Goal: Task Accomplishment & Management: Use online tool/utility

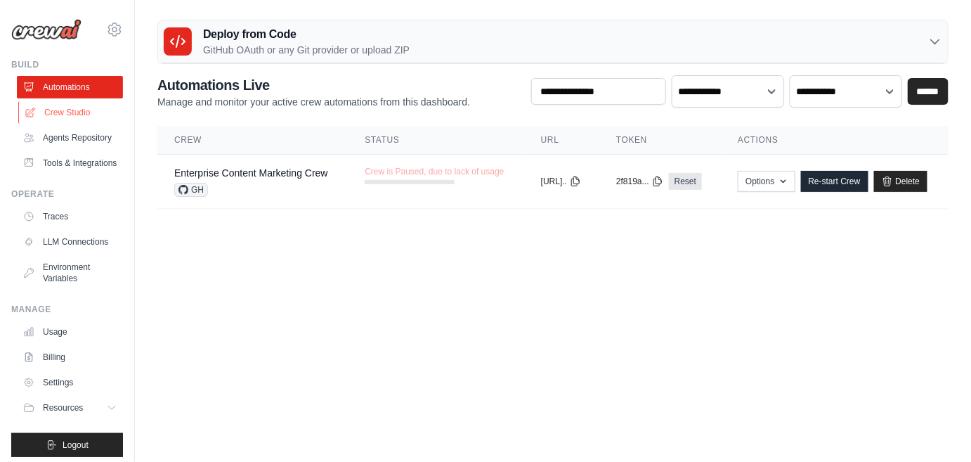
click at [97, 124] on link "Crew Studio" at bounding box center [71, 112] width 106 height 22
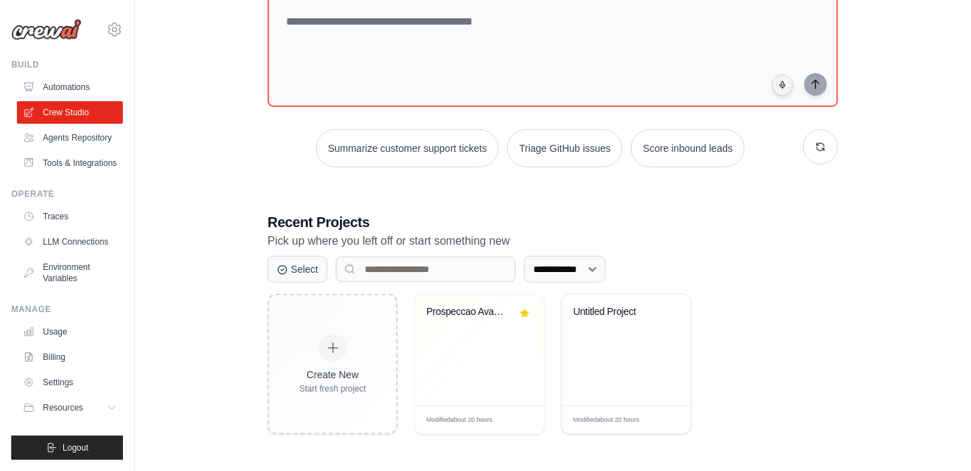
scroll to position [255, 0]
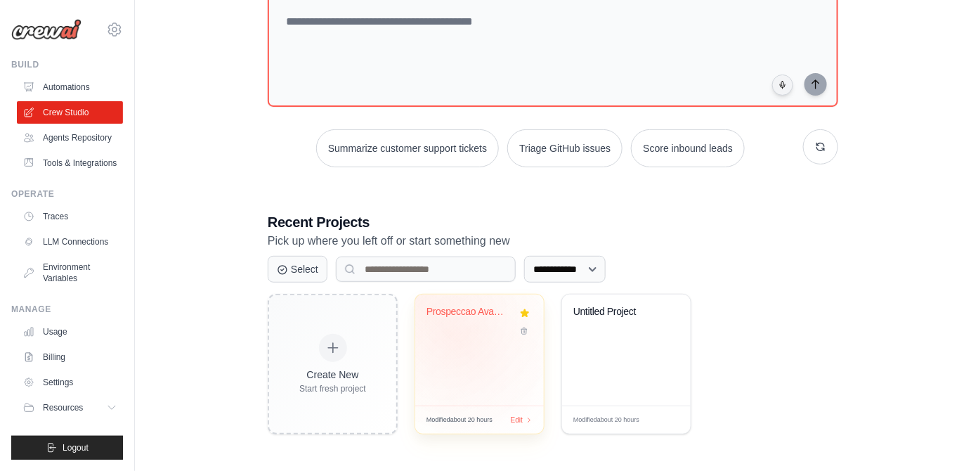
click at [481, 327] on div "Prospeccao Avancada Cafe [GEOGRAPHIC_DATA] ..." at bounding box center [479, 322] width 106 height 32
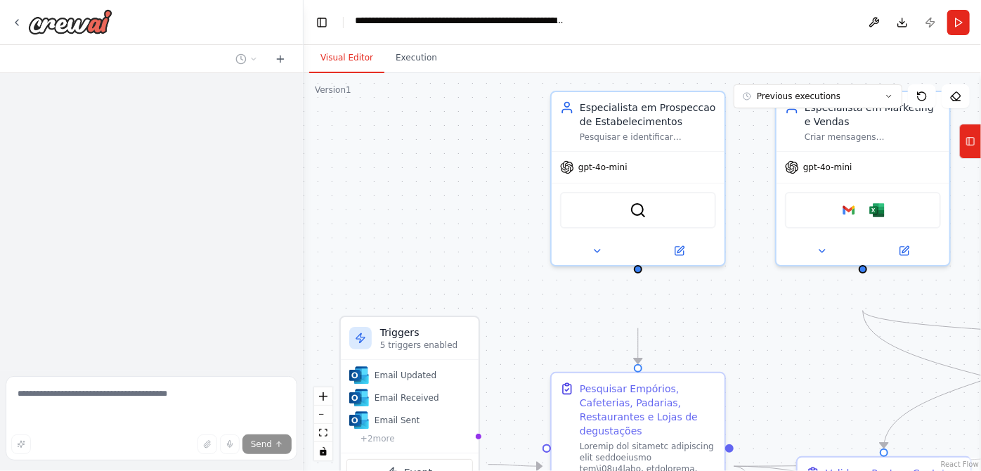
drag, startPoint x: 490, startPoint y: 320, endPoint x: 434, endPoint y: 236, distance: 101.7
click at [434, 236] on div ".deletable-edge-delete-btn { width: 20px; height: 20px; border: 0px solid #ffff…" at bounding box center [642, 272] width 677 height 398
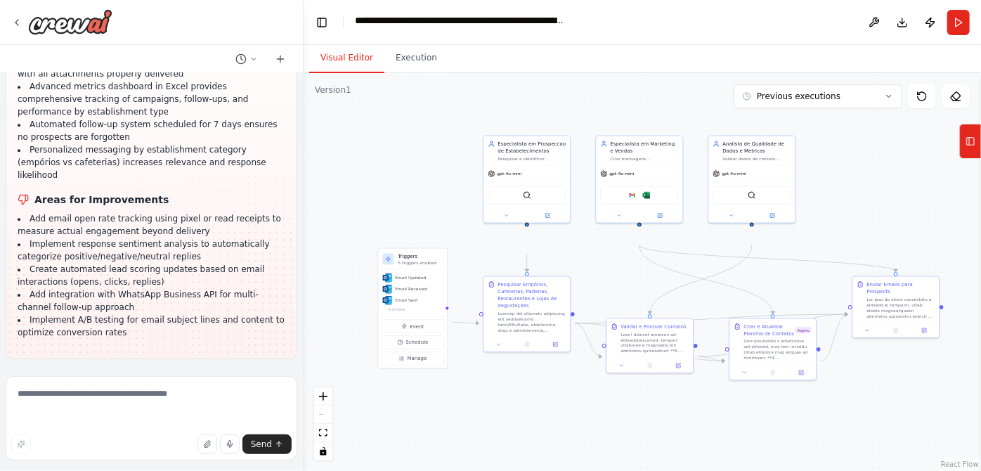
scroll to position [25029, 0]
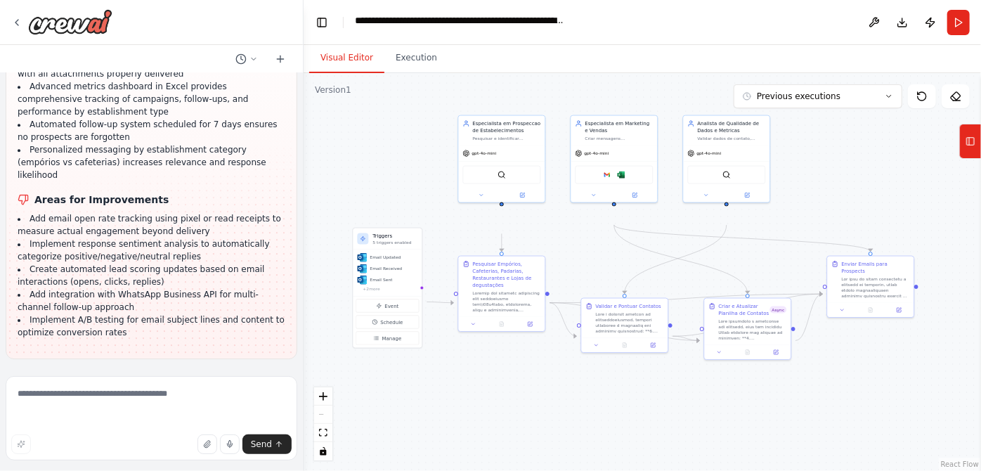
drag, startPoint x: 445, startPoint y: 225, endPoint x: 419, endPoint y: 206, distance: 32.2
click at [419, 206] on div ".deletable-edge-delete-btn { width: 20px; height: 20px; border: 0px solid #ffff…" at bounding box center [642, 272] width 677 height 398
click at [577, 278] on div ".deletable-edge-delete-btn { width: 20px; height: 20px; border: 0px solid #ffff…" at bounding box center [642, 272] width 677 height 398
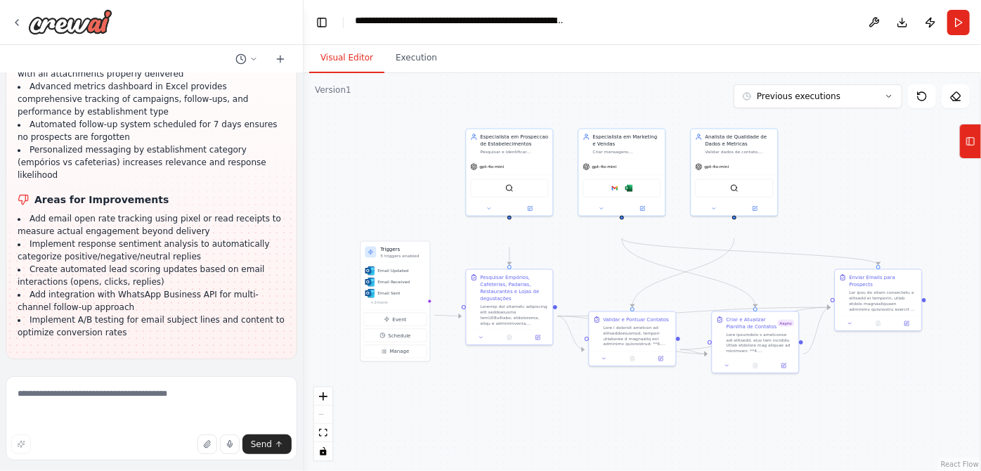
drag, startPoint x: 575, startPoint y: 283, endPoint x: 580, endPoint y: 297, distance: 14.0
click at [580, 297] on div ".deletable-edge-delete-btn { width: 20px; height: 20px; border: 0px solid #ffff…" at bounding box center [642, 272] width 677 height 398
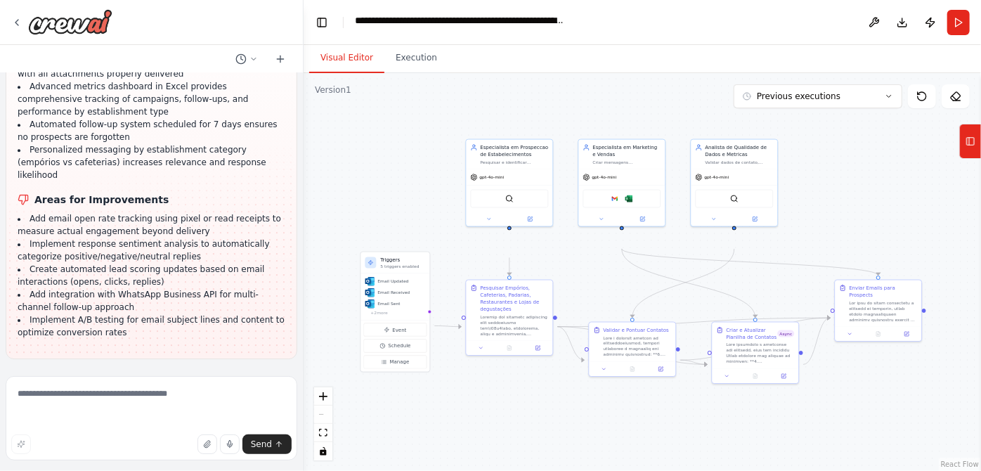
drag, startPoint x: 877, startPoint y: 220, endPoint x: 877, endPoint y: 230, distance: 10.5
click at [877, 230] on div ".deletable-edge-delete-btn { width: 20px; height: 20px; border: 0px solid #ffff…" at bounding box center [642, 272] width 677 height 398
click at [951, 25] on button "Run" at bounding box center [958, 22] width 22 height 25
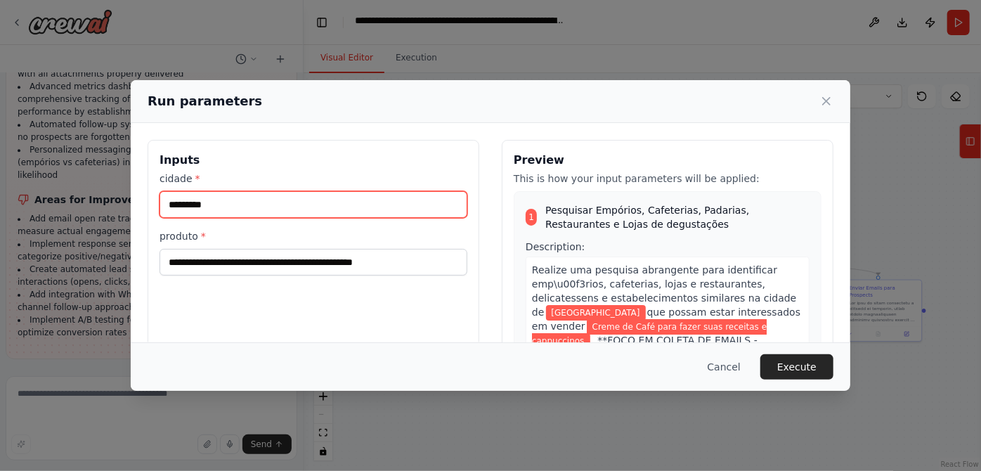
click at [301, 218] on input "*********" at bounding box center [313, 204] width 308 height 27
type input "*"
drag, startPoint x: 301, startPoint y: 238, endPoint x: 264, endPoint y: 229, distance: 37.7
click at [264, 218] on input "cidade *" at bounding box center [313, 204] width 308 height 27
paste input "********"
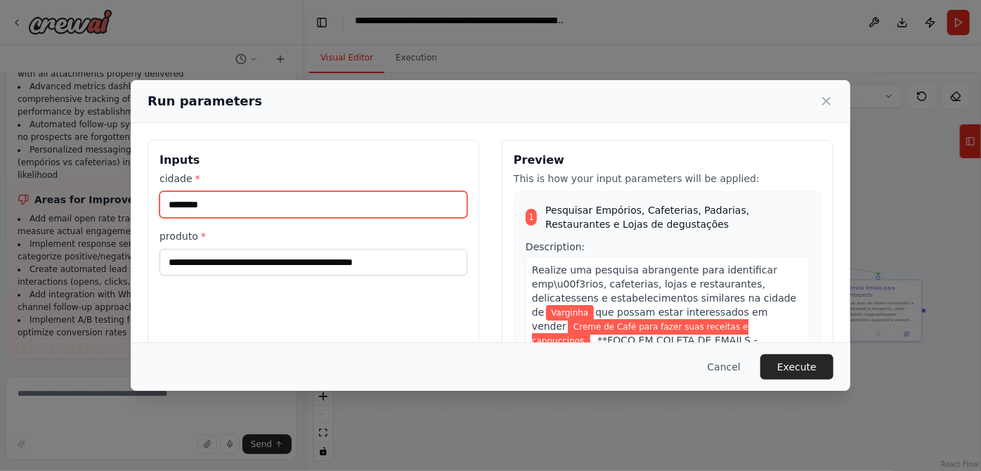
type input "********"
click at [327, 169] on h3 "Inputs" at bounding box center [313, 160] width 308 height 17
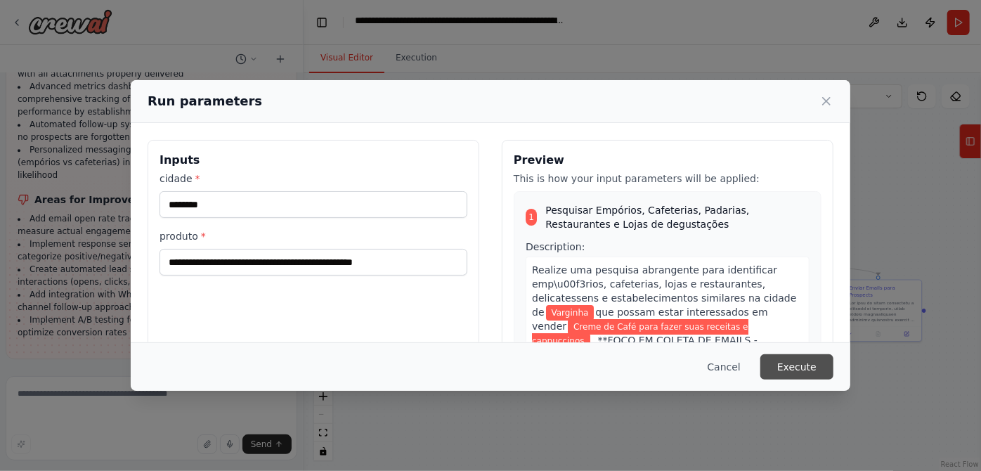
click at [833, 364] on button "Execute" at bounding box center [796, 366] width 73 height 25
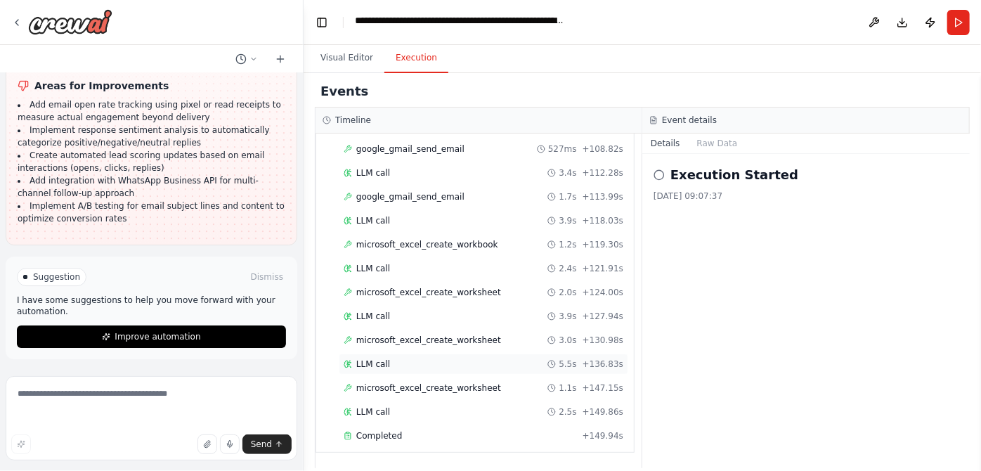
scroll to position [5393, 0]
click at [504, 108] on div "Events" at bounding box center [642, 92] width 655 height 32
click at [374, 73] on button "Visual Editor" at bounding box center [346, 59] width 75 height 30
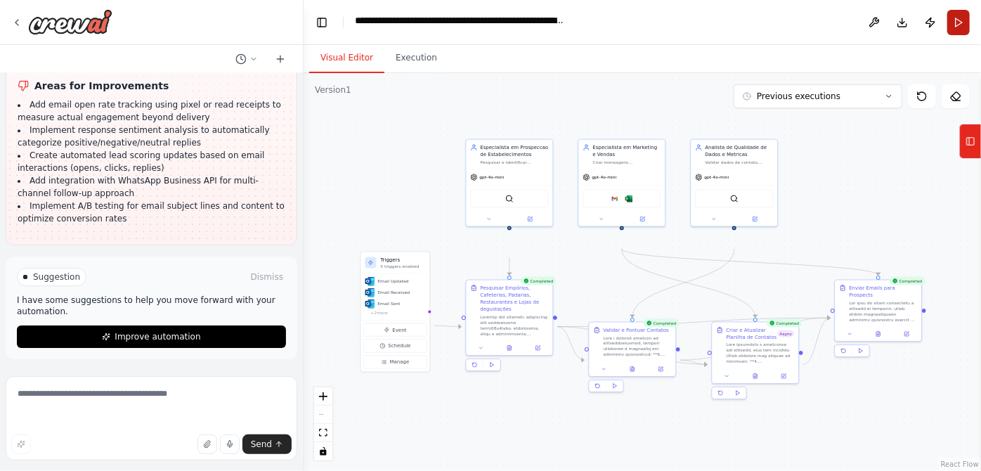
click at [947, 35] on button "Run" at bounding box center [958, 22] width 22 height 25
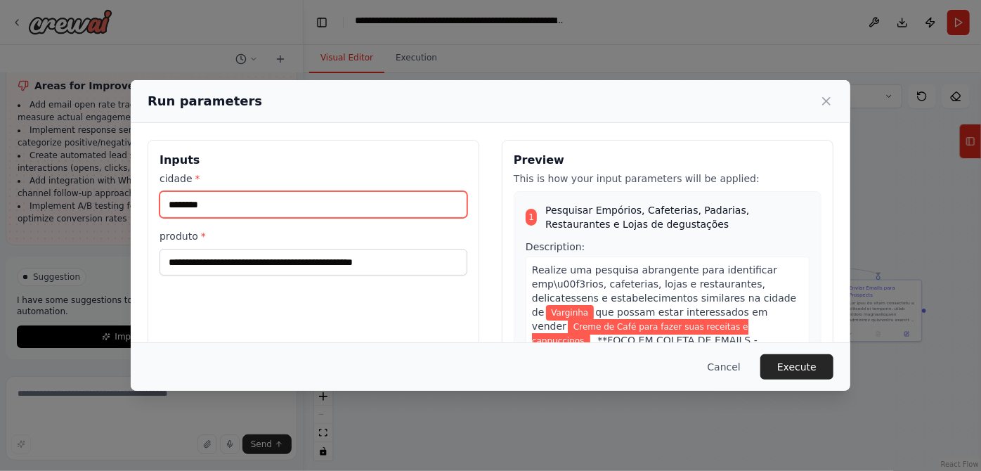
click at [297, 218] on input "********" at bounding box center [313, 204] width 308 height 27
type input "*"
paste input "*******"
type input "*******"
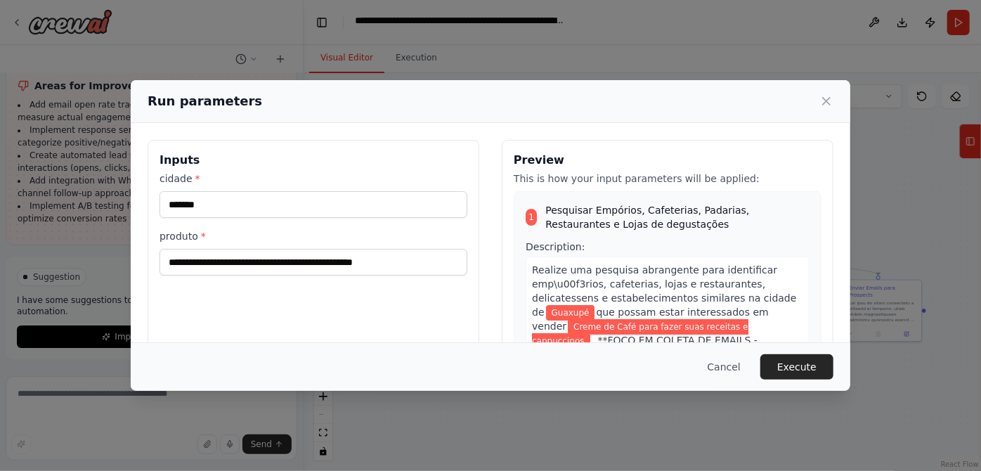
click at [291, 169] on h3 "Inputs" at bounding box center [313, 160] width 308 height 17
click at [833, 362] on button "Execute" at bounding box center [796, 366] width 73 height 25
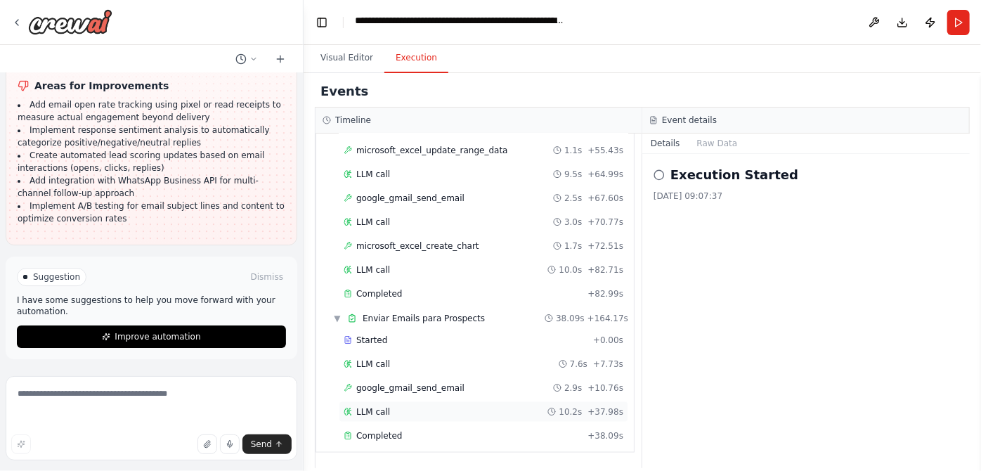
scroll to position [1286, 0]
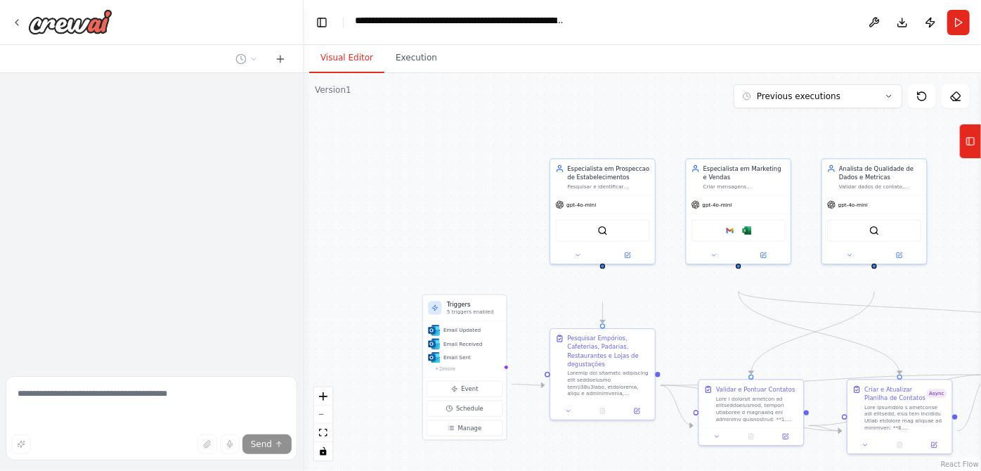
click at [446, 205] on div ".deletable-edge-delete-btn { width: 20px; height: 20px; border: 0px solid #ffff…" at bounding box center [642, 272] width 677 height 398
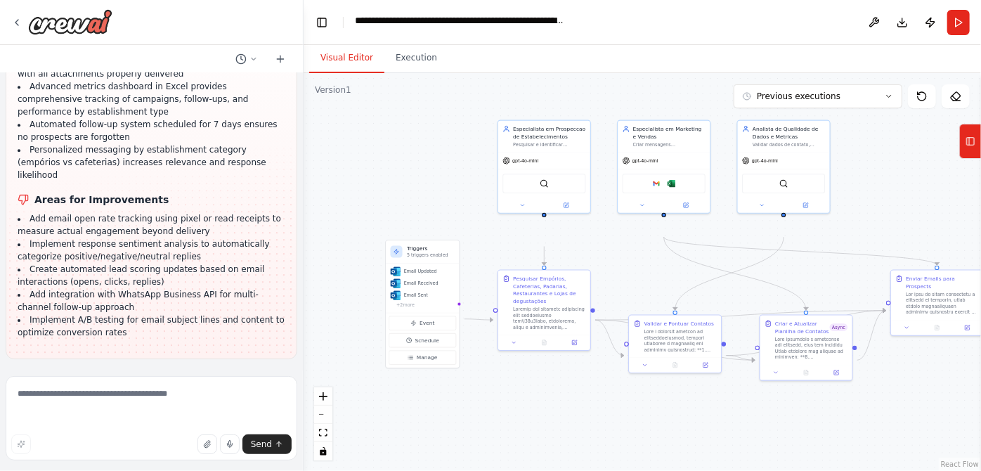
scroll to position [25029, 0]
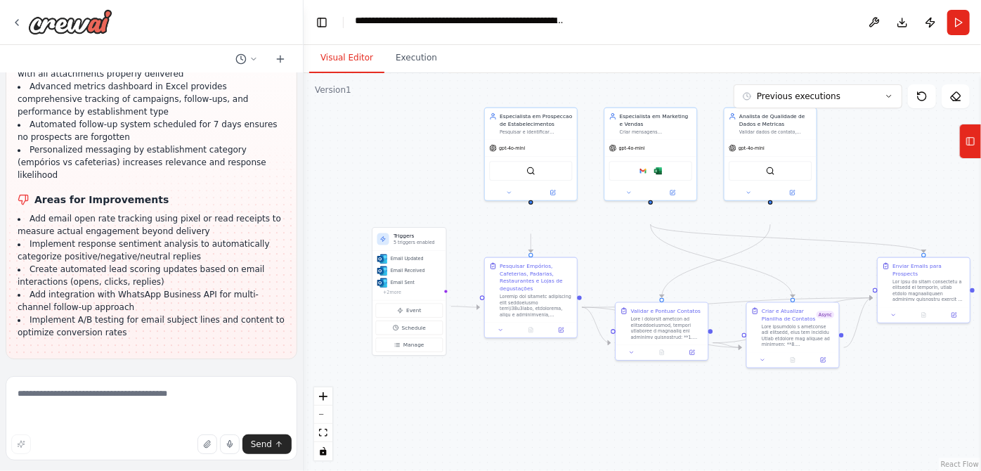
drag, startPoint x: 446, startPoint y: 205, endPoint x: 431, endPoint y: 190, distance: 21.9
click at [431, 190] on div ".deletable-edge-delete-btn { width: 20px; height: 20px; border: 0px solid #ffff…" at bounding box center [642, 272] width 677 height 398
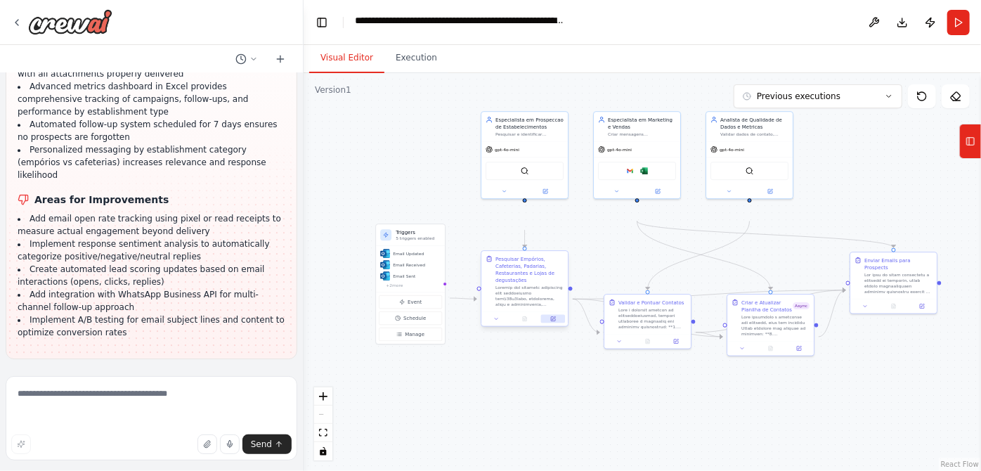
click at [552, 323] on button at bounding box center [553, 319] width 24 height 8
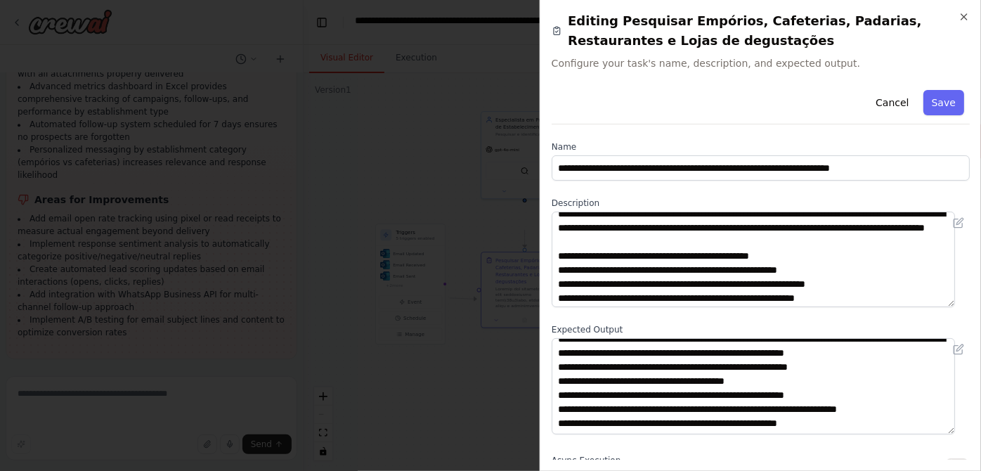
scroll to position [0, 0]
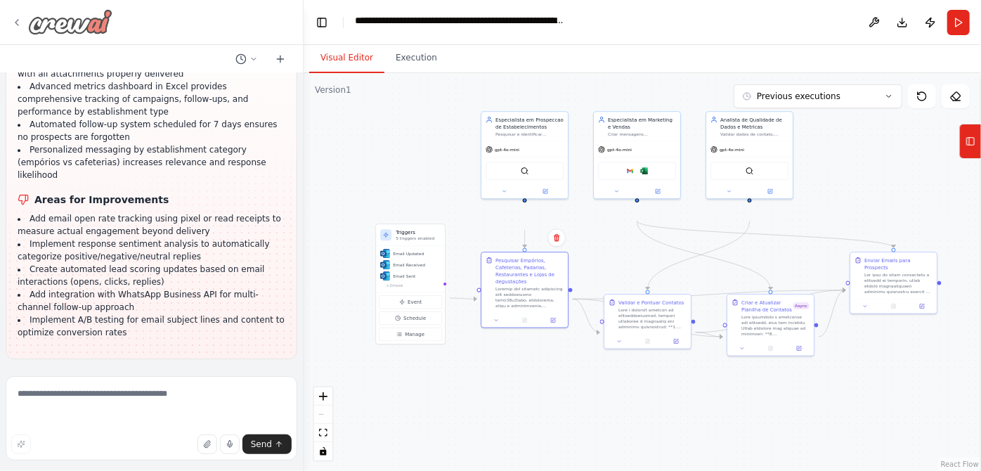
click at [97, 34] on img at bounding box center [70, 21] width 84 height 25
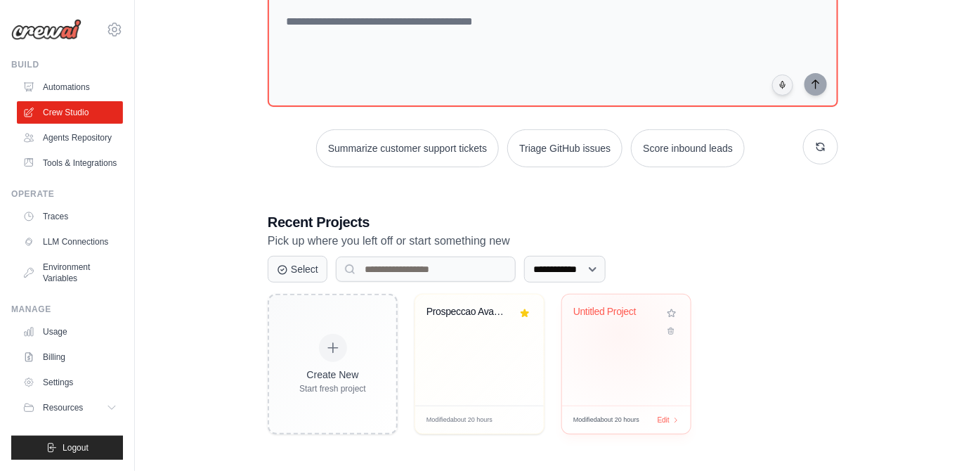
click at [637, 327] on div "Untitled Project" at bounding box center [626, 322] width 106 height 32
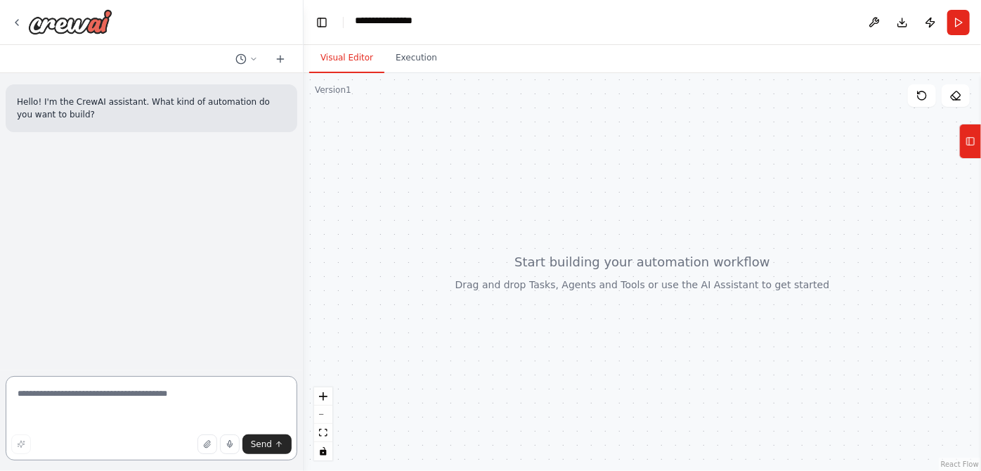
click at [176, 398] on textarea at bounding box center [152, 418] width 292 height 84
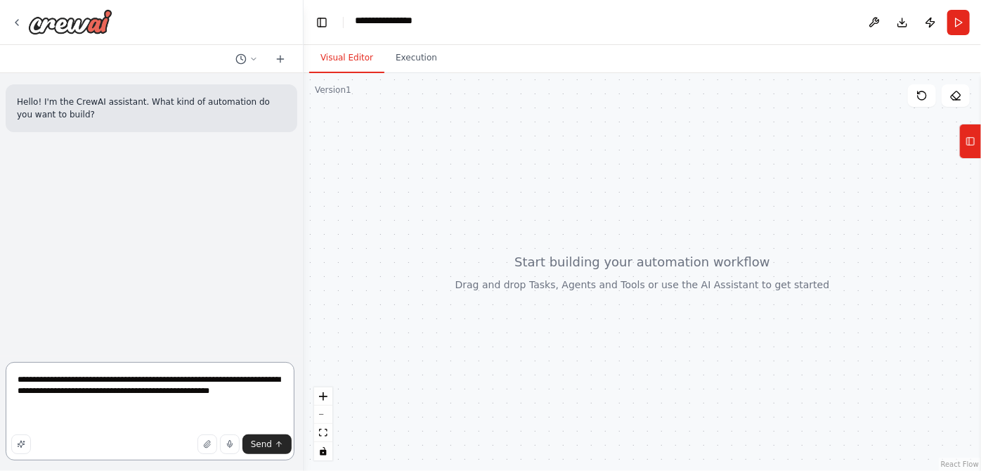
click at [228, 410] on textarea "**********" at bounding box center [150, 411] width 289 height 98
type textarea "**********"
click at [260, 440] on span "Send" at bounding box center [261, 443] width 21 height 11
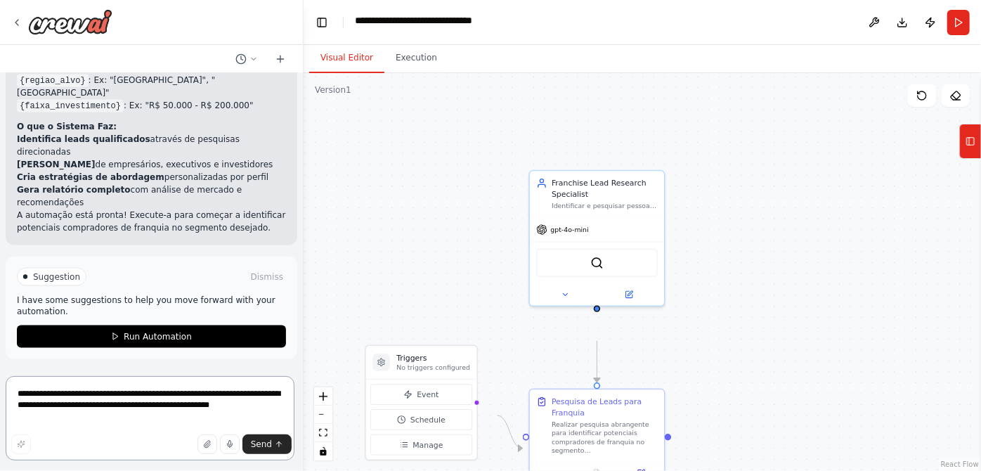
scroll to position [1533, 0]
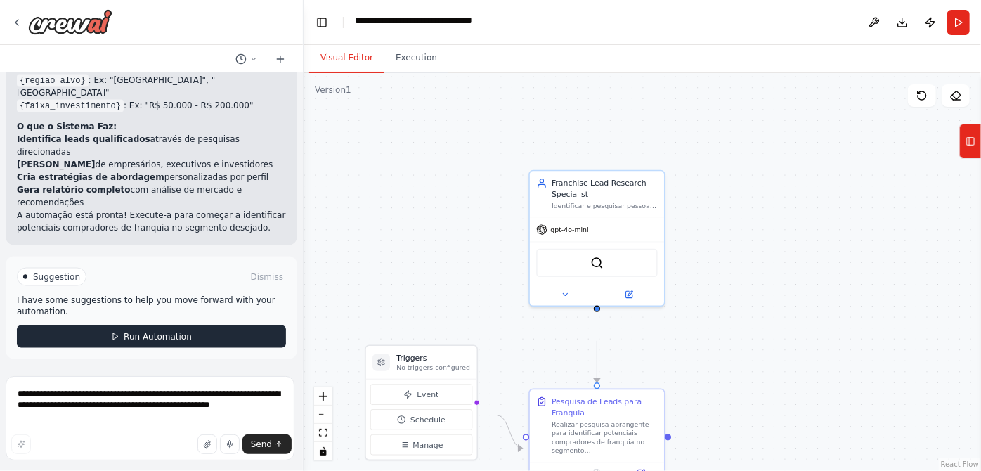
click at [172, 331] on span "Run Automation" at bounding box center [158, 336] width 68 height 11
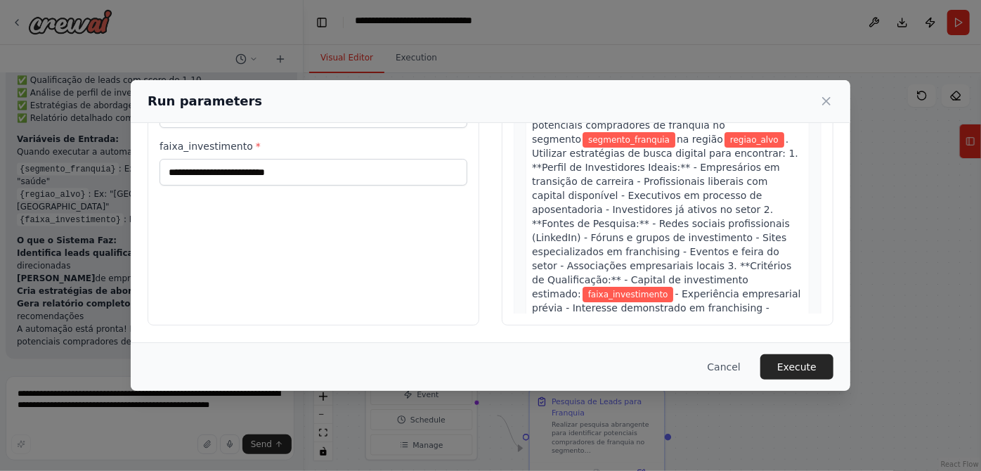
scroll to position [127, 0]
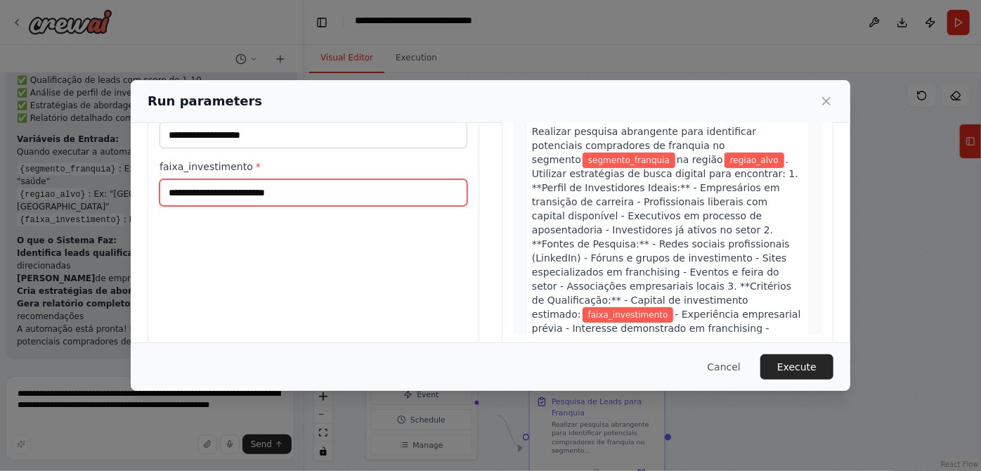
click at [260, 206] on input "faixa_investimento *" at bounding box center [313, 192] width 308 height 27
type input "**********"
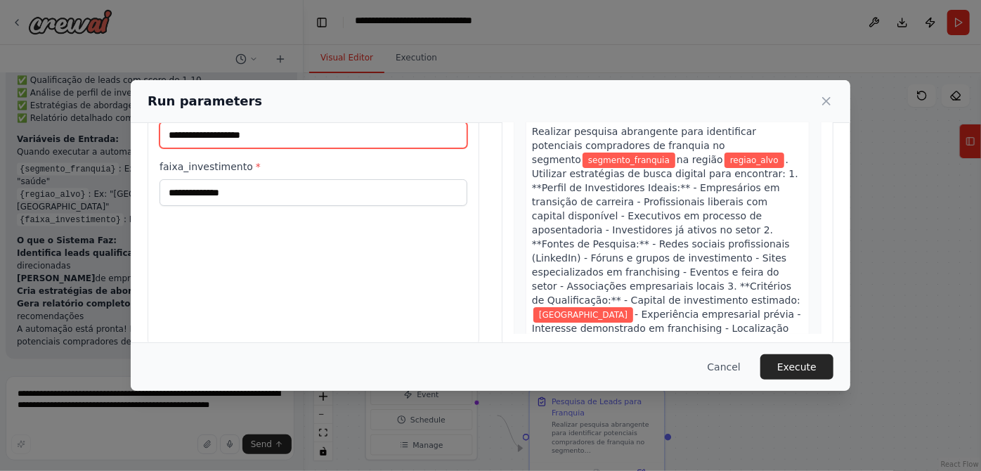
click at [256, 148] on input "regiao_alvo *" at bounding box center [313, 135] width 308 height 27
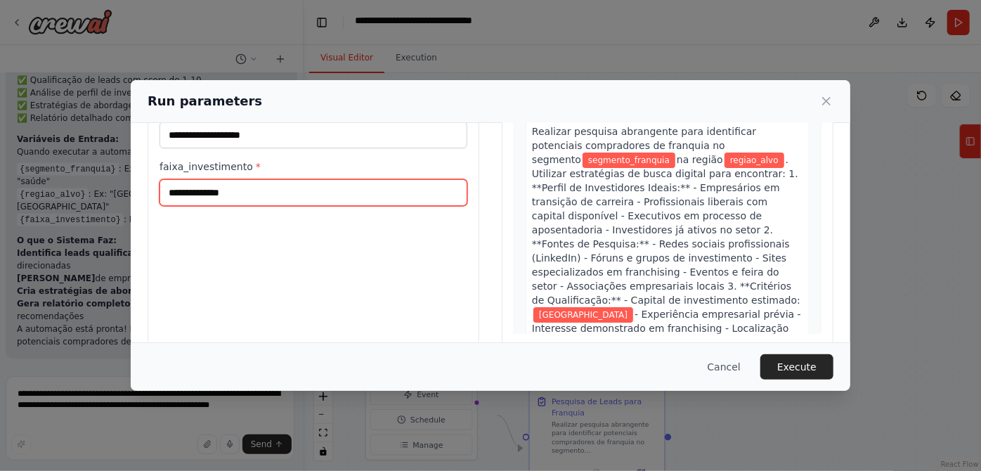
drag, startPoint x: 218, startPoint y: 249, endPoint x: 60, endPoint y: 263, distance: 158.7
click at [131, 263] on div "**********" at bounding box center [490, 179] width 719 height 367
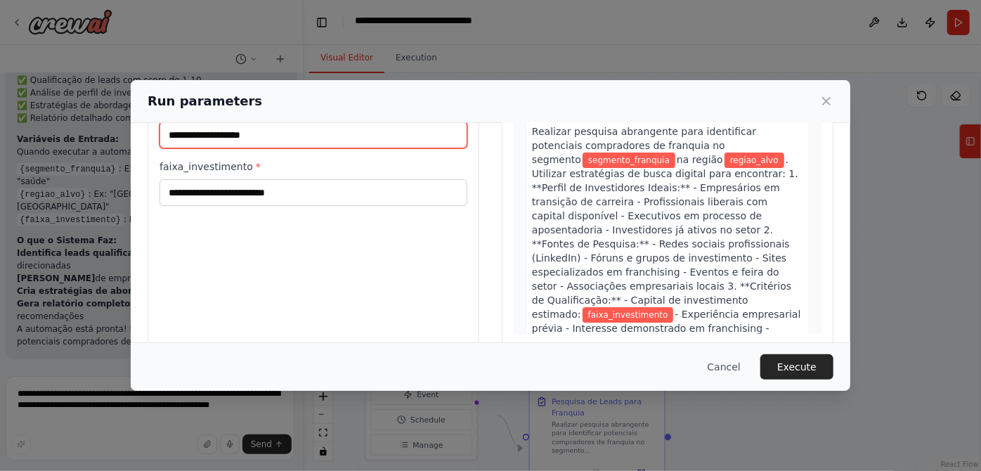
drag, startPoint x: 233, startPoint y: 178, endPoint x: 0, endPoint y: 181, distance: 232.6
click at [0, 181] on div "Run parameters Inputs segmento_franquia * regiao_alvo * faixa_investimento * Pr…" at bounding box center [490, 235] width 981 height 471
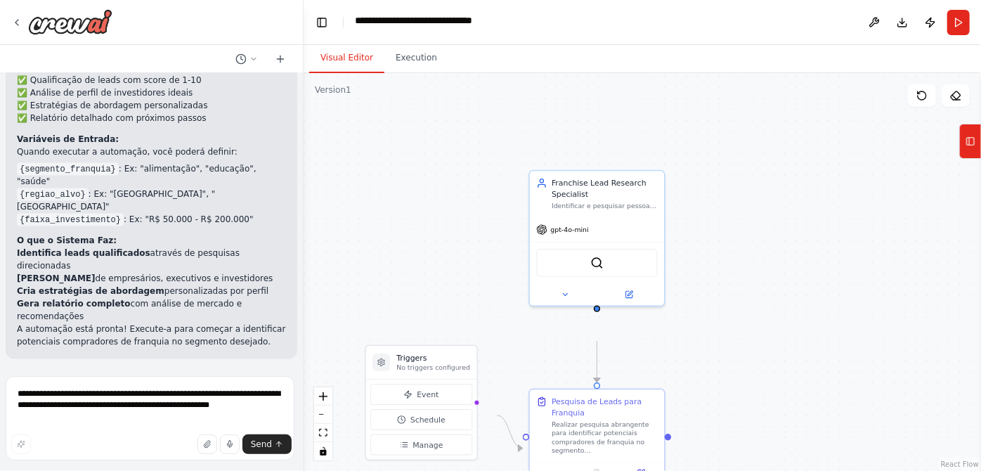
scroll to position [1392, 0]
click at [964, 32] on button "Run" at bounding box center [958, 22] width 22 height 25
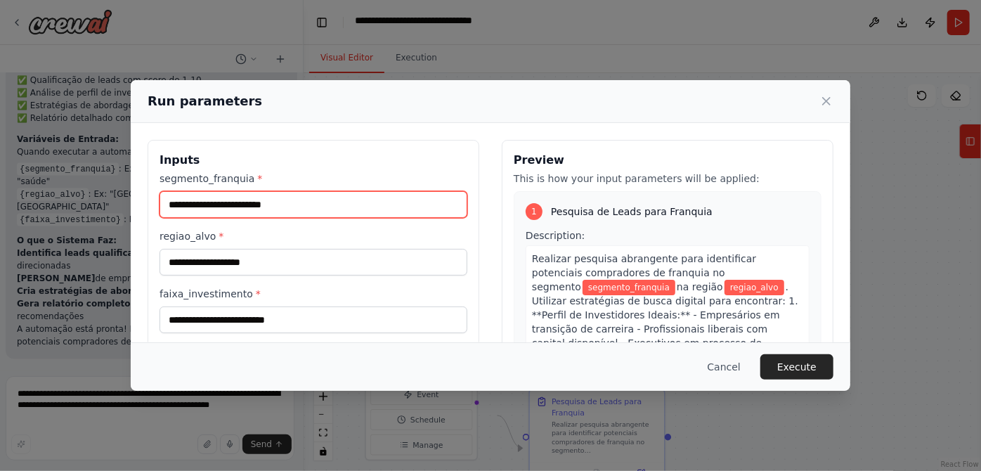
click at [230, 218] on input "segmento_franquia *" at bounding box center [313, 204] width 308 height 27
paste input "**********"
type input "**********"
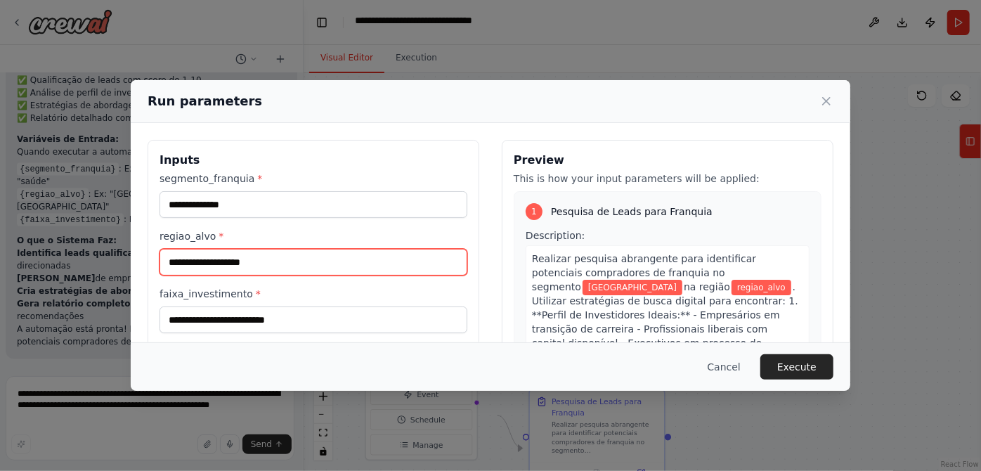
click at [202, 275] on input "regiao_alvo *" at bounding box center [313, 262] width 308 height 27
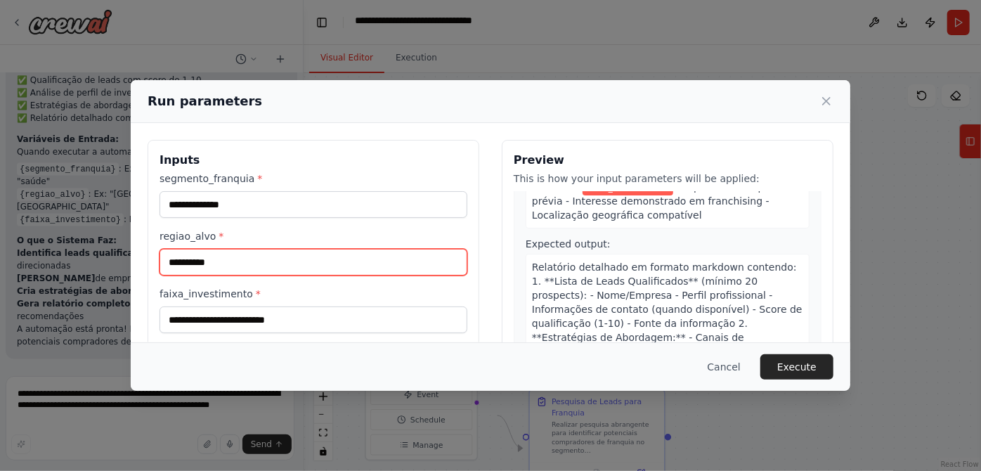
scroll to position [263, 0]
type input "**********"
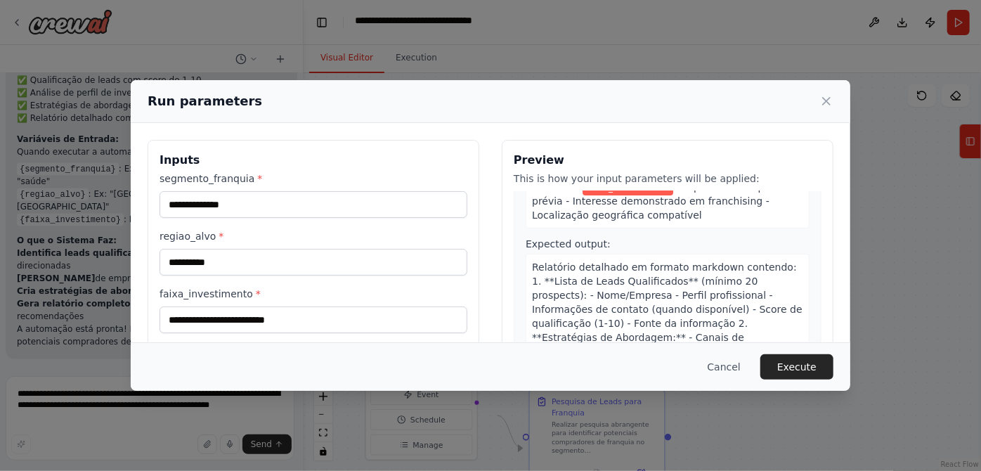
click at [341, 169] on h3 "Inputs" at bounding box center [313, 160] width 308 height 17
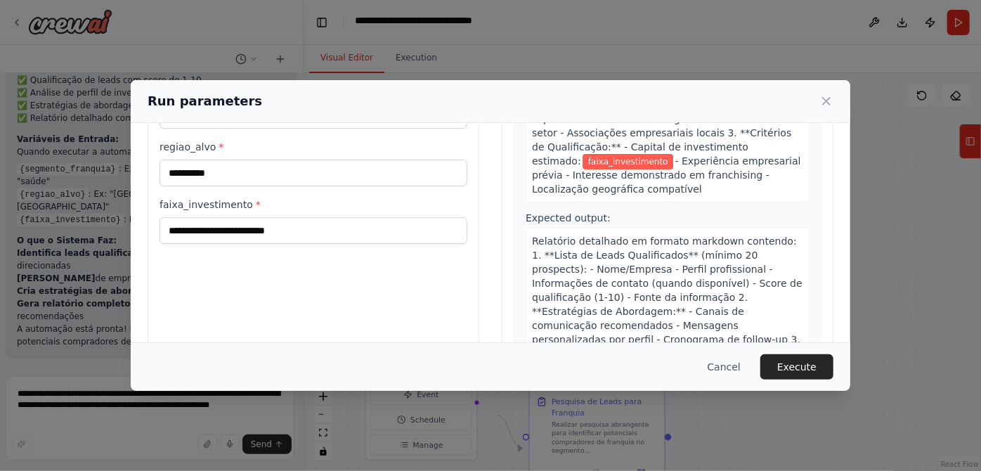
scroll to position [127, 0]
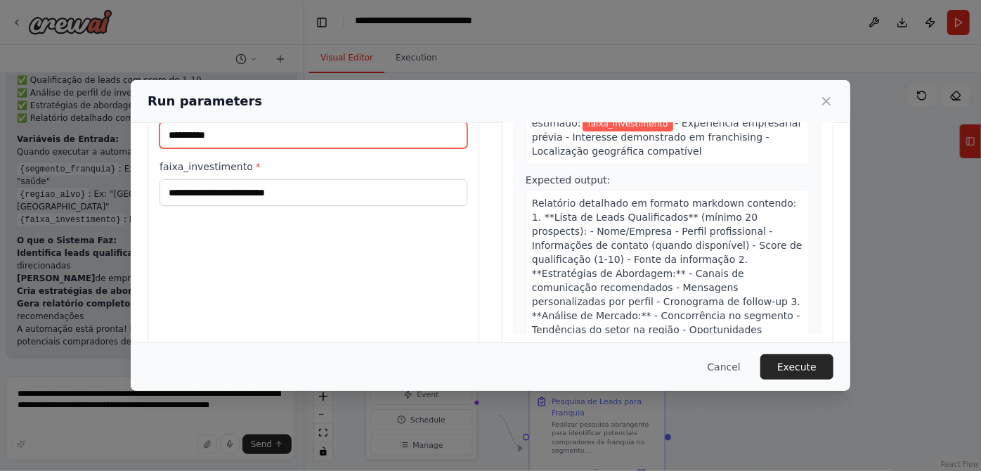
drag, startPoint x: 226, startPoint y: 193, endPoint x: 82, endPoint y: 180, distance: 144.7
click at [159, 148] on input "**********" at bounding box center [313, 135] width 308 height 27
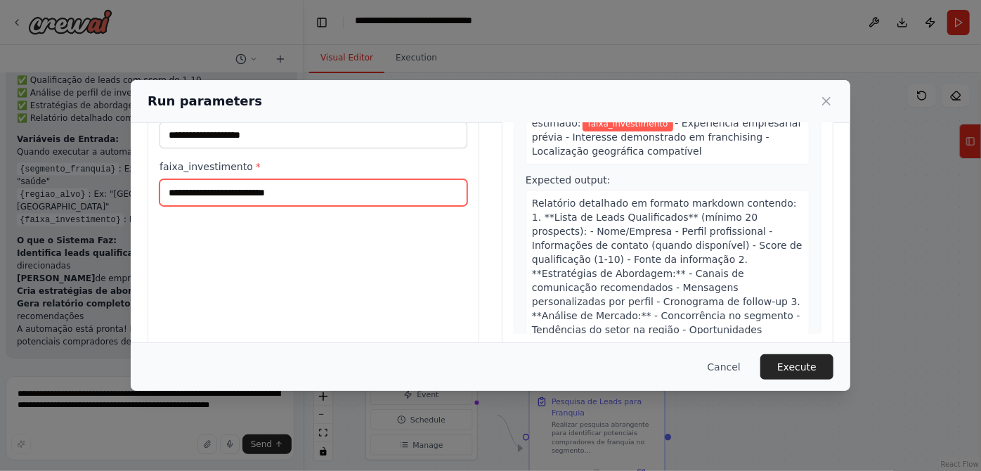
click at [159, 206] on input "faixa_investimento *" at bounding box center [313, 192] width 308 height 27
paste input "**********"
type input "**********"
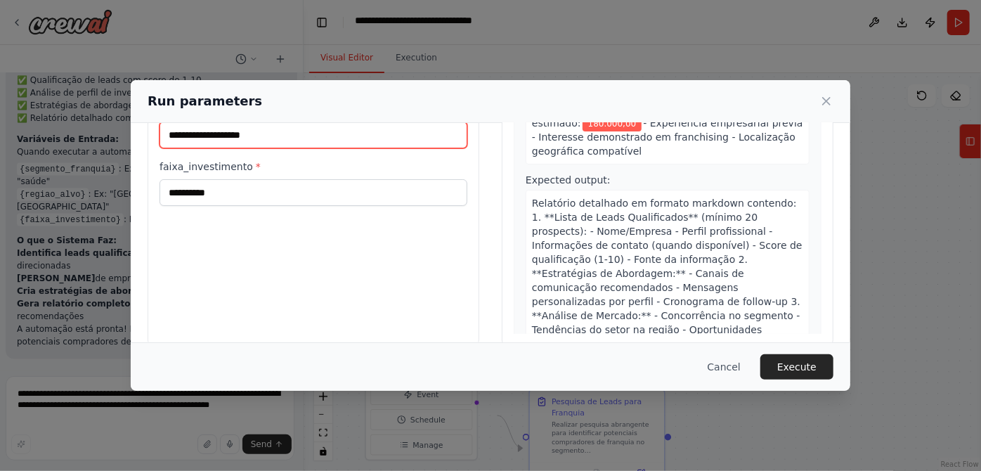
click at [159, 148] on input "regiao_alvo *" at bounding box center [313, 135] width 308 height 27
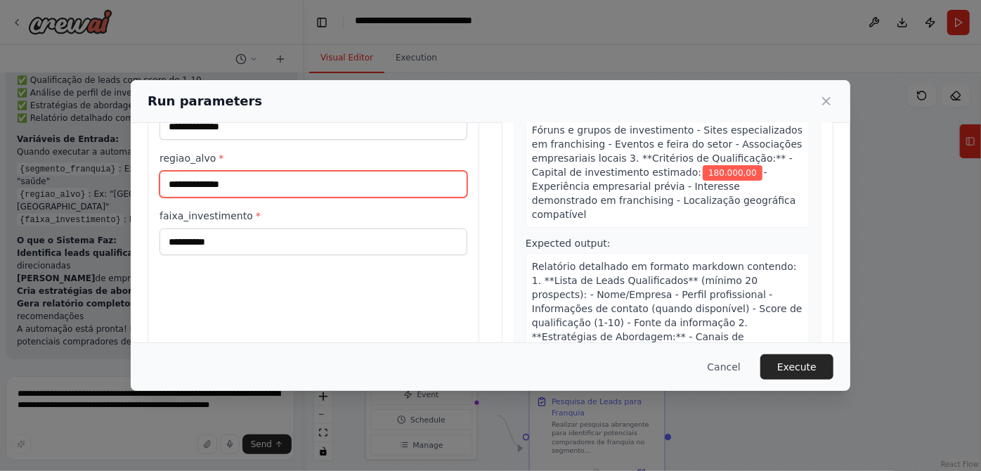
scroll to position [0, 0]
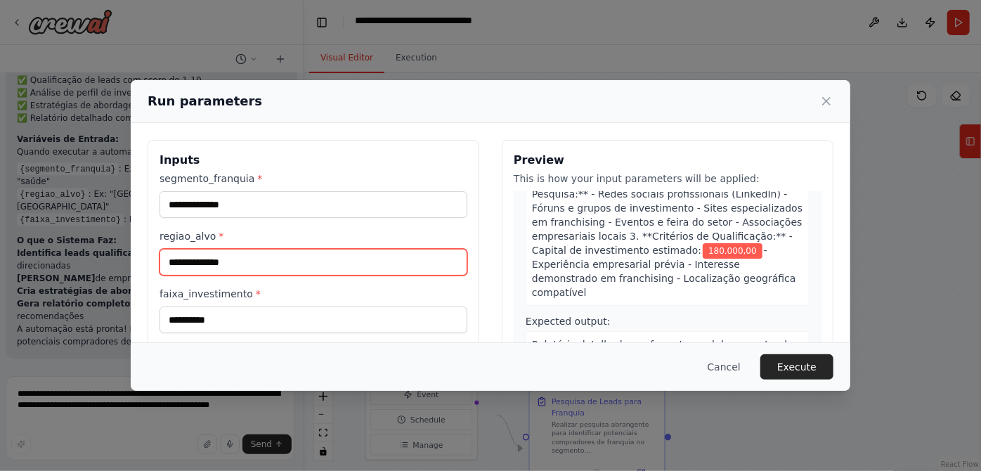
type input "**********"
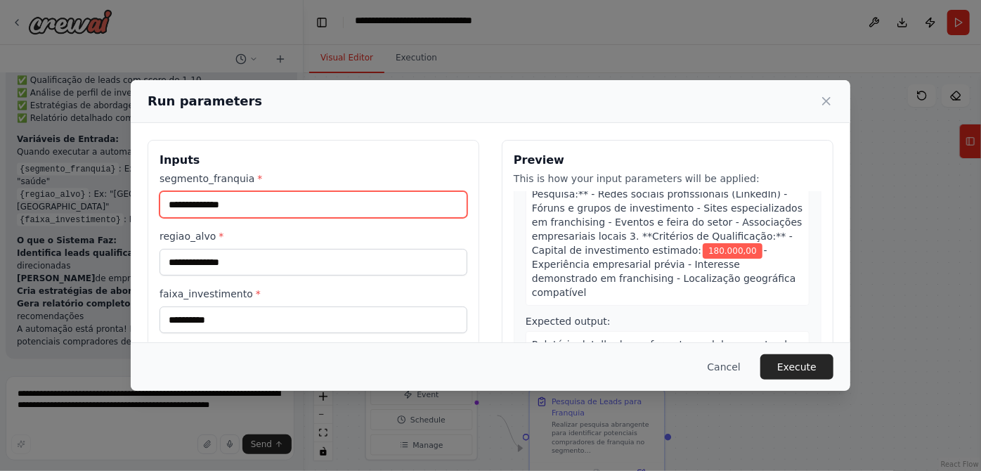
click at [197, 218] on input "**********" at bounding box center [313, 204] width 308 height 27
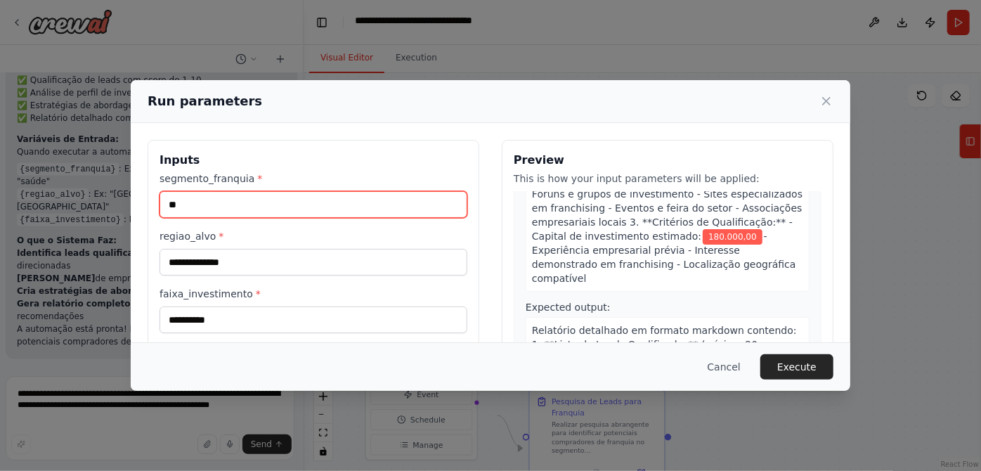
type input "*"
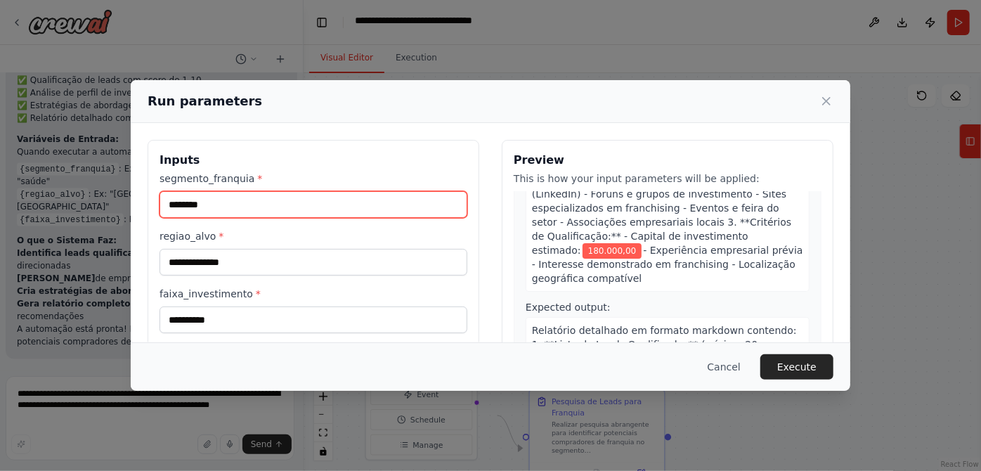
type input "********"
click at [228, 185] on label "segmento_franquia *" at bounding box center [313, 178] width 308 height 14
click at [228, 195] on input "********" at bounding box center [313, 204] width 308 height 27
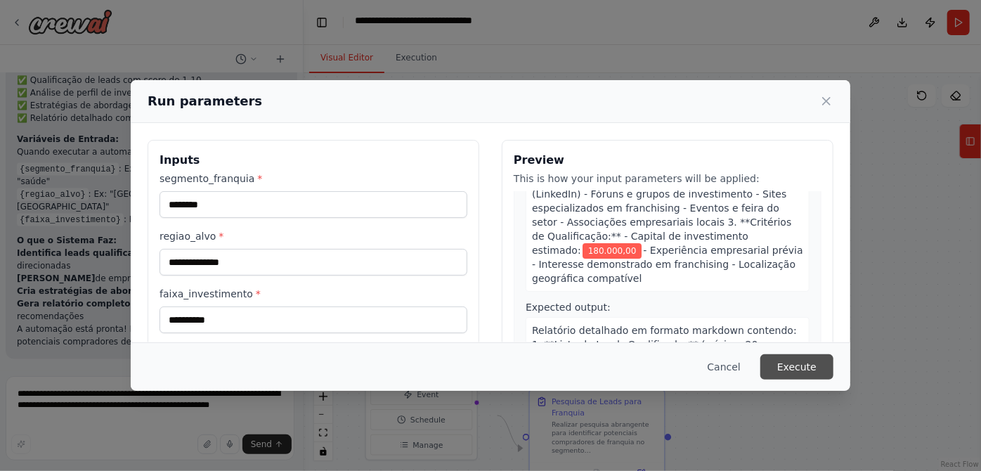
click at [833, 354] on button "Execute" at bounding box center [796, 366] width 73 height 25
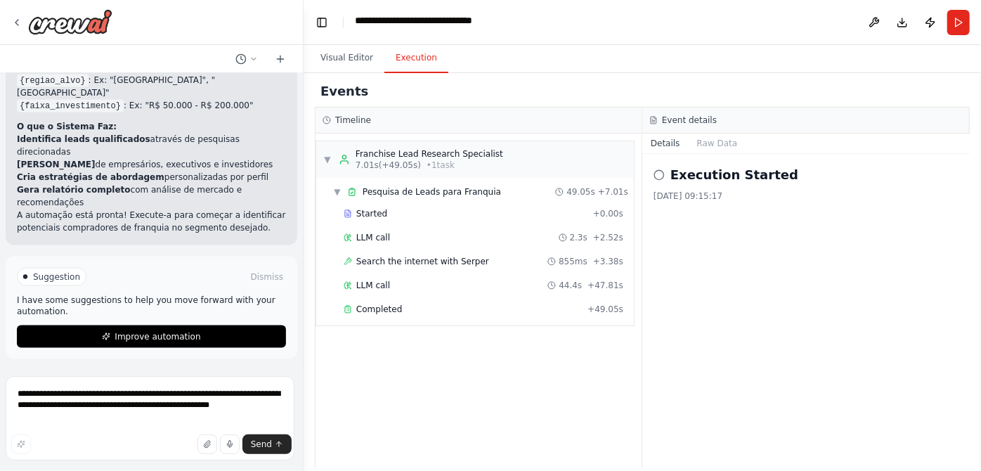
scroll to position [1533, 0]
click at [389, 315] on span "Completed" at bounding box center [379, 309] width 46 height 11
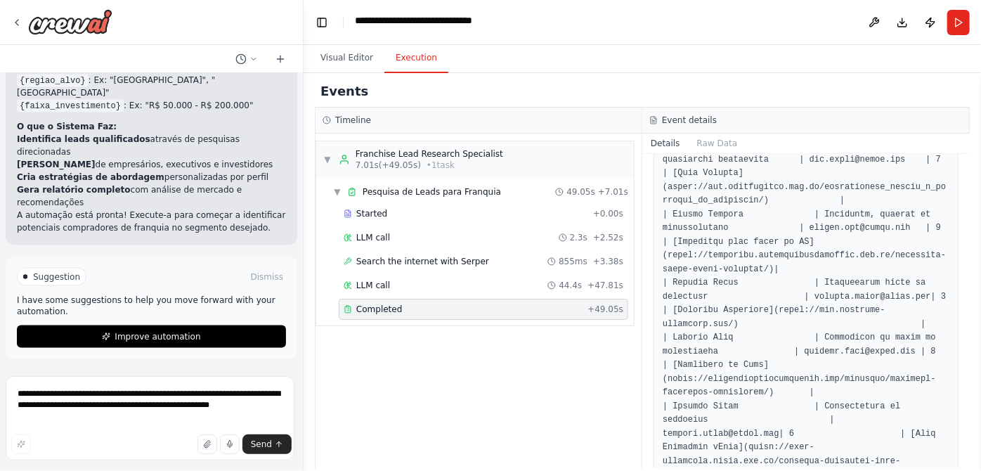
scroll to position [766, 0]
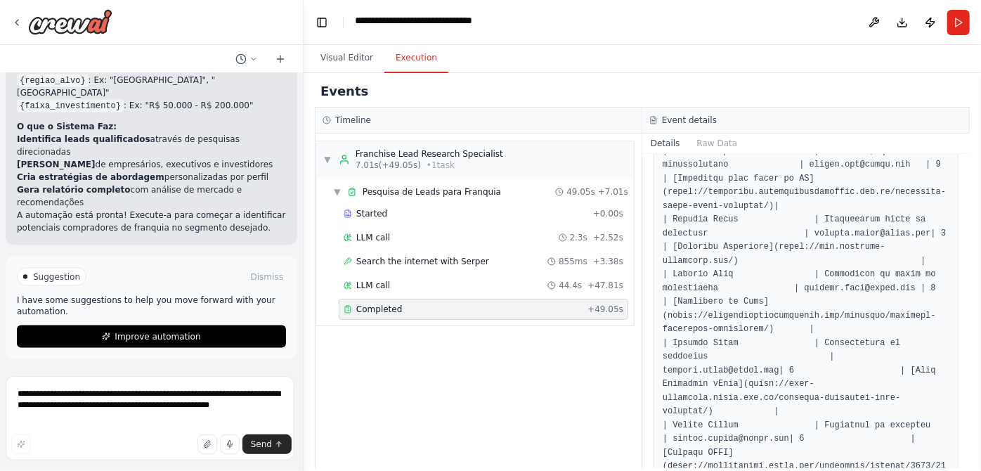
drag, startPoint x: 694, startPoint y: 308, endPoint x: 826, endPoint y: 306, distance: 131.4
drag, startPoint x: 698, startPoint y: 341, endPoint x: 866, endPoint y: 359, distance: 168.8
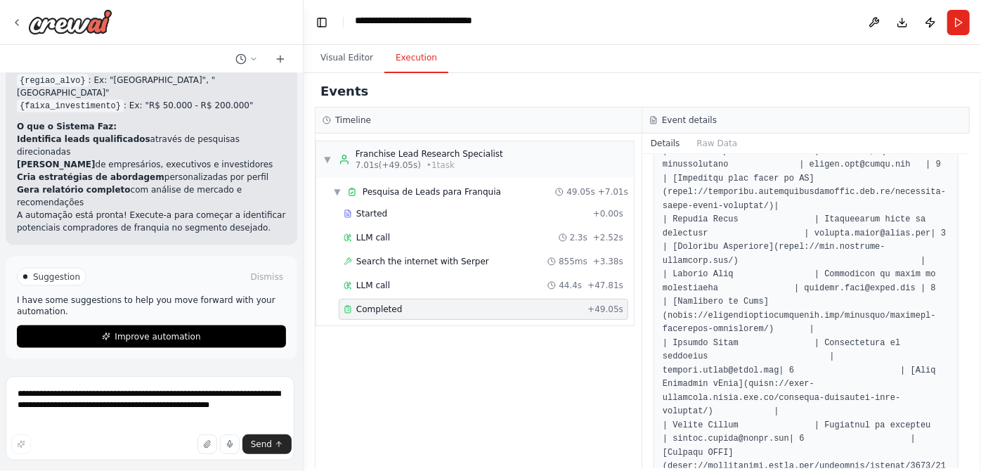
copy pre "https://www.portaldofranchising.com.br/franquias/franquias-para-os-cinquentoes"
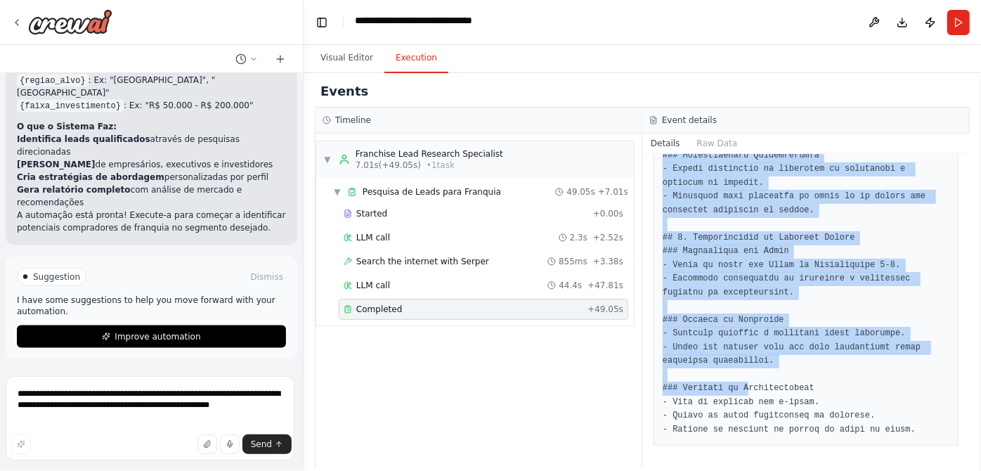
scroll to position [3755, 0]
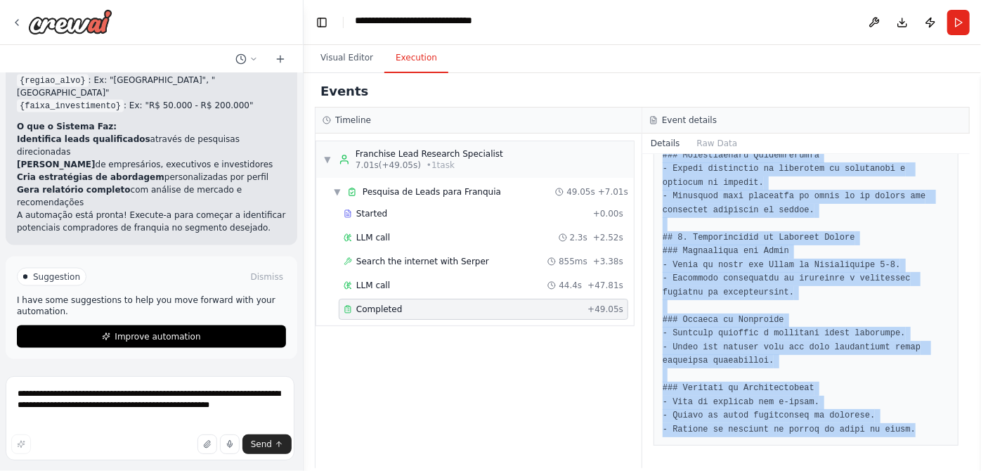
drag, startPoint x: 691, startPoint y: 309, endPoint x: 788, endPoint y: 478, distance: 194.5
click at [788, 470] on html "Hello! I'm the CrewAI assistant. What kind of automation do you want to build? …" at bounding box center [490, 235] width 981 height 471
copy pre "# Relatório de Prospecção de Franquias em Santa Catarina ## 1. Lista de Leads Q…"
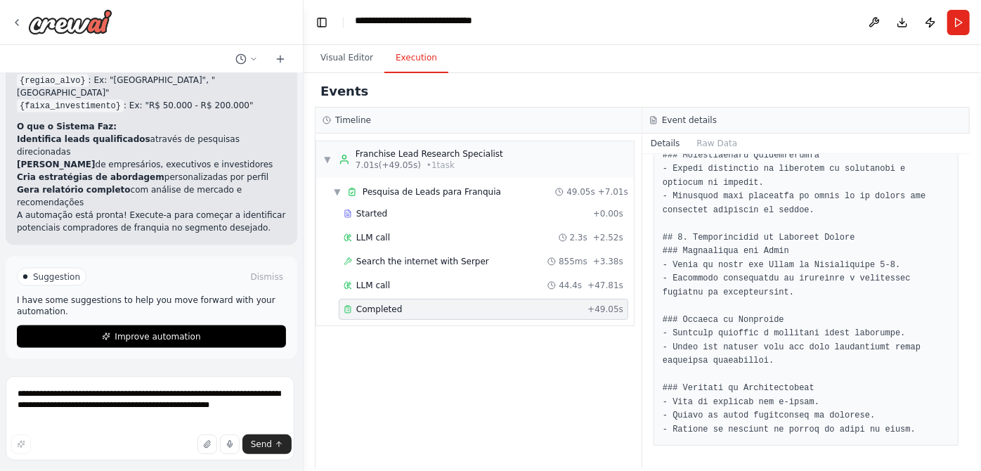
click at [568, 107] on div "Events" at bounding box center [642, 92] width 655 height 32
click at [367, 70] on button "Visual Editor" at bounding box center [346, 59] width 75 height 30
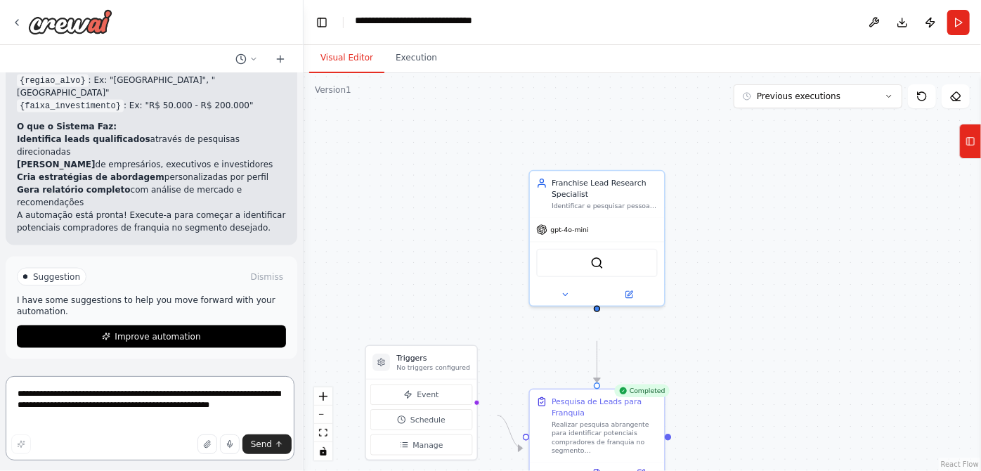
click at [138, 396] on textarea "**********" at bounding box center [150, 418] width 289 height 84
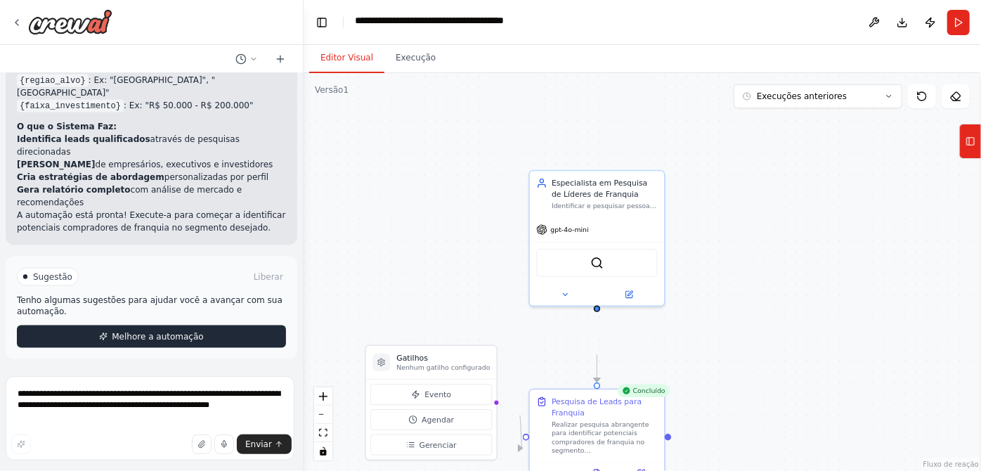
click at [203, 332] on font "Melhore a automação" at bounding box center [157, 337] width 91 height 10
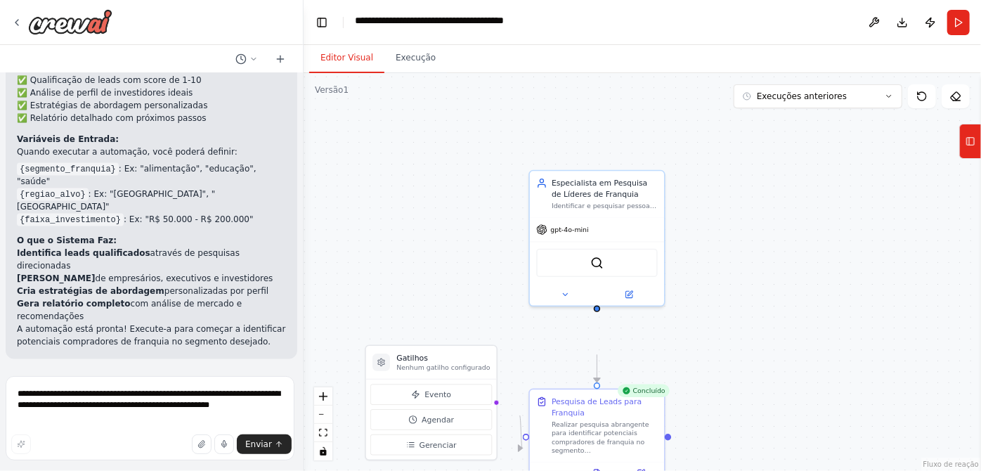
scroll to position [1487, 0]
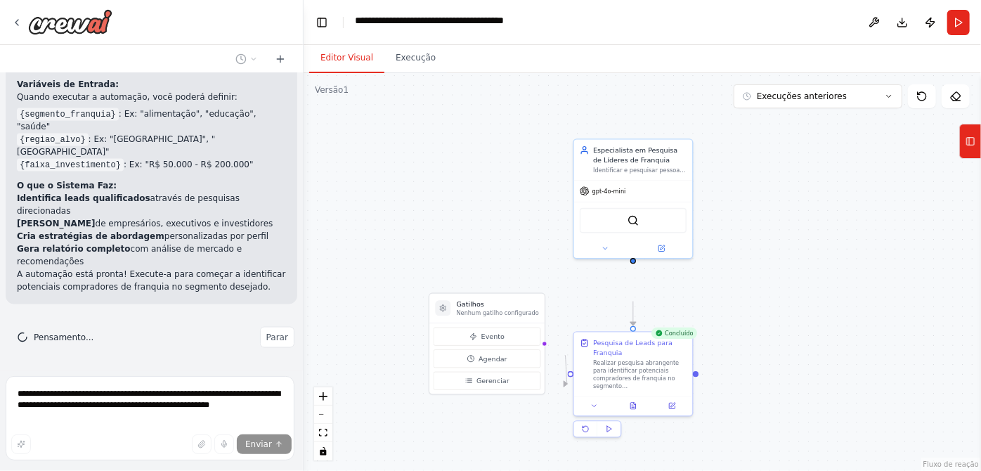
drag, startPoint x: 389, startPoint y: 283, endPoint x: 452, endPoint y: 208, distance: 98.7
click at [452, 208] on div ".deletable-edge-delete-btn { width: 20px; height: 20px; border: 0px solid #ffff…" at bounding box center [642, 272] width 677 height 398
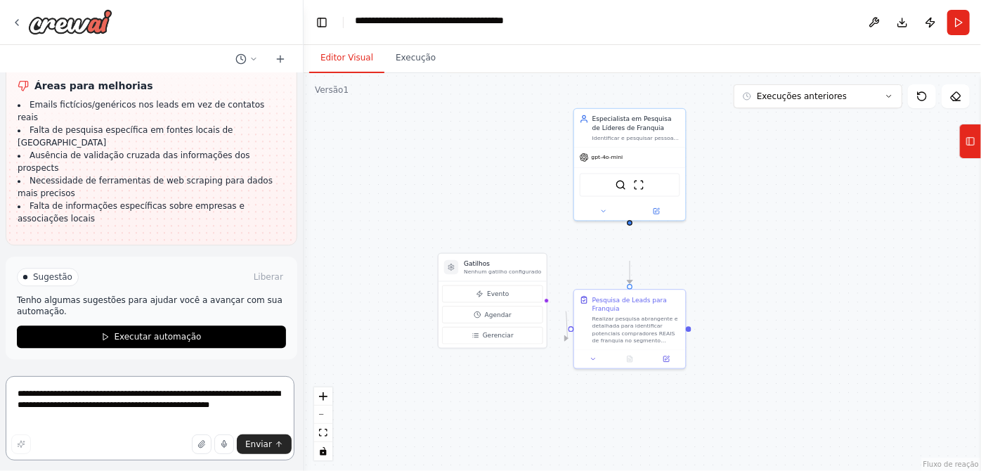
scroll to position [2052, 0]
click at [142, 395] on textarea "**********" at bounding box center [150, 418] width 289 height 84
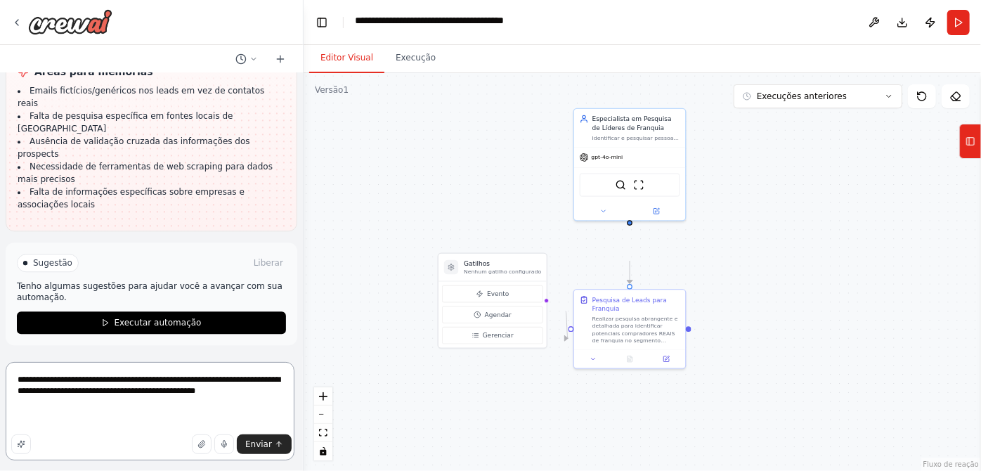
type textarea "**********"
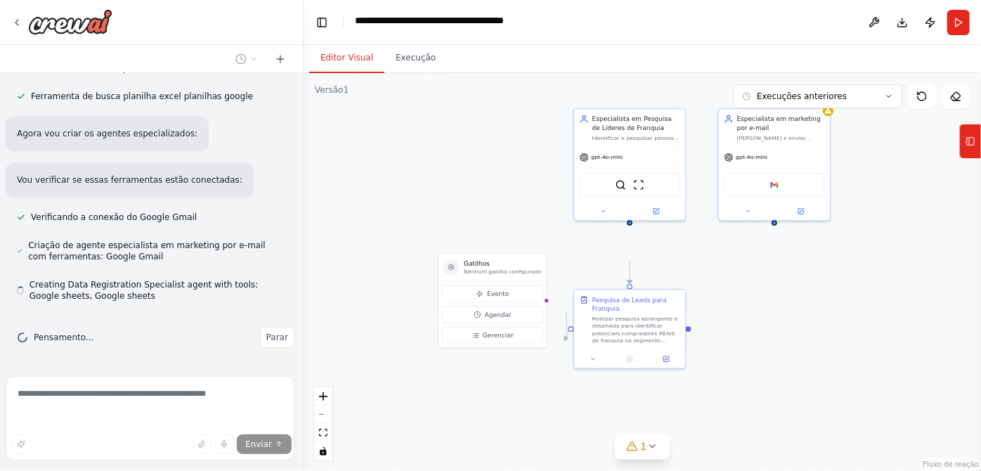
scroll to position [2941, 0]
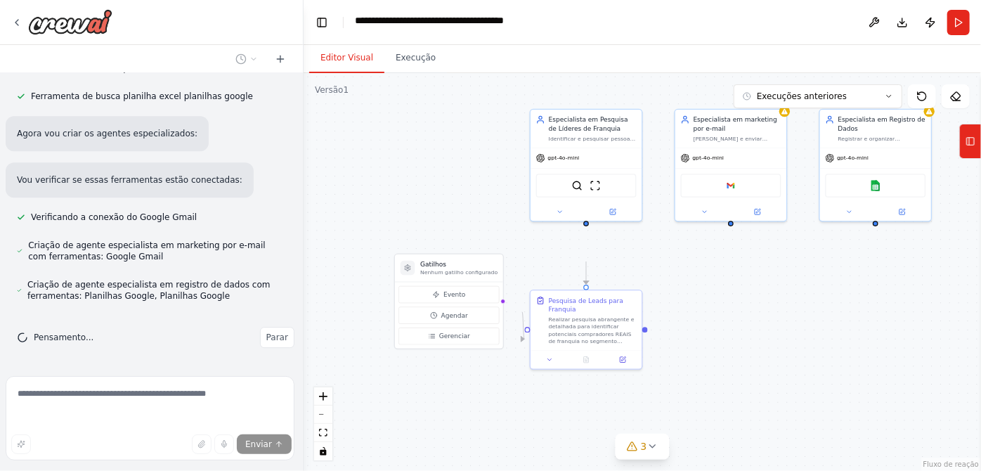
drag, startPoint x: 846, startPoint y: 329, endPoint x: 787, endPoint y: 330, distance: 59.0
click at [787, 330] on div ".deletable-edge-delete-btn { width: 20px; height: 20px; border: 0px solid #ffff…" at bounding box center [642, 272] width 677 height 398
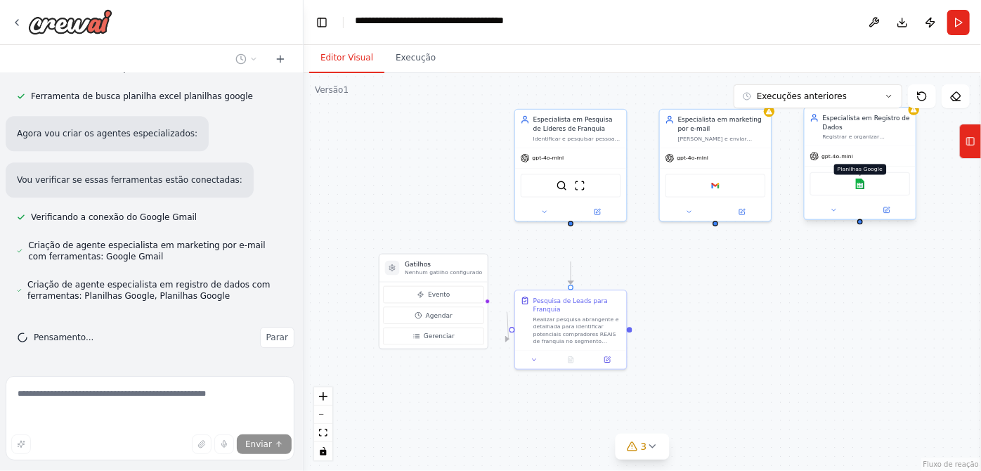
click at [857, 189] on img at bounding box center [859, 183] width 11 height 11
click at [860, 189] on img at bounding box center [859, 183] width 11 height 11
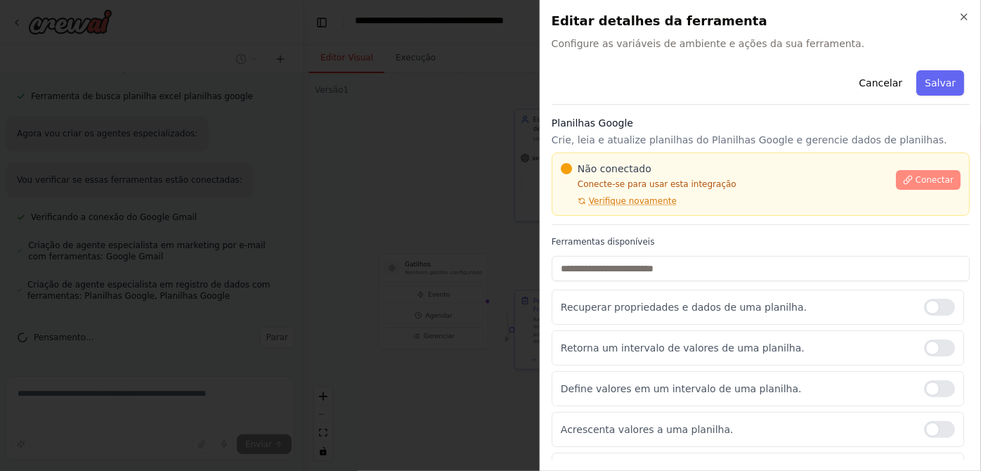
click at [896, 190] on button "Conectar" at bounding box center [928, 180] width 65 height 20
click at [916, 185] on font "Conectar" at bounding box center [935, 180] width 38 height 10
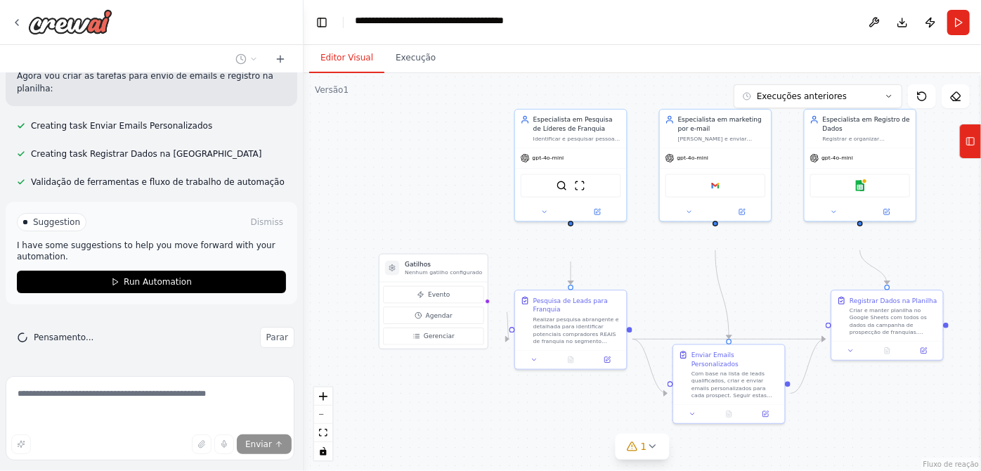
scroll to position [3290, 0]
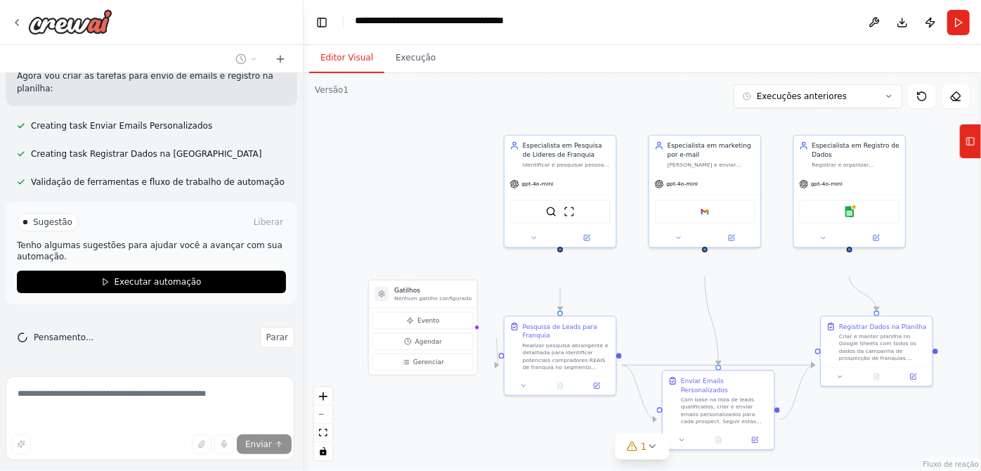
drag, startPoint x: 391, startPoint y: 215, endPoint x: 381, endPoint y: 241, distance: 28.1
click at [381, 241] on div ".deletable-edge-delete-btn { width: 20px; height: 20px; border: 0px solid #ffff…" at bounding box center [642, 272] width 677 height 398
click at [852, 215] on img at bounding box center [849, 209] width 11 height 11
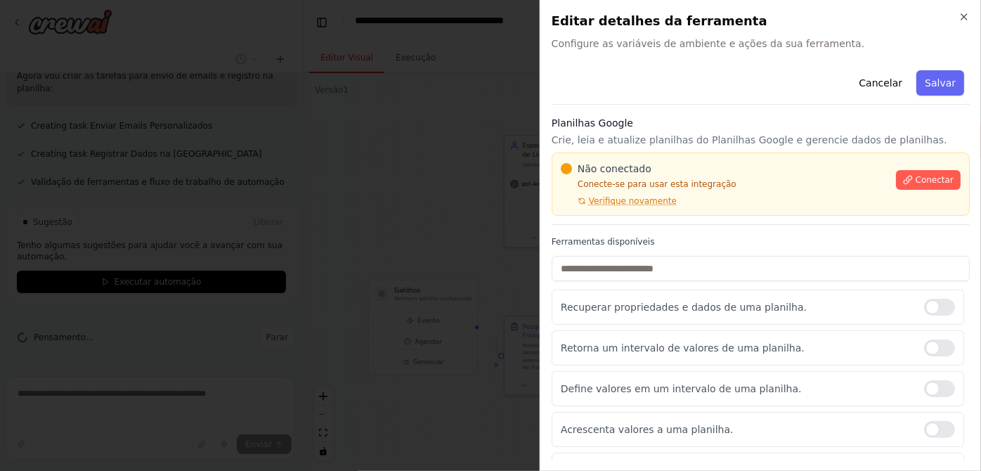
click at [631, 129] on font "Planilhas Google" at bounding box center [593, 122] width 82 height 11
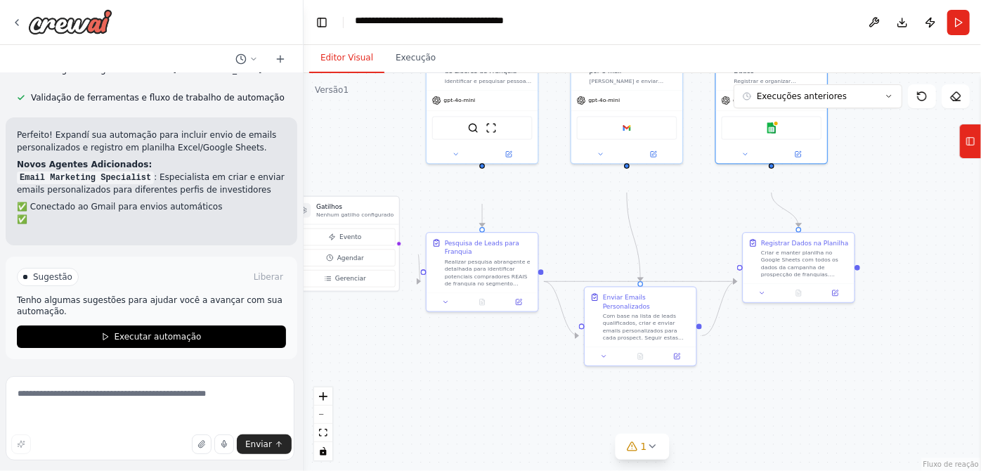
scroll to position [3427, 0]
drag, startPoint x: 663, startPoint y: 345, endPoint x: 589, endPoint y: 263, distance: 110.5
click at [589, 263] on div ".deletable-edge-delete-btn { width: 20px; height: 20px; border: 0px solid #ffff…" at bounding box center [642, 272] width 677 height 398
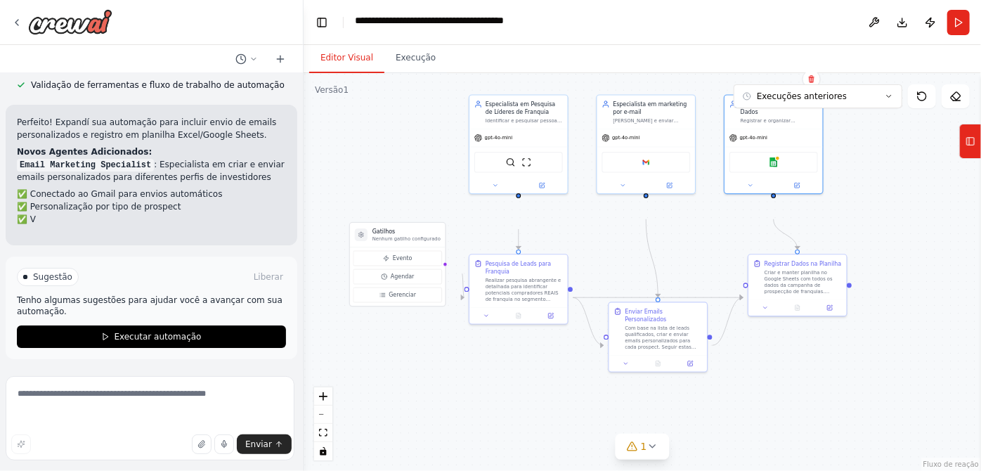
scroll to position [3444, 0]
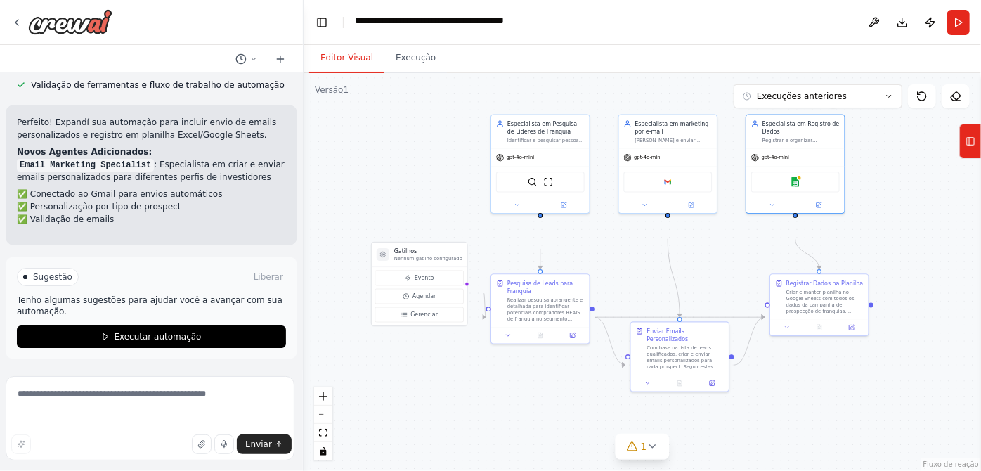
drag, startPoint x: 592, startPoint y: 266, endPoint x: 633, endPoint y: 305, distance: 56.7
click at [633, 305] on div ".deletable-edge-delete-btn { width: 20px; height: 20px; border: 0px solid #ffff…" at bounding box center [642, 272] width 677 height 398
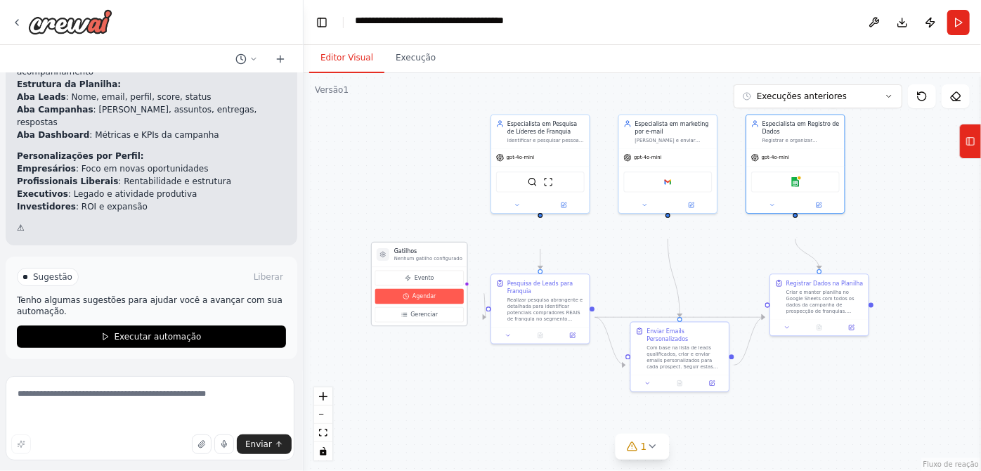
scroll to position [3828, 0]
click at [434, 304] on button "Agendar" at bounding box center [419, 296] width 89 height 15
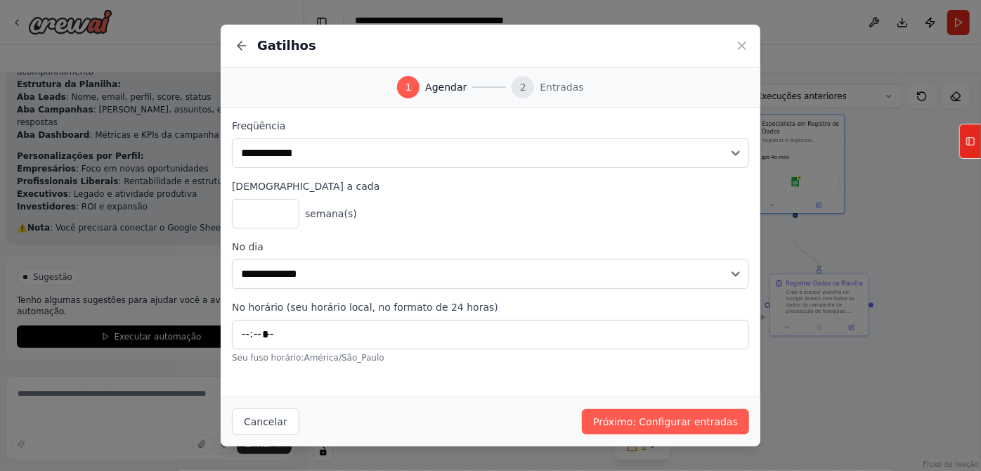
scroll to position [3844, 0]
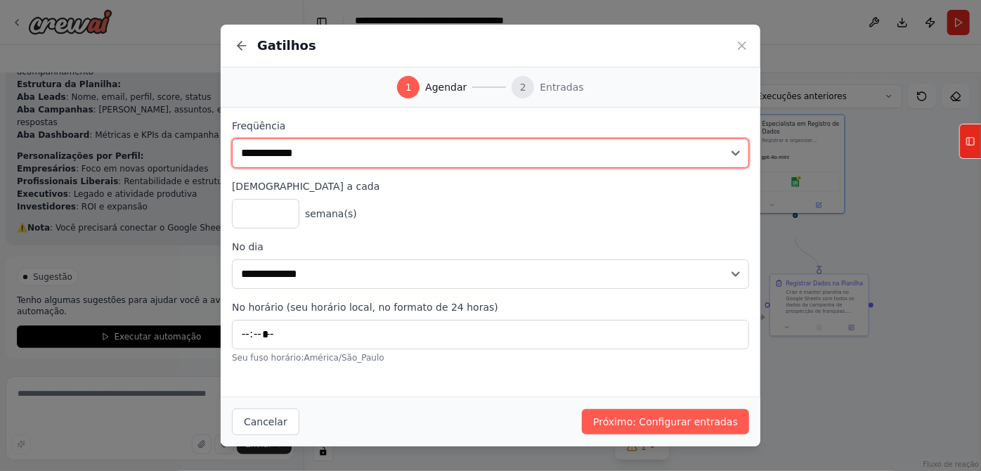
click at [323, 168] on select "**********" at bounding box center [490, 153] width 517 height 30
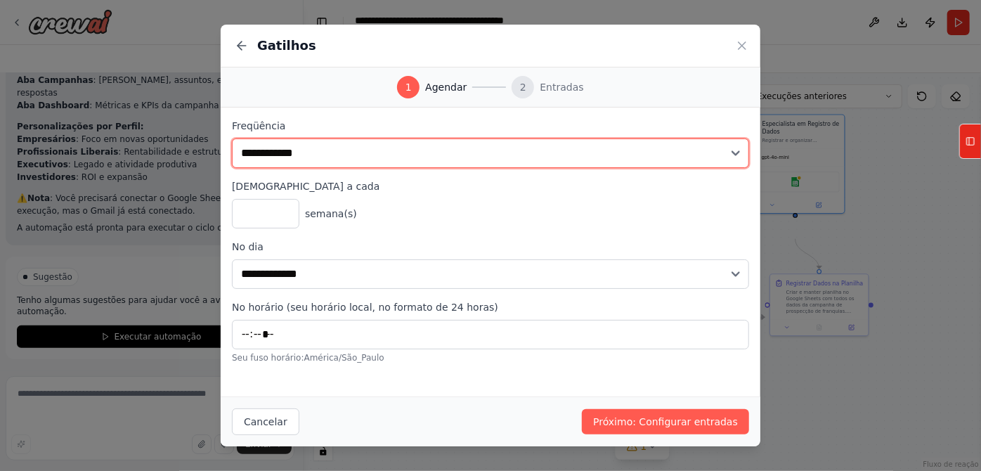
scroll to position [3881, 0]
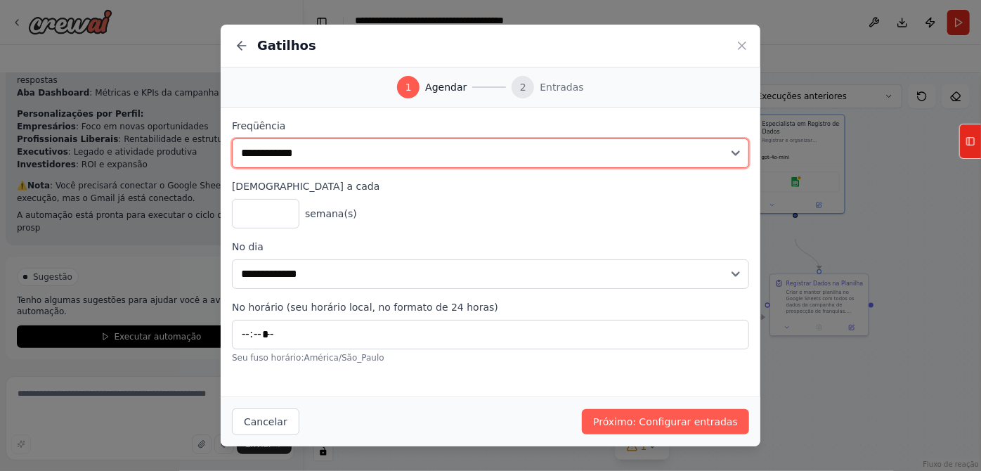
select select "*******"
click at [232, 166] on select "**********" at bounding box center [490, 153] width 517 height 30
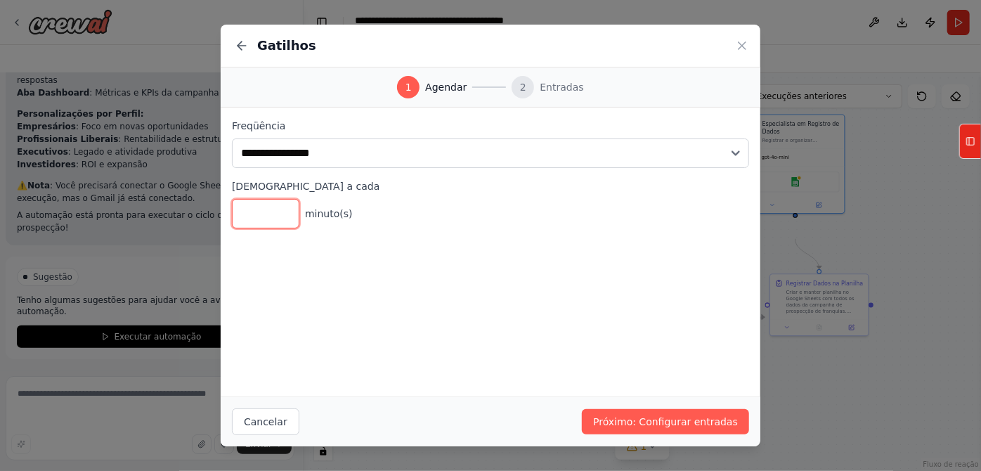
click at [232, 228] on input "*" at bounding box center [265, 214] width 67 height 30
click at [237, 228] on input "*" at bounding box center [265, 214] width 67 height 30
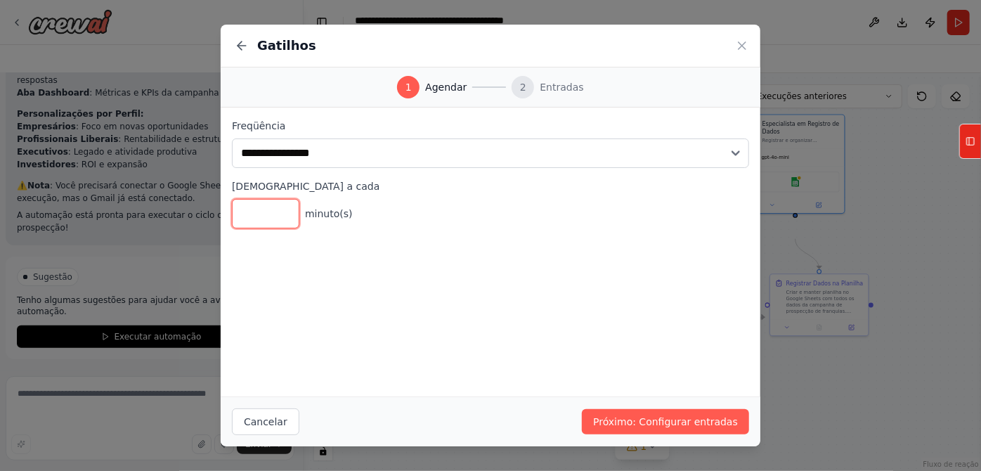
click at [237, 228] on input "*" at bounding box center [265, 214] width 67 height 30
click at [237, 228] on input "**" at bounding box center [265, 214] width 67 height 30
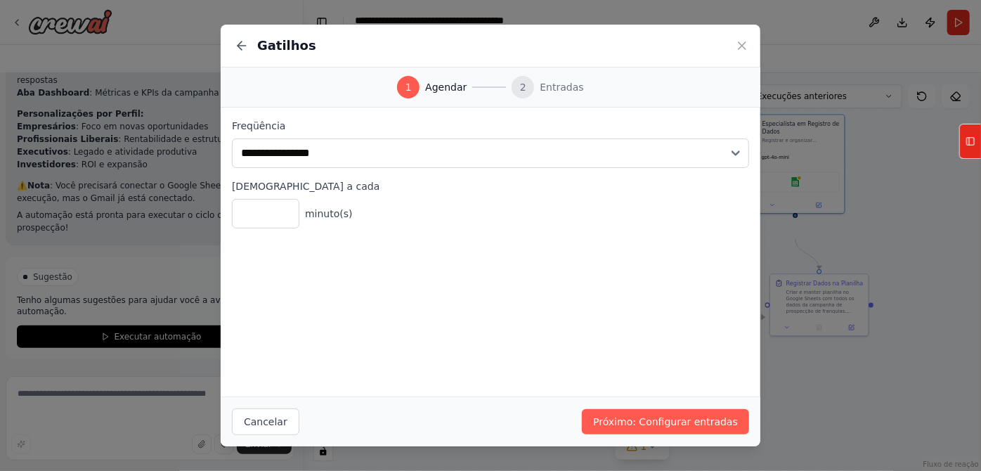
click at [410, 228] on div "** minuto(s)" at bounding box center [490, 214] width 517 height 30
click at [232, 228] on input "**" at bounding box center [265, 214] width 67 height 30
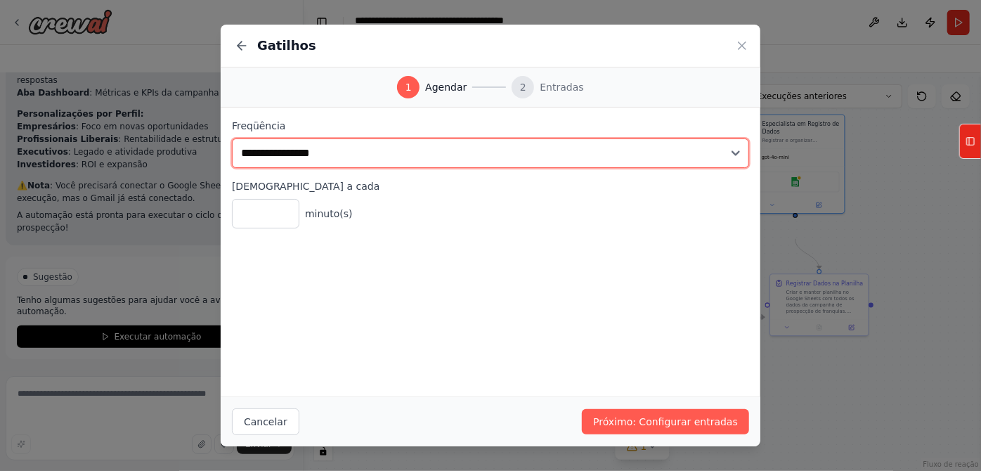
click at [232, 168] on select "**********" at bounding box center [490, 153] width 517 height 30
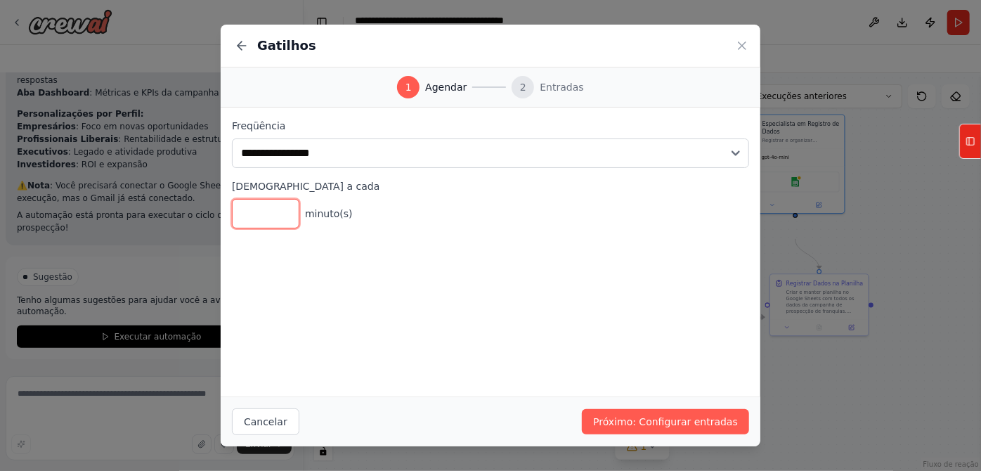
click at [237, 228] on input "*" at bounding box center [265, 214] width 67 height 30
click at [235, 228] on input "*" at bounding box center [265, 214] width 67 height 30
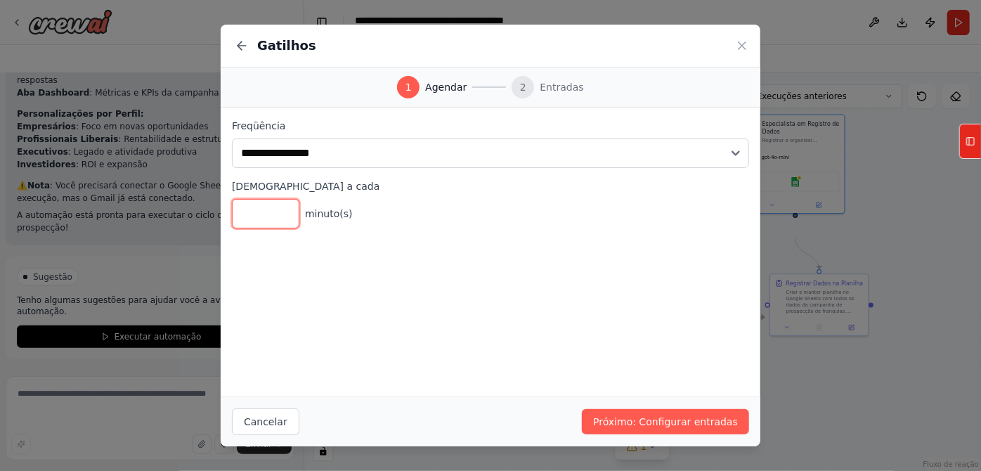
click at [235, 228] on input "*" at bounding box center [265, 214] width 67 height 30
click at [235, 228] on input "**" at bounding box center [265, 214] width 67 height 30
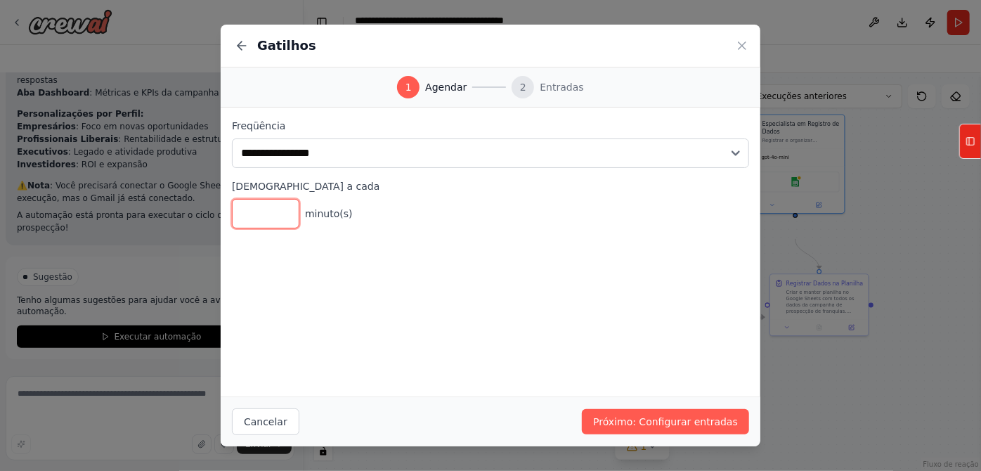
click at [235, 228] on input "**" at bounding box center [265, 214] width 67 height 30
type input "**"
click at [236, 228] on input "**" at bounding box center [265, 214] width 67 height 30
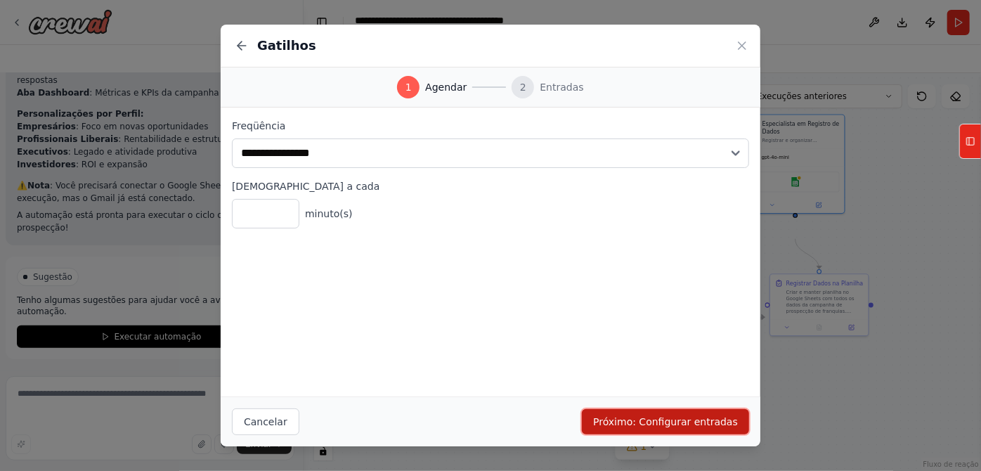
click at [679, 409] on button "Próximo: Configurar entradas" at bounding box center [665, 421] width 167 height 25
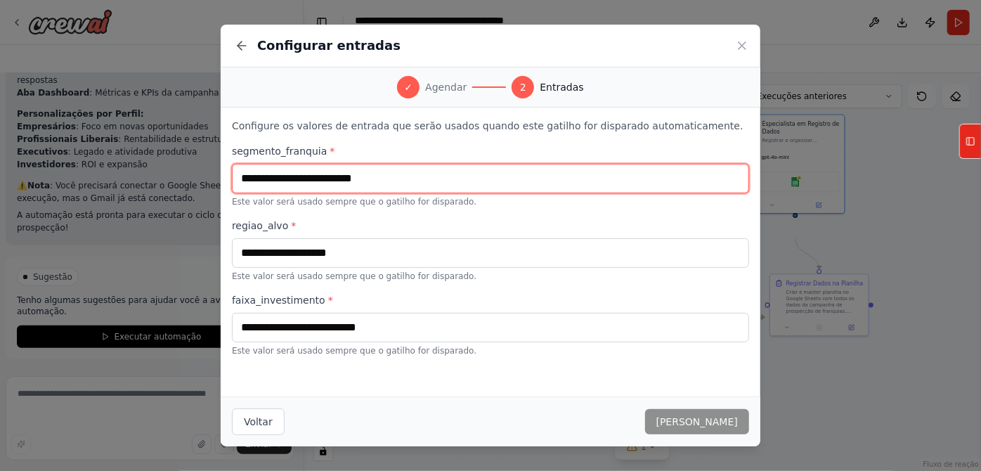
click at [344, 193] on input "text" at bounding box center [490, 179] width 517 height 30
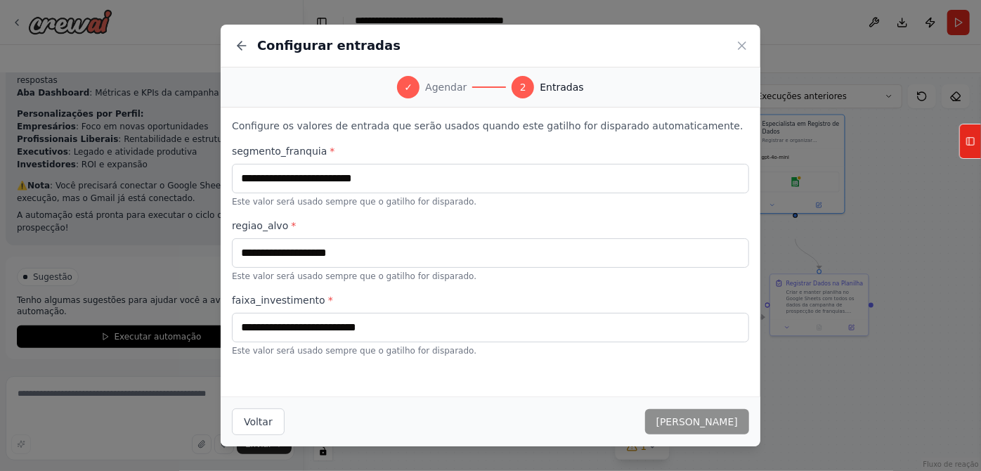
click at [345, 158] on label "segmento_franquia *" at bounding box center [490, 151] width 517 height 14
click at [346, 207] on div "segmento_franquia * Este valor será usado sempre que o gatilho for disparado." at bounding box center [490, 175] width 517 height 63
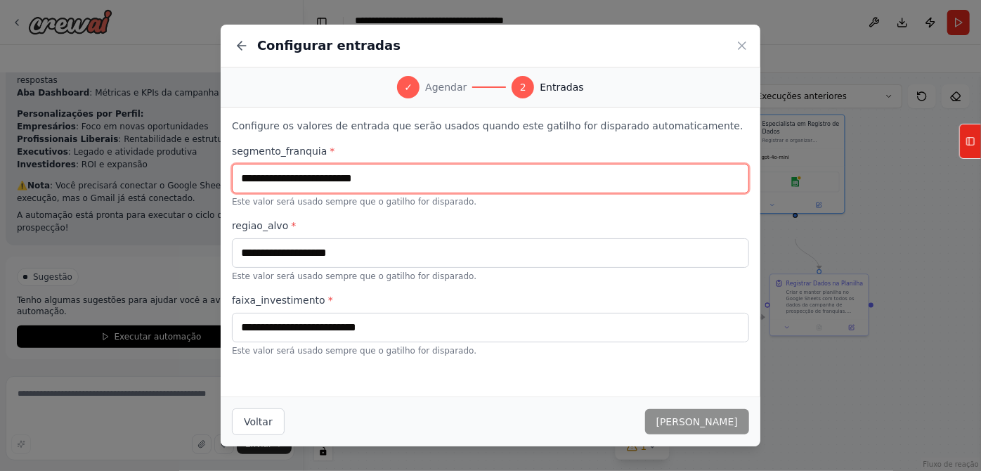
click at [339, 193] on input "text" at bounding box center [490, 179] width 517 height 30
type input "********"
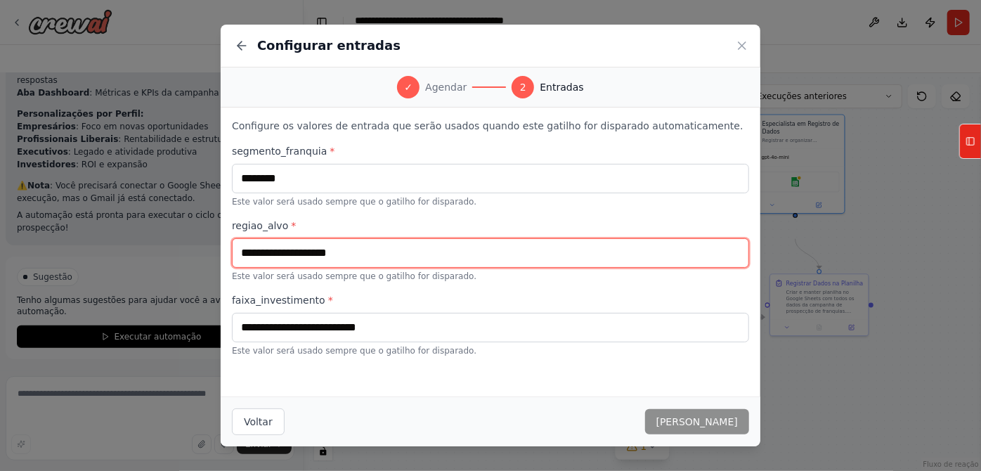
click at [346, 268] on input "text" at bounding box center [490, 253] width 517 height 30
type input "**********"
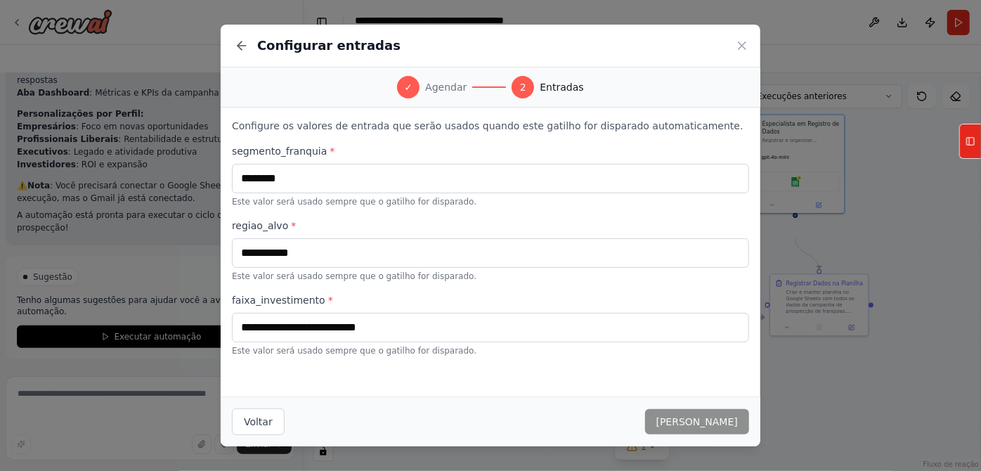
click at [425, 301] on label "faixa_investimento *" at bounding box center [490, 300] width 517 height 14
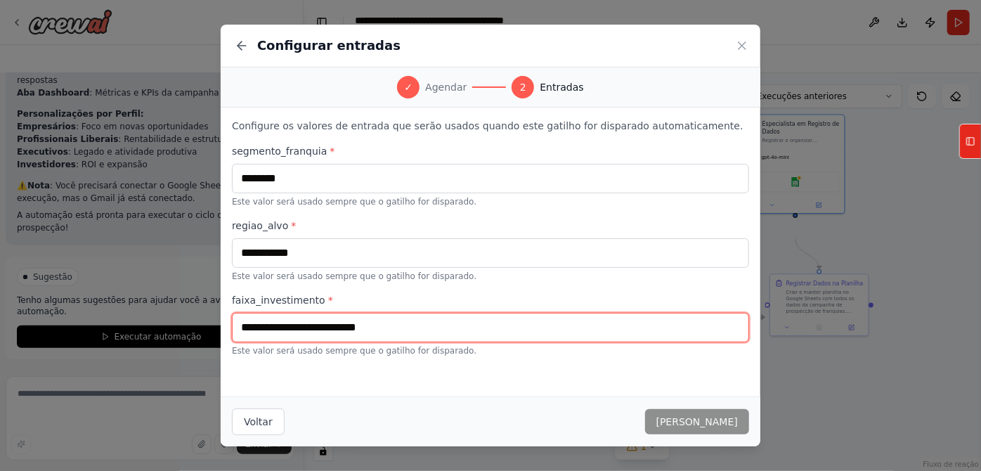
click at [339, 342] on input "text" at bounding box center [490, 328] width 517 height 30
type input "**********"
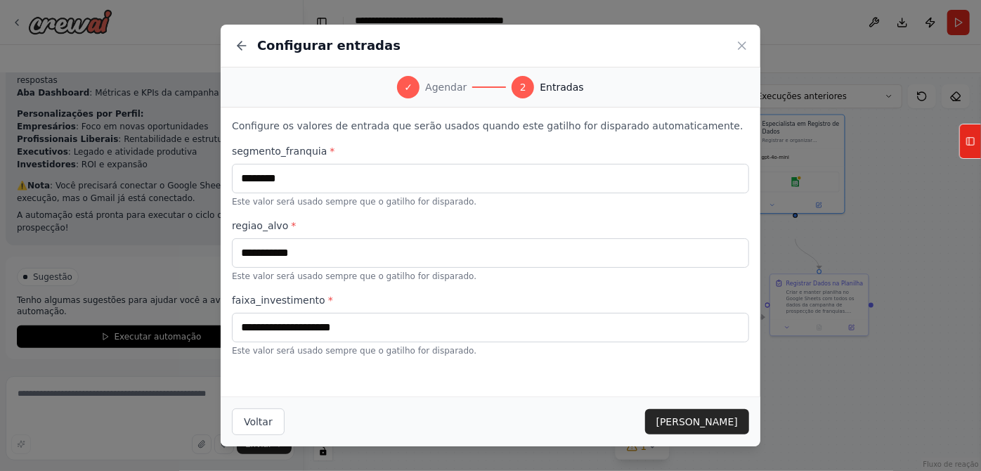
click at [391, 283] on div "**********" at bounding box center [490, 250] width 517 height 212
click at [721, 409] on button "Salvar gatilho" at bounding box center [697, 421] width 104 height 25
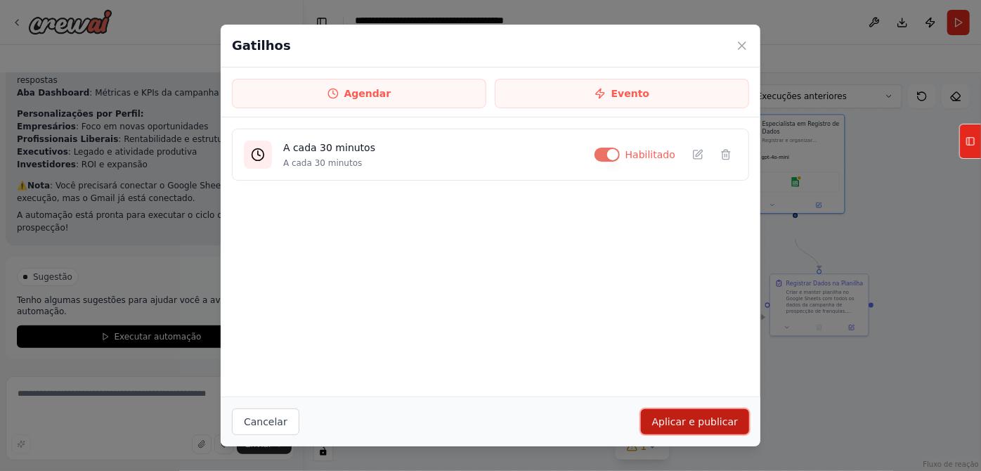
click at [712, 419] on font "Aplicar e publicar" at bounding box center [695, 421] width 86 height 11
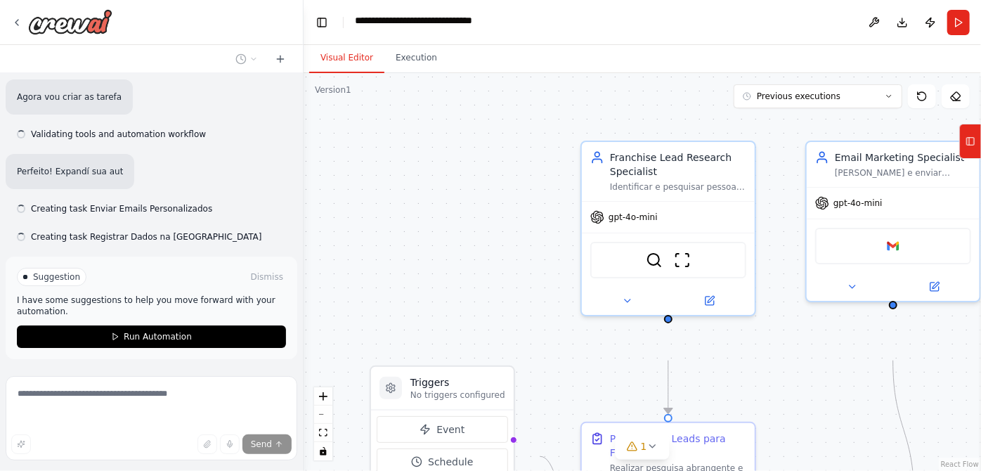
drag, startPoint x: 432, startPoint y: 282, endPoint x: 403, endPoint y: 252, distance: 42.2
click at [403, 252] on div ".deletable-edge-delete-btn { width: 20px; height: 20px; border: 0px solid #ffff…" at bounding box center [642, 272] width 677 height 398
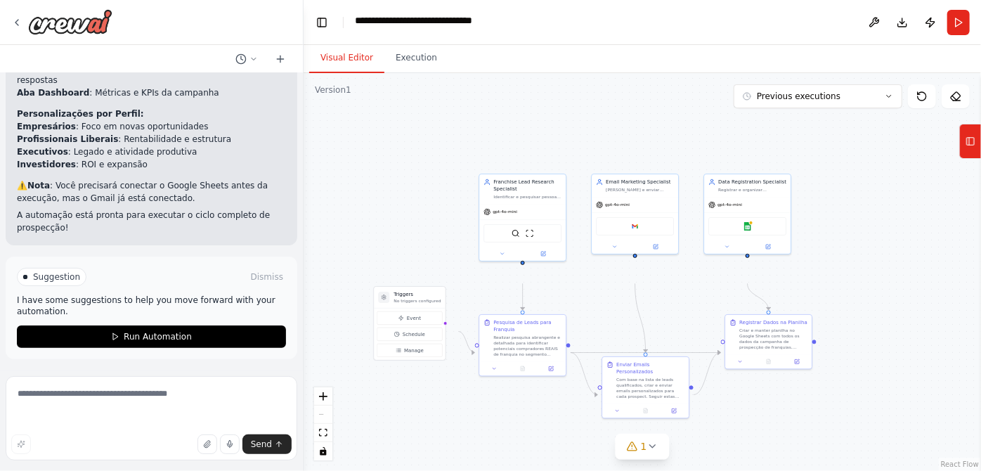
scroll to position [3782, 0]
click at [398, 242] on div ".deletable-edge-delete-btn { width: 20px; height: 20px; border: 0px solid #ffff…" at bounding box center [642, 272] width 677 height 398
click at [138, 396] on textarea at bounding box center [152, 418] width 292 height 84
type textarea "**********"
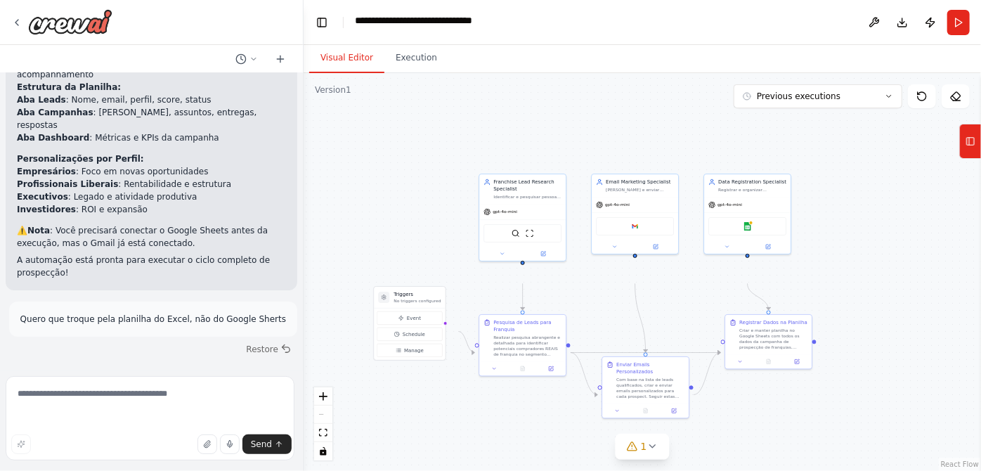
scroll to position [3811, 0]
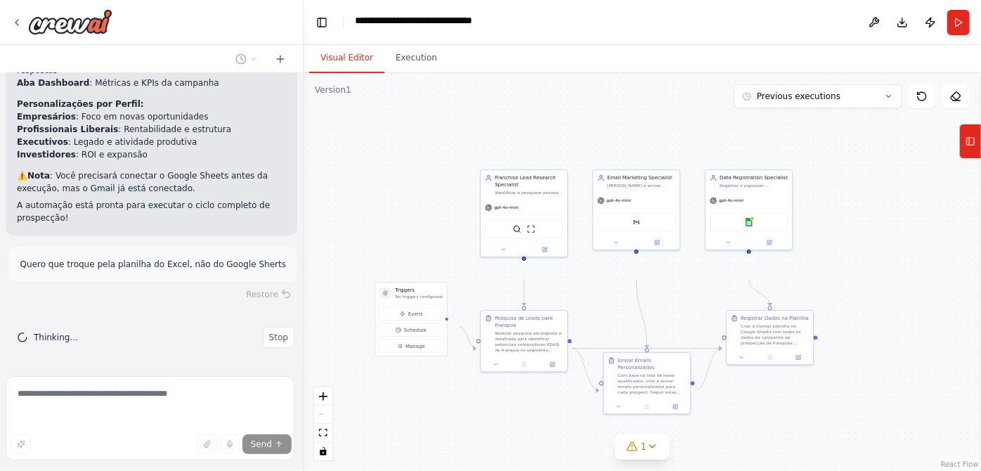
drag, startPoint x: 371, startPoint y: 277, endPoint x: 380, endPoint y: 236, distance: 41.8
click at [380, 236] on div ".deletable-edge-delete-btn { width: 20px; height: 20px; border: 0px solid #ffff…" at bounding box center [642, 272] width 677 height 398
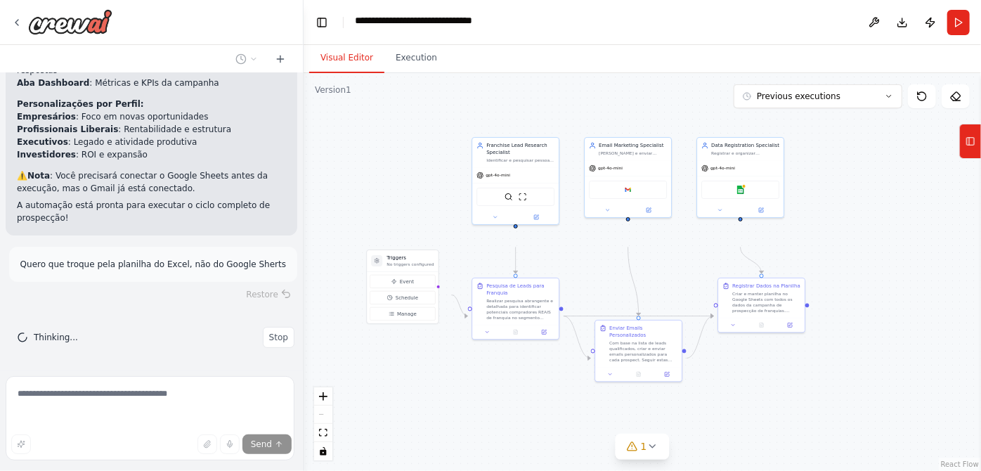
drag, startPoint x: 493, startPoint y: 424, endPoint x: 475, endPoint y: 432, distance: 19.5
click at [475, 432] on div ".deletable-edge-delete-btn { width: 20px; height: 20px; border: 0px solid #ffff…" at bounding box center [642, 272] width 677 height 398
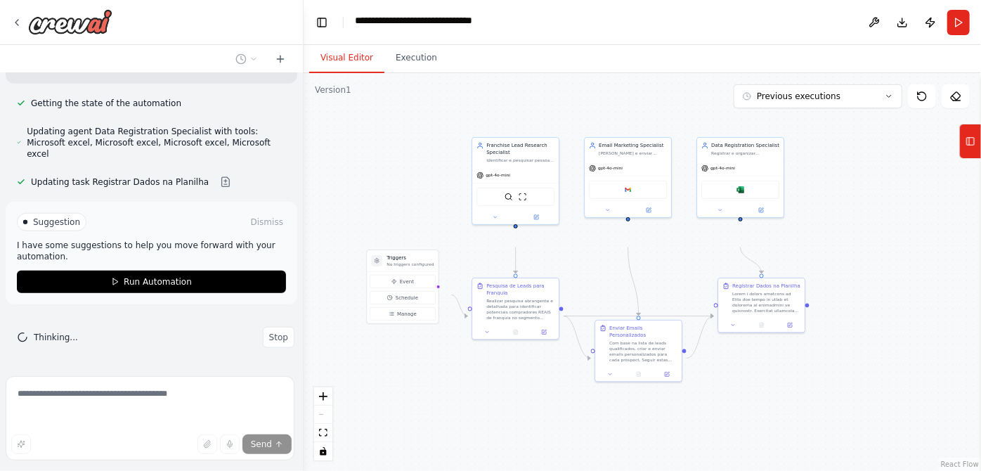
scroll to position [4546, 0]
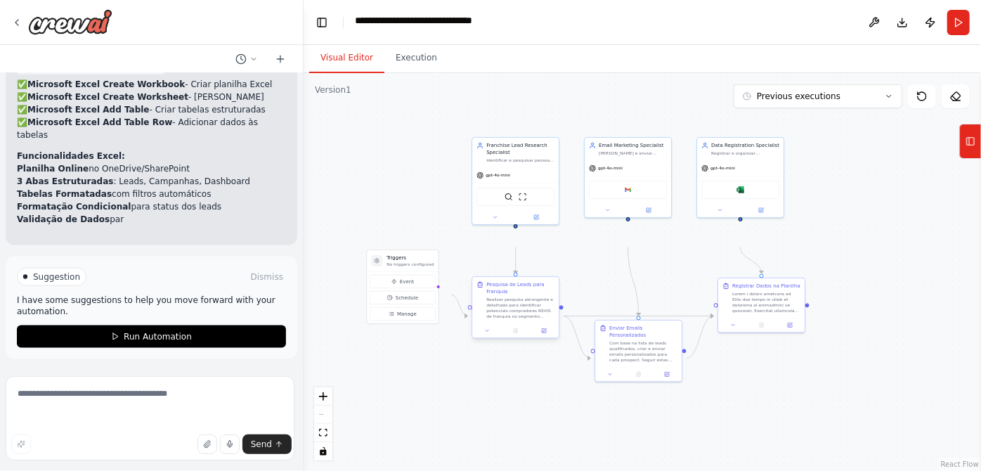
click at [502, 295] on div "Pesquisa de Leads para Franquia" at bounding box center [520, 288] width 68 height 14
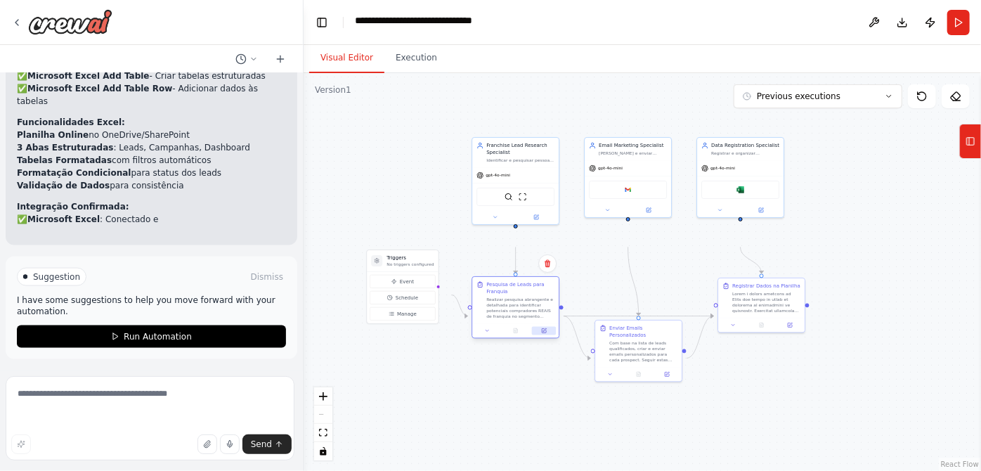
click at [540, 335] on button at bounding box center [544, 331] width 24 height 8
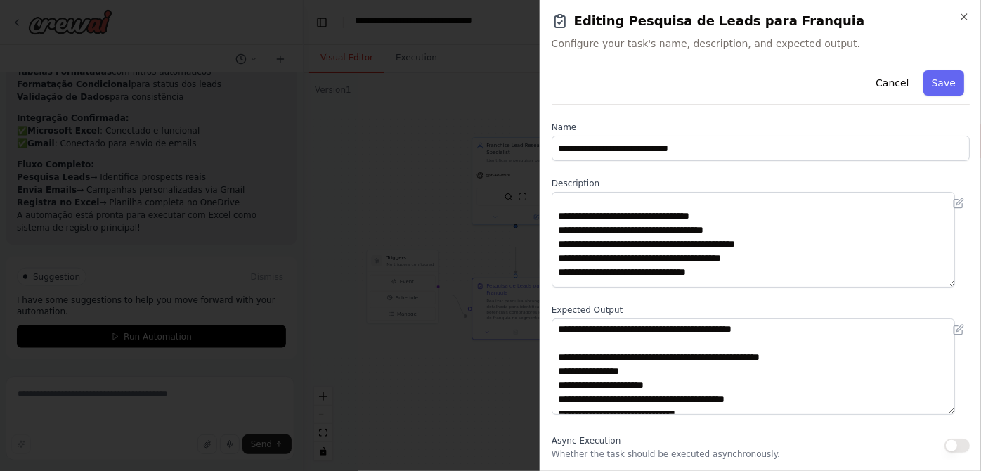
scroll to position [63, 0]
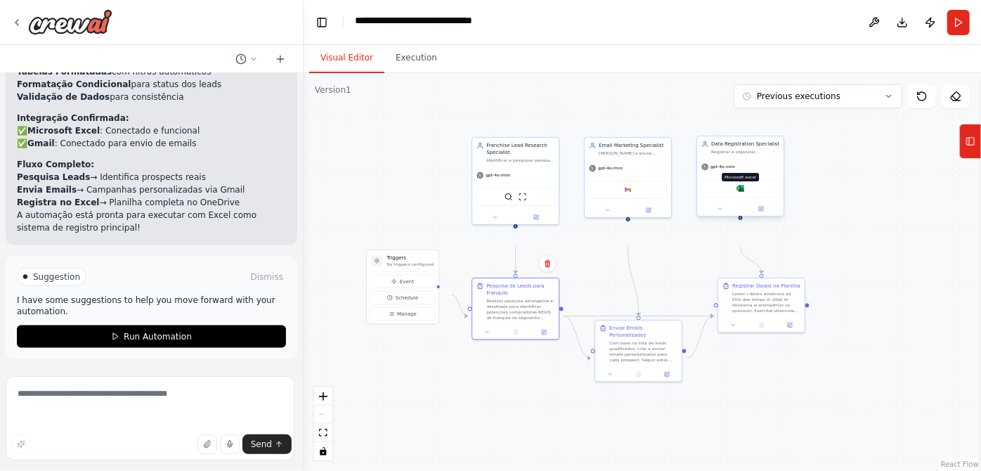
click at [740, 193] on img at bounding box center [740, 188] width 8 height 8
click at [140, 401] on textarea at bounding box center [150, 418] width 289 height 84
type textarea "*"
click at [795, 328] on button at bounding box center [790, 324] width 24 height 8
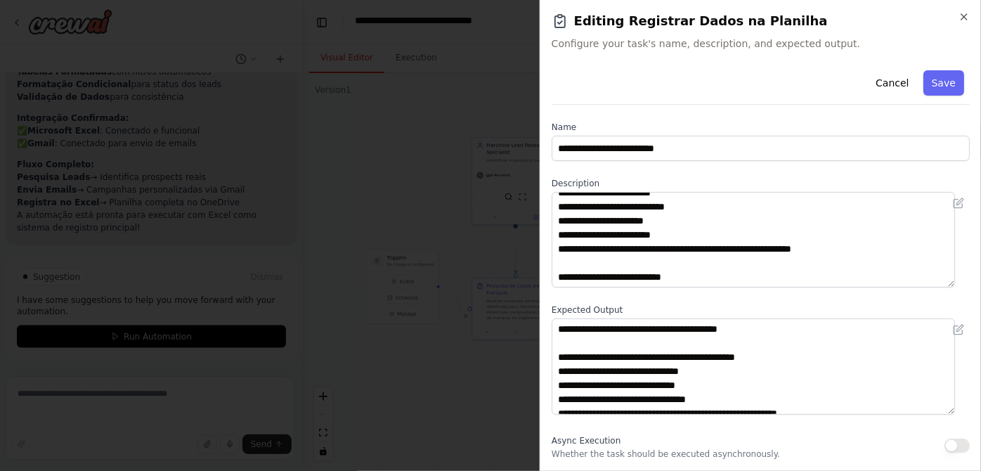
scroll to position [127, 0]
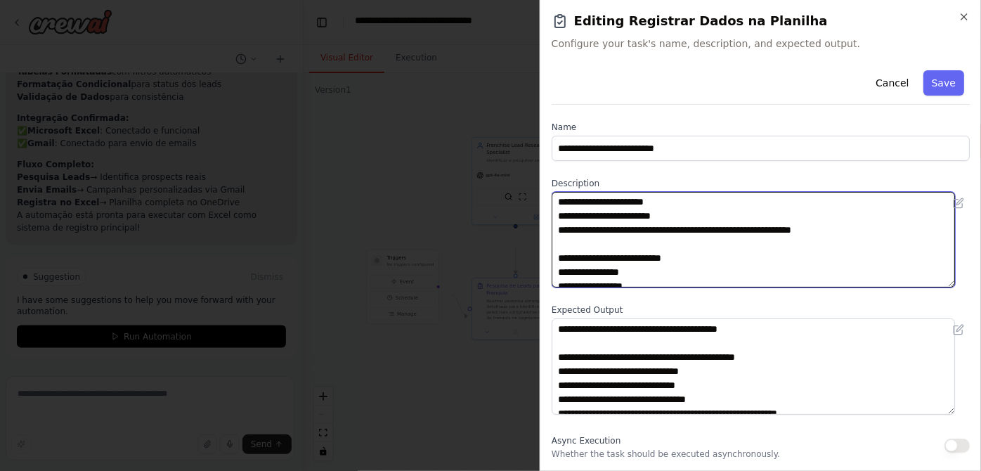
click at [637, 252] on textarea "**********" at bounding box center [753, 240] width 403 height 96
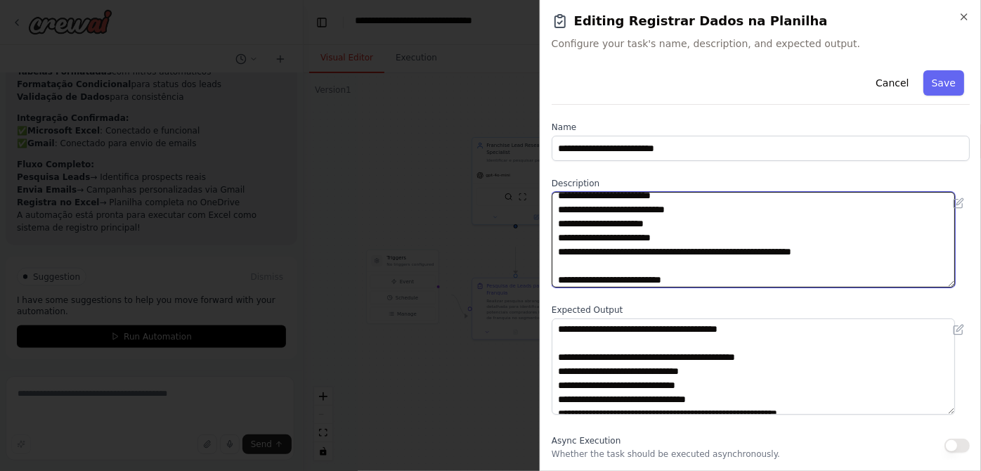
scroll to position [148, 0]
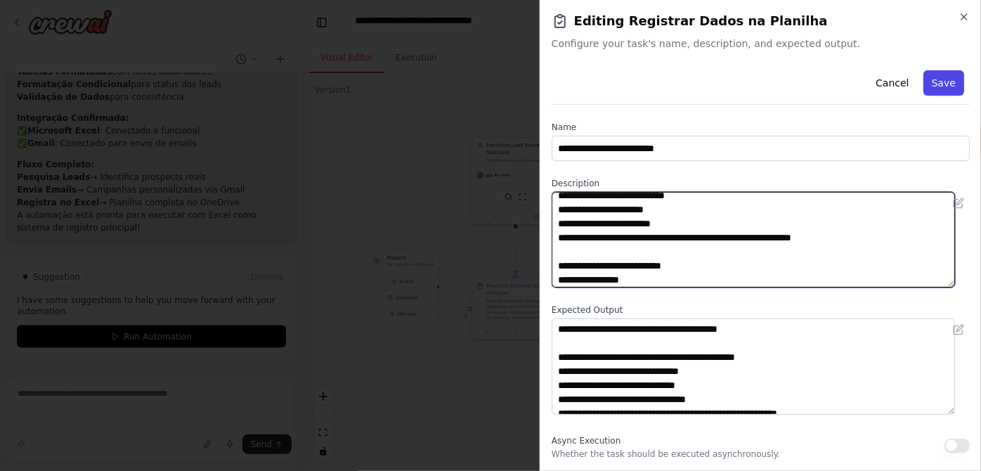
type textarea "**********"
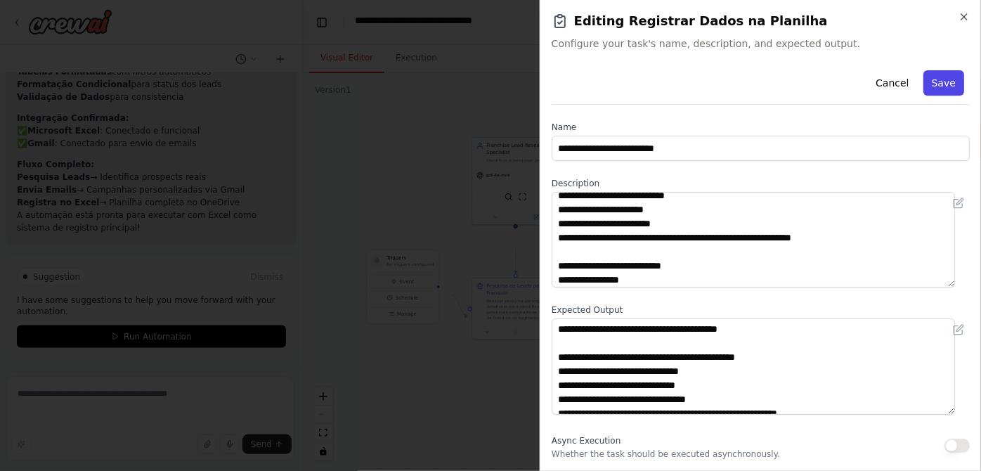
click at [934, 96] on button "Save" at bounding box center [943, 82] width 41 height 25
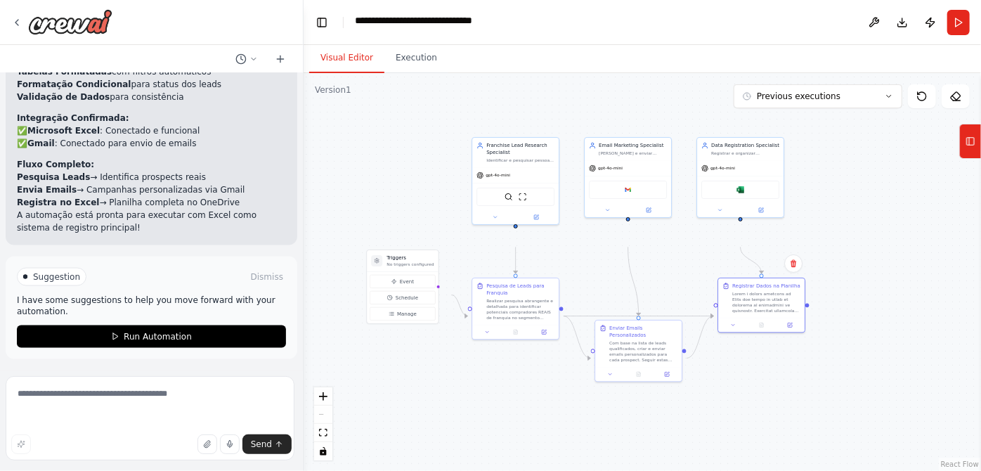
scroll to position [5001, 0]
click at [334, 186] on div ".deletable-edge-delete-btn { width: 20px; height: 20px; border: 0px solid #ffff…" at bounding box center [642, 272] width 677 height 398
drag, startPoint x: 440, startPoint y: 282, endPoint x: 435, endPoint y: 272, distance: 11.6
click at [435, 260] on div "Gatilhos Nenhum gatilho configurado" at bounding box center [409, 253] width 60 height 13
drag, startPoint x: 403, startPoint y: 275, endPoint x: 404, endPoint y: 263, distance: 12.0
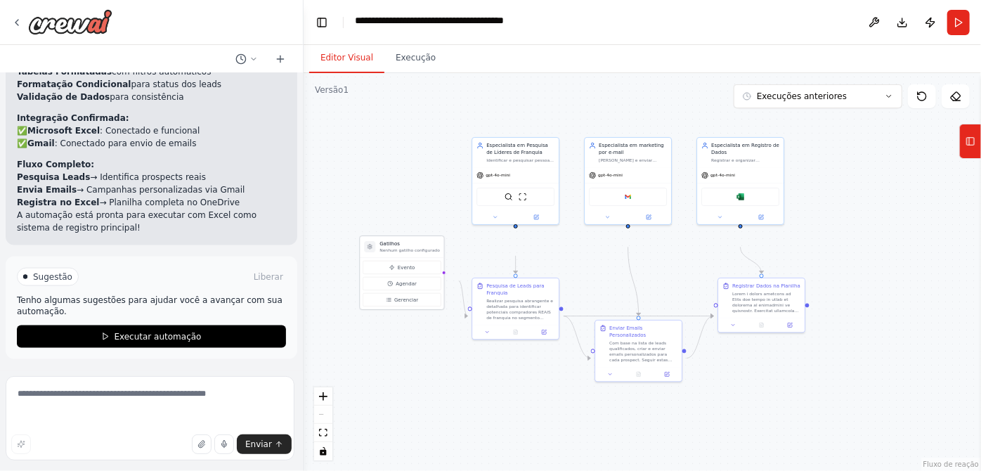
click at [404, 253] on div "Gatilhos Nenhum gatilho configurado" at bounding box center [409, 246] width 60 height 13
click at [538, 335] on button at bounding box center [544, 331] width 24 height 8
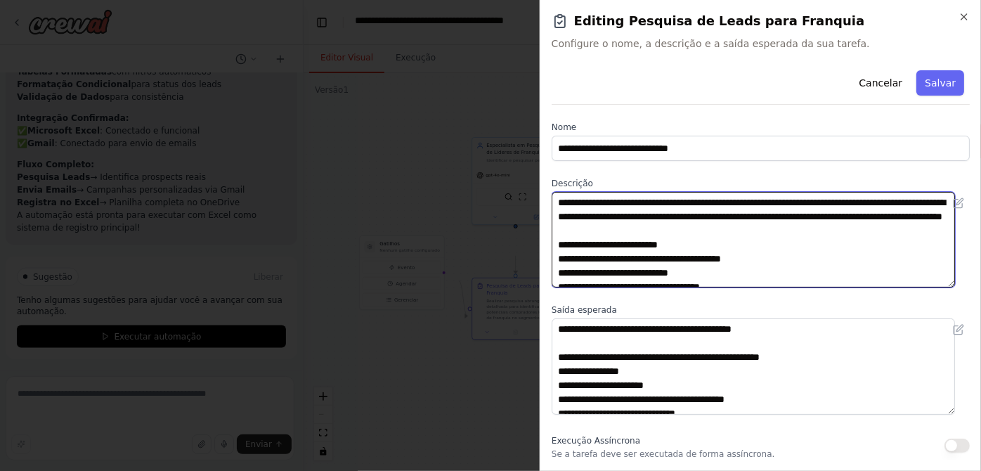
click at [736, 254] on textarea "**********" at bounding box center [753, 240] width 403 height 96
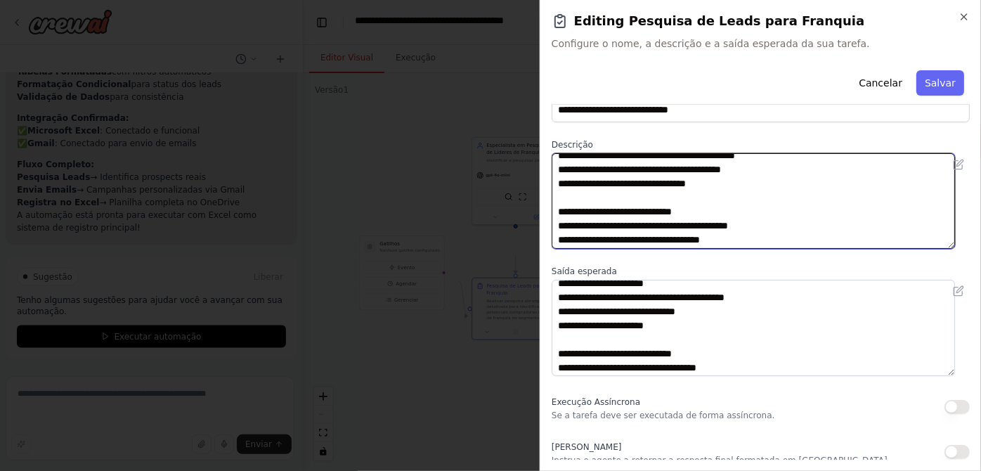
scroll to position [63, 0]
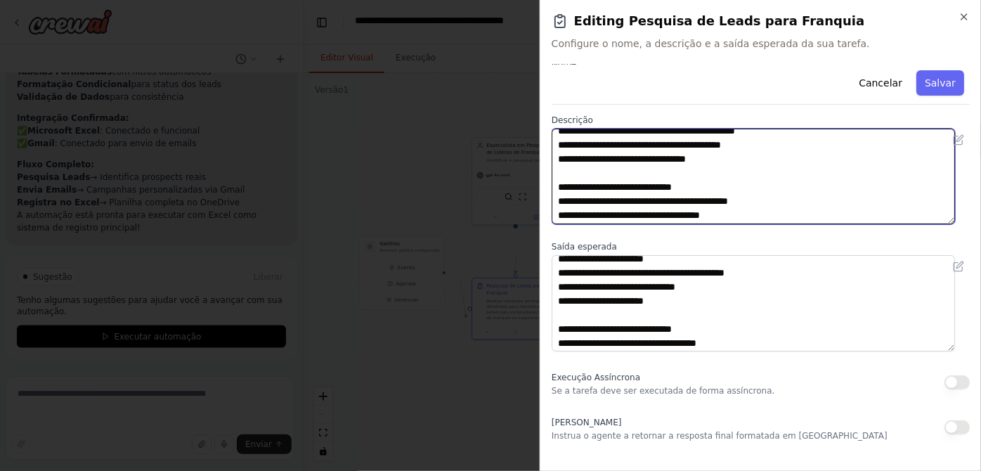
type textarea "**********"
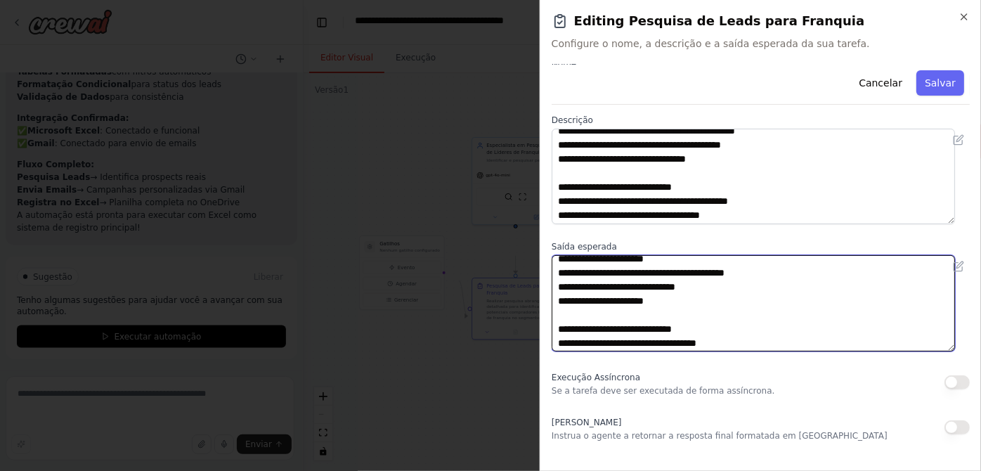
click at [698, 334] on textarea "**********" at bounding box center [753, 303] width 403 height 96
click at [679, 319] on textarea "**********" at bounding box center [753, 303] width 403 height 96
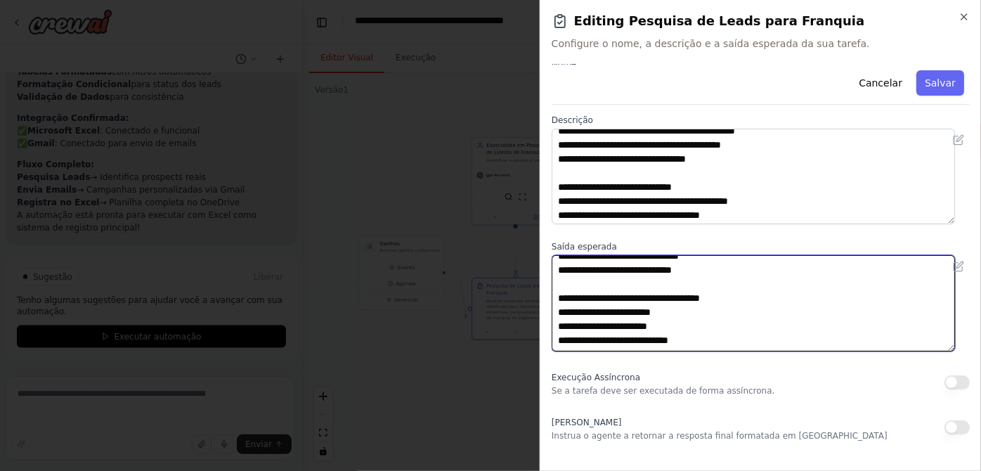
scroll to position [351, 0]
type textarea "**********"
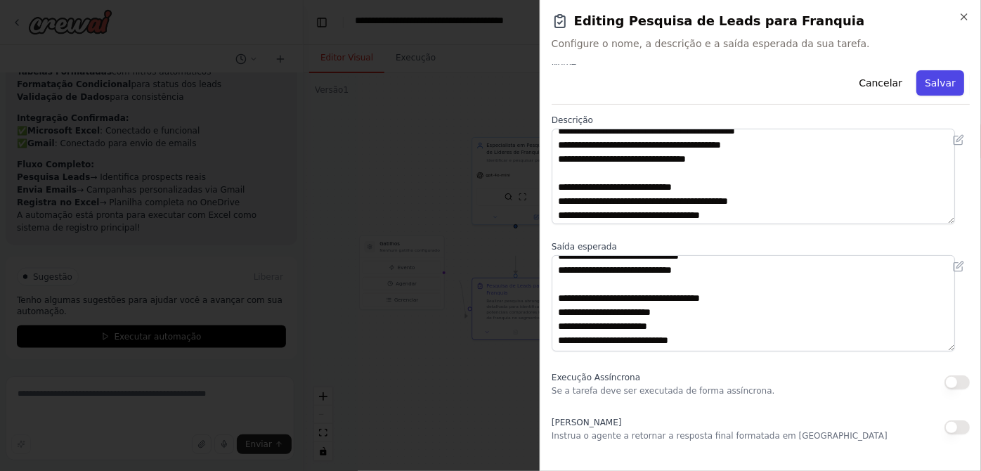
click at [925, 89] on font "Salvar" at bounding box center [940, 82] width 31 height 11
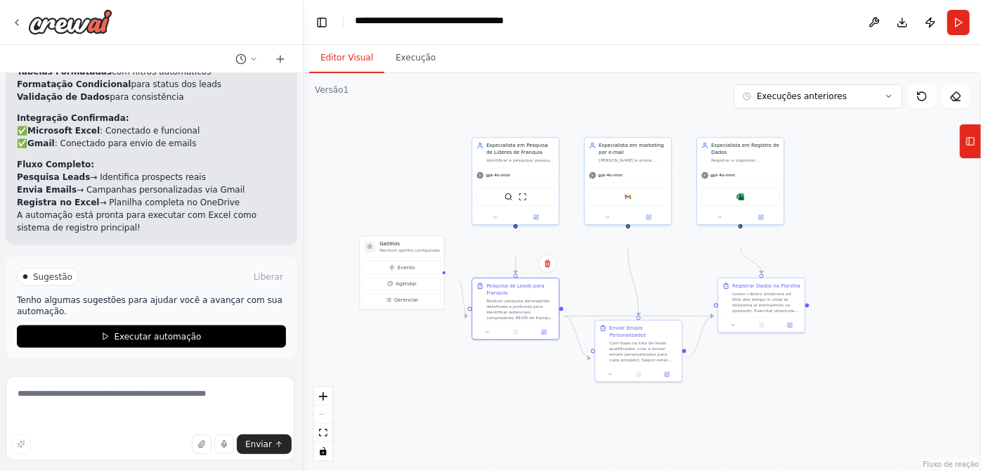
click at [599, 297] on div ".deletable-edge-delete-btn { width: 20px; height: 20px; border: 0px solid #ffff…" at bounding box center [642, 272] width 677 height 398
click at [189, 407] on textarea at bounding box center [150, 418] width 289 height 84
drag, startPoint x: 159, startPoint y: 394, endPoint x: 126, endPoint y: 386, distance: 33.2
click at [126, 386] on textarea "**********" at bounding box center [150, 418] width 289 height 84
drag, startPoint x: 155, startPoint y: 398, endPoint x: 101, endPoint y: 426, distance: 61.0
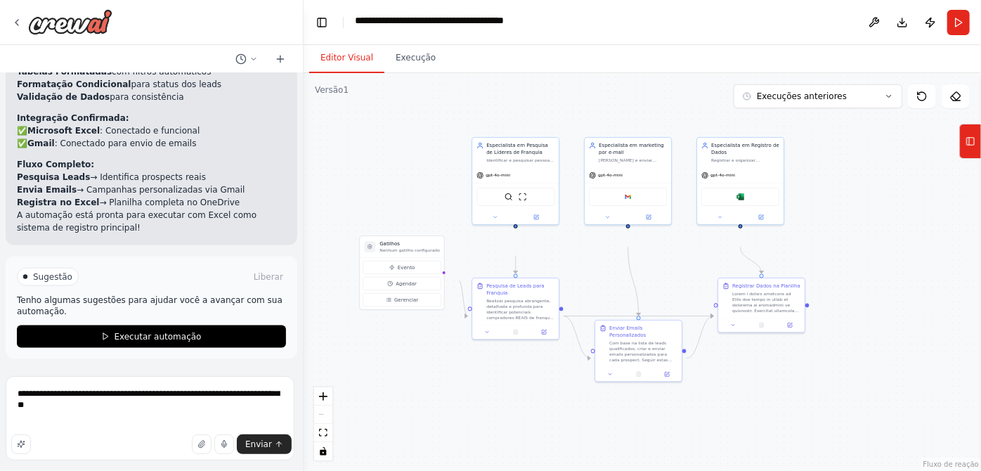
click at [86, 434] on div "Enviar" at bounding box center [151, 444] width 280 height 20
click at [169, 399] on textarea "**********" at bounding box center [150, 418] width 289 height 84
click at [196, 416] on textarea "**********" at bounding box center [150, 418] width 289 height 84
type textarea "**********"
click at [254, 439] on font "Enviar" at bounding box center [258, 444] width 27 height 10
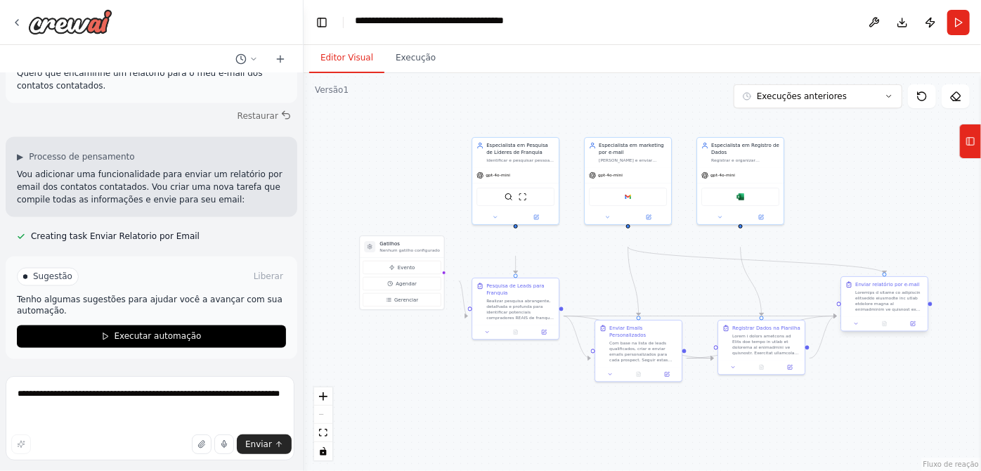
scroll to position [5268, 0]
drag, startPoint x: 873, startPoint y: 309, endPoint x: 838, endPoint y: 266, distance: 56.0
click at [838, 246] on div "Enviar relatório por e-mail" at bounding box center [848, 242] width 65 height 7
click at [887, 422] on div ".deletable-edge-delete-btn { width: 20px; height: 20px; border: 0px solid #ffff…" at bounding box center [642, 272] width 677 height 398
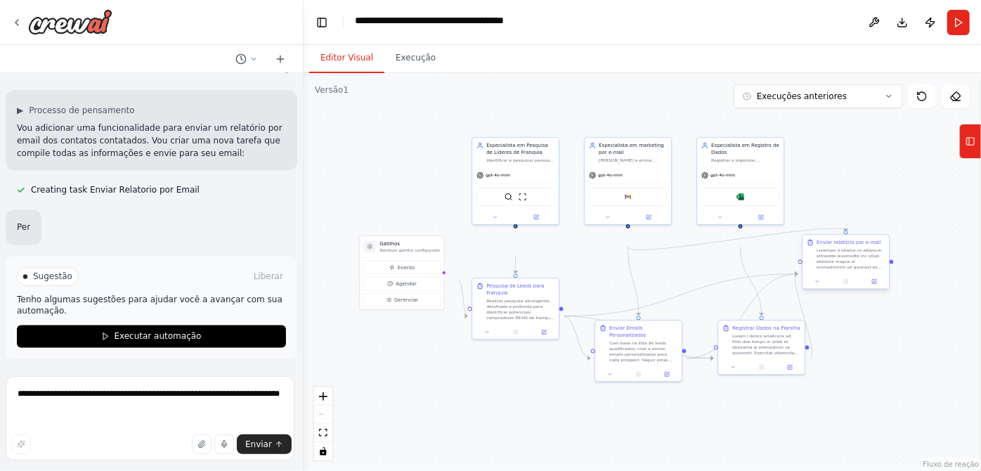
scroll to position [5327, 0]
click at [846, 270] on div at bounding box center [850, 258] width 68 height 22
click at [901, 399] on div ".deletable-edge-delete-btn { width: 20px; height: 20px; border: 0px solid #ffff…" at bounding box center [642, 272] width 677 height 398
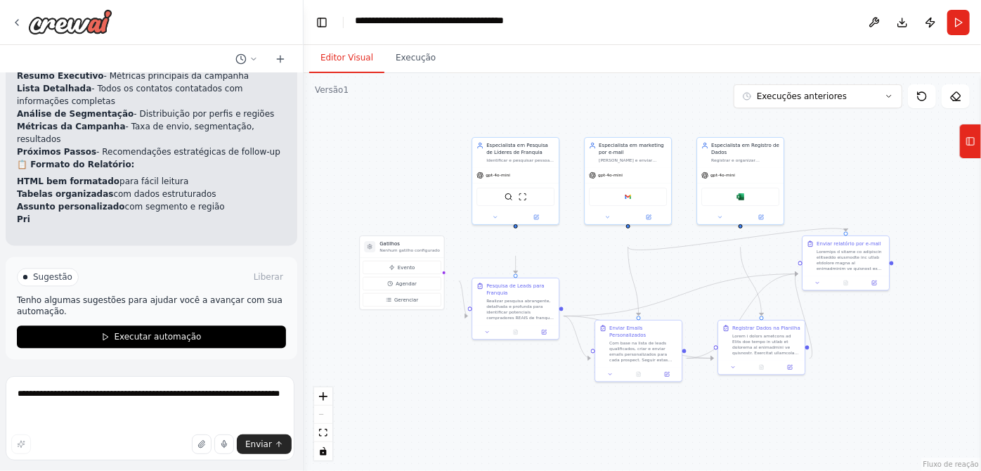
scroll to position [5724, 0]
click at [871, 285] on icon at bounding box center [874, 282] width 6 height 6
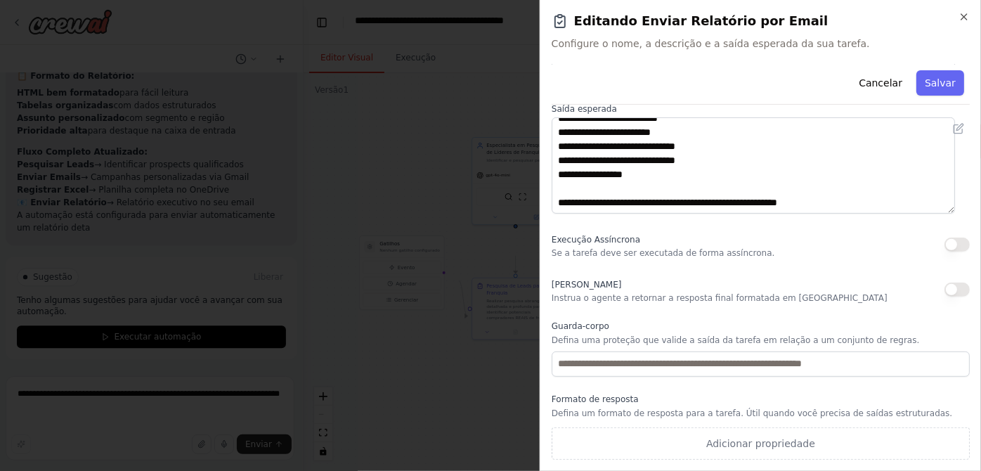
scroll to position [0, 0]
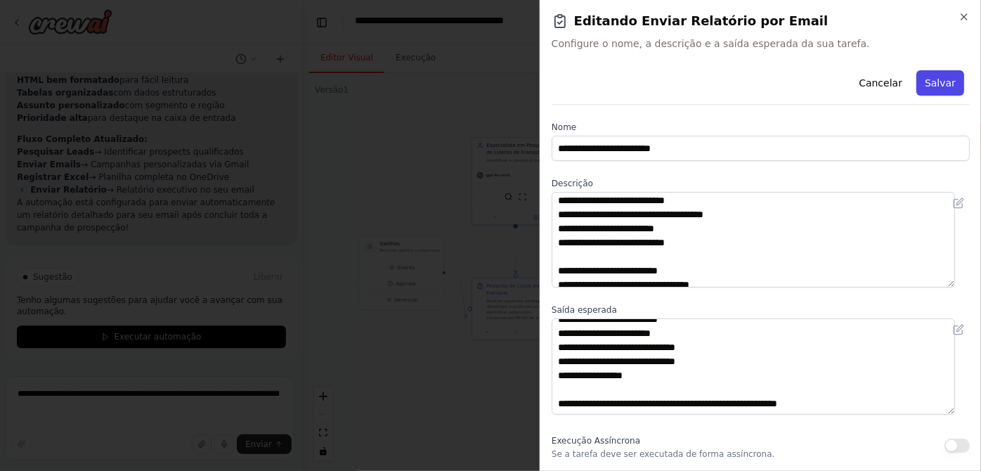
click at [925, 89] on font "Salvar" at bounding box center [940, 82] width 31 height 11
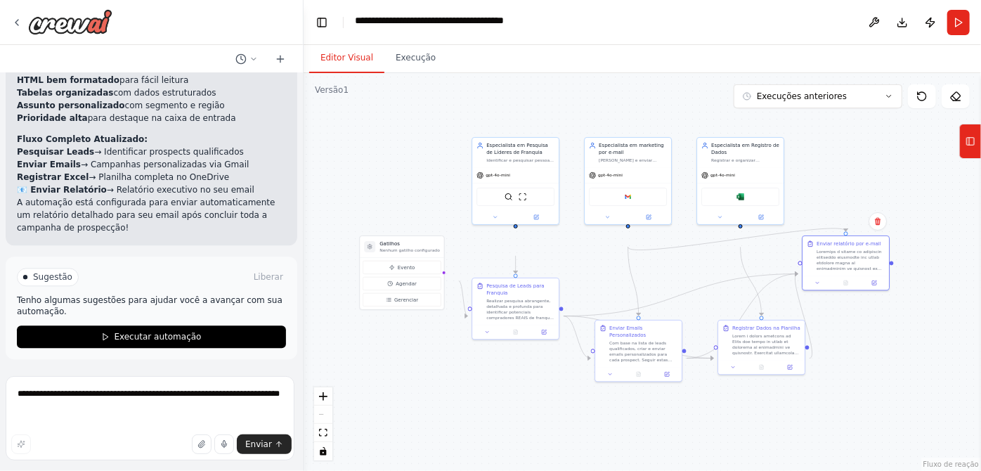
click at [869, 388] on div ".deletable-edge-delete-btn { width: 20px; height: 20px; border: 0px solid #ffff…" at bounding box center [642, 272] width 677 height 398
drag, startPoint x: 846, startPoint y: 280, endPoint x: 853, endPoint y: 276, distance: 7.9
click at [853, 270] on div "Enviar relatório por e-mail" at bounding box center [857, 254] width 68 height 31
click at [139, 389] on textarea "**********" at bounding box center [150, 418] width 289 height 84
type textarea "**********"
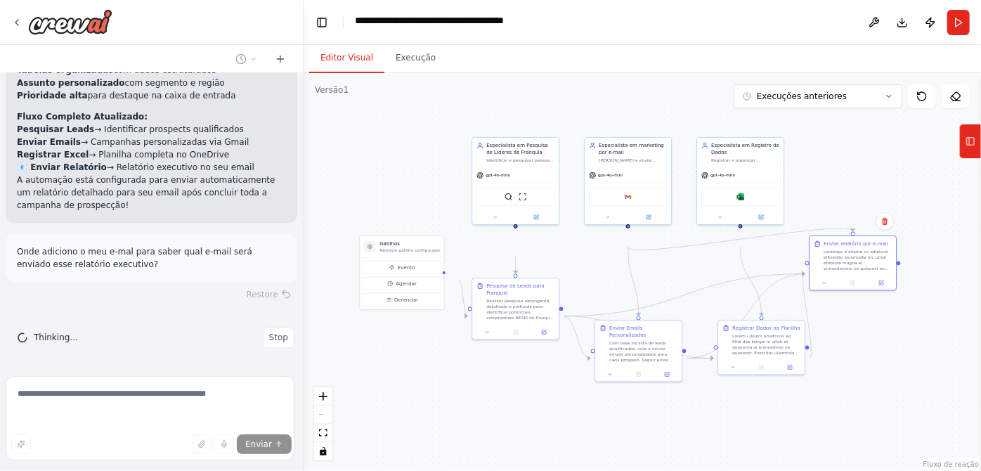
scroll to position [5894, 0]
drag, startPoint x: 862, startPoint y: 273, endPoint x: 858, endPoint y: 264, distance: 9.4
click at [858, 239] on div "Enviar relatório por e-mail" at bounding box center [848, 235] width 65 height 7
click at [871, 356] on div ".deletable-edge-delete-btn { width: 20px; height: 20px; border: 0px solid #ffff…" at bounding box center [642, 272] width 677 height 398
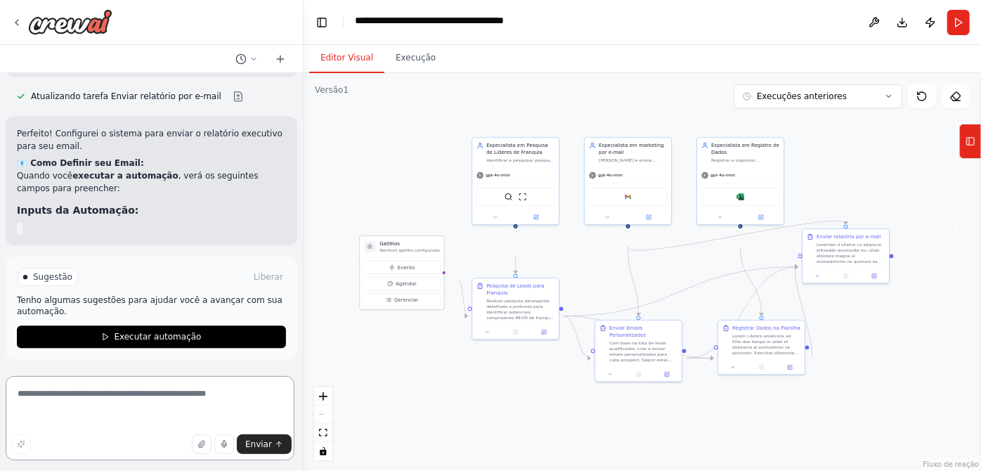
scroll to position [6416, 0]
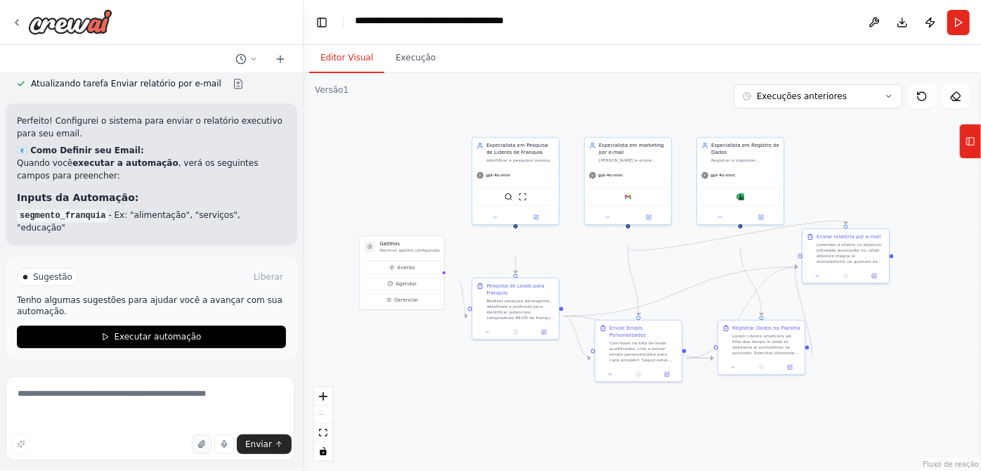
click at [197, 440] on icon "button" at bounding box center [201, 444] width 8 height 8
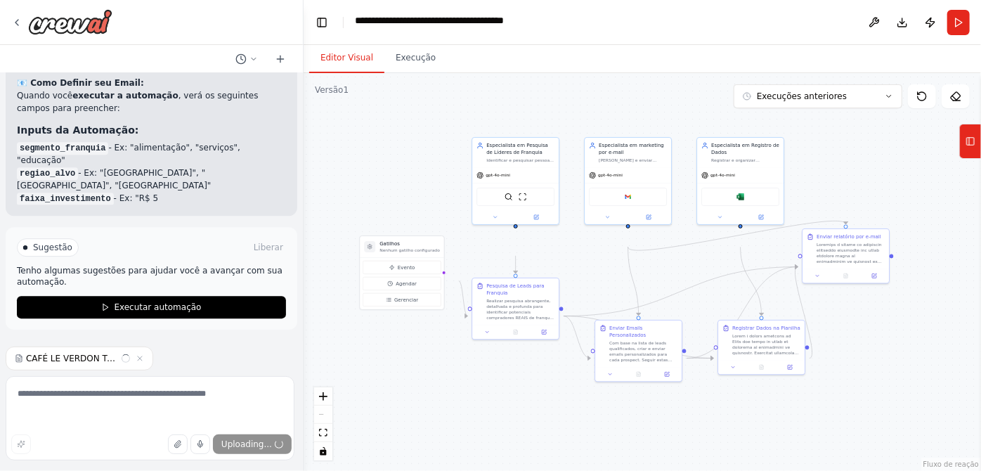
scroll to position [6515, 0]
click at [159, 392] on textarea at bounding box center [150, 418] width 289 height 84
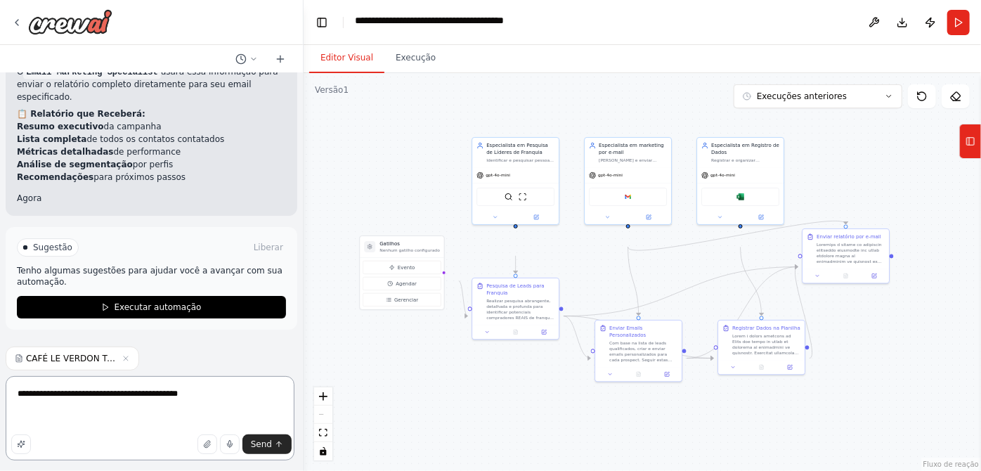
scroll to position [6773, 0]
click at [78, 398] on textarea "**********" at bounding box center [150, 418] width 289 height 84
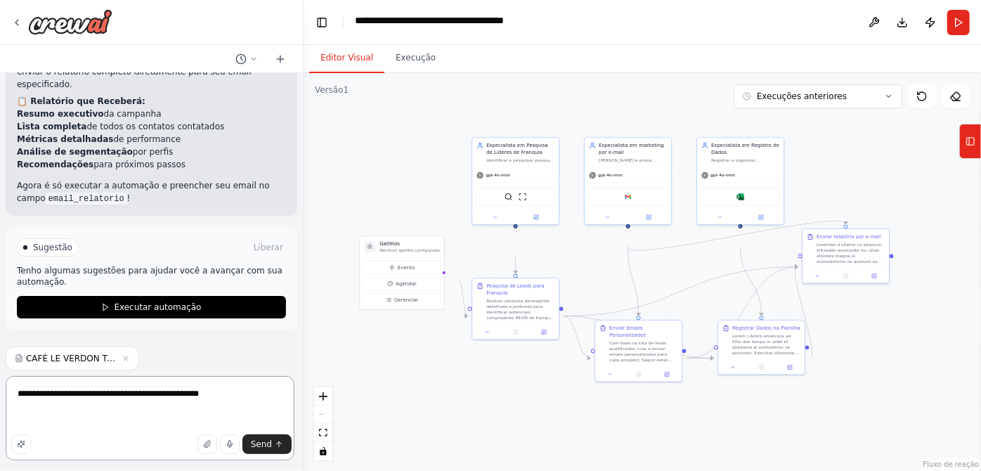
click at [280, 403] on textarea "**********" at bounding box center [150, 418] width 289 height 84
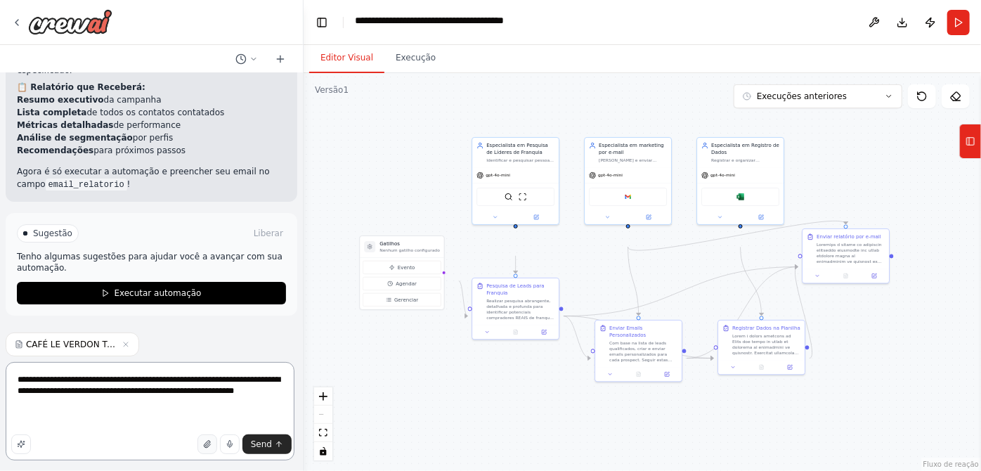
type textarea "**********"
click at [197, 443] on button "button" at bounding box center [207, 444] width 20 height 20
click at [256, 438] on span "Send" at bounding box center [261, 443] width 21 height 11
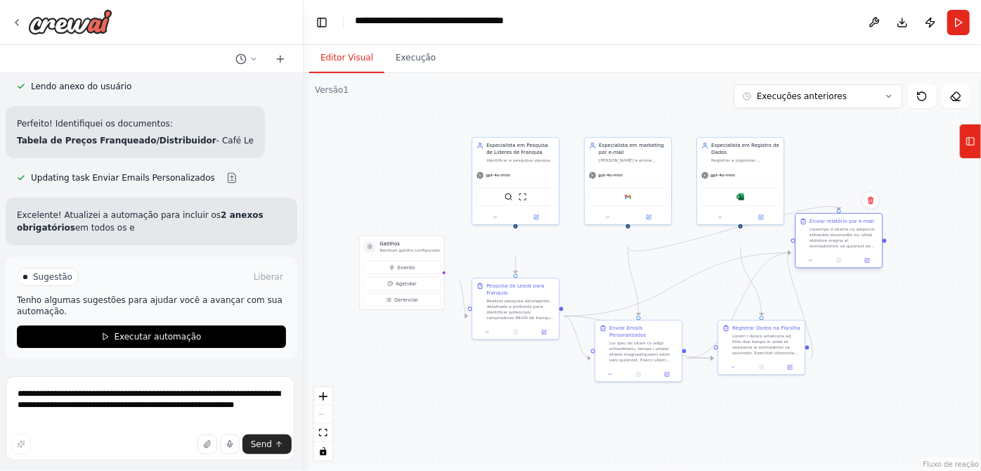
scroll to position [7257, 0]
drag, startPoint x: 824, startPoint y: 289, endPoint x: 821, endPoint y: 263, distance: 26.2
click at [821, 242] on div at bounding box center [843, 230] width 68 height 22
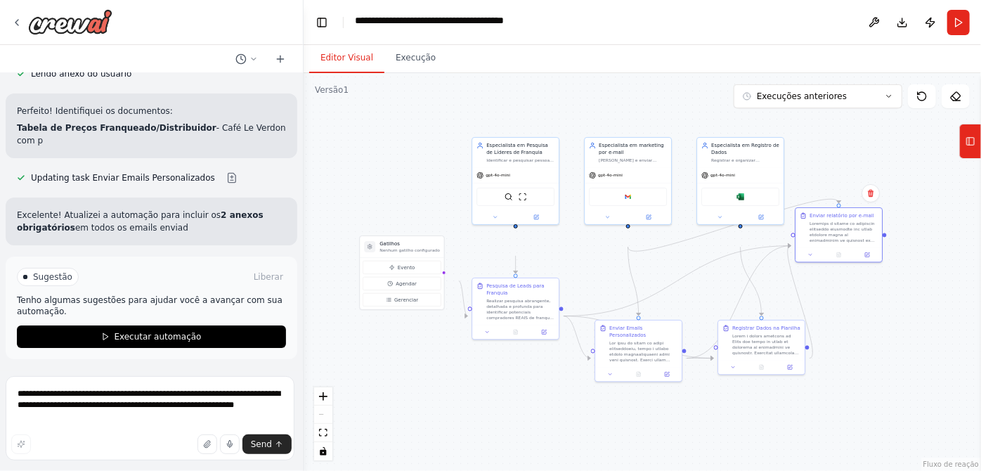
click at [832, 341] on div ".deletable-edge-delete-btn { width: 20px; height: 20px; border: 0px solid #ffff…" at bounding box center [642, 272] width 677 height 398
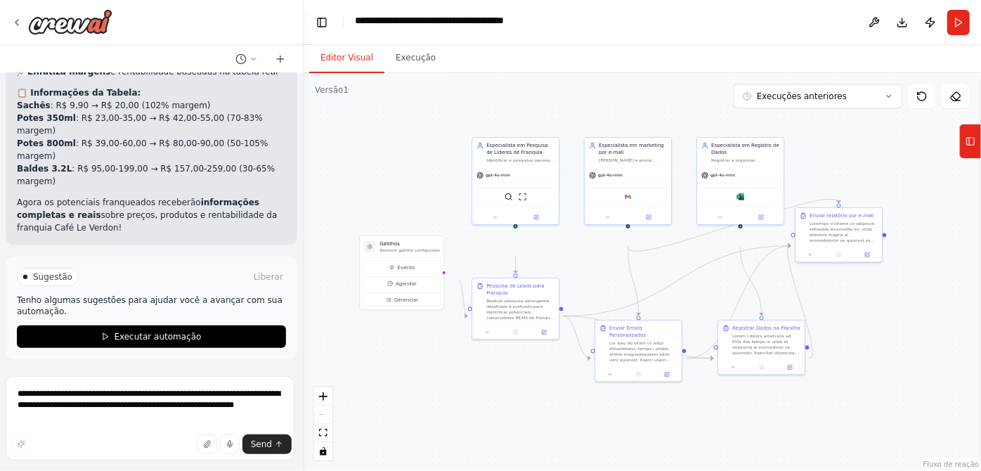
scroll to position [7952, 0]
click at [185, 389] on textarea "**********" at bounding box center [150, 418] width 289 height 84
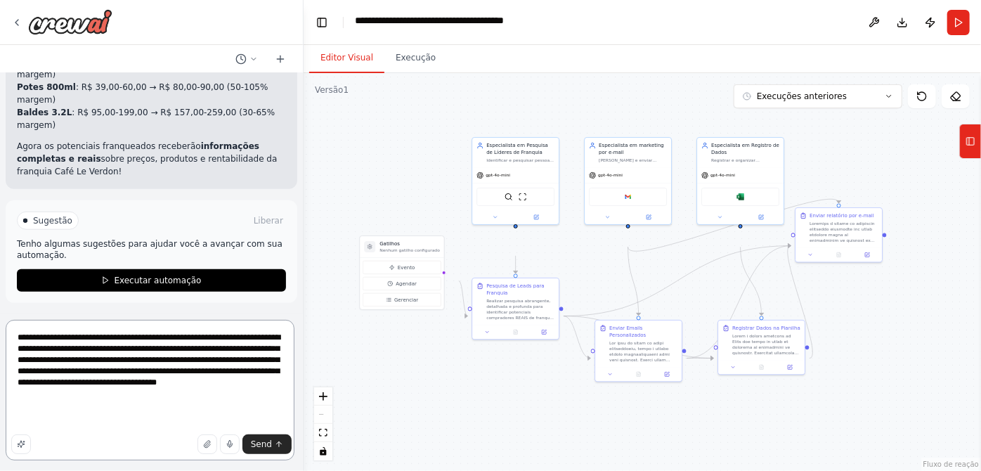
type textarea "**********"
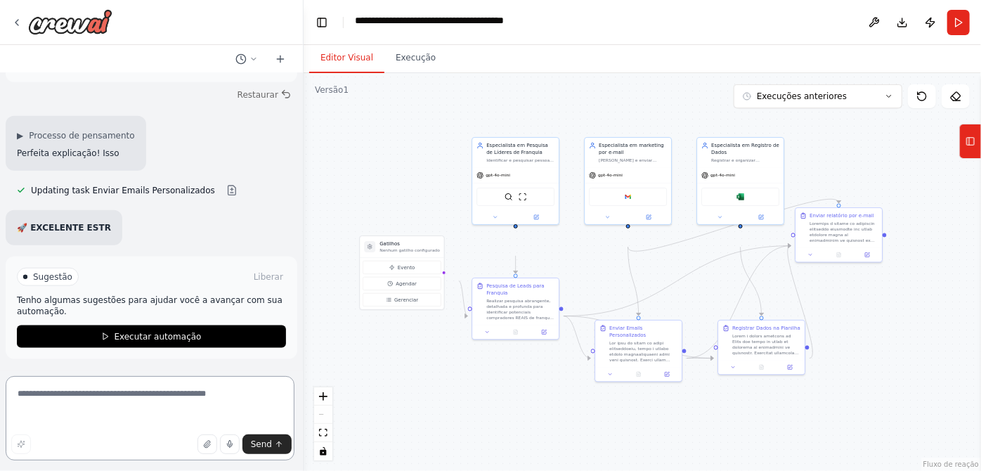
scroll to position [8323, 0]
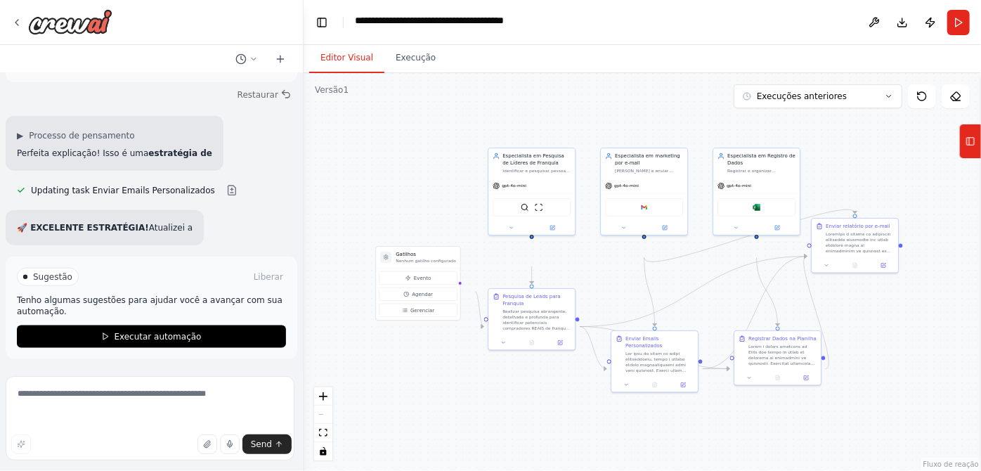
drag, startPoint x: 396, startPoint y: 190, endPoint x: 412, endPoint y: 204, distance: 21.0
click at [412, 204] on div ".deletable-edge-delete-btn { width: 20px; height: 20px; border: 0px solid #ffff…" at bounding box center [642, 272] width 677 height 398
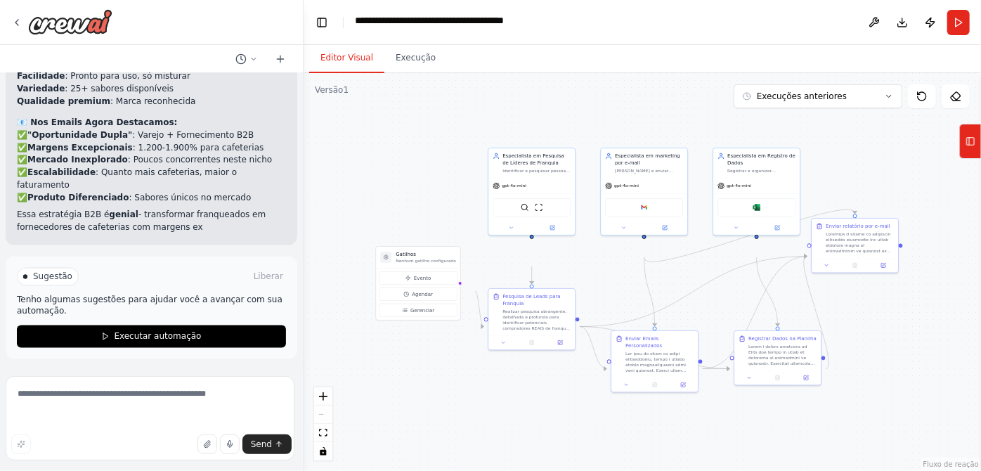
scroll to position [9045, 0]
click at [689, 388] on button at bounding box center [683, 383] width 24 height 8
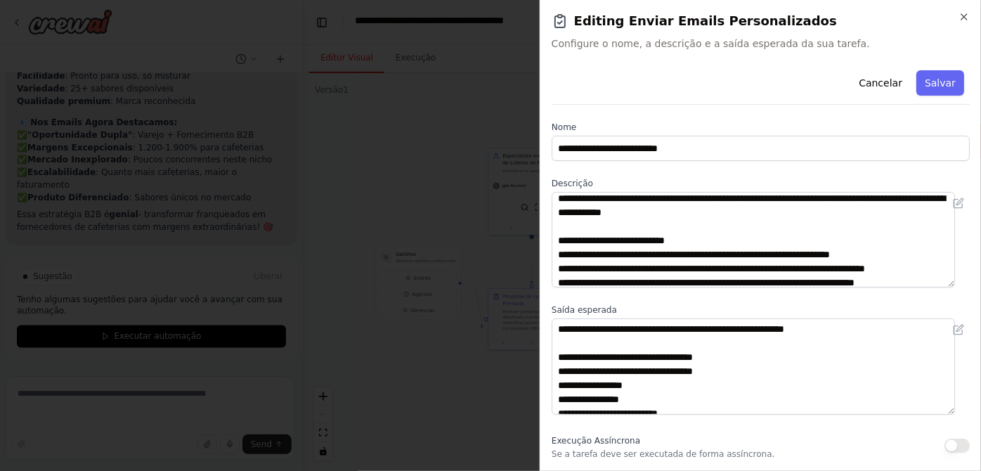
scroll to position [0, 0]
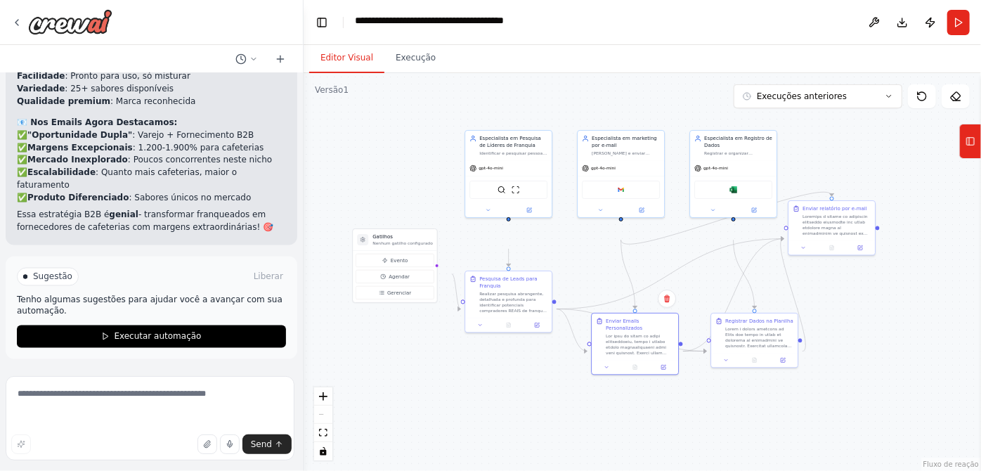
drag, startPoint x: 400, startPoint y: 207, endPoint x: 377, endPoint y: 189, distance: 29.1
click at [377, 189] on div ".deletable-edge-delete-btn { width: 20px; height: 20px; border: 0px solid #ffff…" at bounding box center [642, 272] width 677 height 398
click at [124, 397] on textarea at bounding box center [150, 418] width 289 height 84
type textarea "**********"
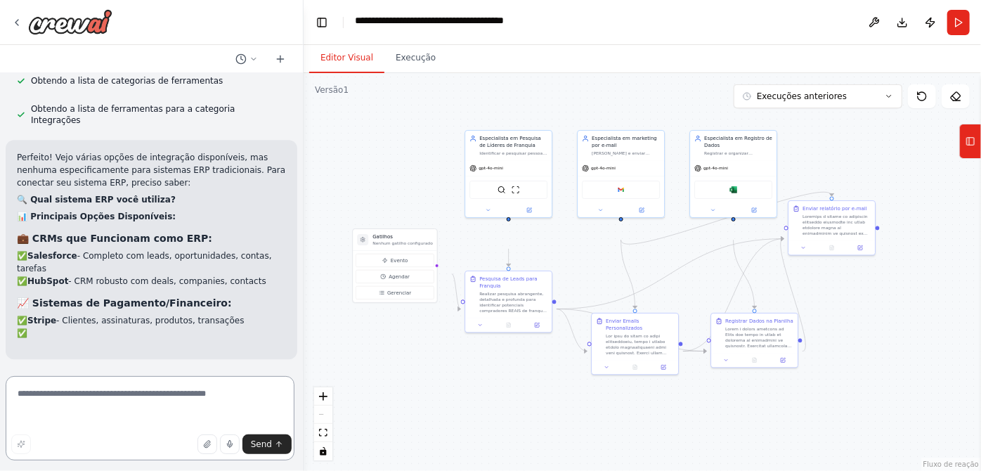
scroll to position [9645, 0]
click at [103, 396] on textarea at bounding box center [150, 418] width 289 height 84
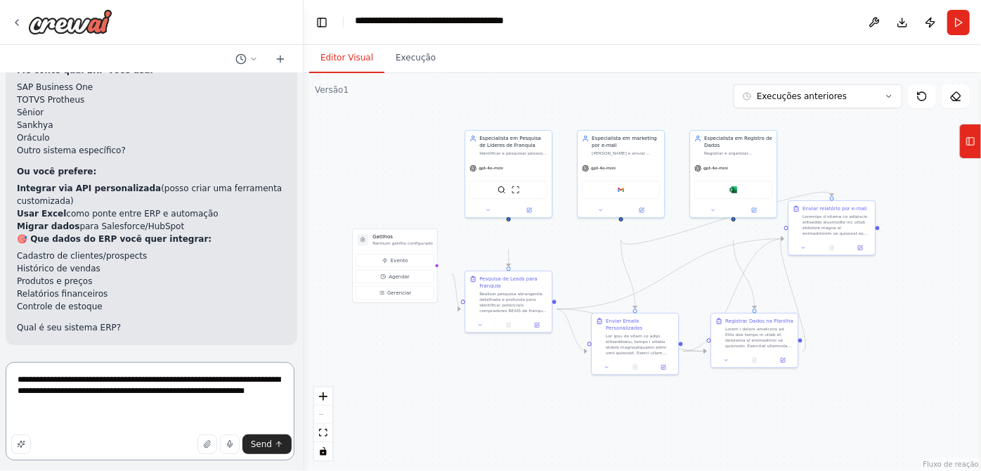
scroll to position [10149, 0]
type textarea "**********"
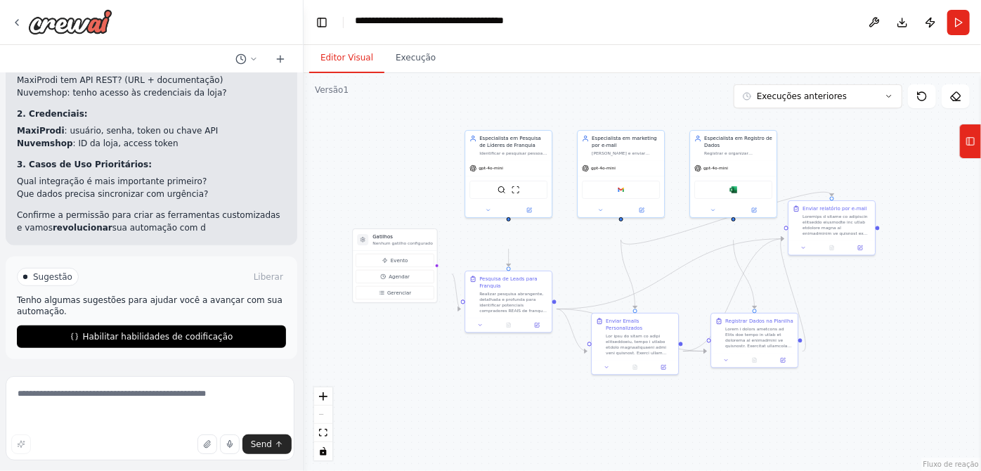
scroll to position [11444, 0]
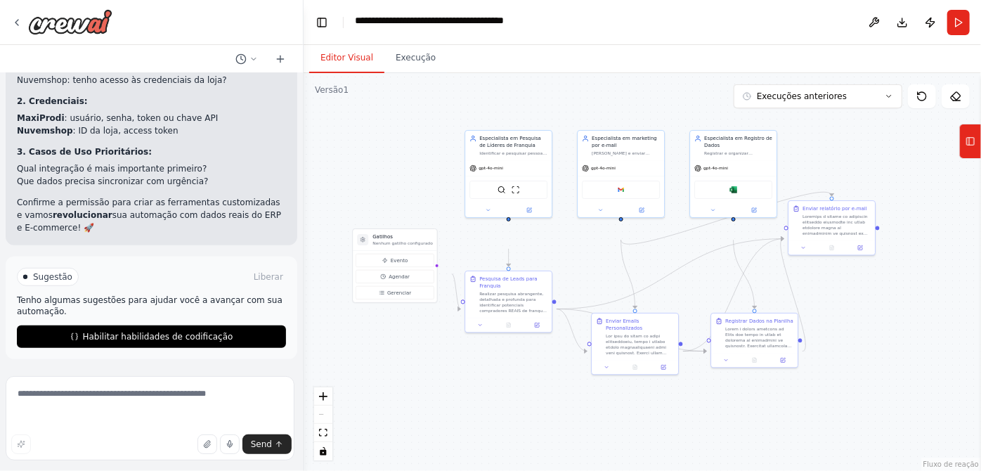
click at [237, 256] on div "Sugestão Liberar Tenho algumas sugestões para ajudar você a avançar com sua aut…" at bounding box center [152, 307] width 292 height 103
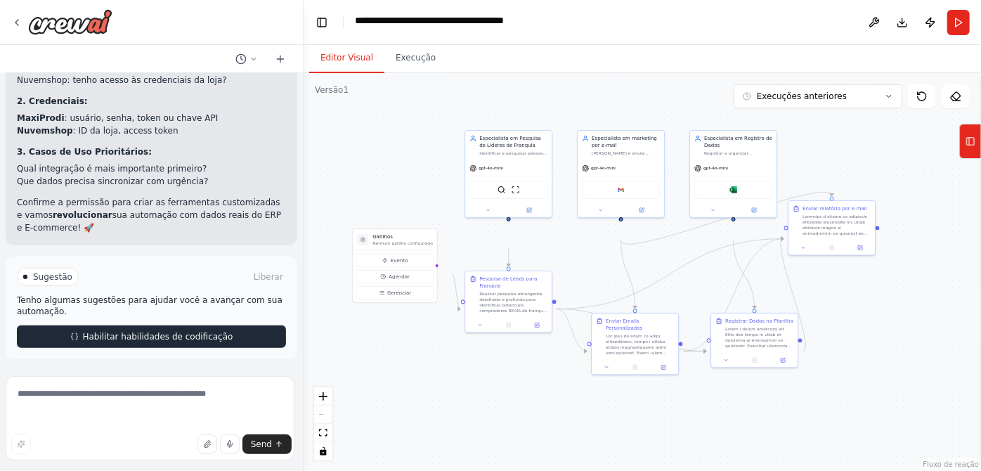
click at [197, 332] on font "Habilitar habilidades de codificação" at bounding box center [158, 337] width 150 height 10
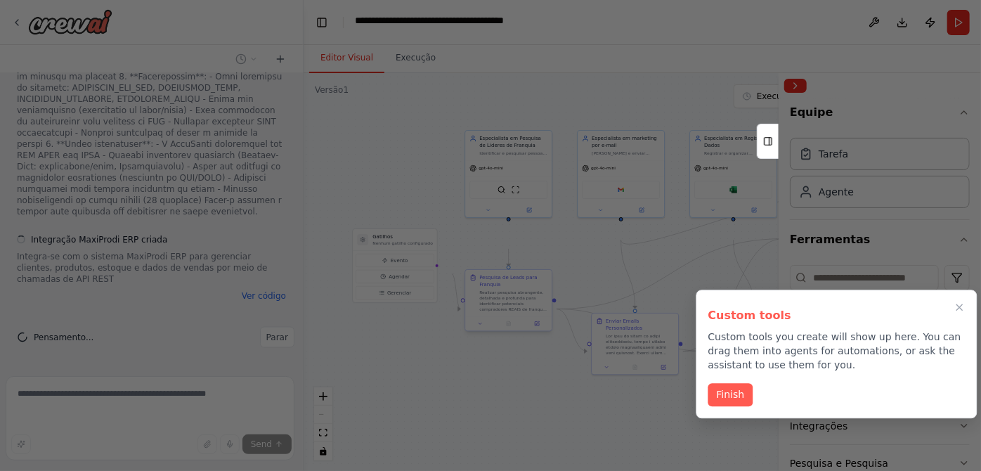
scroll to position [12293, 0]
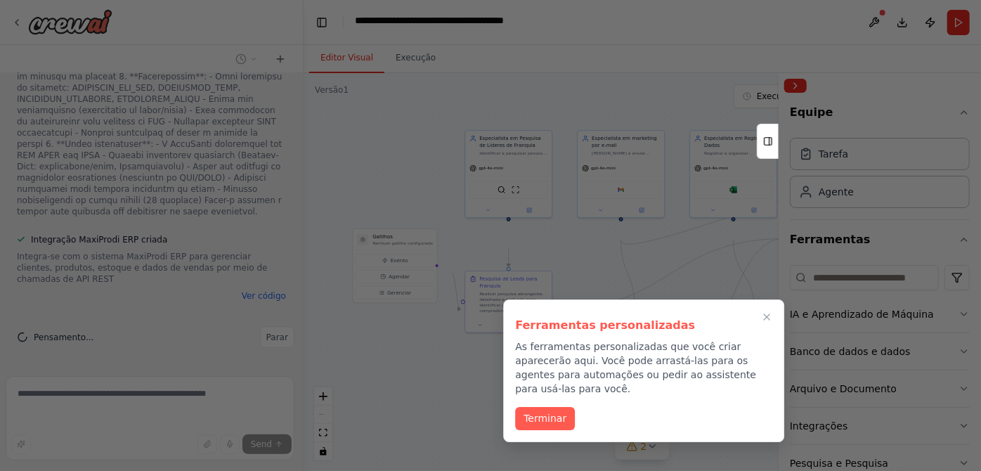
click at [606, 394] on font "As ferramentas personalizadas que você criar aparecerão aqui. Você pode arrastá…" at bounding box center [635, 367] width 241 height 53
click at [549, 422] on font "Terminar" at bounding box center [544, 416] width 43 height 11
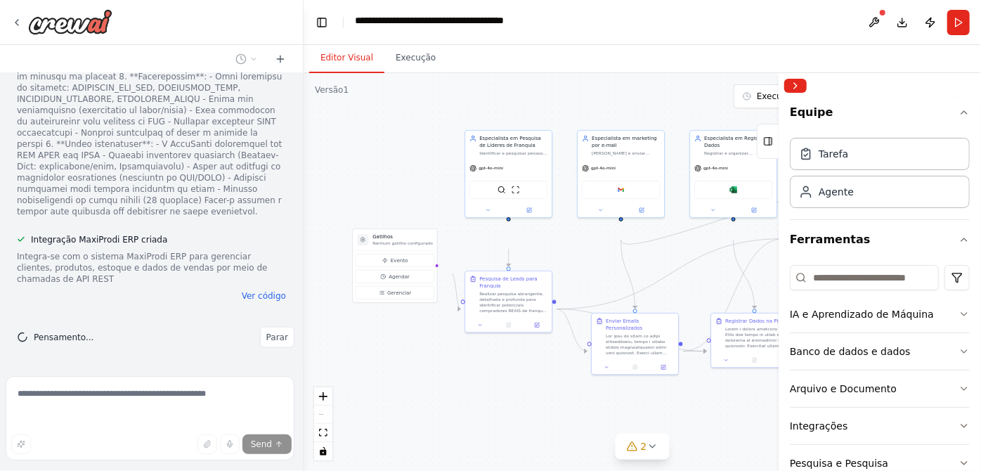
click at [493, 429] on div ".deletable-edge-delete-btn { width: 20px; height: 20px; border: 0px solid #ffff…" at bounding box center [642, 272] width 677 height 398
click at [807, 93] on button "Recolher barra lateral direita" at bounding box center [795, 86] width 22 height 14
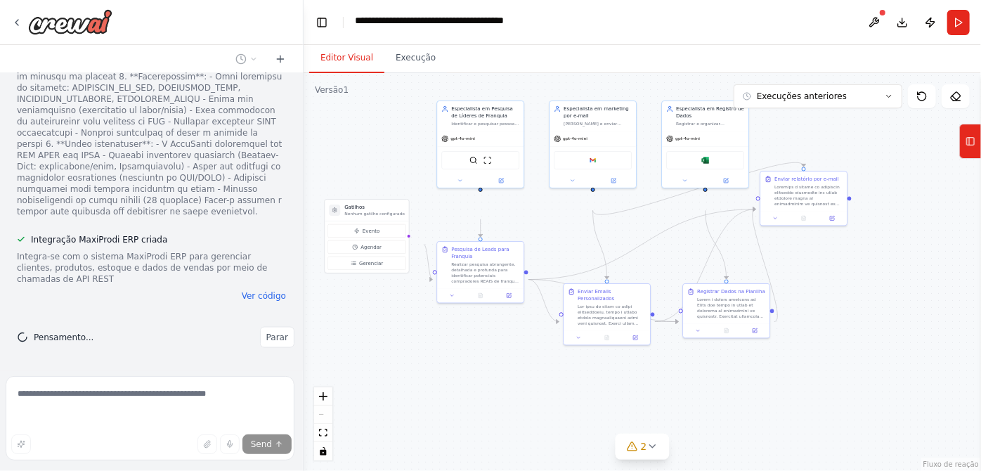
drag, startPoint x: 918, startPoint y: 367, endPoint x: 890, endPoint y: 338, distance: 40.8
click at [890, 338] on div ".deletable-edge-delete-btn { width: 20px; height: 20px; border: 0px solid #ffff…" at bounding box center [642, 272] width 677 height 398
click at [961, 159] on button "Ferramentas" at bounding box center [970, 141] width 22 height 35
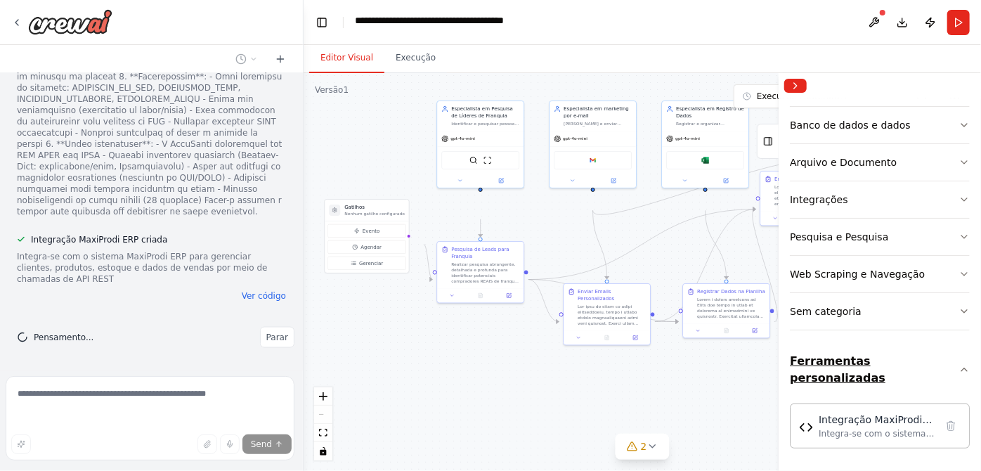
scroll to position [395, 0]
click at [856, 414] on font "Integração MaxiProdi ERP" at bounding box center [875, 425] width 113 height 25
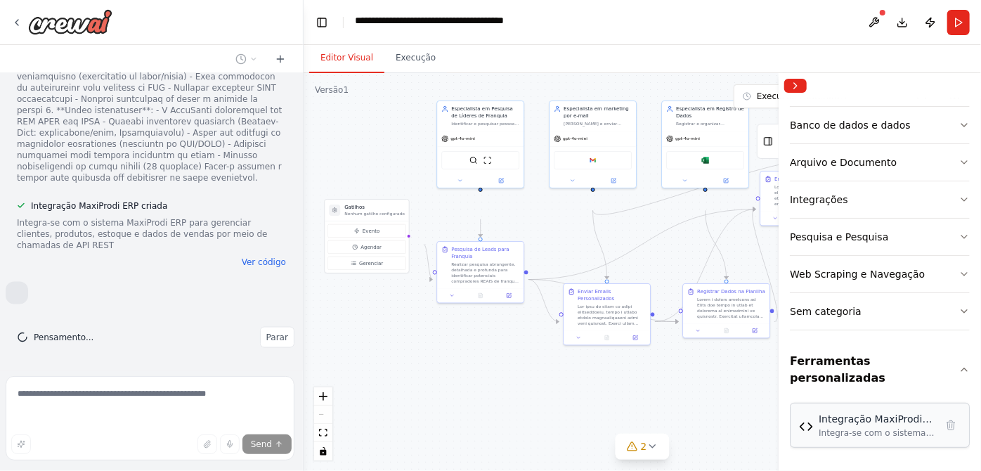
scroll to position [12335, 0]
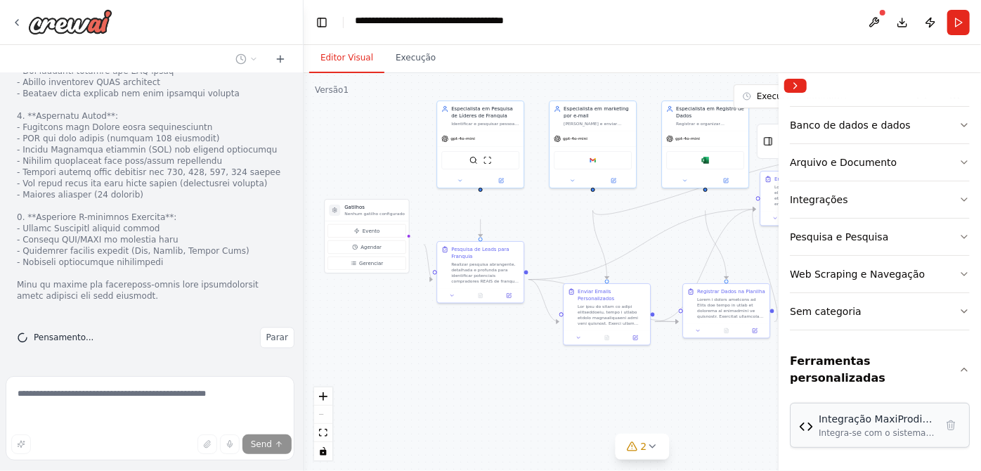
click at [848, 428] on font "Integra-se com o sistema MaxiProdi ERP para gerenciar clientes, produtos, estoq…" at bounding box center [876, 461] width 115 height 66
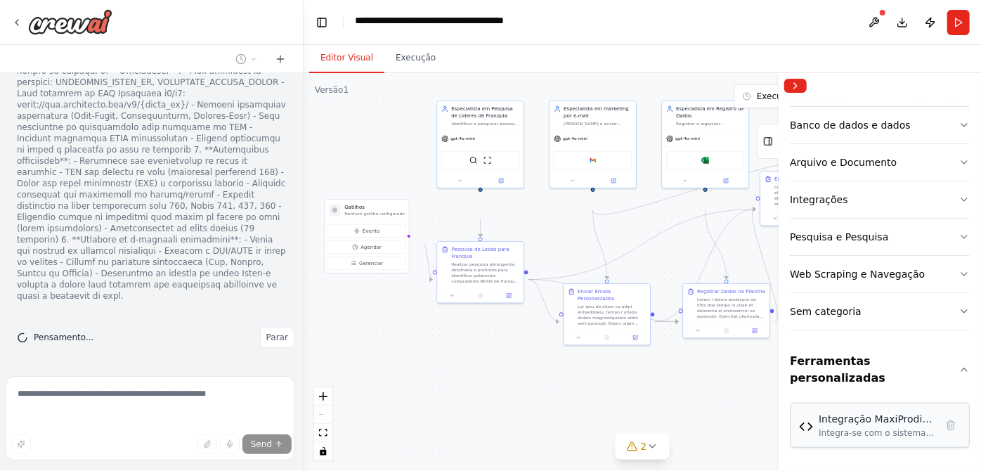
click at [856, 431] on div "Integração MaxiProdi ERP Integra-se com o sistema MaxiProdi ERP para gerenciar …" at bounding box center [880, 425] width 180 height 45
click at [516, 383] on div ".deletable-edge-delete-btn { width: 20px; height: 20px; border: 0px solid #ffff…" at bounding box center [642, 272] width 677 height 398
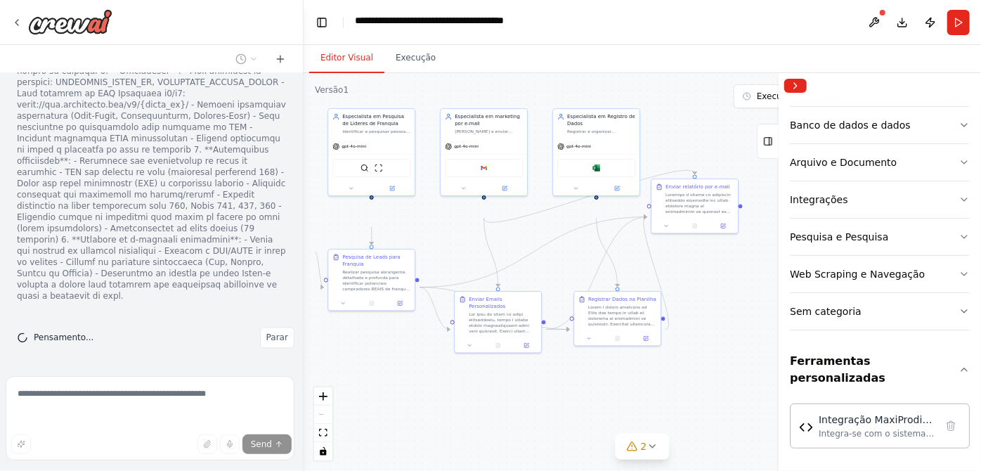
drag, startPoint x: 534, startPoint y: 258, endPoint x: 524, endPoint y: 261, distance: 10.2
click at [524, 261] on div ".deletable-edge-delete-btn { width: 20px; height: 20px; border: 0px solid #ffff…" at bounding box center [642, 272] width 677 height 398
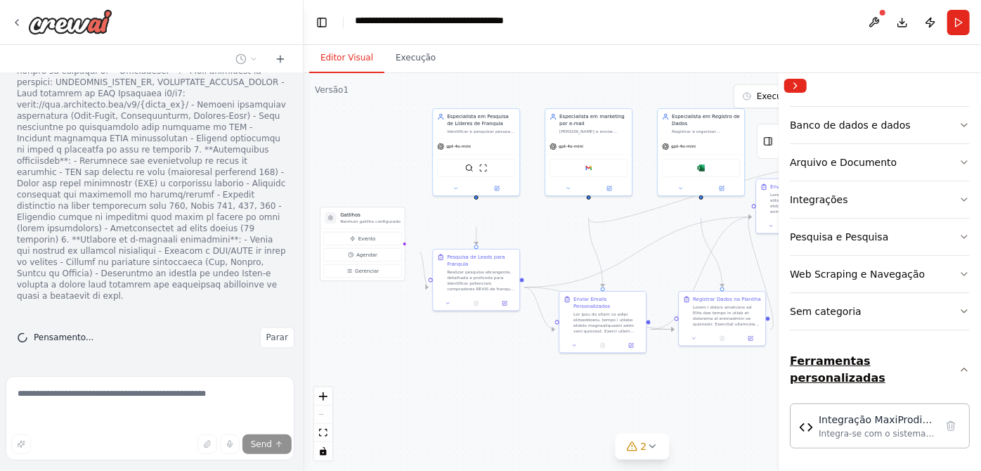
drag, startPoint x: 700, startPoint y: 327, endPoint x: 814, endPoint y: 324, distance: 114.6
click at [814, 324] on div "Hello! I'm the CrewAI assistant. What kind of automation do you want to build? …" at bounding box center [490, 235] width 981 height 471
click at [800, 93] on button "Recolher barra lateral direita" at bounding box center [795, 86] width 22 height 14
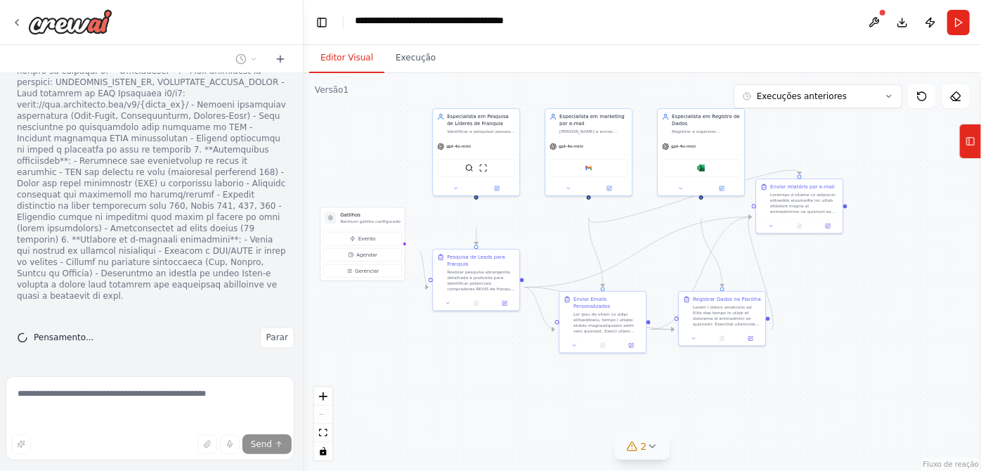
click at [652, 445] on icon at bounding box center [651, 446] width 11 height 11
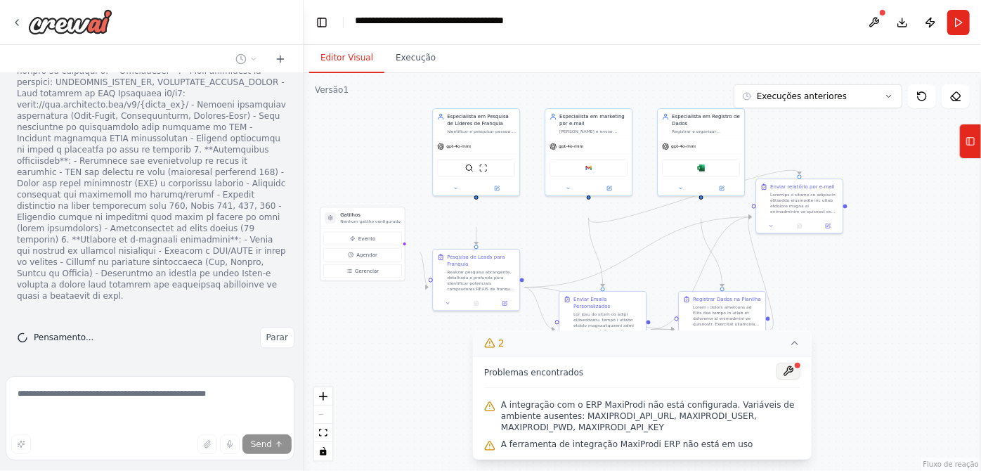
click at [783, 363] on button at bounding box center [788, 371] width 24 height 17
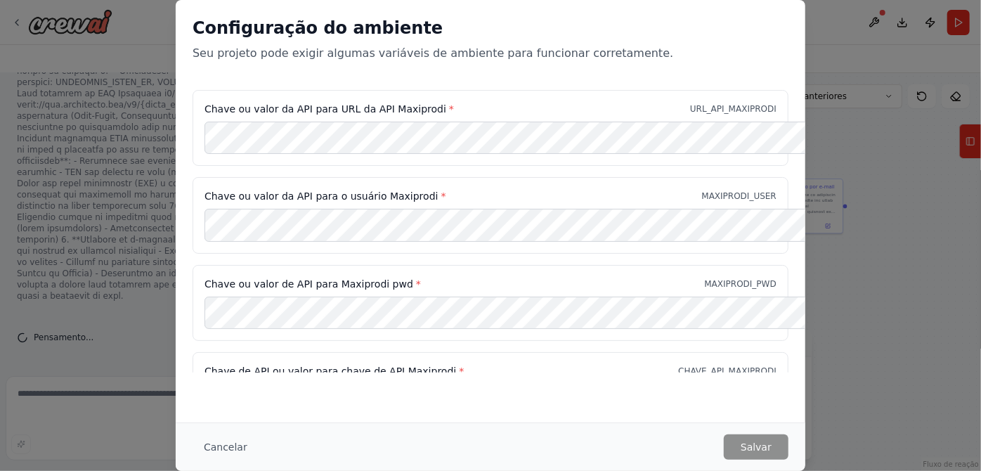
click at [521, 118] on div "Chave ou valor da API para URL da API Maxiprodi * URL_API_MAXIPRODI" at bounding box center [491, 128] width 596 height 76
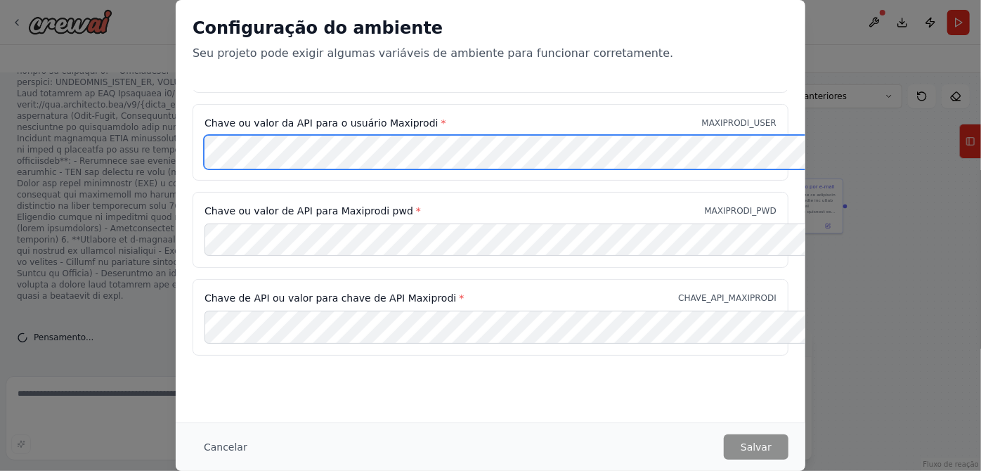
scroll to position [0, 0]
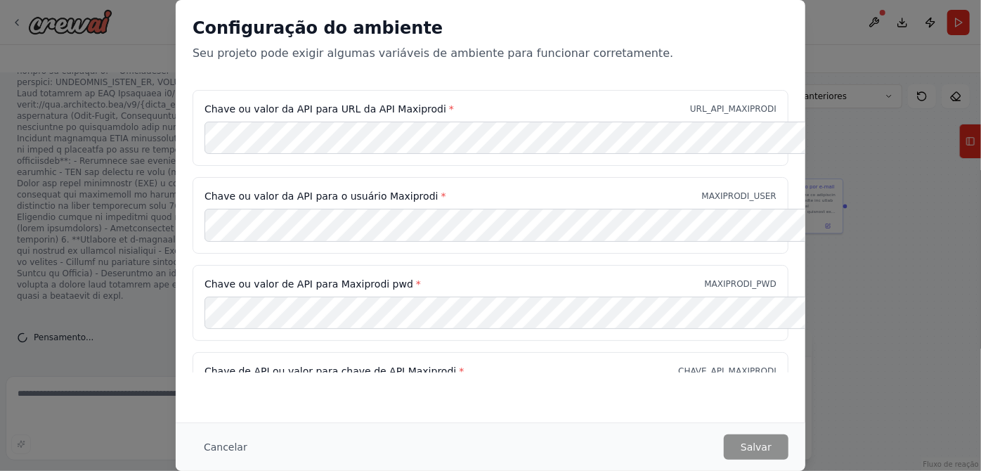
click at [908, 229] on div "Configuração do ambiente Seu projeto pode exigir algumas variáveis ​​de ambient…" at bounding box center [490, 235] width 981 height 471
click at [204, 447] on font "Cancelar" at bounding box center [226, 446] width 44 height 11
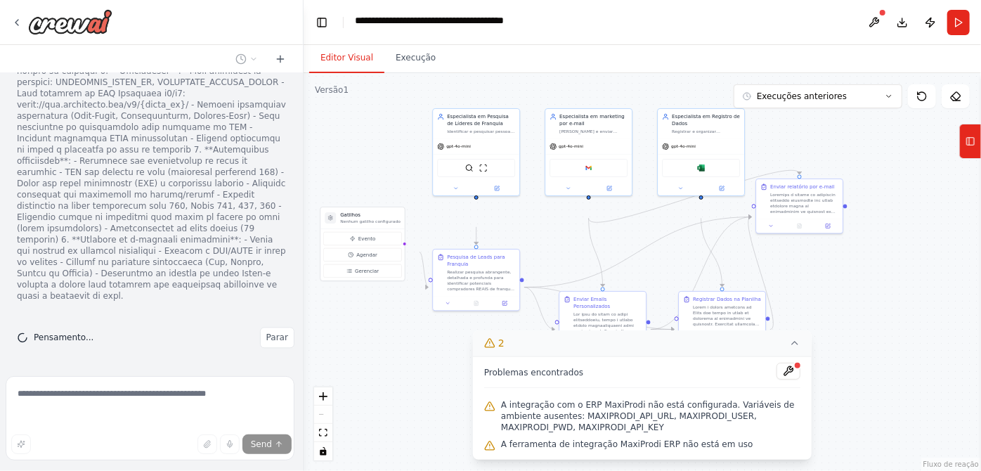
click at [795, 337] on icon at bounding box center [794, 342] width 11 height 11
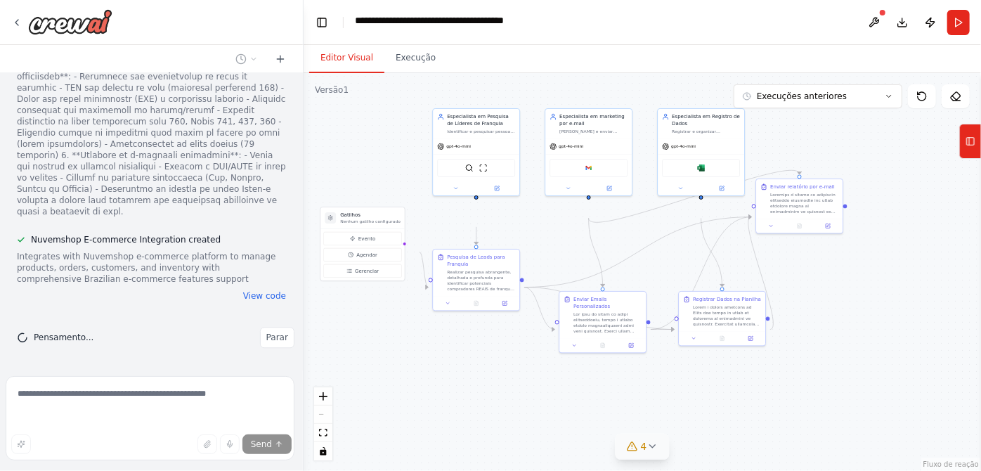
scroll to position [13259, 0]
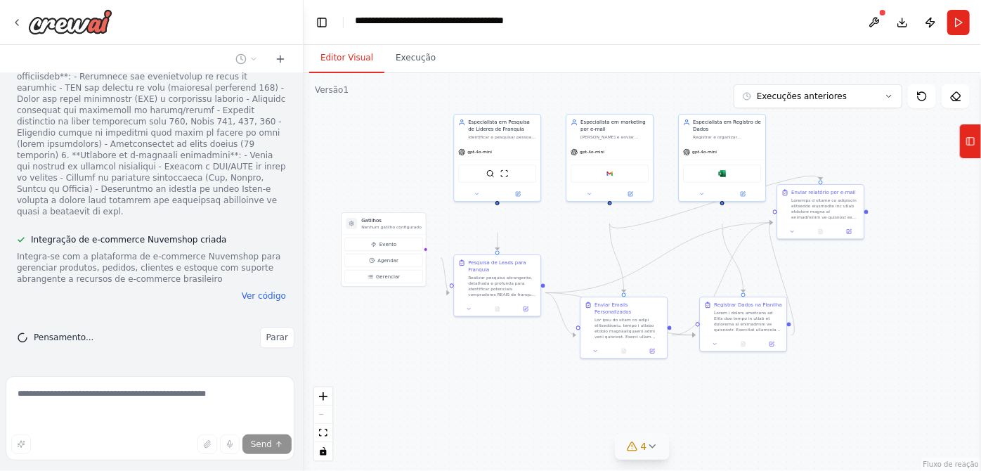
drag, startPoint x: 384, startPoint y: 364, endPoint x: 405, endPoint y: 370, distance: 21.8
click at [405, 370] on div ".deletable-edge-delete-btn { width: 20px; height: 20px; border: 0px solid #ffff…" at bounding box center [642, 272] width 677 height 398
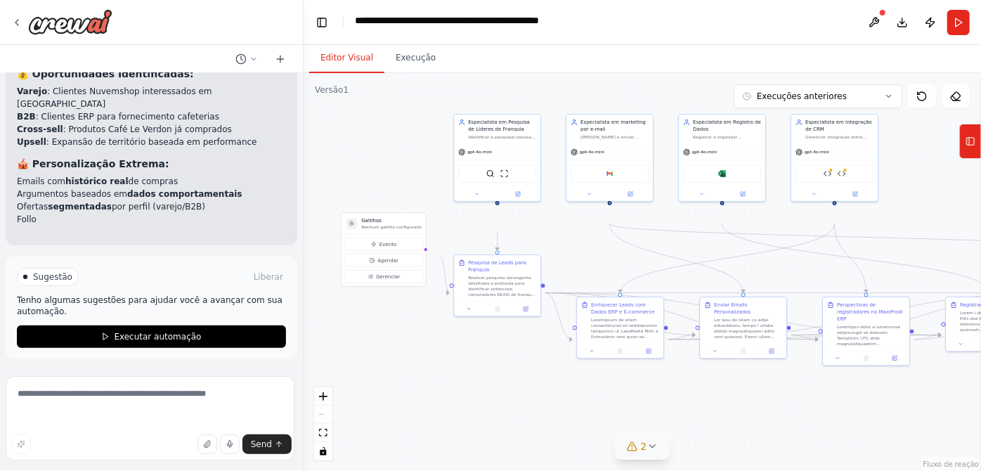
scroll to position [15195, 0]
click at [608, 289] on div ".deletable-edge-delete-btn { width: 20px; height: 20px; border: 0px solid #ffff…" at bounding box center [642, 272] width 677 height 398
click at [846, 176] on img at bounding box center [842, 172] width 8 height 8
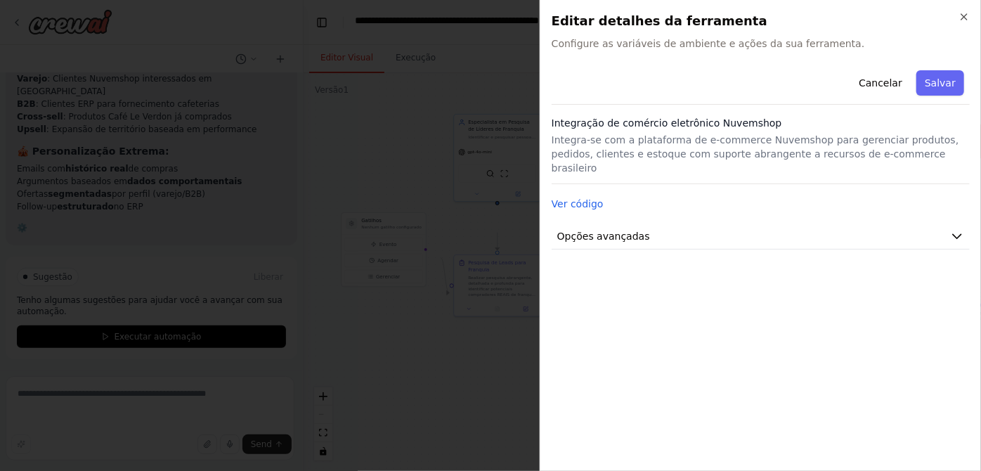
scroll to position [15210, 0]
click at [658, 249] on button "Opções avançadas" at bounding box center [761, 236] width 418 height 26
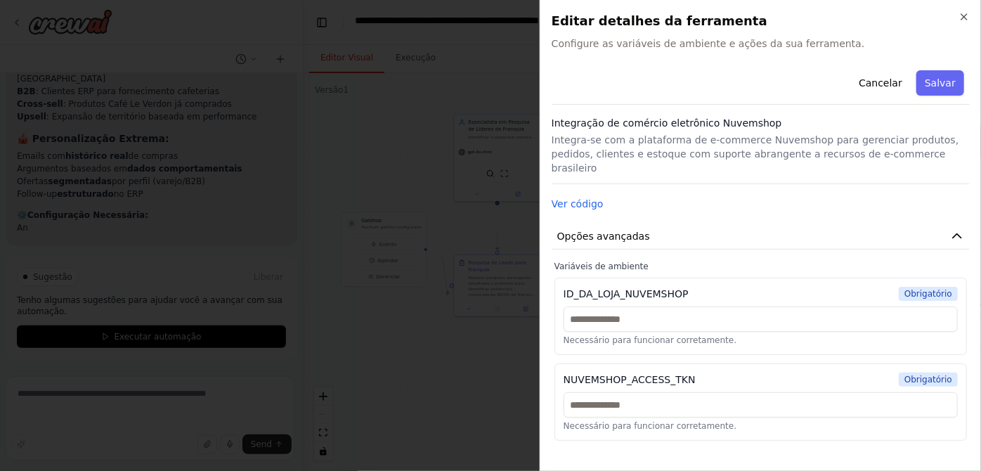
scroll to position [91, 0]
click at [658, 313] on input "text" at bounding box center [760, 318] width 394 height 25
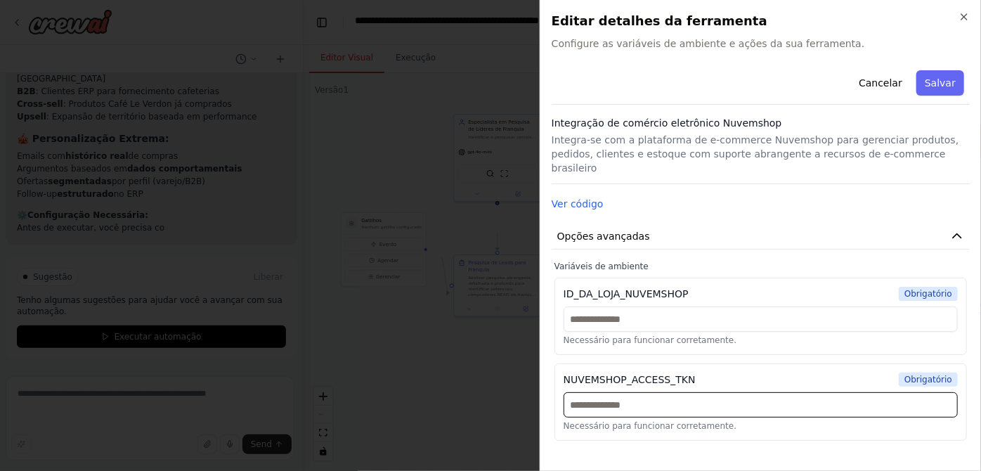
click at [764, 417] on input "text" at bounding box center [760, 404] width 394 height 25
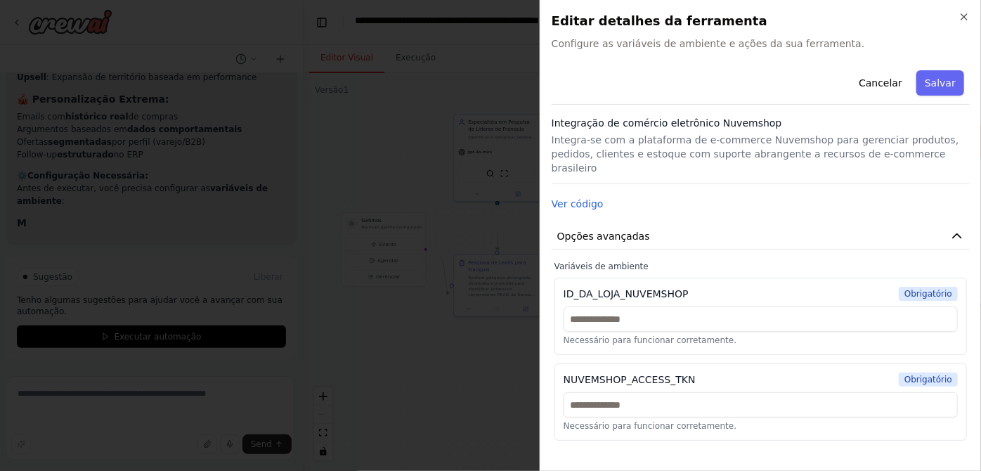
click at [738, 186] on div "Cancelar Salvar Integração de comércio eletrônico Nuvemshop Integra-se com a pl…" at bounding box center [761, 253] width 418 height 376
click at [671, 321] on input "text" at bounding box center [760, 318] width 394 height 25
paste input "**********"
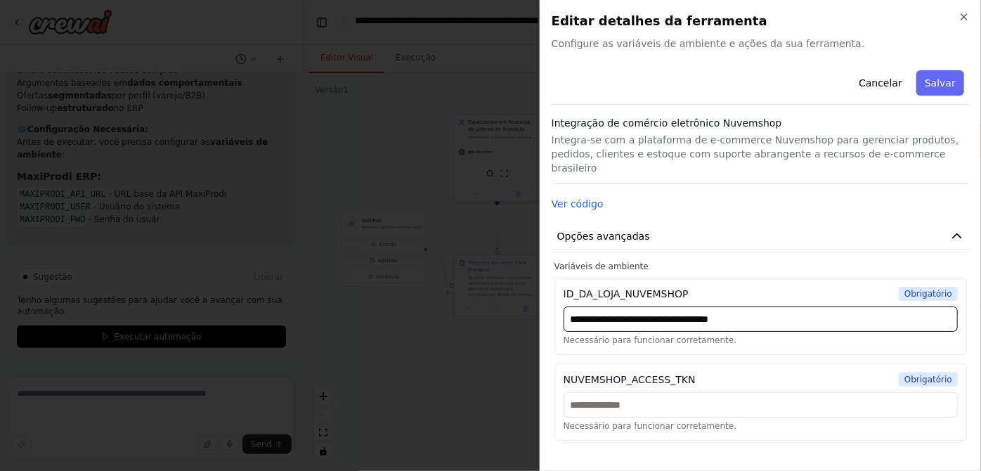
type input "**********"
click at [722, 261] on label "Variáveis ​​de ambiente" at bounding box center [760, 266] width 412 height 11
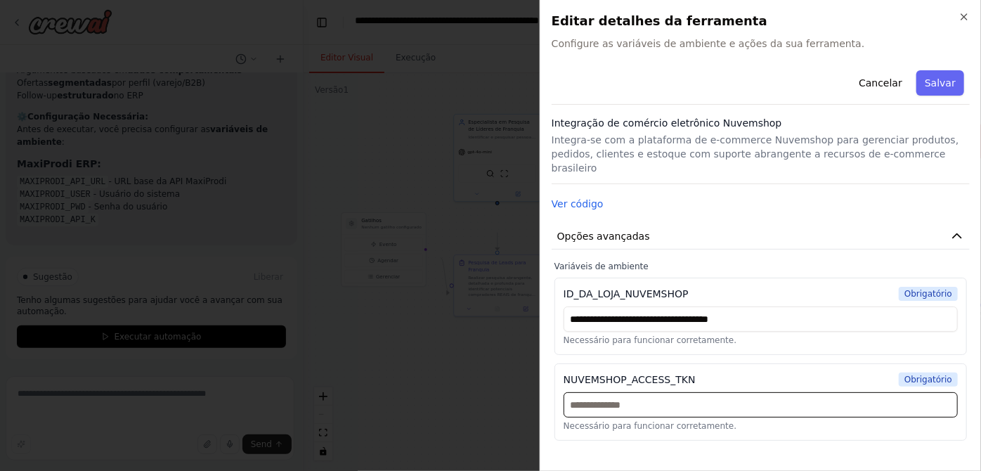
click at [678, 412] on input "text" at bounding box center [760, 404] width 394 height 25
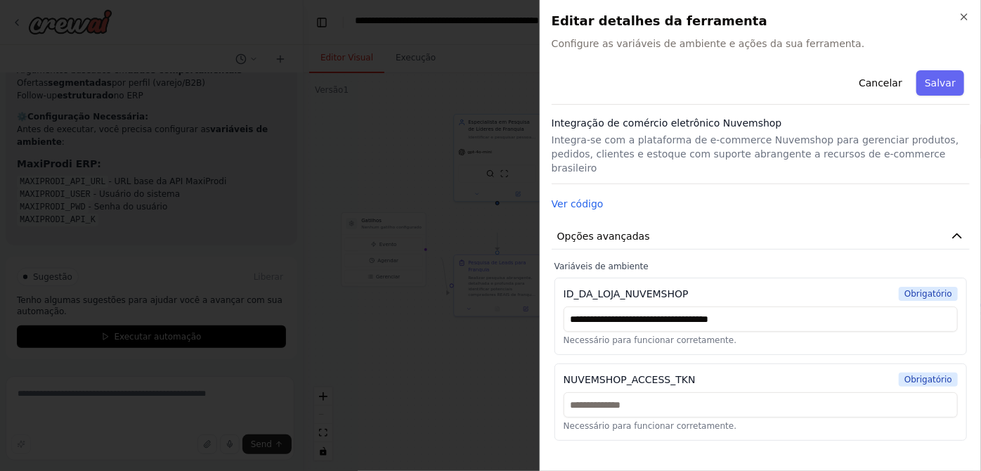
click at [676, 367] on div "NUVEMSHOP_ACCESS_TKN Obrigatório Necessário para funcionar corretamente." at bounding box center [760, 401] width 412 height 77
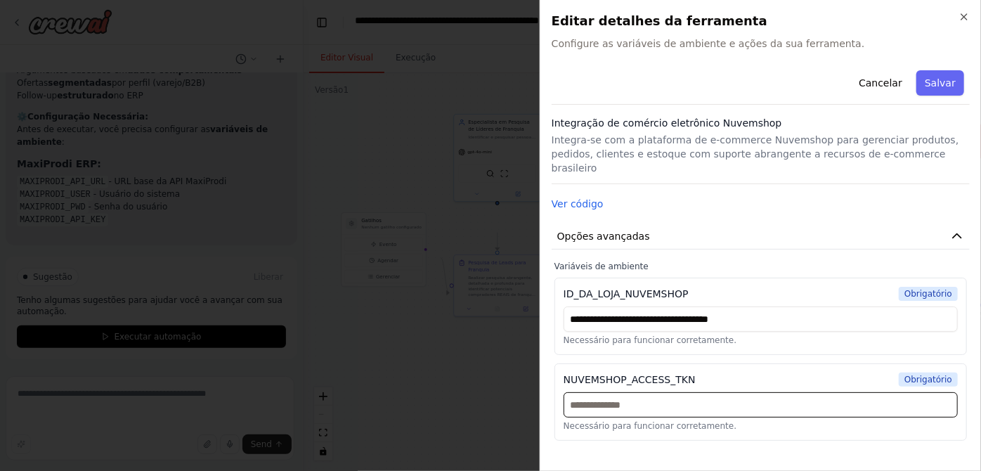
click at [673, 417] on input "text" at bounding box center [760, 404] width 394 height 25
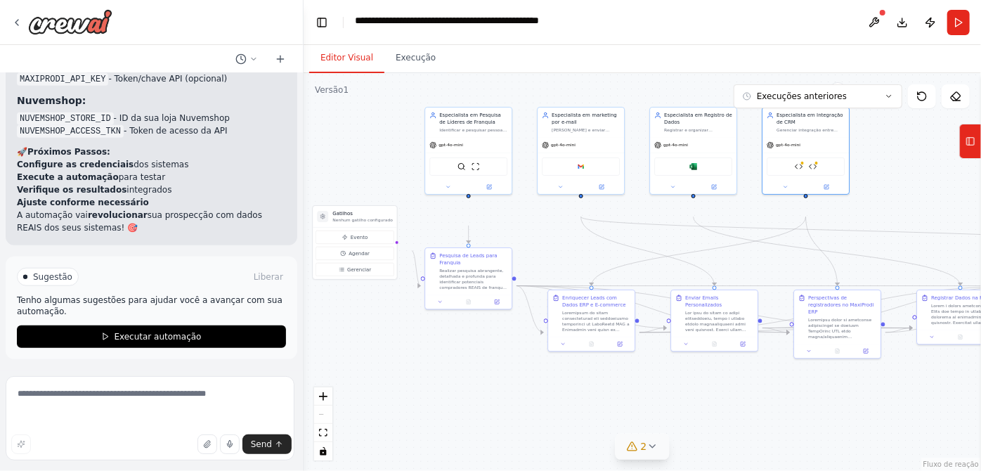
drag, startPoint x: 526, startPoint y: 410, endPoint x: 497, endPoint y: 403, distance: 29.7
click at [497, 403] on div ".deletable-edge-delete-btn { width: 20px; height: 20px; border: 0px solid #ffff…" at bounding box center [642, 272] width 677 height 398
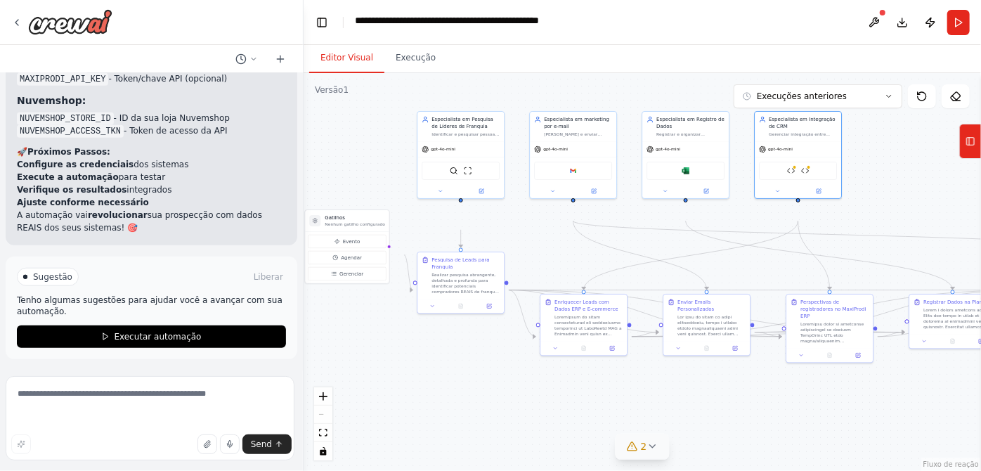
drag, startPoint x: 517, startPoint y: 371, endPoint x: 509, endPoint y: 375, distance: 8.8
click at [509, 375] on div ".deletable-edge-delete-btn { width: 20px; height: 20px; border: 0px solid #ffff…" at bounding box center [642, 272] width 677 height 398
click at [805, 174] on img at bounding box center [805, 169] width 8 height 8
click at [735, 64] on div "Editor Visual Execução" at bounding box center [642, 59] width 677 height 28
click at [620, 120] on div ".deletable-edge-delete-btn { width: 20px; height: 20px; border: 0px solid #ffff…" at bounding box center [642, 272] width 677 height 398
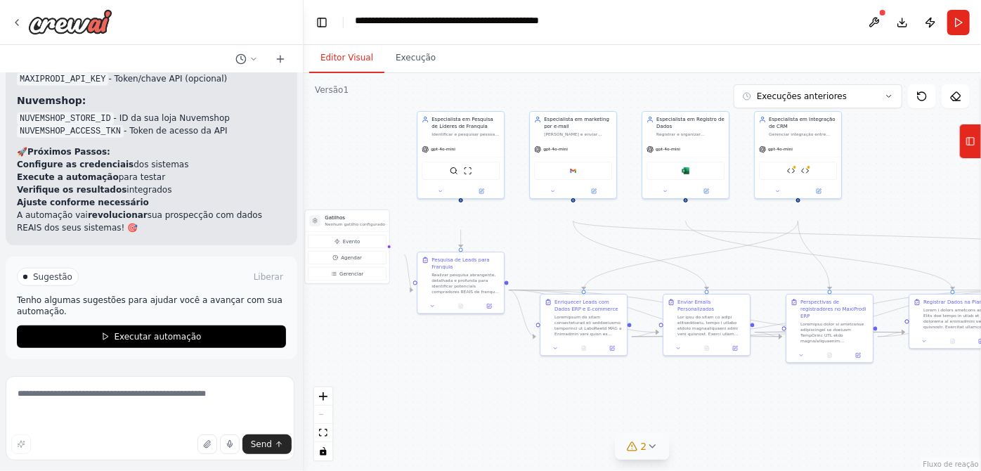
click at [635, 73] on div "Editor Visual Execução" at bounding box center [642, 59] width 677 height 28
drag, startPoint x: 847, startPoint y: 122, endPoint x: 845, endPoint y: 100, distance: 21.9
click at [845, 100] on div "Versão 1 Execuções anteriores Mostrar ferramentas Ocultar agentes .deletable-ed…" at bounding box center [642, 272] width 677 height 398
click at [727, 45] on header "**********" at bounding box center [642, 22] width 677 height 45
click at [808, 171] on img at bounding box center [807, 167] width 8 height 8
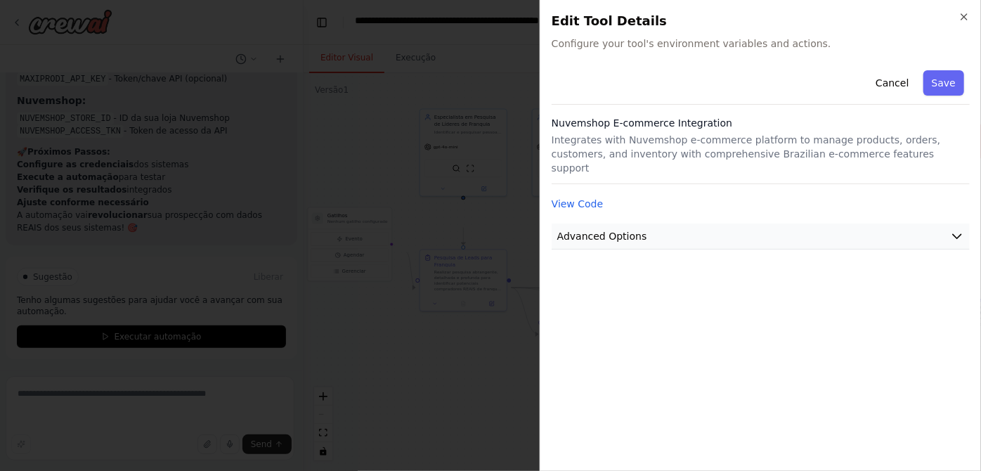
click at [963, 249] on button "Advanced Options" at bounding box center [761, 236] width 418 height 26
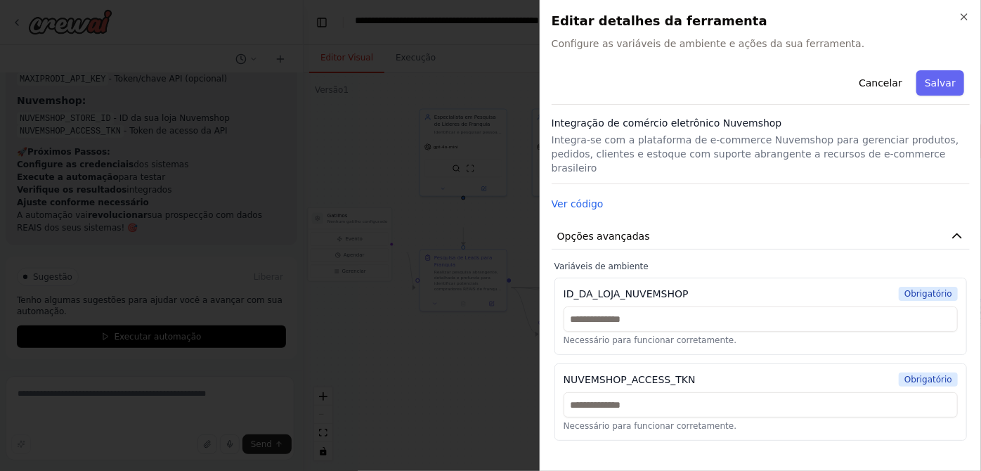
scroll to position [91, 0]
click at [859, 89] on font "Cancelar" at bounding box center [881, 82] width 44 height 11
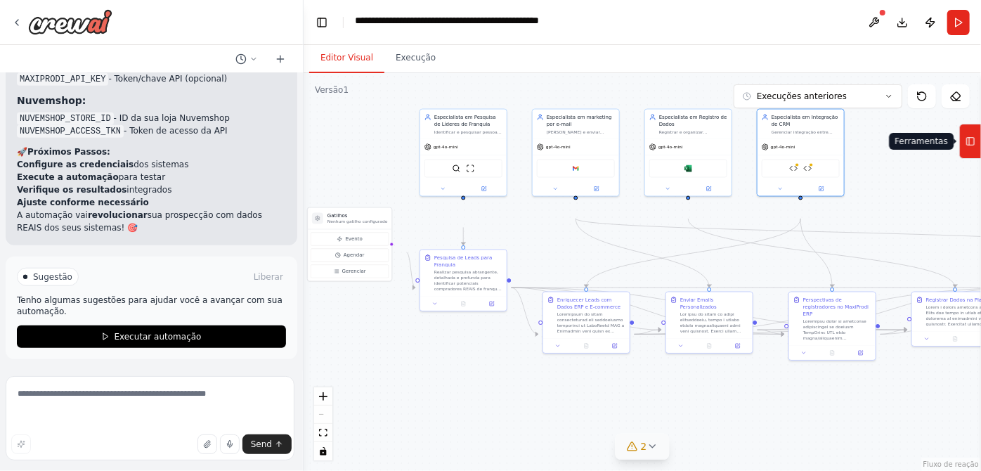
click at [967, 152] on icon at bounding box center [970, 141] width 10 height 22
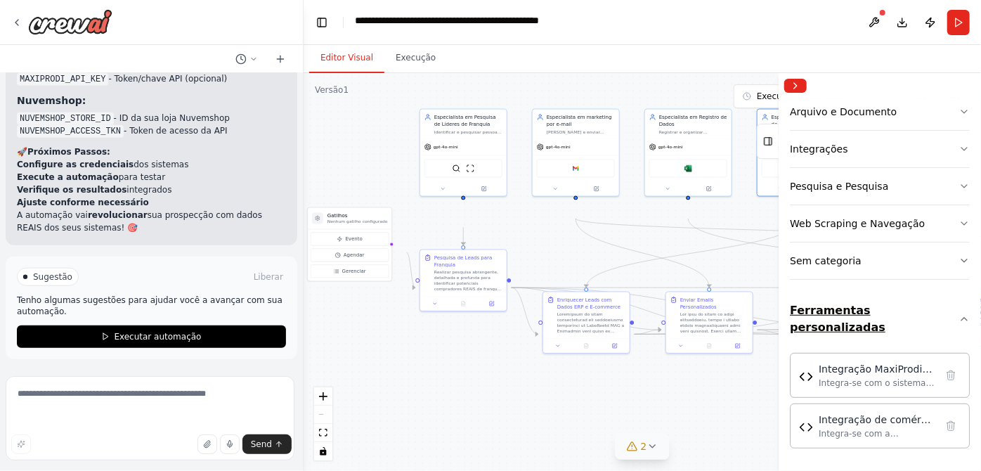
scroll to position [457, 0]
click at [849, 377] on font "Integra-se com o sistema MaxiProdi ERP para gerenciar clientes, produtos, estoq…" at bounding box center [876, 410] width 115 height 66
click at [877, 377] on font "Integra-se com o sistema MaxiProdi ERP para gerenciar clientes, produtos, estoq…" at bounding box center [876, 410] width 115 height 66
click at [849, 428] on font "Integra-se com a plataforma de e-commerce Nuvemshop para gerenciar produtos, pe…" at bounding box center [876, 466] width 115 height 77
click at [869, 371] on div "Integração MaxiProdi ERP Integra-se com o sistema MaxiProdi ERP para gerenciar …" at bounding box center [880, 374] width 180 height 45
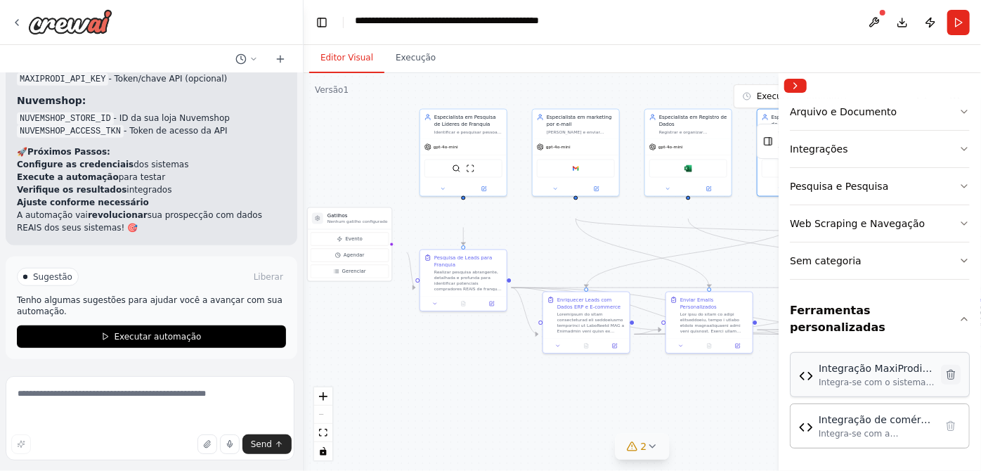
click at [941, 365] on button at bounding box center [951, 375] width 20 height 20
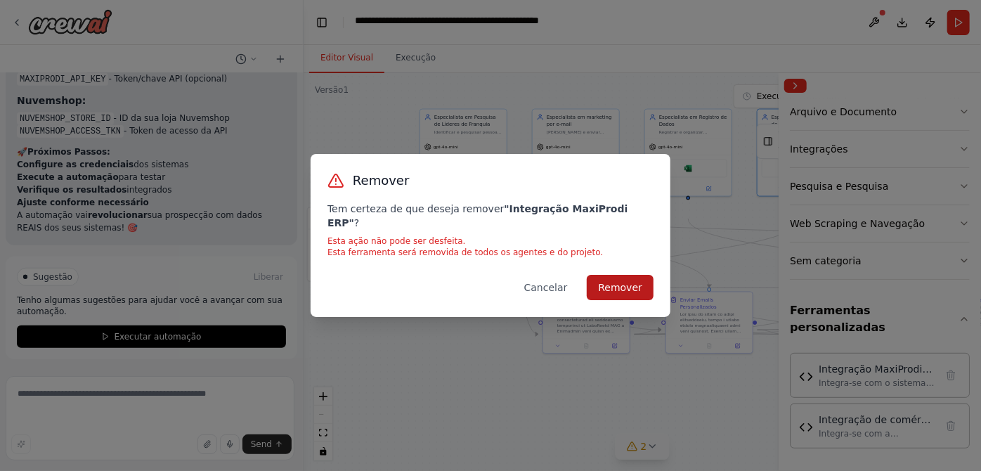
click at [649, 300] on button "Remover" at bounding box center [620, 287] width 67 height 25
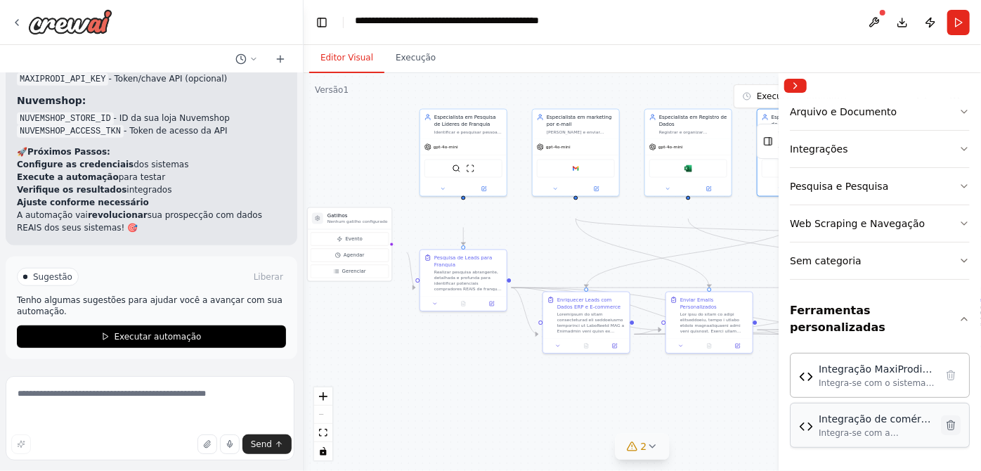
scroll to position [395, 0]
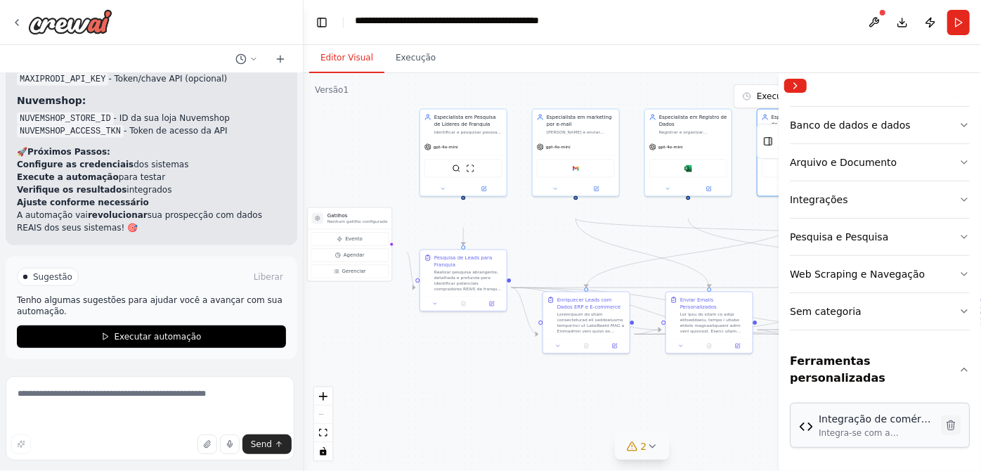
click at [947, 420] on icon at bounding box center [951, 424] width 8 height 9
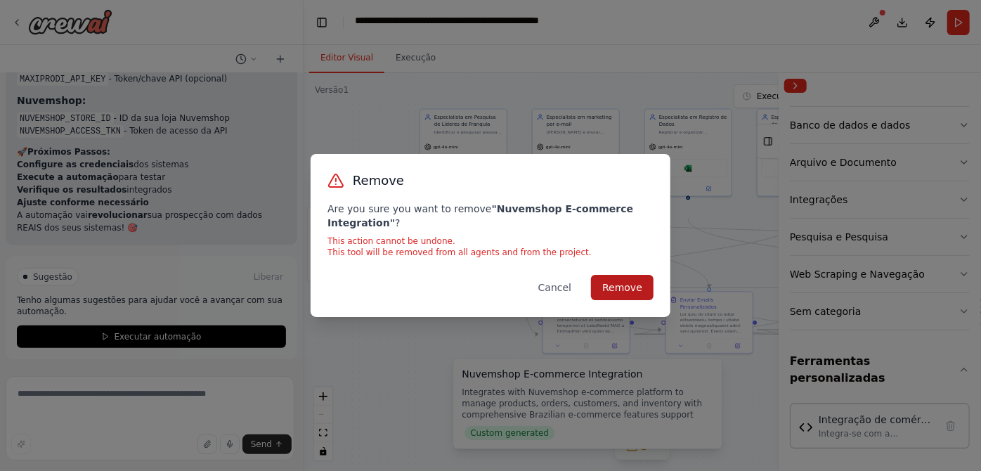
click at [653, 298] on button "Remove" at bounding box center [622, 287] width 63 height 25
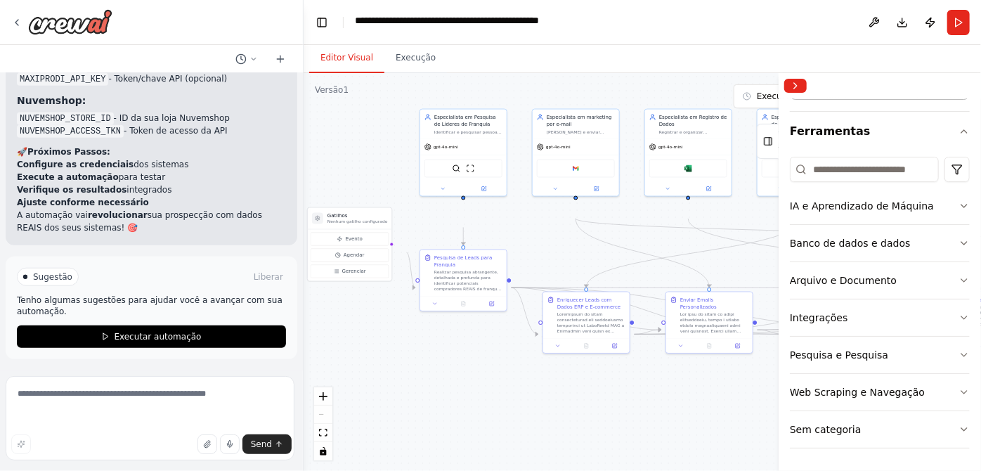
scroll to position [248, 0]
click at [750, 284] on div ".deletable-edge-delete-btn { width: 20px; height: 20px; border: 0px solid #ffff…" at bounding box center [642, 272] width 677 height 398
click at [802, 93] on button "Recolher barra lateral direita" at bounding box center [795, 86] width 22 height 14
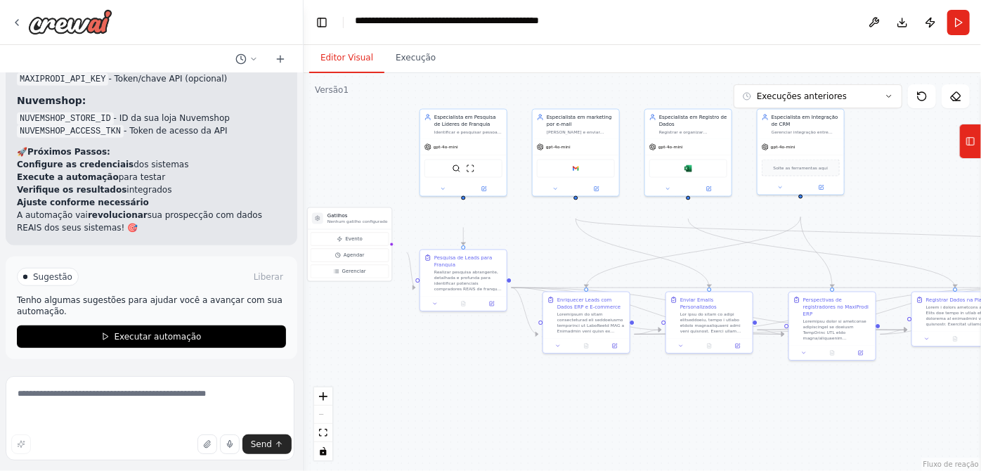
click at [895, 199] on div ".deletable-edge-delete-btn { width: 20px; height: 20px; border: 0px solid #ffff…" at bounding box center [642, 272] width 677 height 398
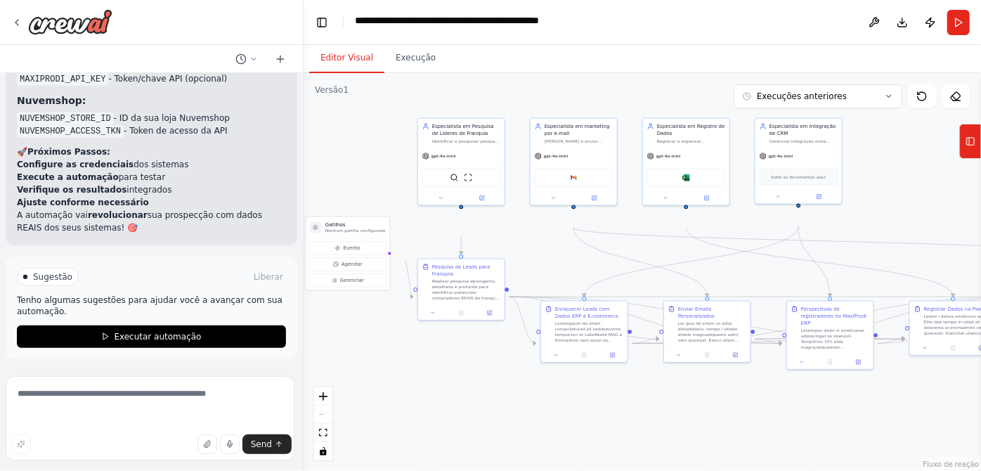
drag, startPoint x: 897, startPoint y: 174, endPoint x: 895, endPoint y: 185, distance: 10.7
click at [895, 185] on div ".deletable-edge-delete-btn { width: 20px; height: 20px; border: 0px solid #ffff…" at bounding box center [642, 272] width 677 height 398
click at [955, 35] on button "Correr" at bounding box center [958, 22] width 22 height 25
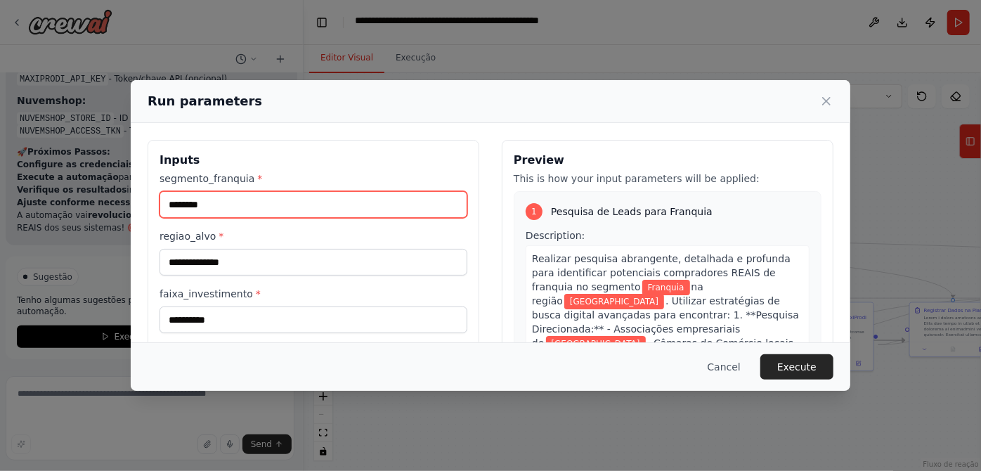
click at [380, 218] on input "********" at bounding box center [313, 204] width 308 height 27
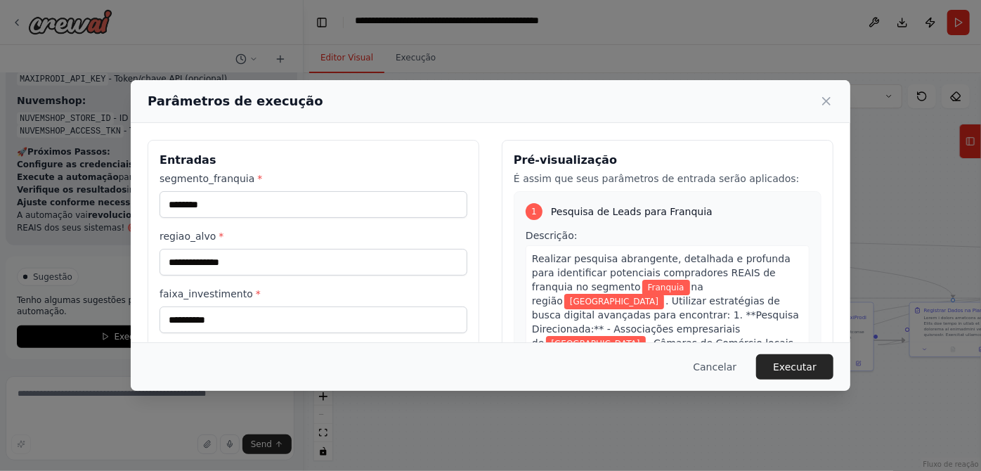
click at [306, 364] on input "email_relatorio *" at bounding box center [313, 377] width 308 height 27
click at [308, 364] on input "email_relatorio *" at bounding box center [313, 377] width 308 height 27
click at [311, 364] on input "email_relatorio *" at bounding box center [313, 377] width 308 height 27
click at [355, 344] on label "email_relatorio *" at bounding box center [313, 351] width 308 height 14
click at [355, 364] on input "email_relatorio *" at bounding box center [313, 377] width 308 height 27
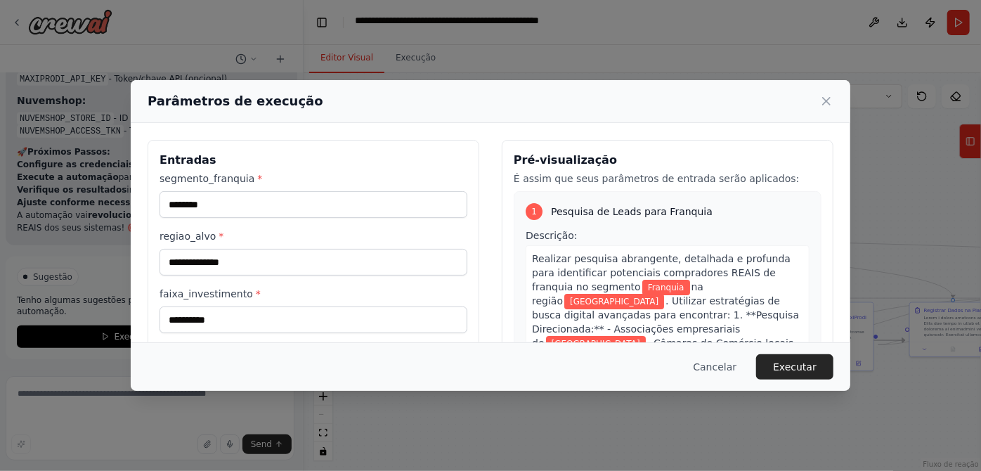
click at [355, 344] on div "email_relatorio *" at bounding box center [313, 367] width 308 height 46
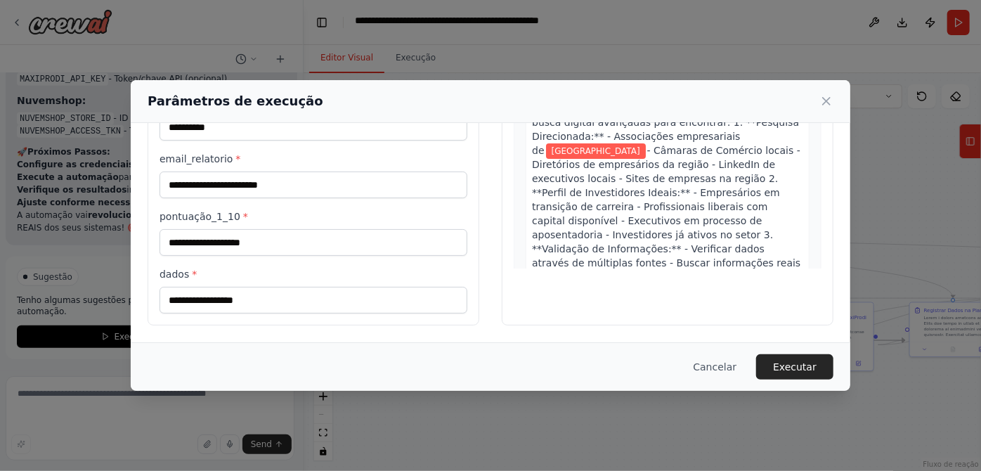
scroll to position [197, 0]
click at [159, 198] on input "email_relatorio *" at bounding box center [313, 184] width 308 height 27
type input "**********"
click at [353, 166] on label "email_relatorio *" at bounding box center [313, 159] width 308 height 14
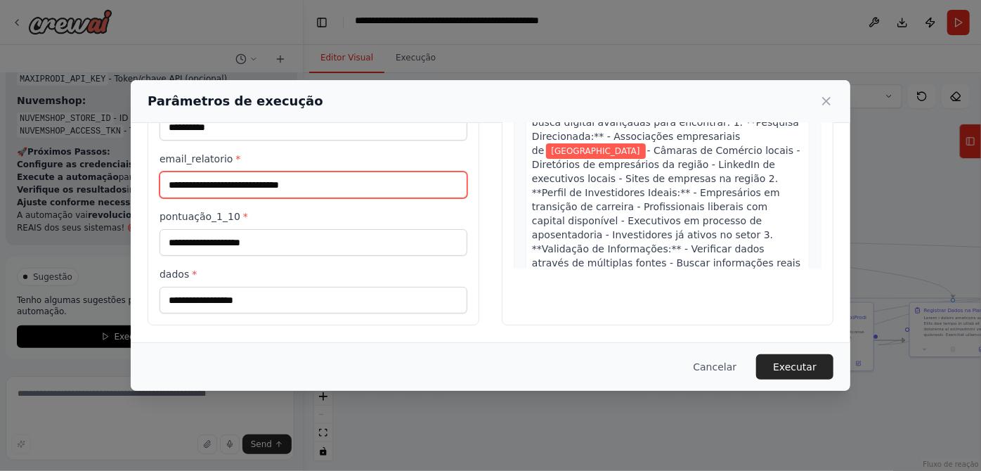
click at [353, 198] on input "**********" at bounding box center [313, 184] width 308 height 27
click at [353, 166] on label "email_relatorio *" at bounding box center [313, 159] width 308 height 14
click at [353, 198] on input "**********" at bounding box center [313, 184] width 308 height 27
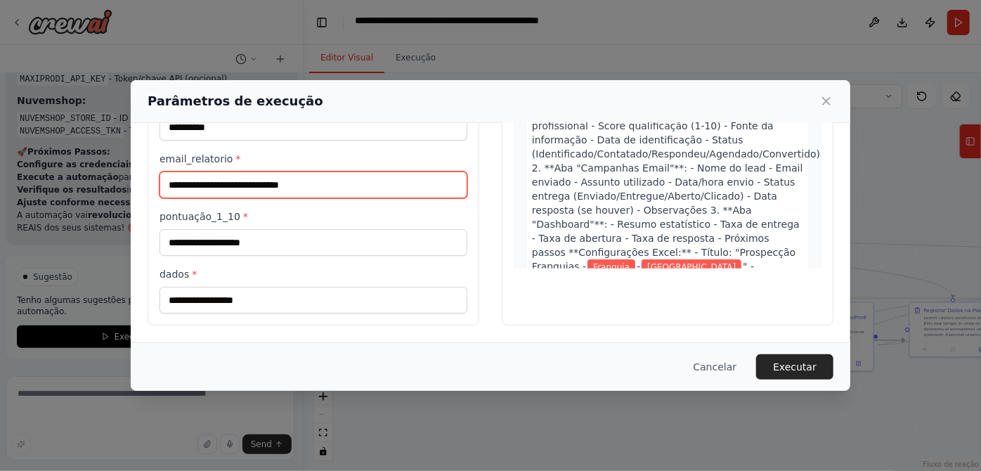
scroll to position [1468, 0]
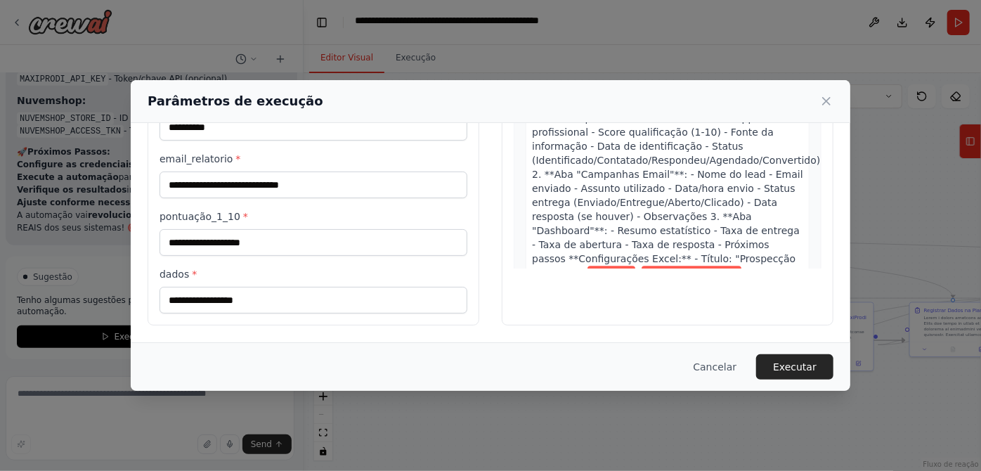
click at [363, 166] on label "email_relatorio *" at bounding box center [313, 159] width 308 height 14
click at [363, 198] on input "**********" at bounding box center [313, 184] width 308 height 27
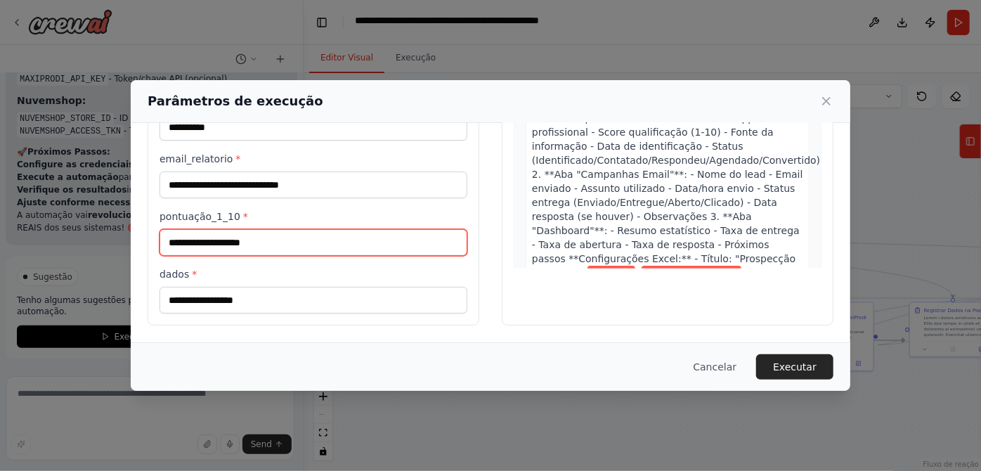
click at [327, 256] on input "pontuação_1_10 *" at bounding box center [313, 242] width 308 height 27
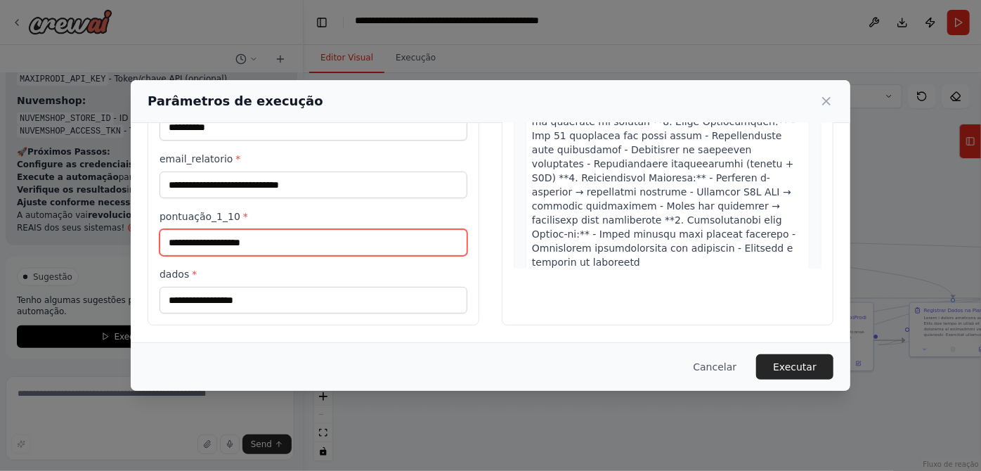
scroll to position [311, 0]
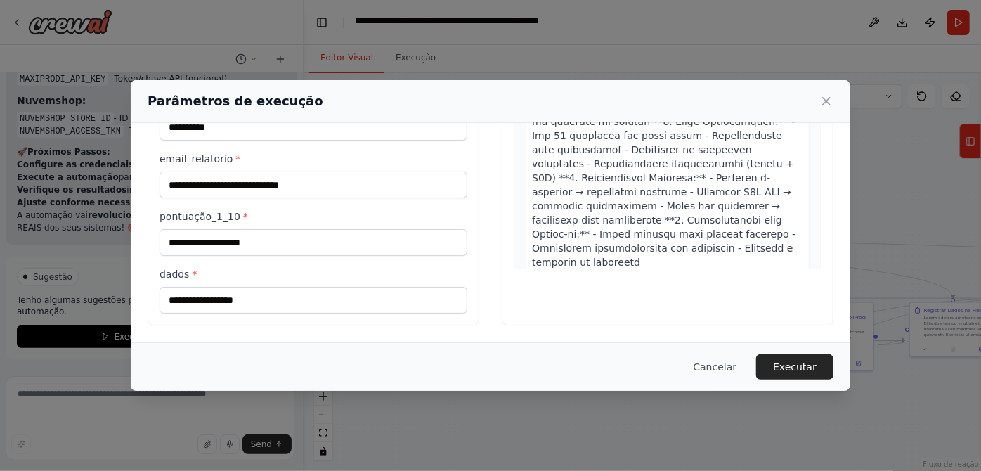
click at [341, 232] on div "**********" at bounding box center [313, 146] width 308 height 334
click at [330, 287] on input "dados *" at bounding box center [313, 300] width 308 height 27
click at [326, 287] on input "dados *" at bounding box center [313, 300] width 308 height 27
click at [332, 267] on label "dados *" at bounding box center [313, 274] width 308 height 14
click at [332, 287] on input "dados *" at bounding box center [313, 300] width 308 height 27
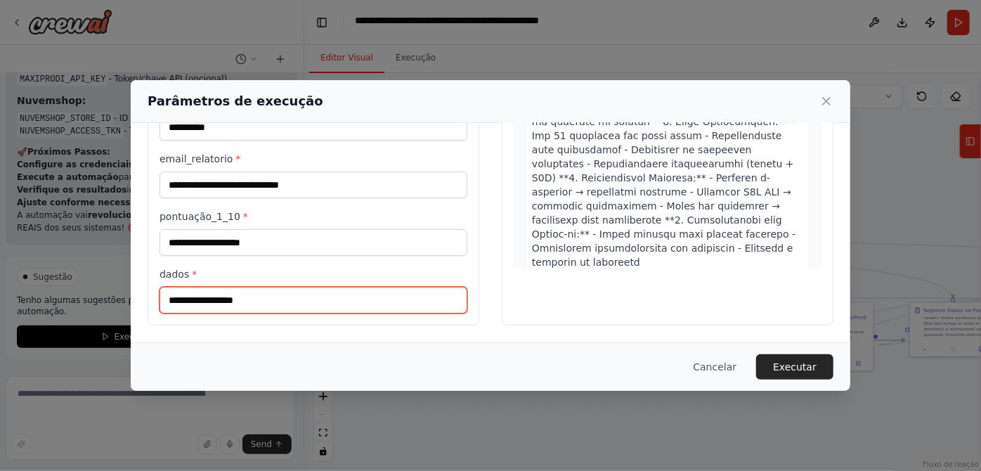
click at [320, 287] on input "dados *" at bounding box center [313, 300] width 308 height 27
type input "*****"
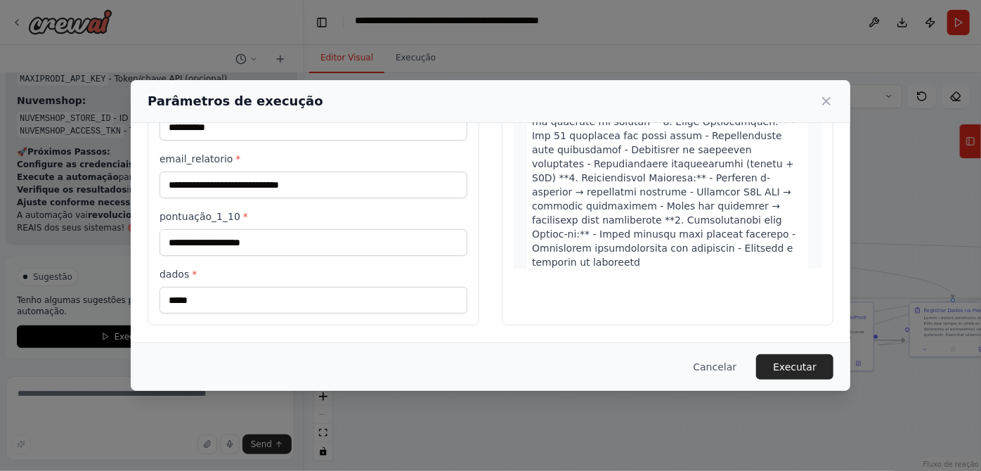
click at [328, 267] on label "dados *" at bounding box center [313, 274] width 308 height 14
click at [328, 287] on input "*****" at bounding box center [313, 300] width 308 height 27
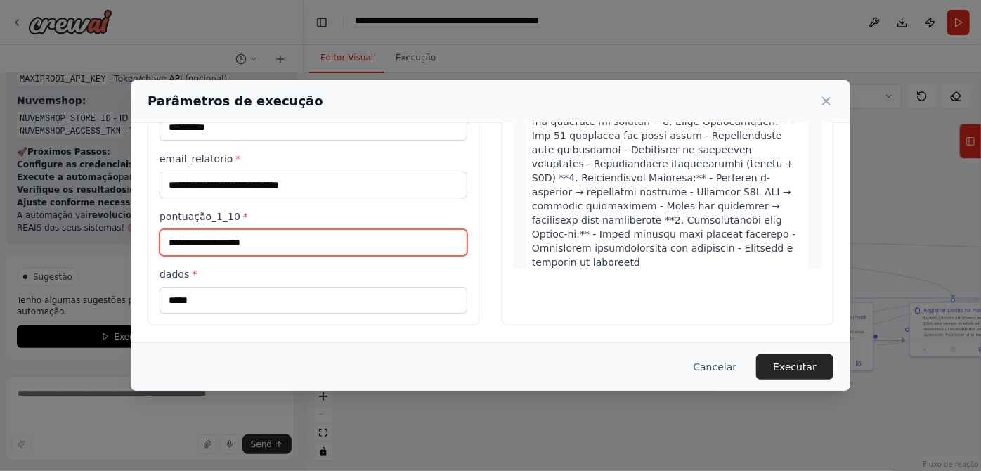
click at [287, 256] on input "pontuação_1_10 *" at bounding box center [313, 242] width 308 height 27
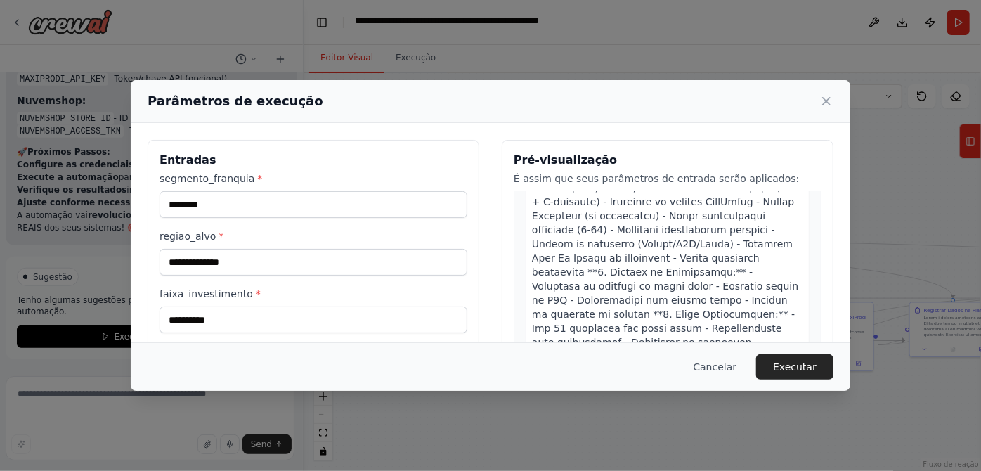
scroll to position [63, 0]
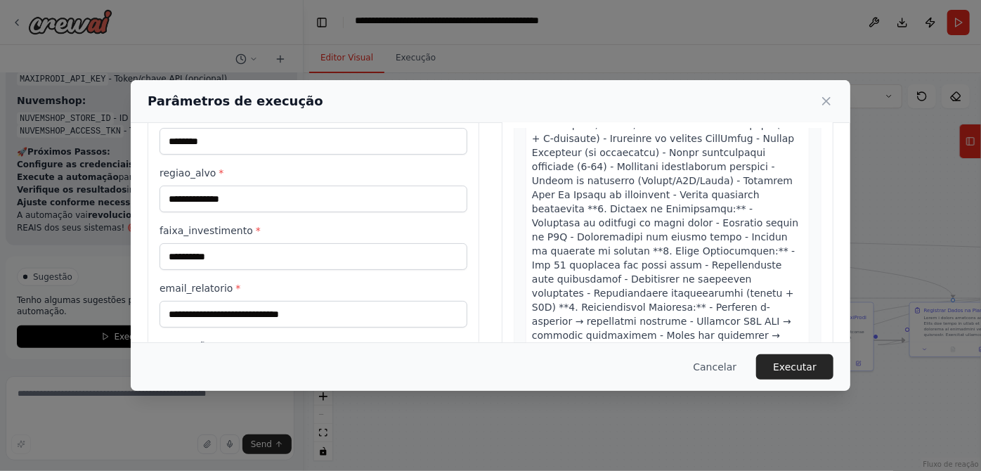
type input "****"
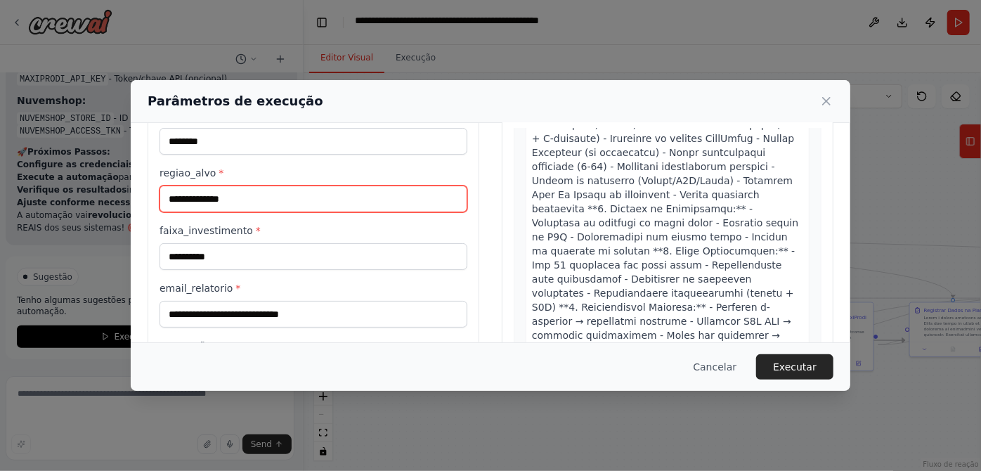
click at [262, 212] on input "**********" at bounding box center [313, 198] width 308 height 27
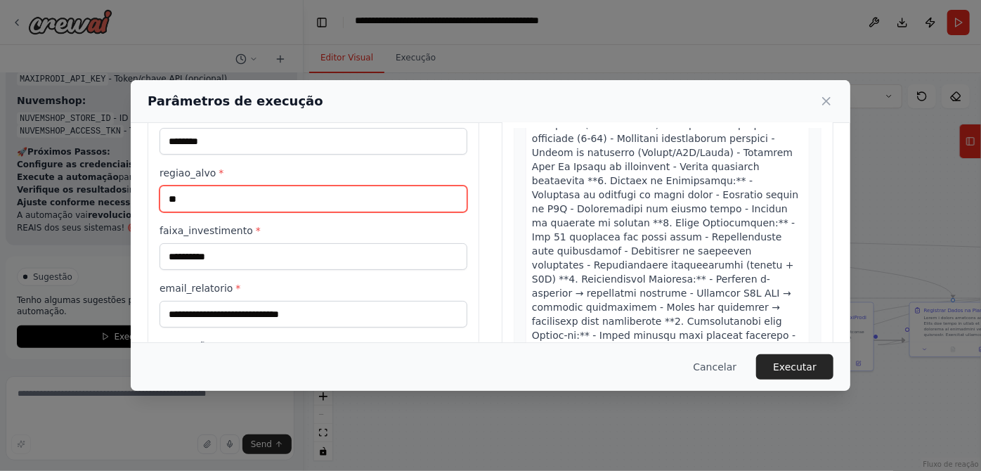
type input "*"
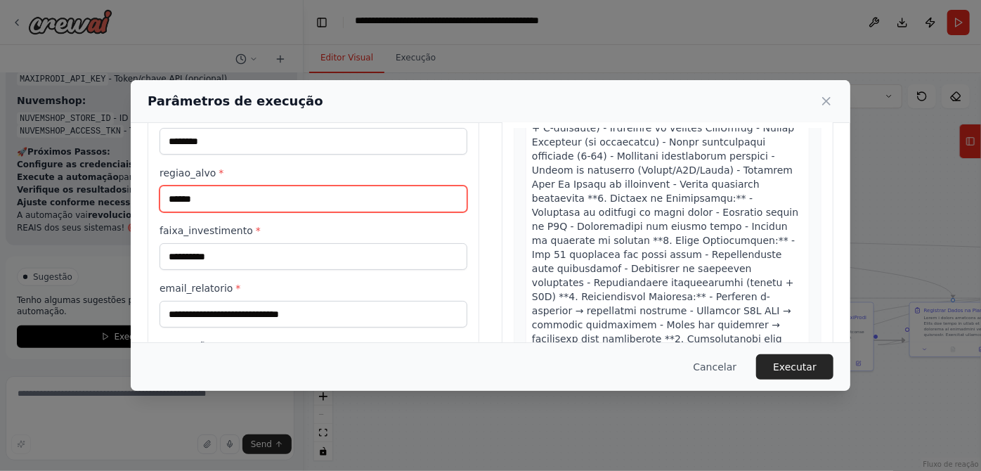
scroll to position [3066, 0]
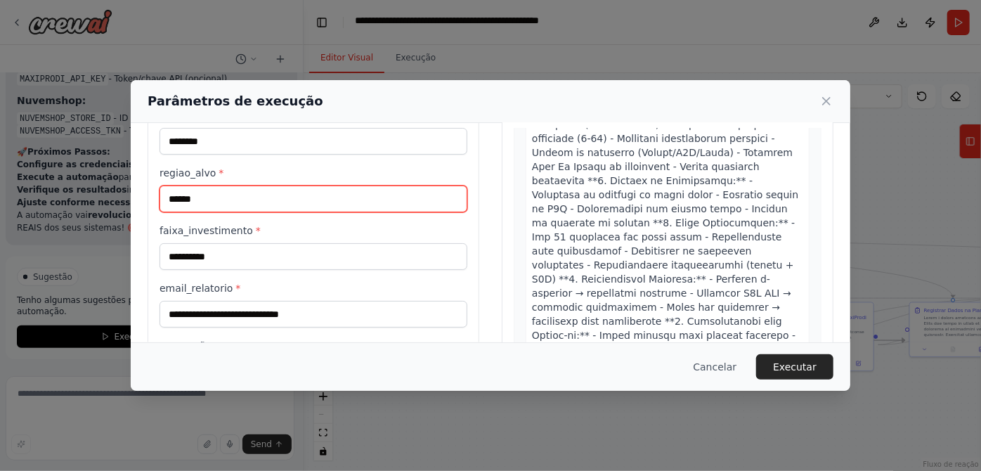
type input "******"
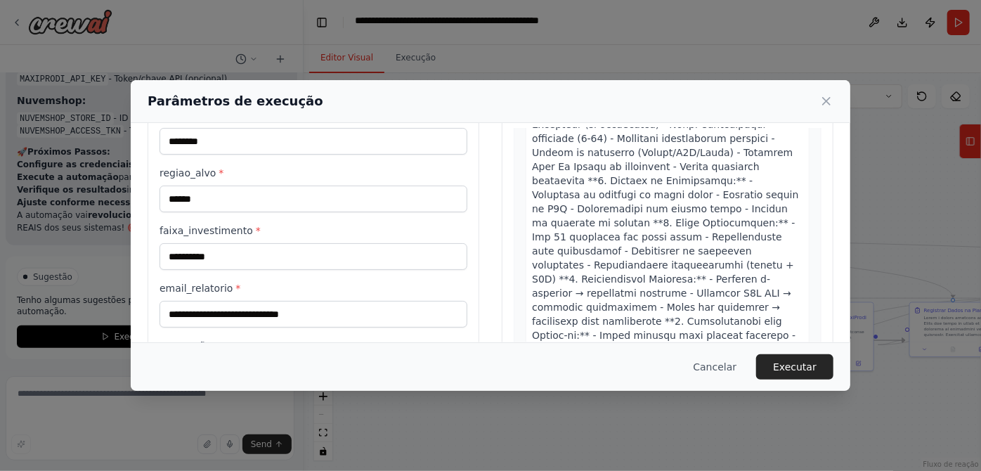
click at [344, 180] on label "regiao_alvo *" at bounding box center [313, 173] width 308 height 14
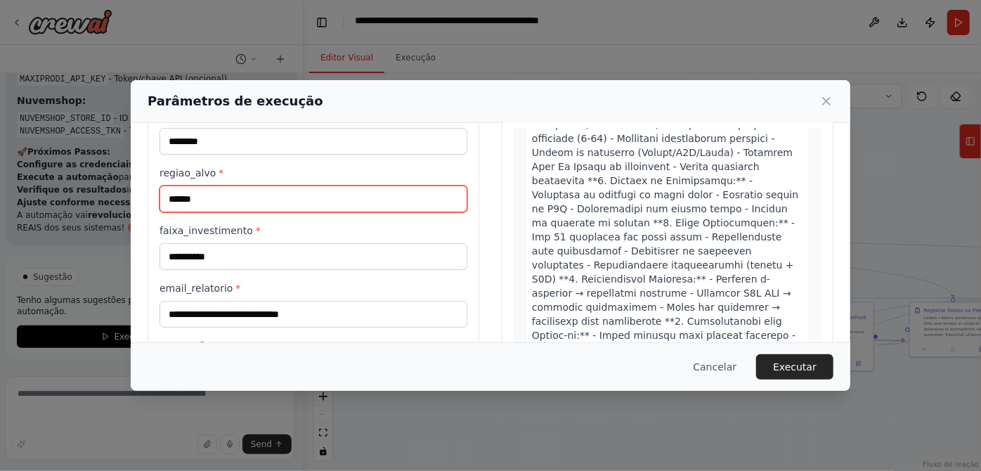
click at [344, 208] on input "******" at bounding box center [313, 198] width 308 height 27
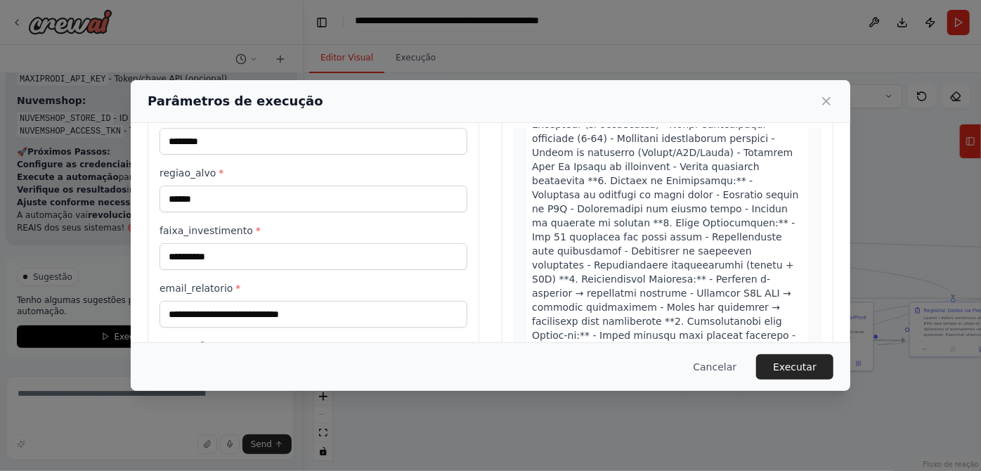
click at [472, 323] on div "**********" at bounding box center [491, 266] width 686 height 378
click at [816, 365] on font "Executar" at bounding box center [795, 366] width 44 height 11
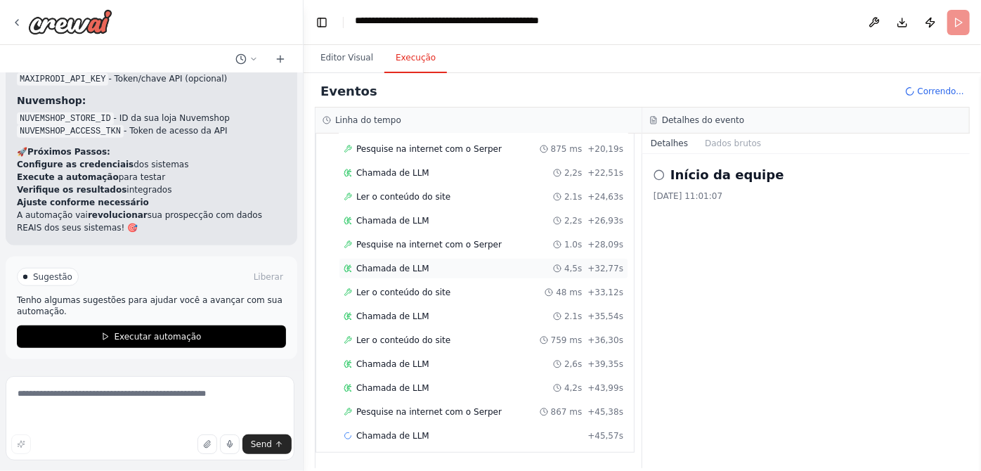
scroll to position [521, 0]
click at [644, 73] on div "Editor Visual Execução" at bounding box center [642, 59] width 677 height 28
click at [643, 45] on header "**********" at bounding box center [642, 22] width 677 height 45
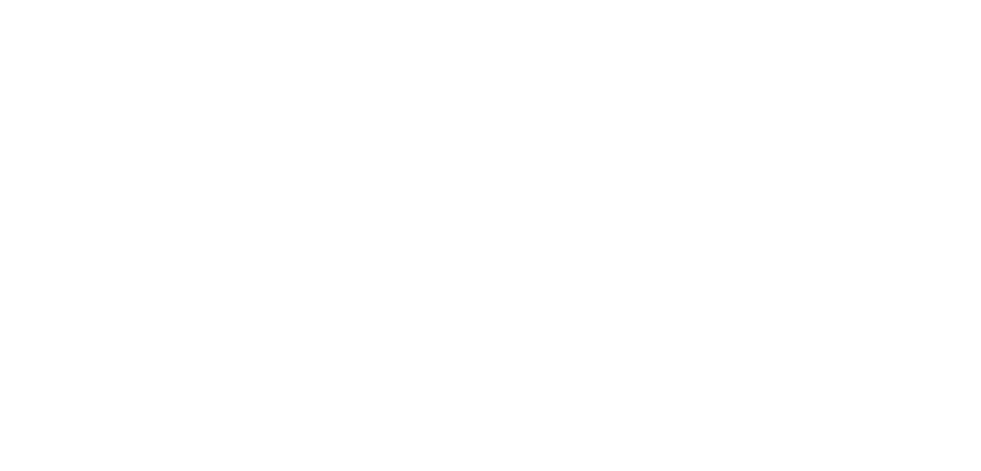
click at [313, 0] on html "Texto original Avalie a tradução O feedback vai ser usado para ajudar a melhora…" at bounding box center [490, 0] width 981 height 0
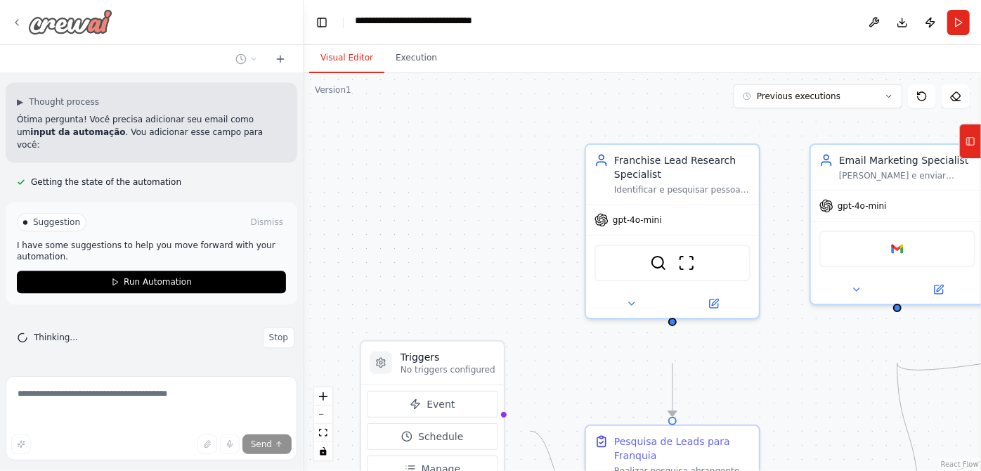
scroll to position [5707, 0]
click at [91, 30] on img at bounding box center [70, 21] width 84 height 25
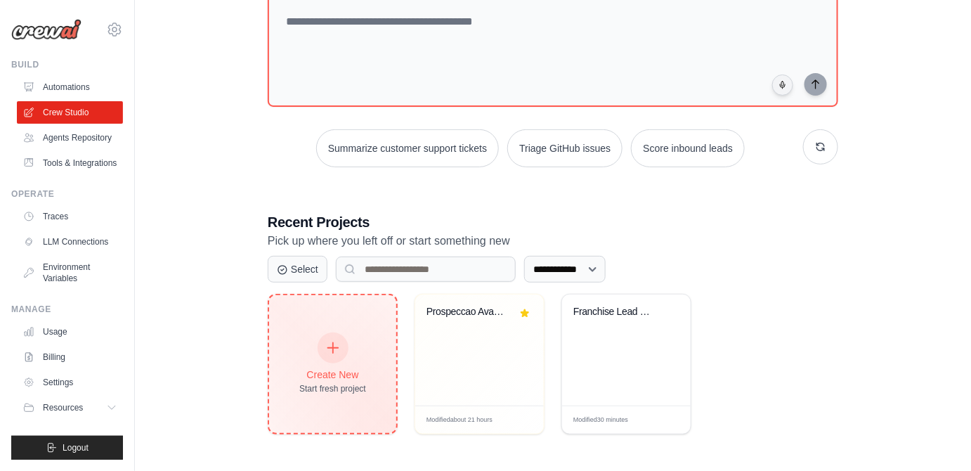
click at [341, 356] on icon at bounding box center [332, 347] width 15 height 15
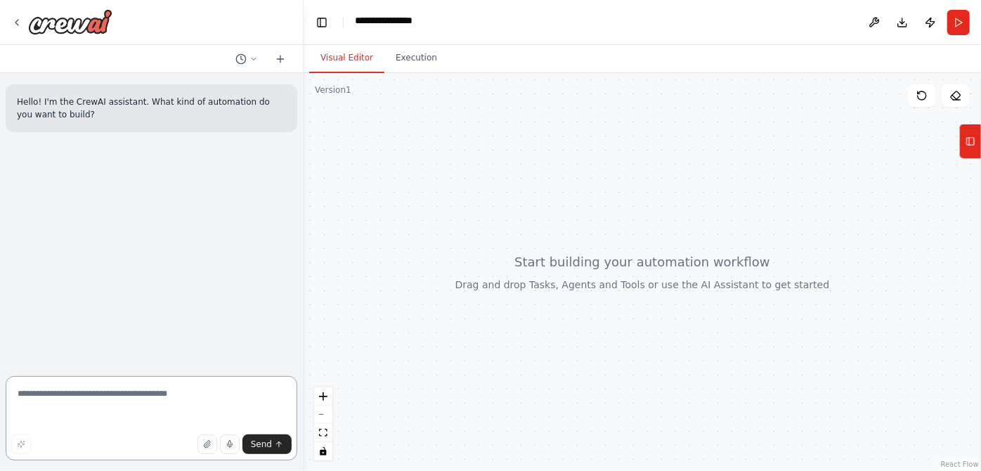
click at [170, 387] on textarea at bounding box center [152, 418] width 292 height 84
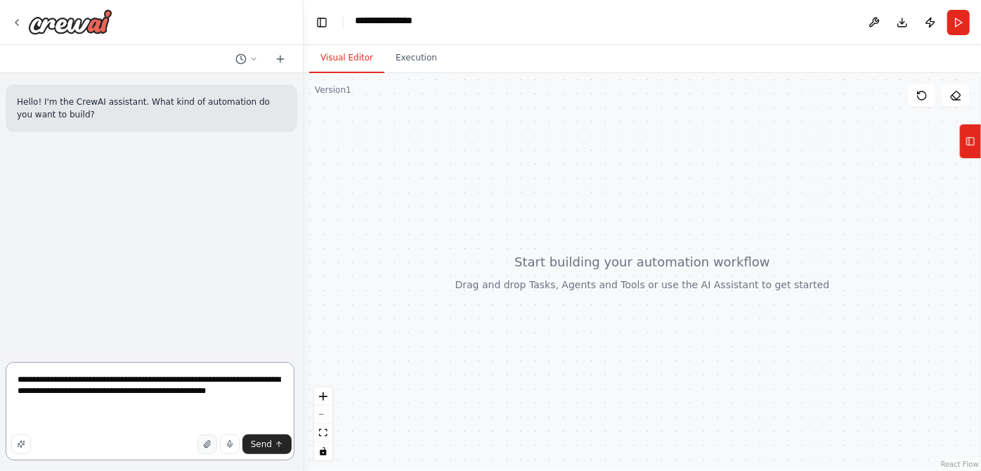
type textarea "**********"
click at [204, 441] on icon "button" at bounding box center [207, 444] width 6 height 7
click at [174, 440] on icon "button" at bounding box center [178, 444] width 8 height 8
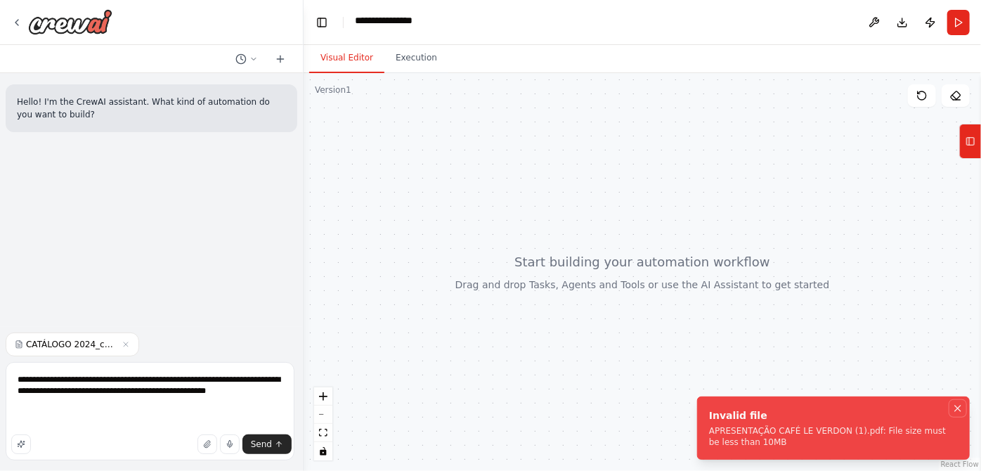
click at [959, 403] on icon "Notifications (F8)" at bounding box center [957, 408] width 11 height 11
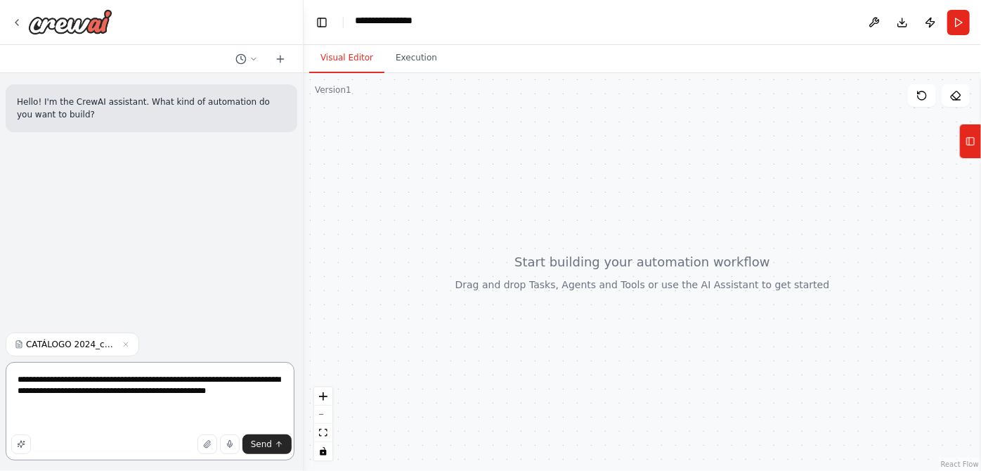
click at [157, 410] on textarea "**********" at bounding box center [150, 411] width 289 height 98
click at [204, 441] on icon "button" at bounding box center [207, 444] width 6 height 7
click at [159, 416] on textarea "**********" at bounding box center [150, 411] width 289 height 98
click at [204, 441] on icon "button" at bounding box center [207, 444] width 6 height 7
click at [157, 418] on textarea "**********" at bounding box center [150, 411] width 289 height 98
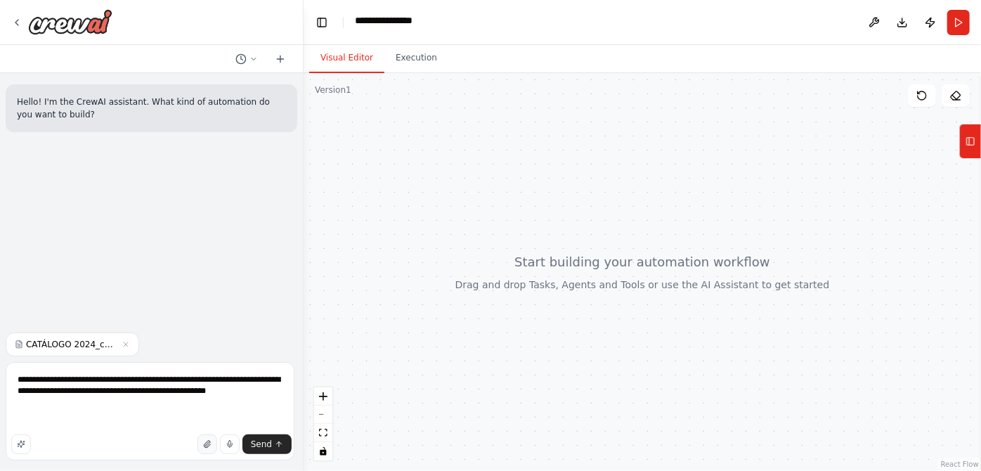
click at [203, 440] on icon "button" at bounding box center [207, 444] width 8 height 8
click at [153, 408] on textarea "**********" at bounding box center [150, 411] width 289 height 98
click at [256, 438] on span "Send" at bounding box center [261, 443] width 21 height 11
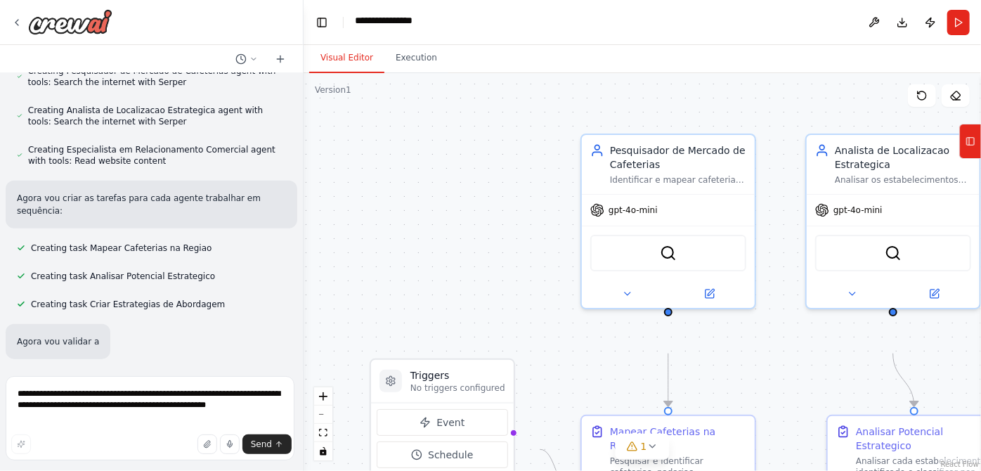
drag, startPoint x: 454, startPoint y: 308, endPoint x: 393, endPoint y: 237, distance: 93.2
click at [393, 237] on div ".deletable-edge-delete-btn { width: 20px; height: 20px; border: 0px solid #ffff…" at bounding box center [642, 272] width 677 height 398
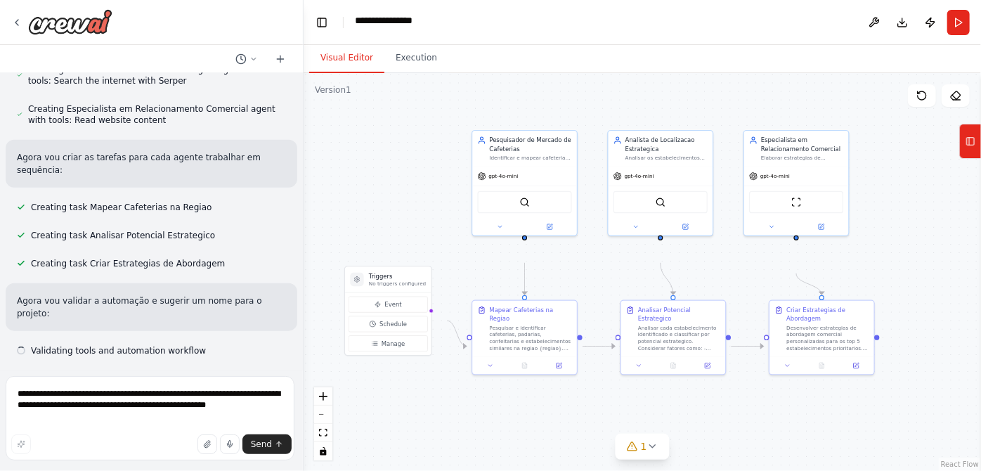
scroll to position [1060, 0]
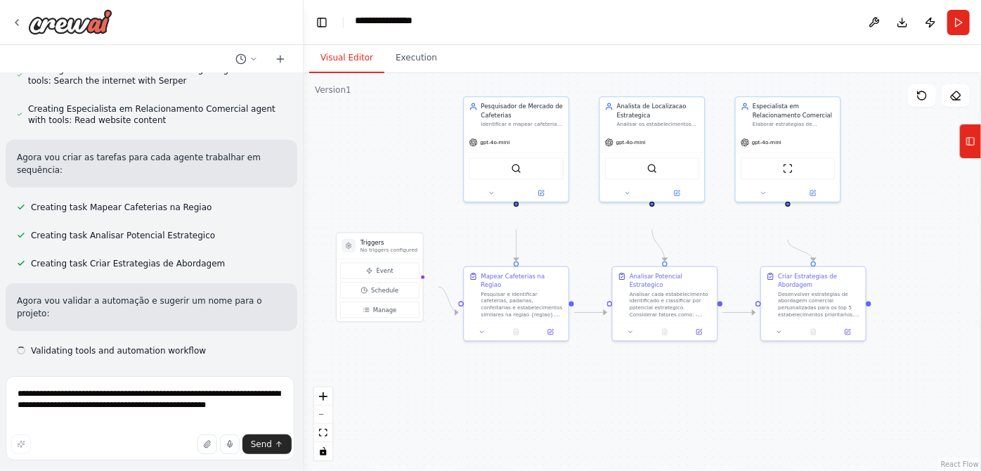
drag, startPoint x: 394, startPoint y: 236, endPoint x: 386, endPoint y: 202, distance: 34.8
click at [386, 202] on div ".deletable-edge-delete-btn { width: 20px; height: 20px; border: 0px solid #ffff…" at bounding box center [642, 272] width 677 height 398
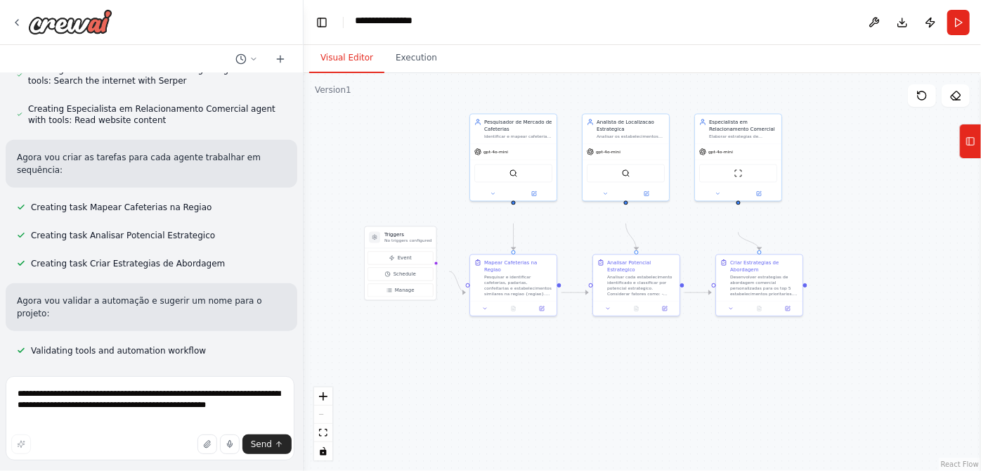
drag, startPoint x: 382, startPoint y: 204, endPoint x: 402, endPoint y: 206, distance: 19.8
click at [402, 206] on div ".deletable-edge-delete-btn { width: 20px; height: 20px; border: 0px solid #ffff…" at bounding box center [642, 272] width 677 height 398
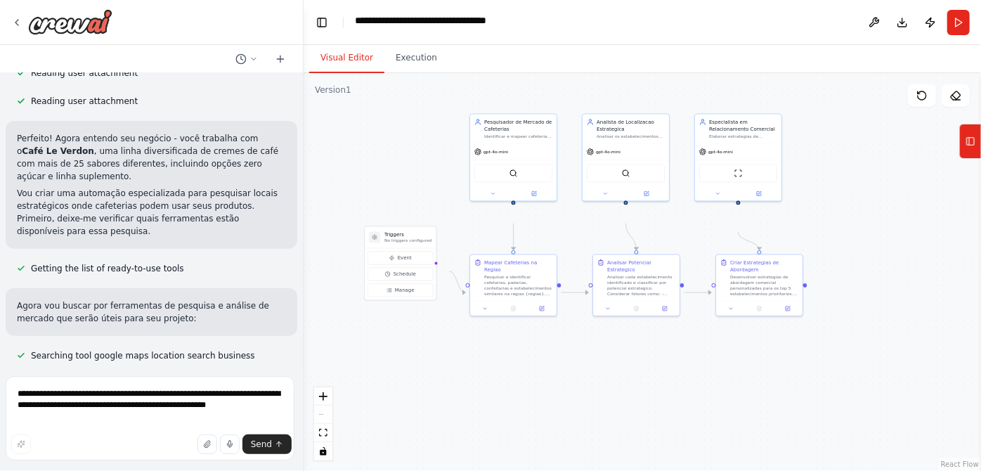
scroll to position [255, 0]
click at [200, 387] on textarea "**********" at bounding box center [150, 418] width 289 height 84
type textarea "**********"
click at [251, 438] on span "Send" at bounding box center [261, 443] width 21 height 11
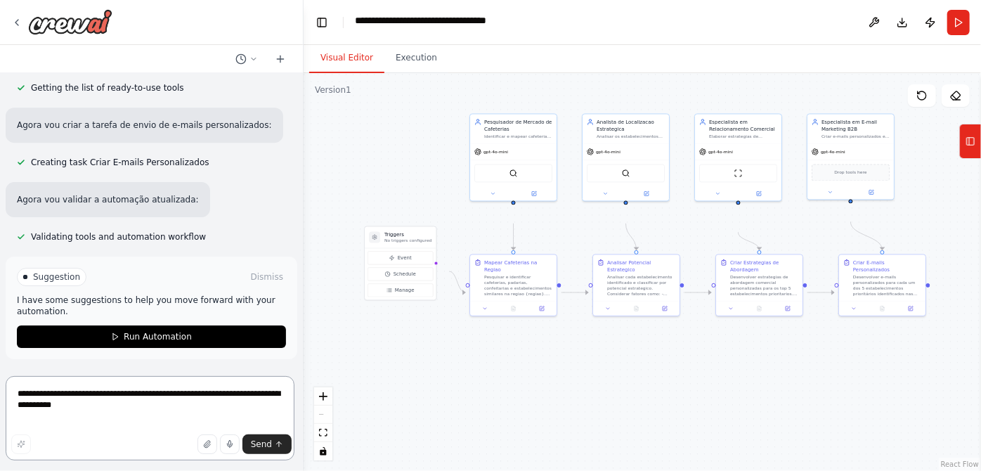
scroll to position [3056, 0]
click at [913, 311] on button at bounding box center [911, 307] width 24 height 8
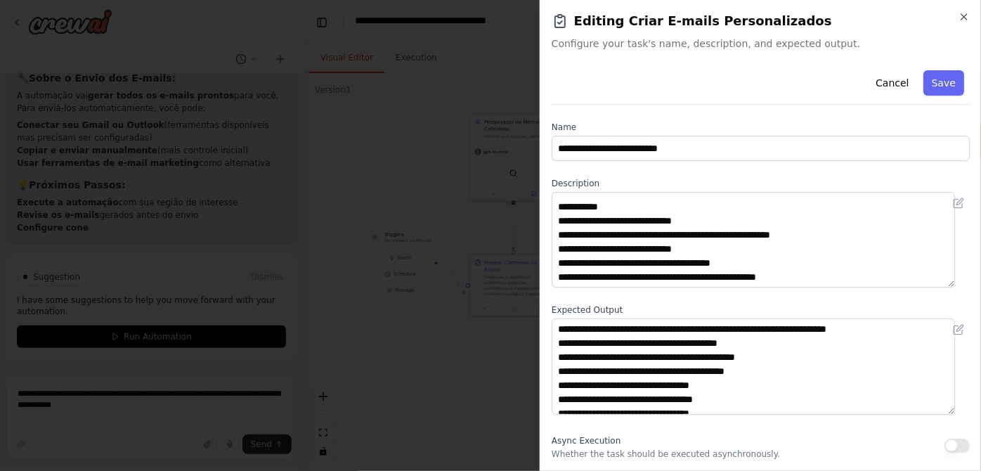
scroll to position [0, 0]
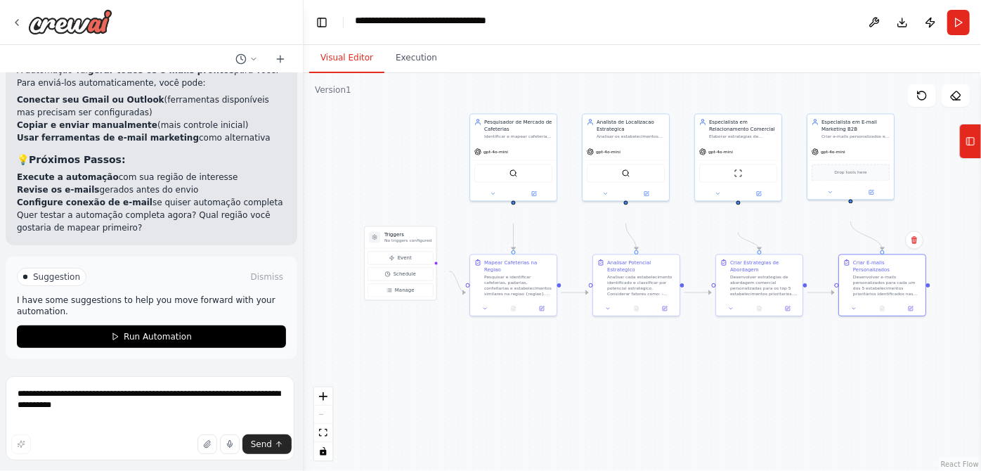
click at [816, 388] on div ".deletable-edge-delete-btn { width: 20px; height: 20px; border: 0px solid #ffff…" at bounding box center [642, 272] width 677 height 398
click at [204, 388] on textarea "**********" at bounding box center [150, 418] width 289 height 84
click at [153, 403] on textarea "**********" at bounding box center [150, 418] width 289 height 84
click at [215, 399] on textarea "**********" at bounding box center [150, 418] width 289 height 84
click at [58, 399] on textarea "**********" at bounding box center [150, 418] width 289 height 84
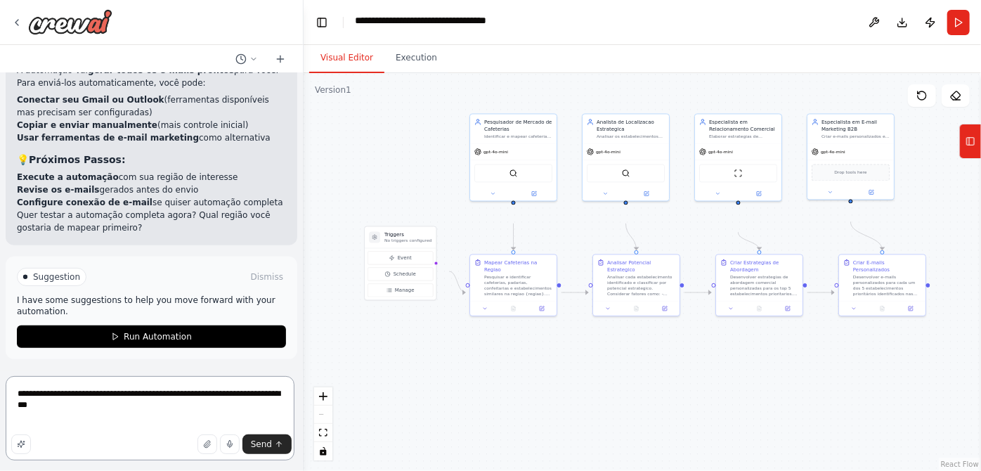
click at [166, 412] on textarea "**********" at bounding box center [150, 418] width 289 height 84
click at [84, 415] on textarea "**********" at bounding box center [150, 418] width 289 height 84
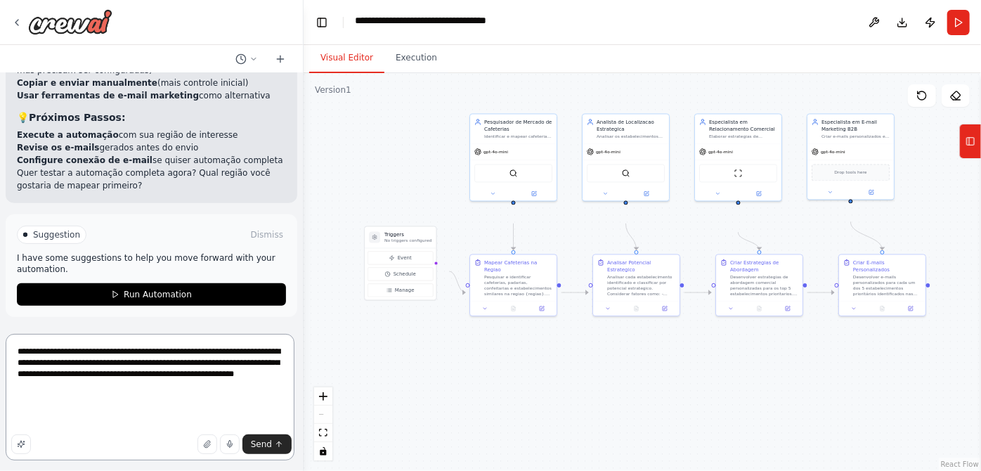
click at [174, 399] on textarea "**********" at bounding box center [150, 397] width 289 height 126
type textarea "**********"
click at [242, 436] on button "Send" at bounding box center [266, 444] width 49 height 20
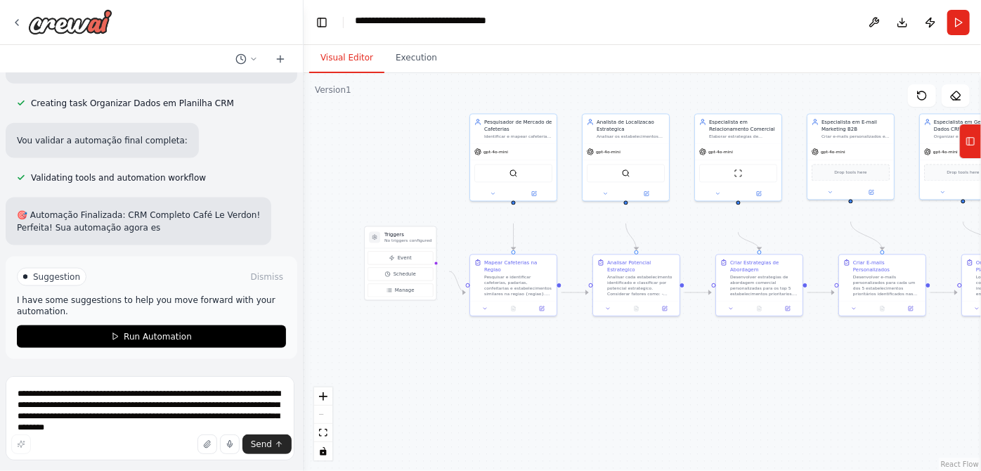
scroll to position [4897, 0]
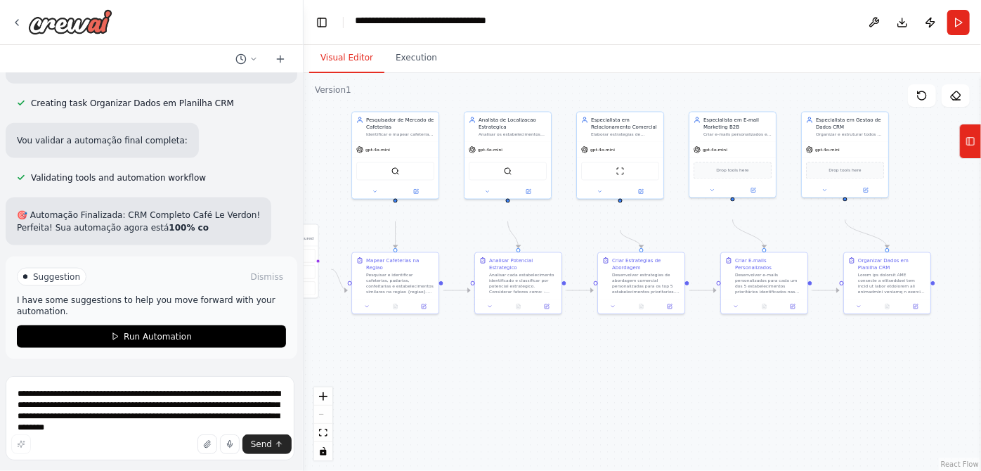
drag, startPoint x: 566, startPoint y: 388, endPoint x: 448, endPoint y: 386, distance: 118.1
click at [448, 386] on div ".deletable-edge-delete-btn { width: 20px; height: 20px; border: 0px solid #ffff…" at bounding box center [642, 272] width 677 height 398
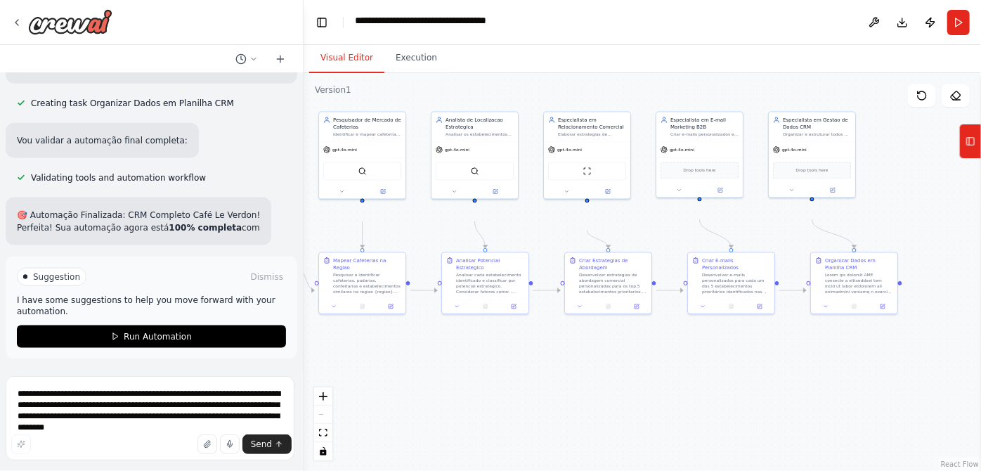
scroll to position [4913, 0]
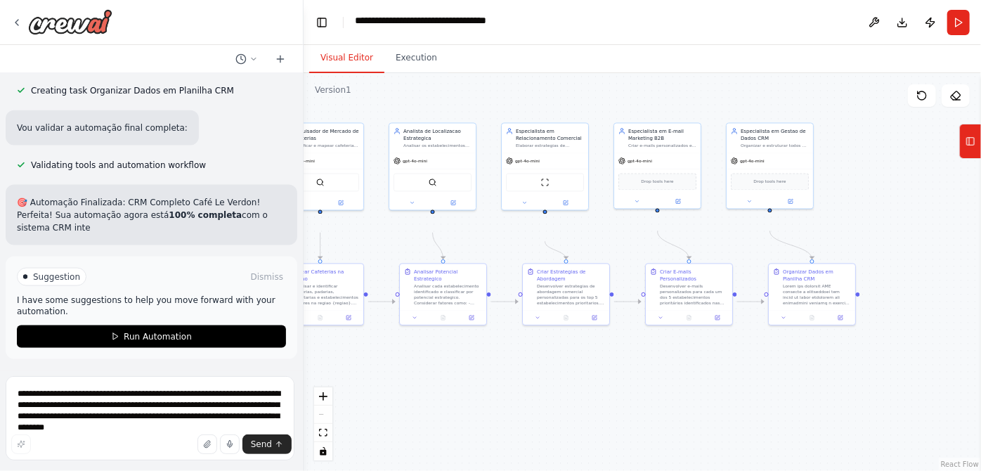
drag, startPoint x: 613, startPoint y: 409, endPoint x: 538, endPoint y: 420, distance: 76.0
click at [538, 420] on div ".deletable-edge-delete-btn { width: 20px; height: 20px; border: 0px solid #ffff…" at bounding box center [642, 272] width 677 height 398
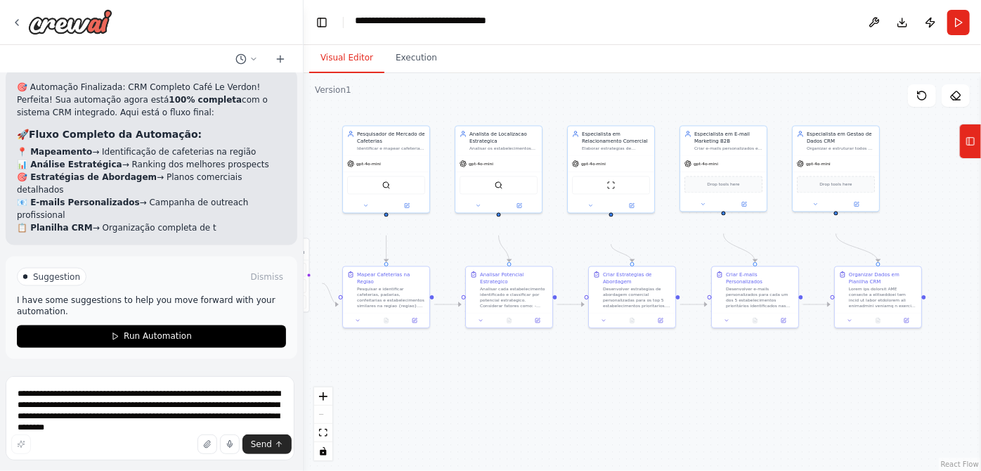
drag, startPoint x: 535, startPoint y: 410, endPoint x: 601, endPoint y: 412, distance: 66.1
click at [601, 412] on div ".deletable-edge-delete-btn { width: 20px; height: 20px; border: 0px solid #ffff…" at bounding box center [642, 272] width 677 height 398
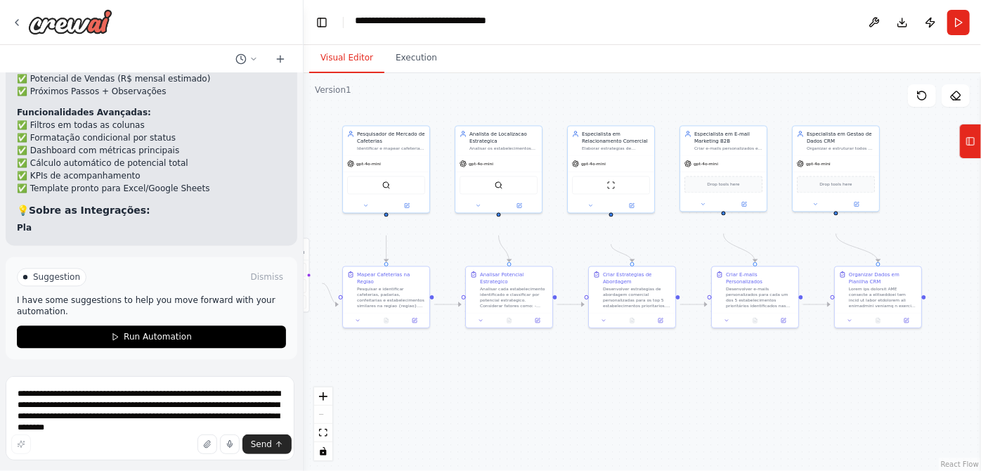
scroll to position [5653, 0]
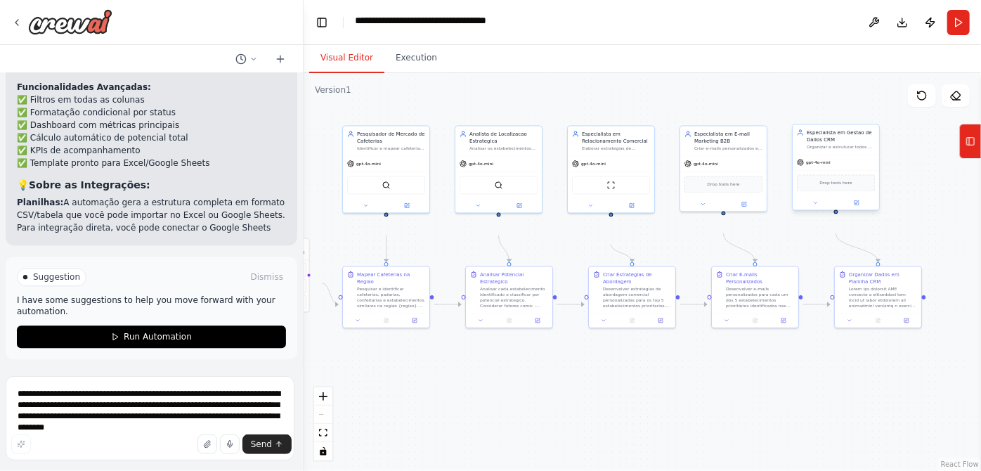
click at [843, 192] on div "Drop tools here" at bounding box center [836, 183] width 78 height 17
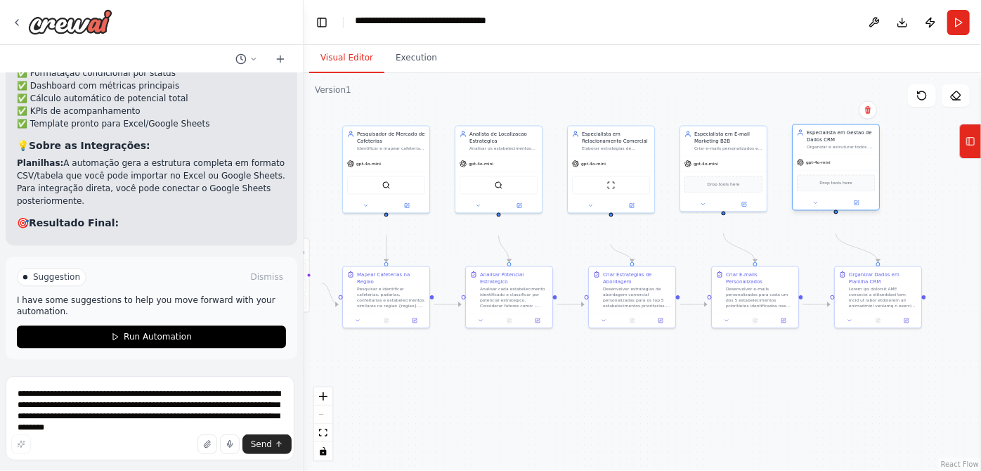
click at [844, 187] on span "Drop tools here" at bounding box center [836, 183] width 32 height 7
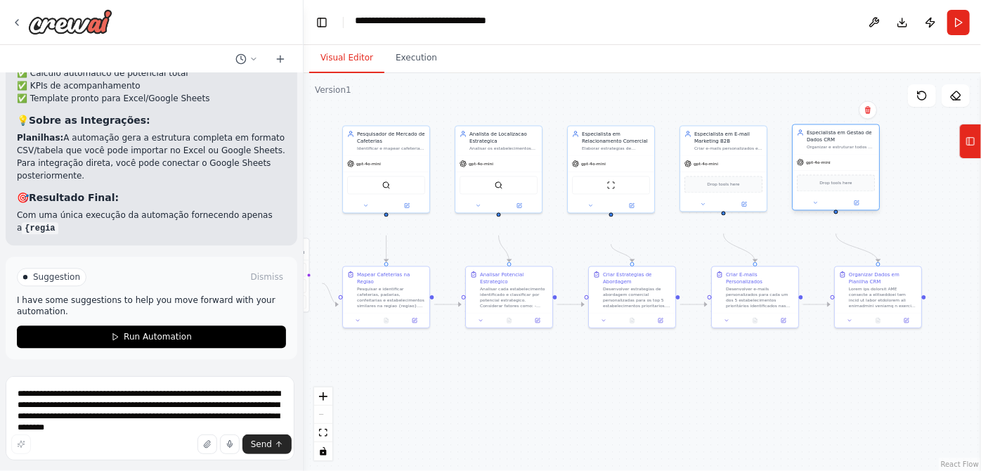
click at [861, 210] on div at bounding box center [836, 203] width 86 height 14
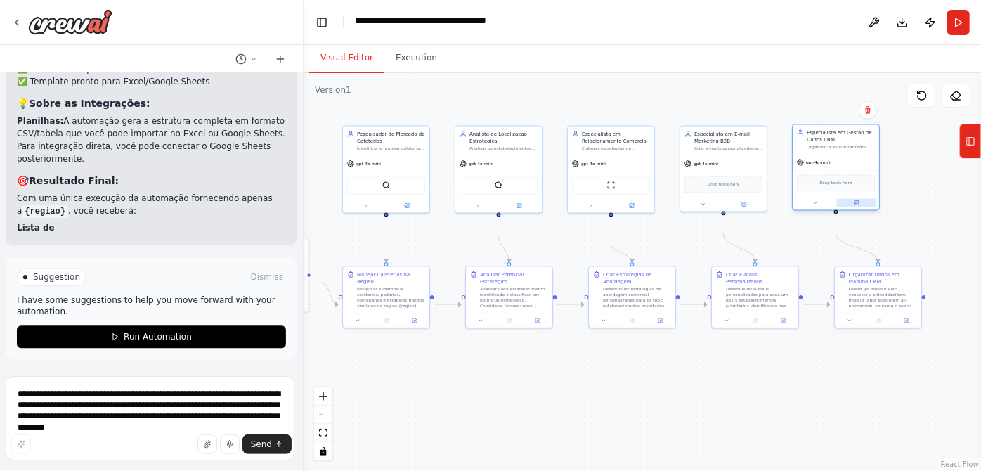
click at [854, 205] on icon at bounding box center [856, 203] width 4 height 4
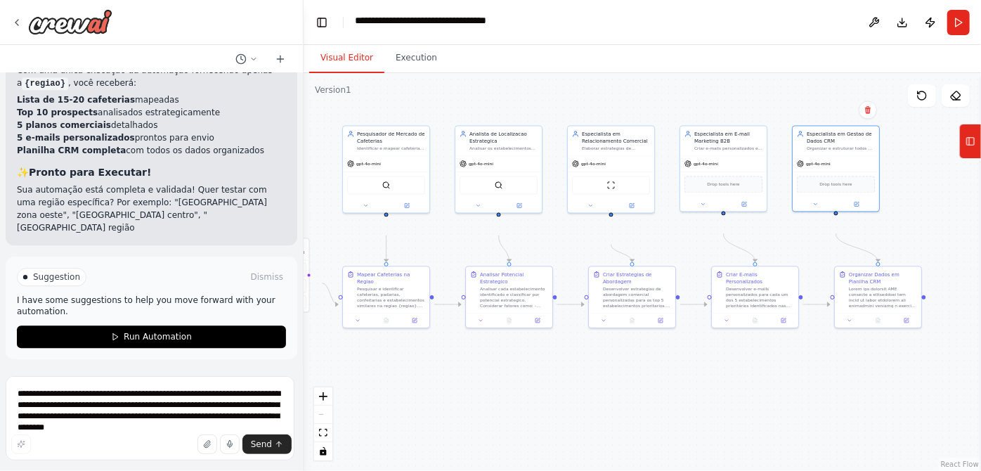
scroll to position [5962, 0]
click at [152, 395] on textarea "**********" at bounding box center [150, 418] width 289 height 84
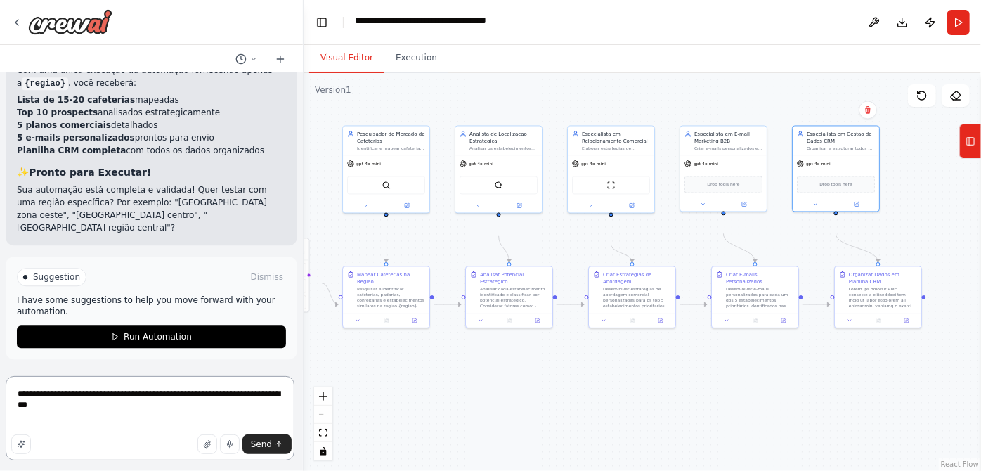
scroll to position [5763, 0]
type textarea "**********"
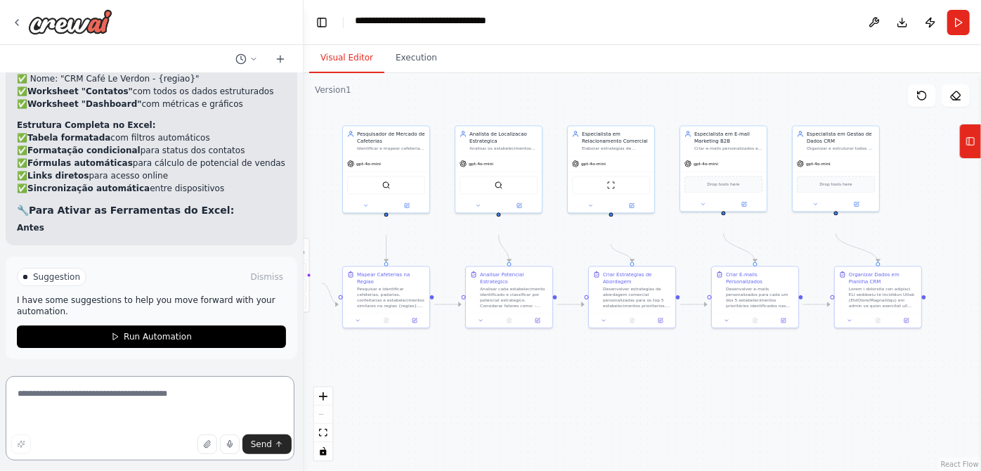
scroll to position [7151, 0]
click at [834, 187] on span "Drop tools here" at bounding box center [836, 183] width 32 height 7
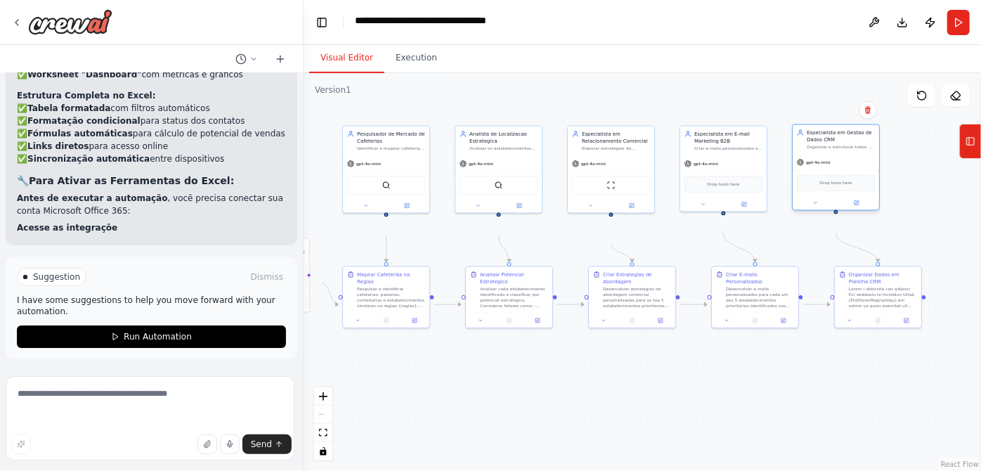
click at [834, 187] on span "Drop tools here" at bounding box center [836, 183] width 32 height 7
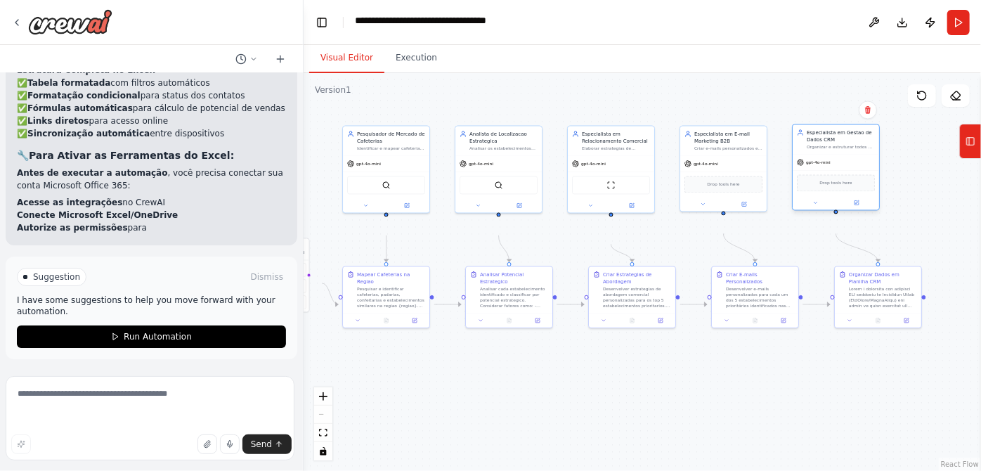
click at [832, 192] on div "Drop tools here" at bounding box center [836, 183] width 78 height 17
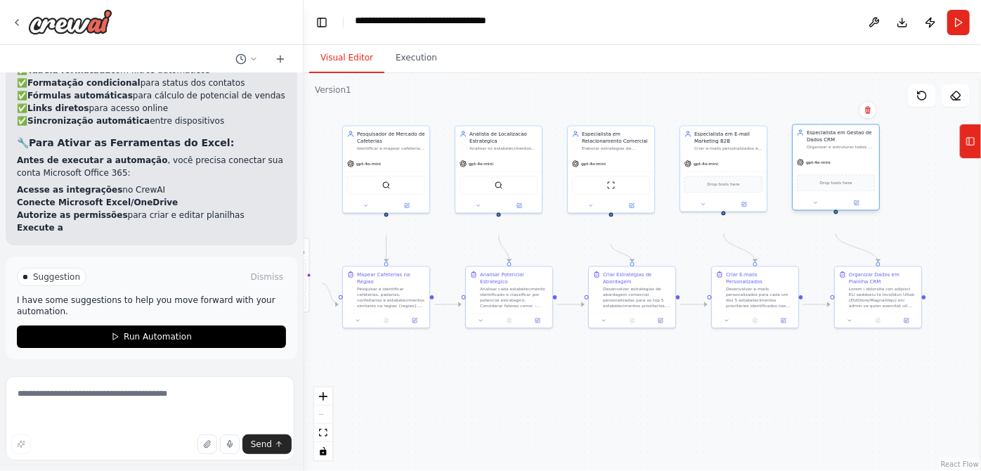
click at [832, 192] on div "Drop tools here" at bounding box center [836, 183] width 78 height 17
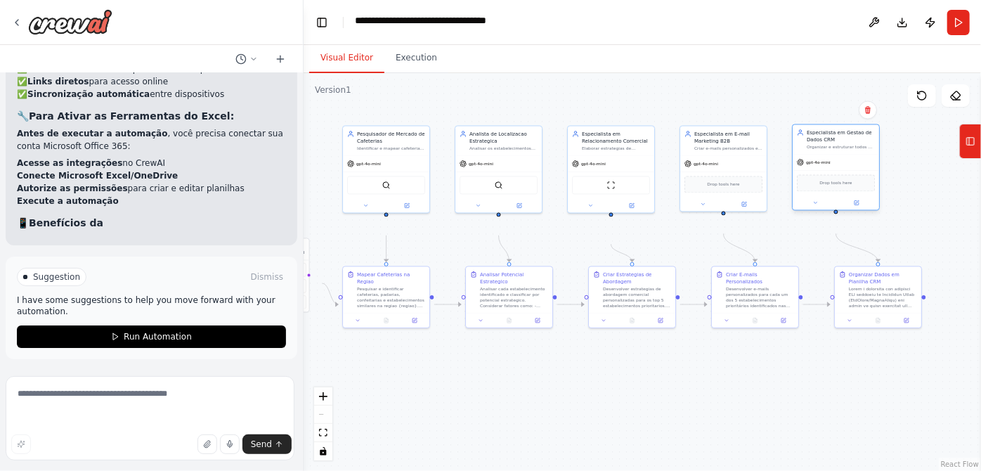
click at [832, 192] on div "Drop tools here" at bounding box center [836, 183] width 78 height 17
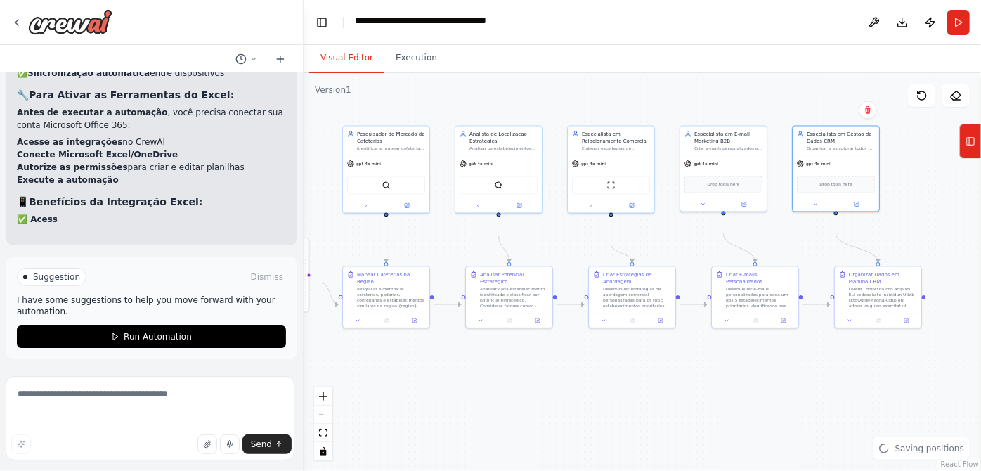
scroll to position [7295, 0]
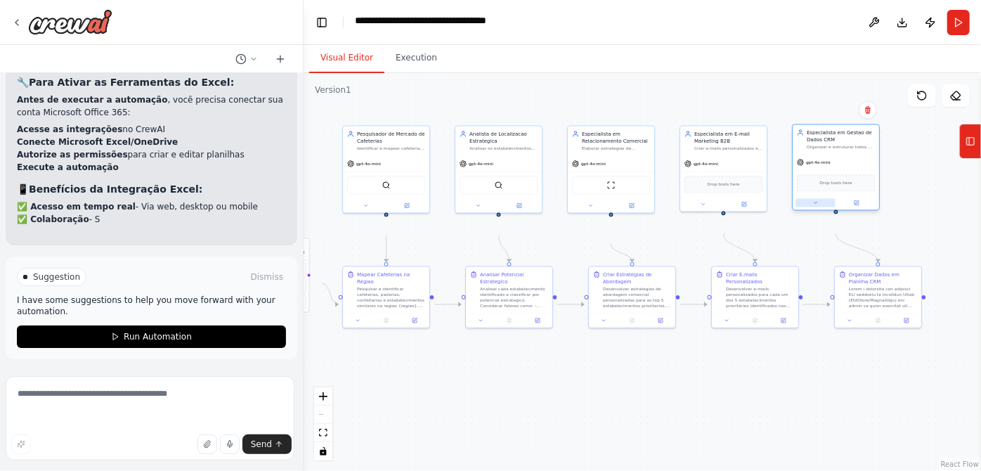
click at [814, 207] on button at bounding box center [815, 203] width 40 height 8
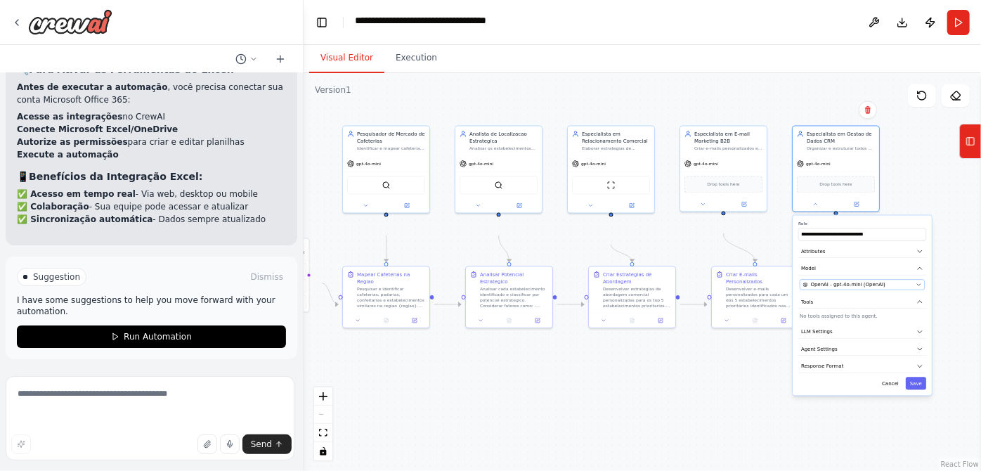
scroll to position [7389, 0]
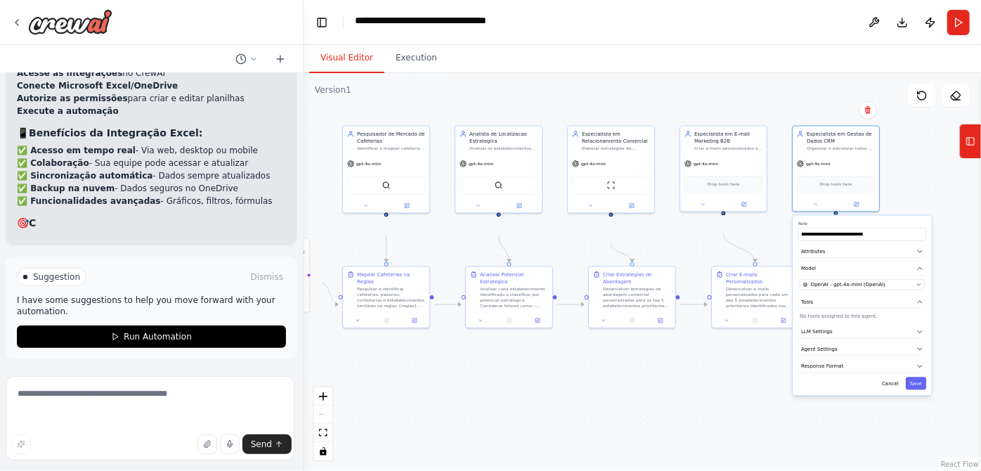
click at [847, 320] on p "No tools assigned to this agent." at bounding box center [862, 316] width 125 height 7
click at [858, 320] on p "No tools assigned to this agent." at bounding box center [862, 316] width 125 height 7
click at [859, 320] on p "No tools assigned to this agent." at bounding box center [862, 316] width 125 height 7
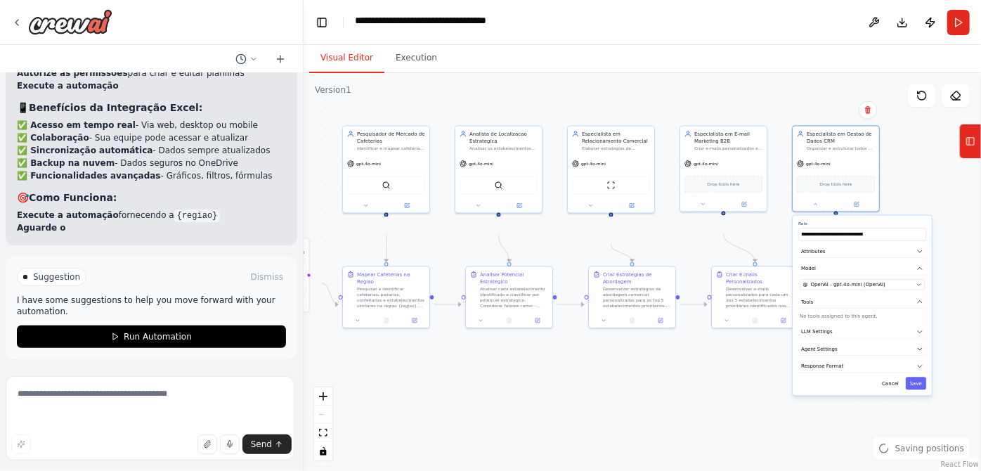
scroll to position [7476, 0]
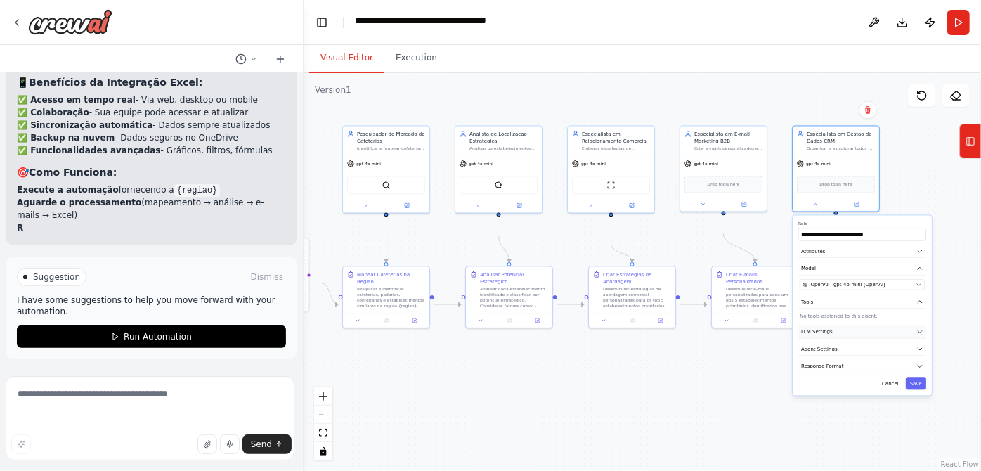
click at [845, 339] on button "LLM Settings" at bounding box center [862, 331] width 128 height 13
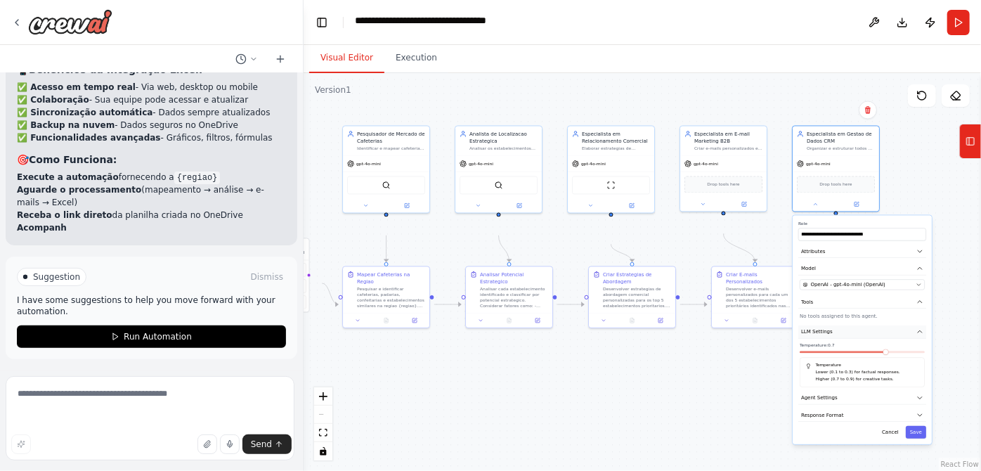
click at [894, 339] on button "LLM Settings" at bounding box center [862, 331] width 128 height 13
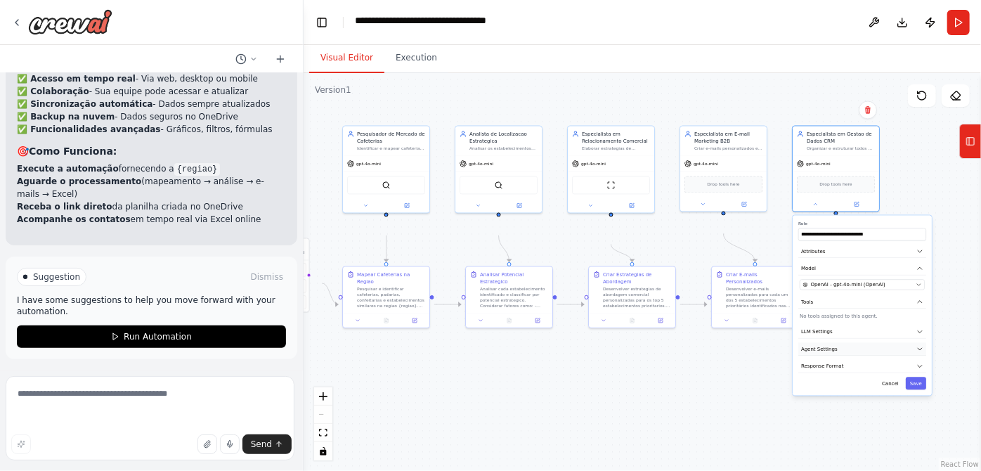
click at [892, 356] on button "Agent Settings" at bounding box center [862, 349] width 128 height 13
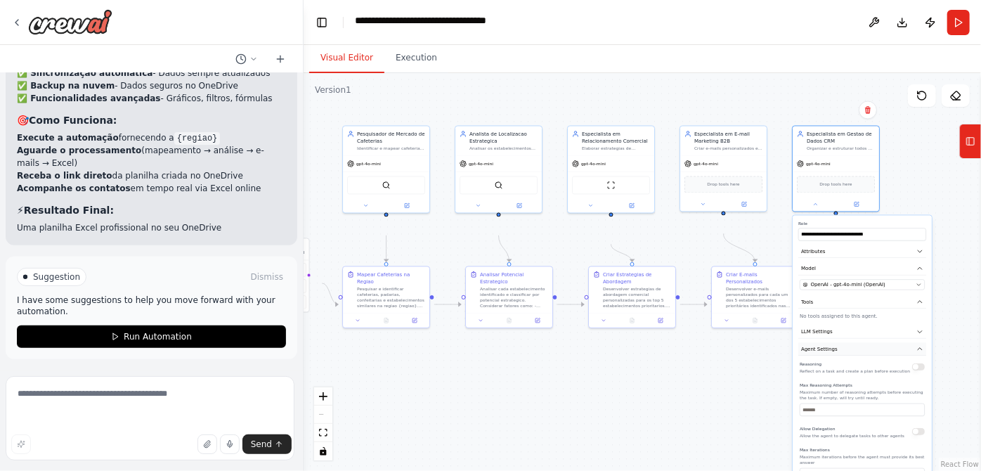
click at [904, 356] on button "Agent Settings" at bounding box center [862, 349] width 128 height 13
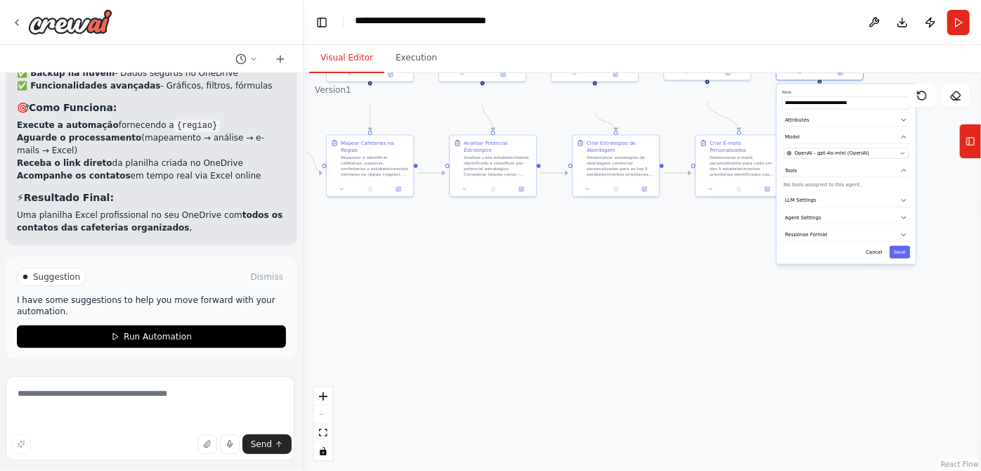
drag, startPoint x: 966, startPoint y: 379, endPoint x: 943, endPoint y: 250, distance: 130.7
click at [943, 250] on div ".deletable-edge-delete-btn { width: 20px; height: 20px; border: 0px solid #ffff…" at bounding box center [642, 272] width 677 height 398
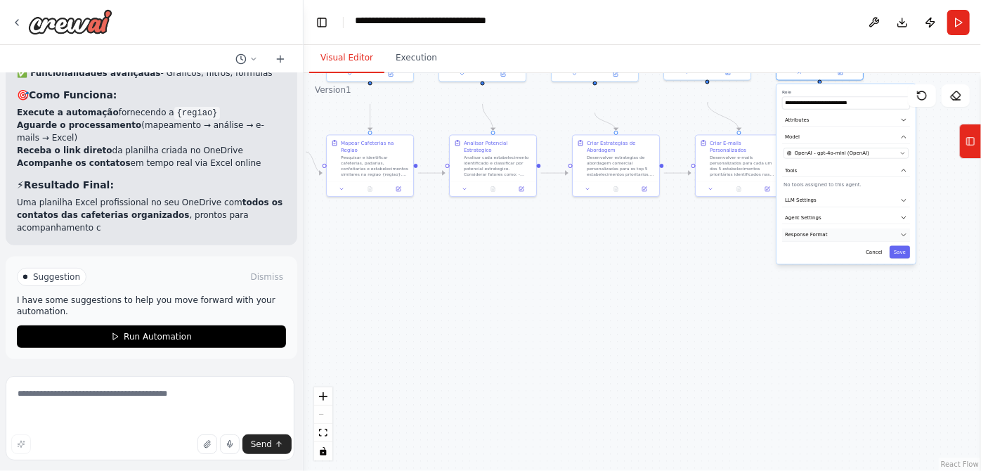
click at [839, 242] on button "Response Format" at bounding box center [846, 234] width 128 height 13
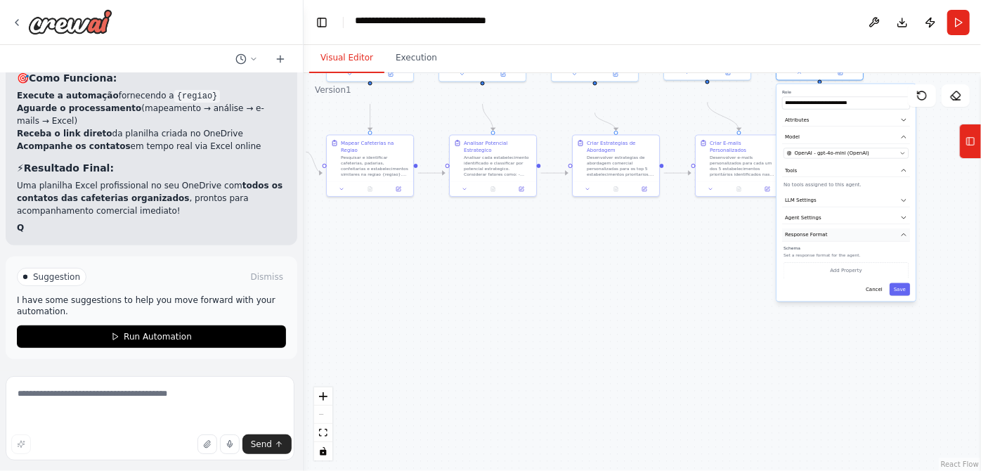
scroll to position [7640, 0]
click at [839, 242] on button "Response Format" at bounding box center [846, 234] width 128 height 13
click at [829, 264] on div "**********" at bounding box center [845, 174] width 139 height 180
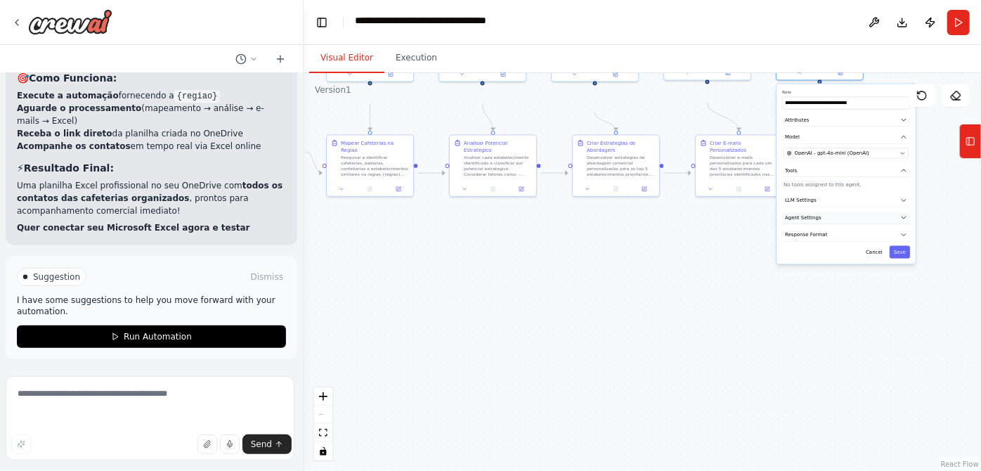
click at [829, 225] on button "Agent Settings" at bounding box center [846, 217] width 128 height 13
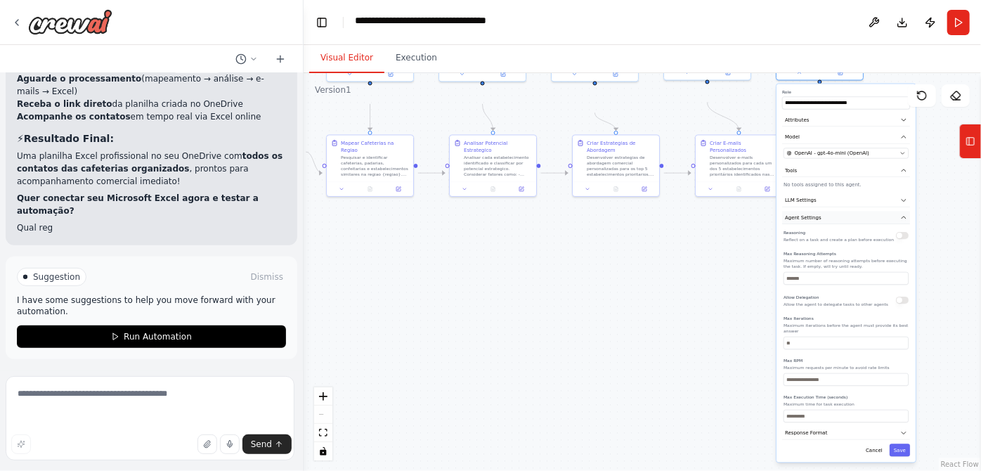
scroll to position [7677, 0]
click at [829, 225] on button "Agent Settings" at bounding box center [846, 217] width 128 height 13
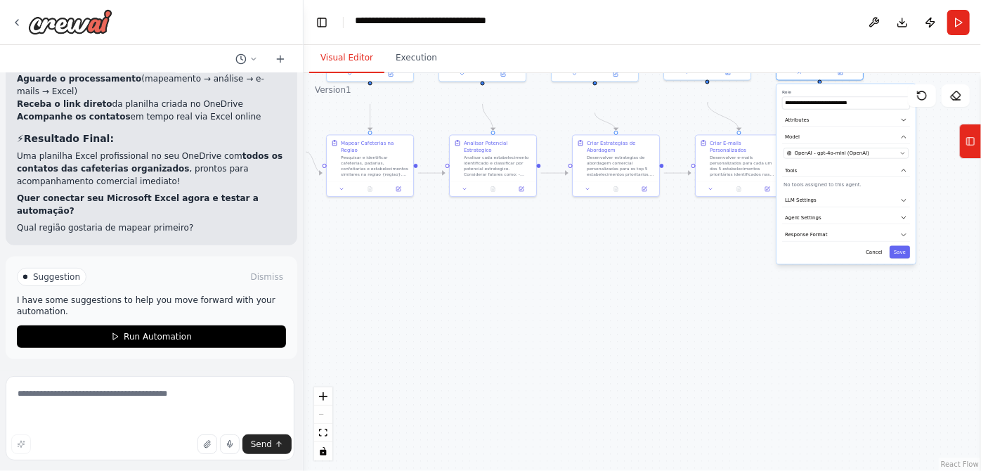
click at [755, 377] on div ".deletable-edge-delete-btn { width: 20px; height: 20px; border: 0px solid #ffff…" at bounding box center [642, 272] width 677 height 398
click at [871, 259] on button "Cancel" at bounding box center [874, 252] width 25 height 13
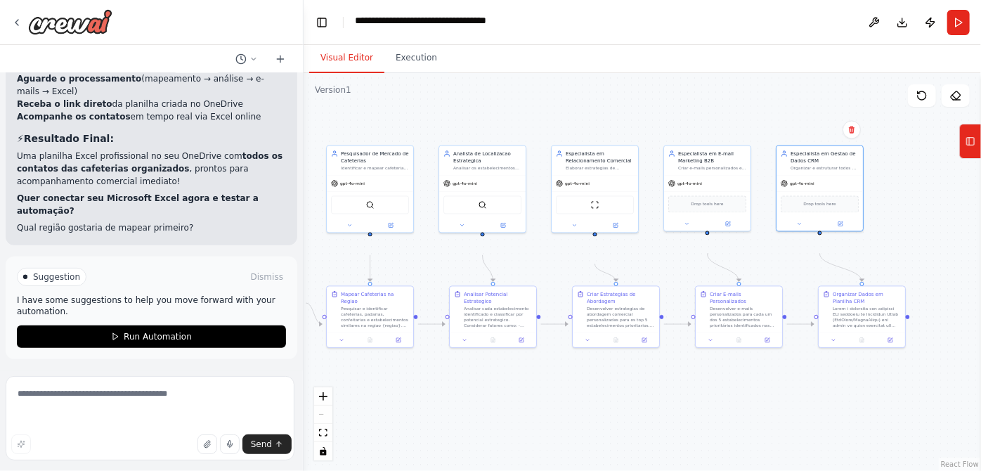
drag, startPoint x: 772, startPoint y: 308, endPoint x: 771, endPoint y: 459, distance: 151.1
click at [771, 459] on div ".deletable-edge-delete-btn { width: 20px; height: 20px; border: 0px solid #ffff…" at bounding box center [642, 272] width 677 height 398
click at [129, 410] on textarea at bounding box center [150, 418] width 289 height 84
type textarea "**********"
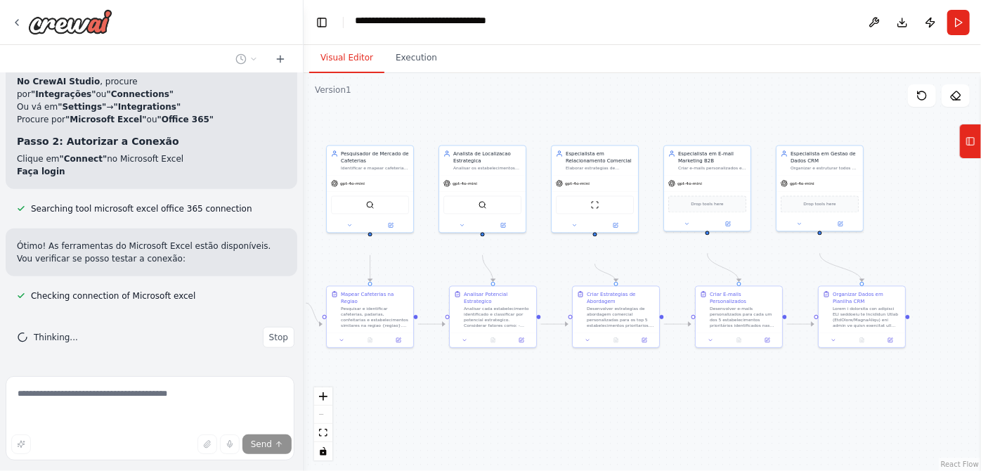
scroll to position [8176, 0]
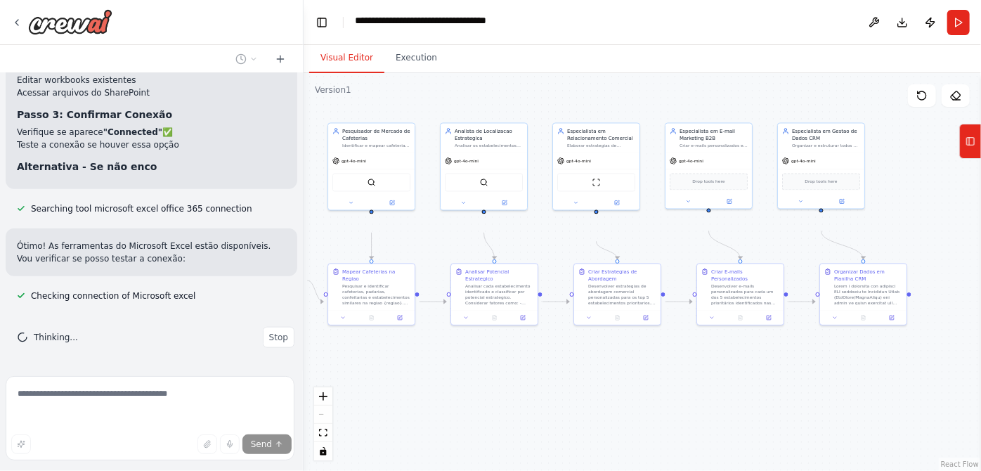
drag, startPoint x: 536, startPoint y: 405, endPoint x: 538, endPoint y: 382, distance: 22.5
click at [538, 382] on div ".deletable-edge-delete-btn { width: 20px; height: 20px; border: 0px solid #ffff…" at bounding box center [642, 272] width 677 height 398
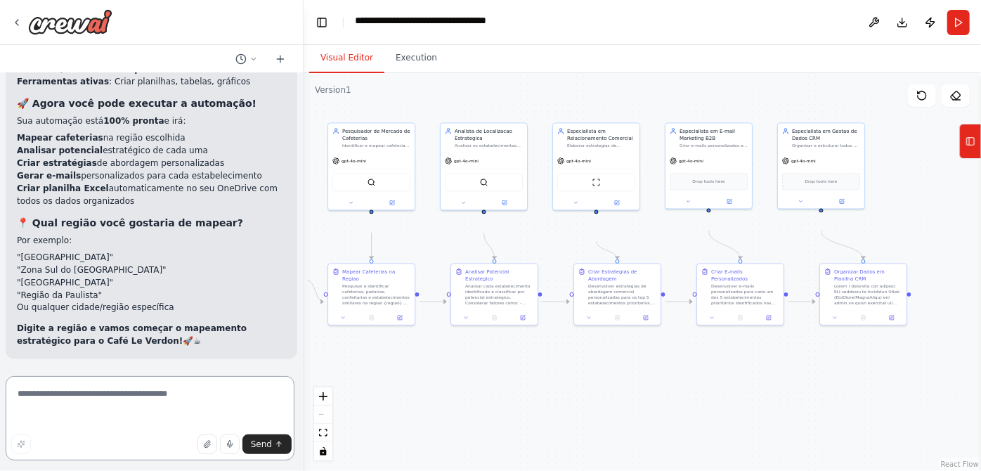
scroll to position [8864, 0]
type textarea "**********"
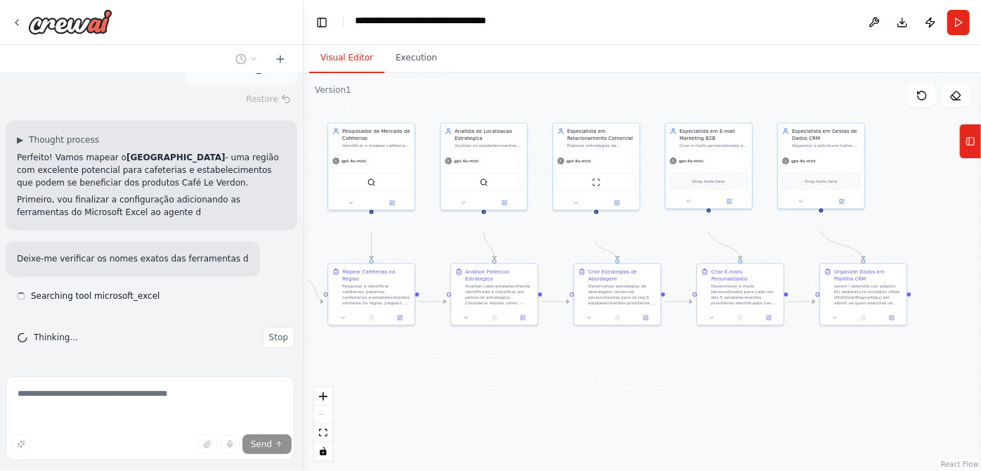
scroll to position [9294, 0]
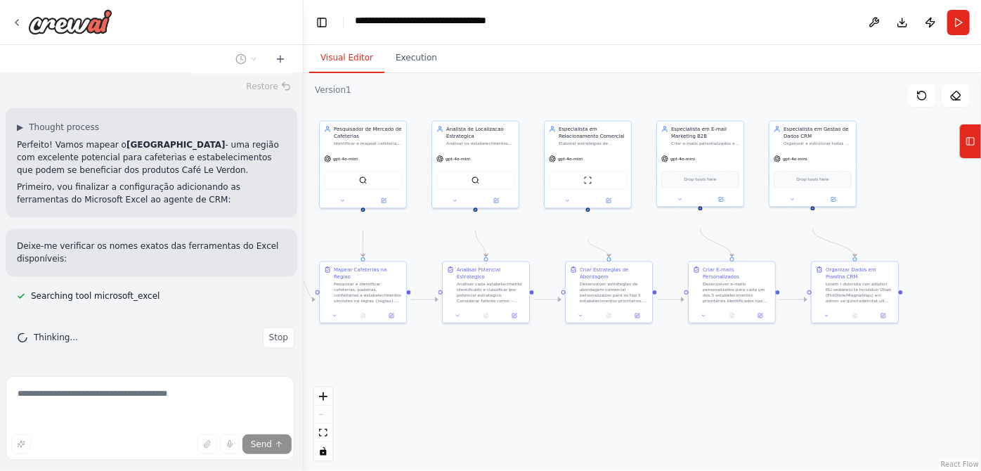
drag, startPoint x: 434, startPoint y: 417, endPoint x: 422, endPoint y: 416, distance: 12.7
click at [422, 416] on div ".deletable-edge-delete-btn { width: 20px; height: 20px; border: 0px solid #ffff…" at bounding box center [642, 272] width 677 height 398
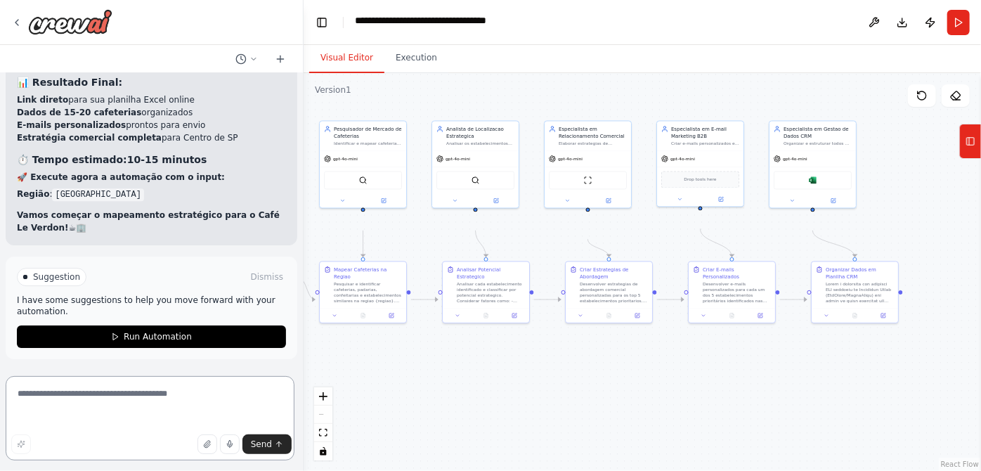
scroll to position [10263, 0]
click at [956, 25] on button "Run" at bounding box center [958, 22] width 22 height 25
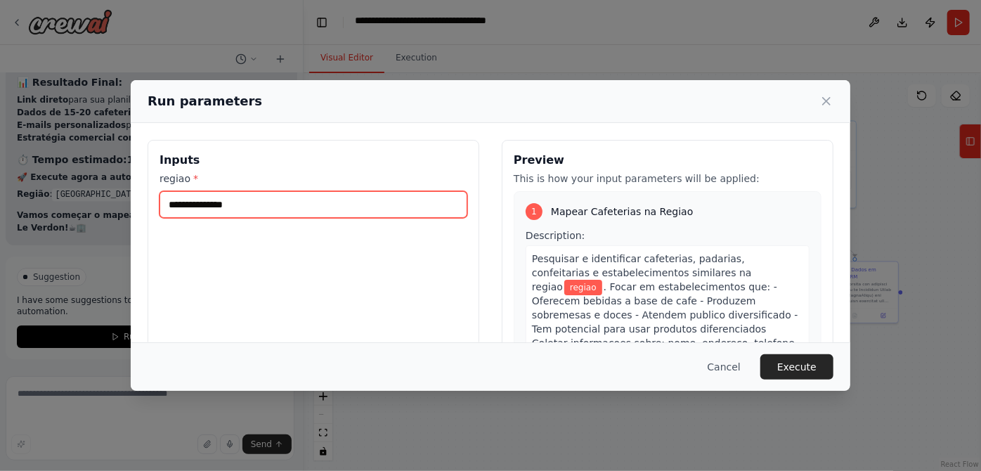
click at [309, 218] on input "regiao *" at bounding box center [313, 204] width 308 height 27
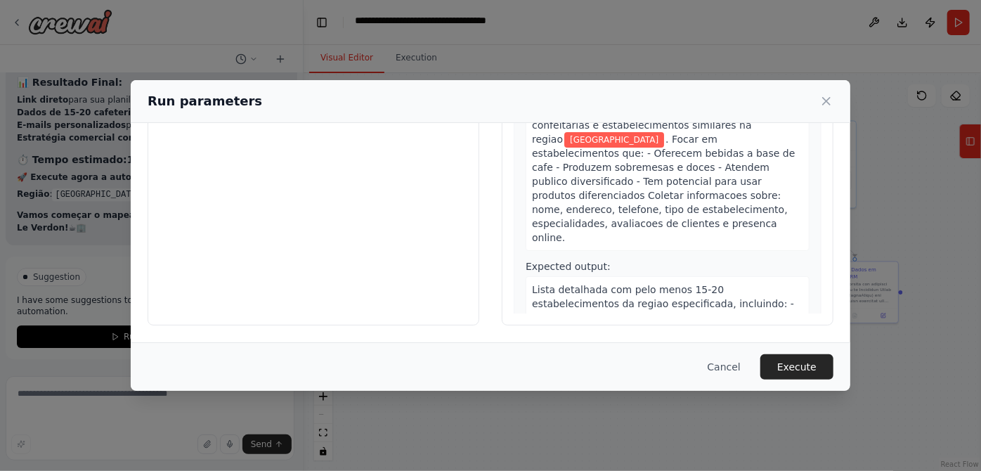
scroll to position [191, 0]
type input "*********"
click at [833, 354] on button "Execute" at bounding box center [796, 366] width 73 height 25
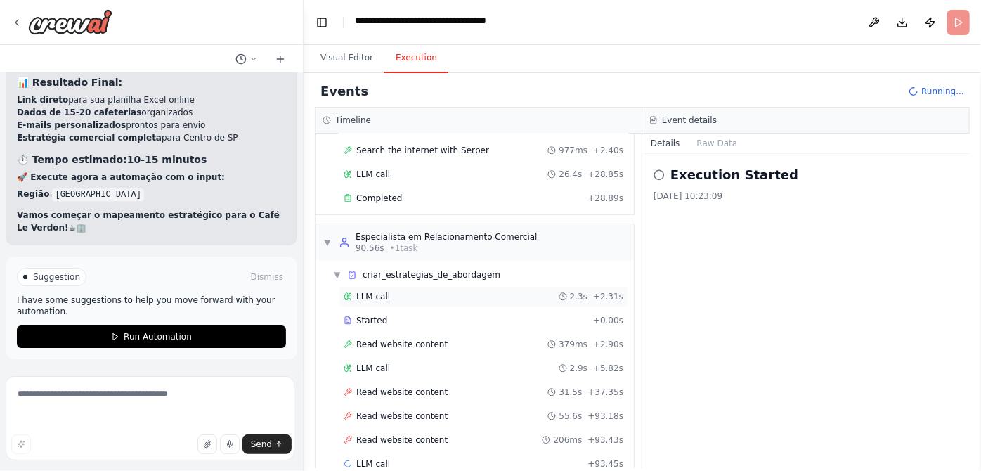
scroll to position [355, 0]
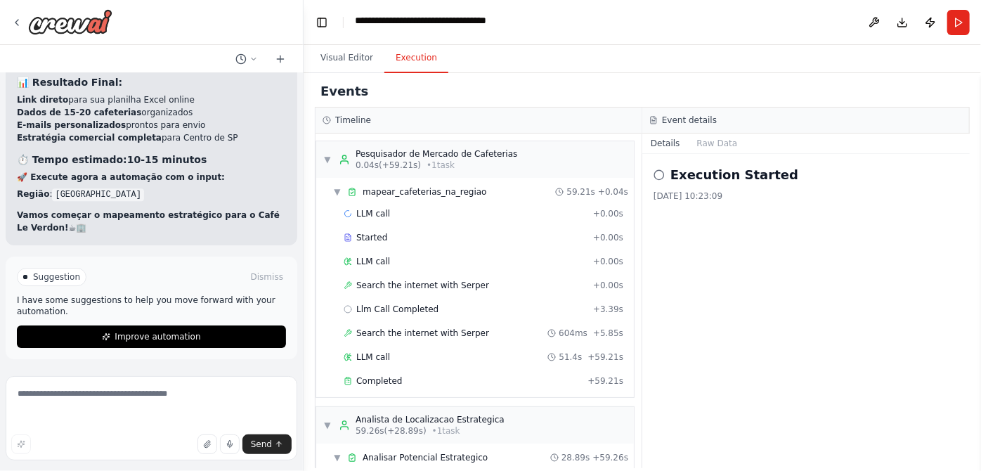
scroll to position [2027, 0]
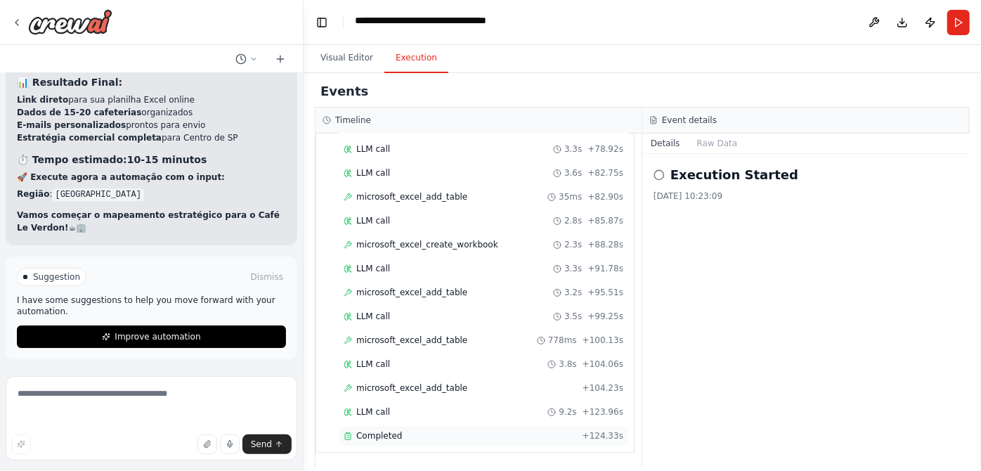
click at [373, 430] on span "Completed" at bounding box center [379, 435] width 46 height 11
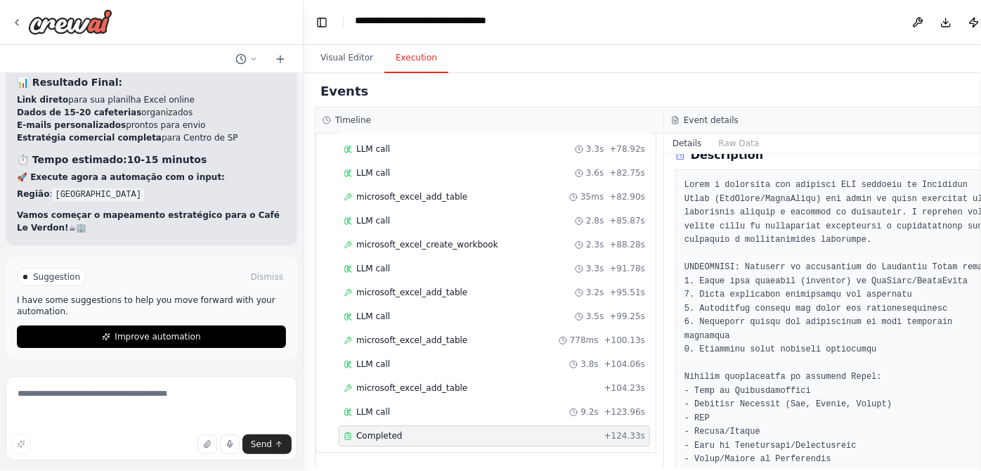
scroll to position [255, 0]
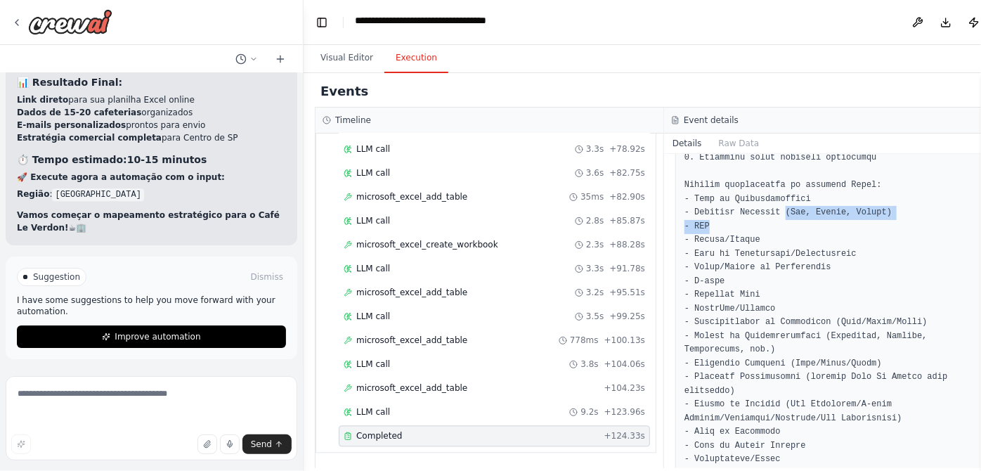
drag, startPoint x: 864, startPoint y: 348, endPoint x: 776, endPoint y: 360, distance: 88.6
click at [778, 360] on pre at bounding box center [838, 295] width 308 height 617
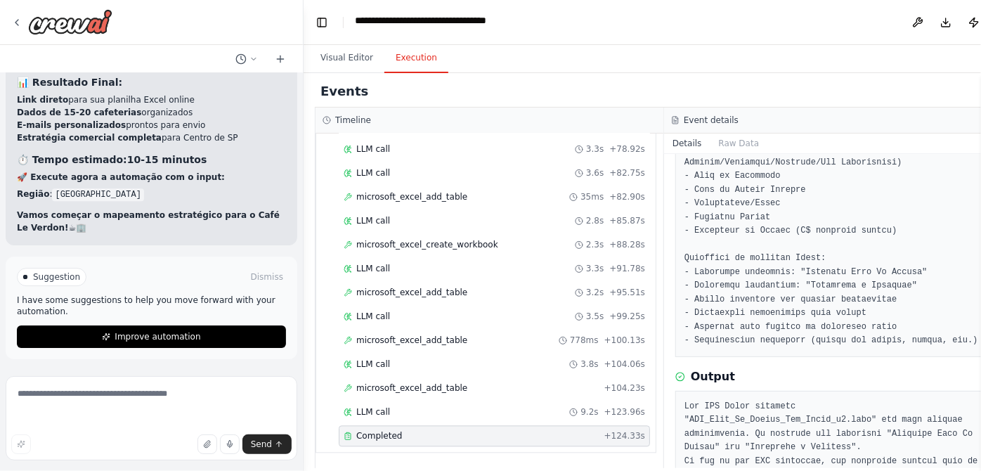
click at [839, 348] on pre at bounding box center [838, 39] width 308 height 617
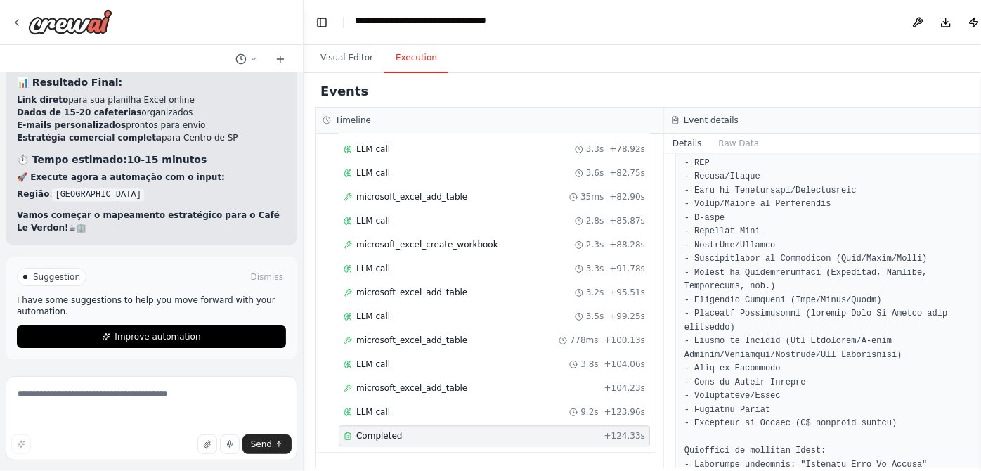
scroll to position [0, 0]
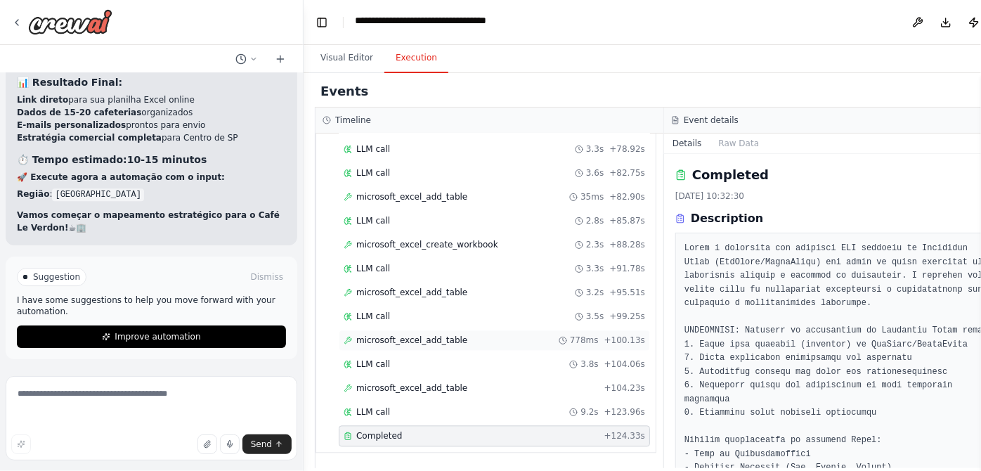
click at [768, 153] on button "Raw Data" at bounding box center [739, 143] width 58 height 20
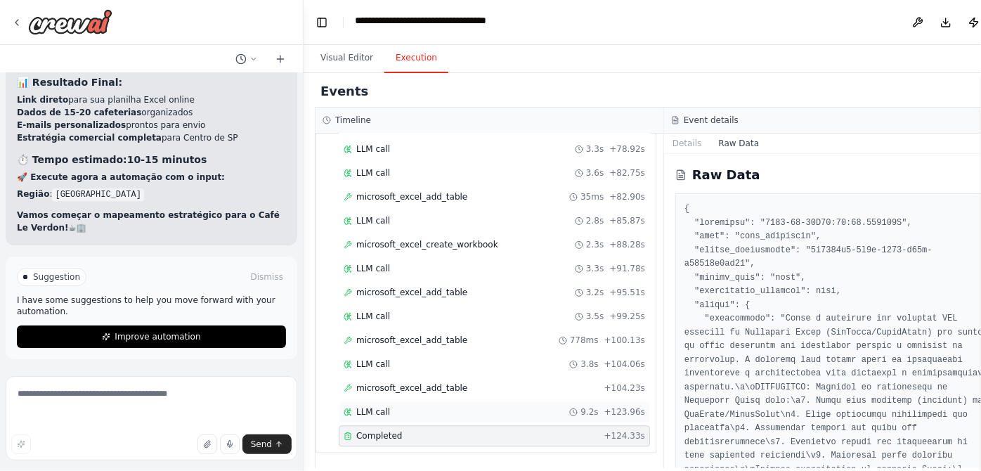
click at [382, 401] on div "LLM call 9.2s + 123.96s" at bounding box center [494, 411] width 311 height 21
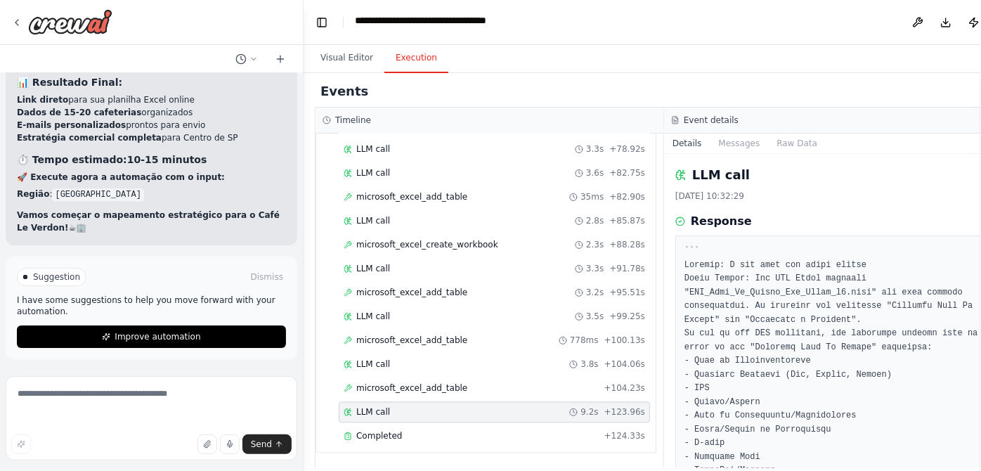
click at [365, 406] on span "LLM call" at bounding box center [373, 411] width 34 height 11
click at [381, 431] on span "Completed" at bounding box center [379, 435] width 46 height 11
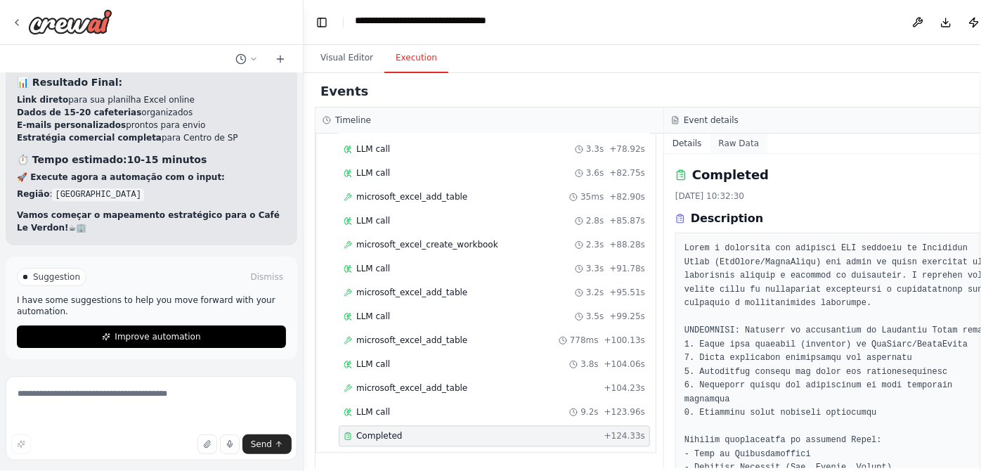
click at [768, 153] on button "Raw Data" at bounding box center [739, 143] width 58 height 20
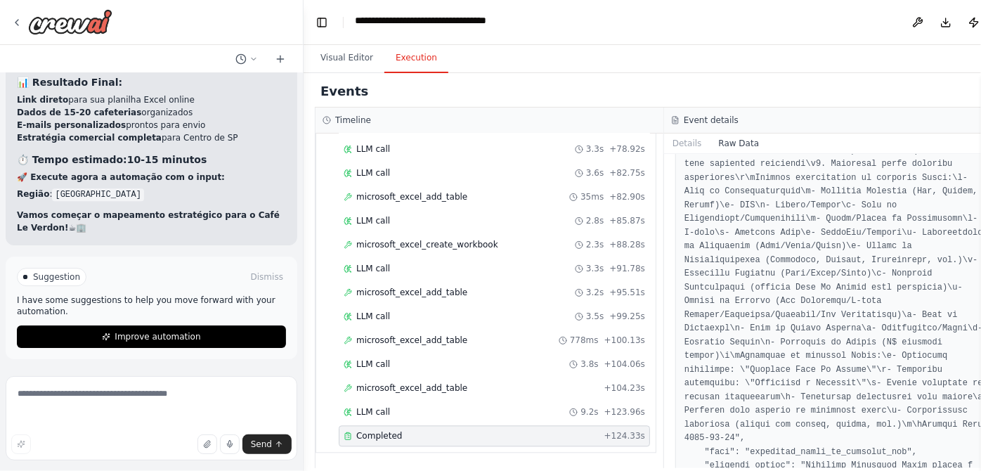
scroll to position [319, 0]
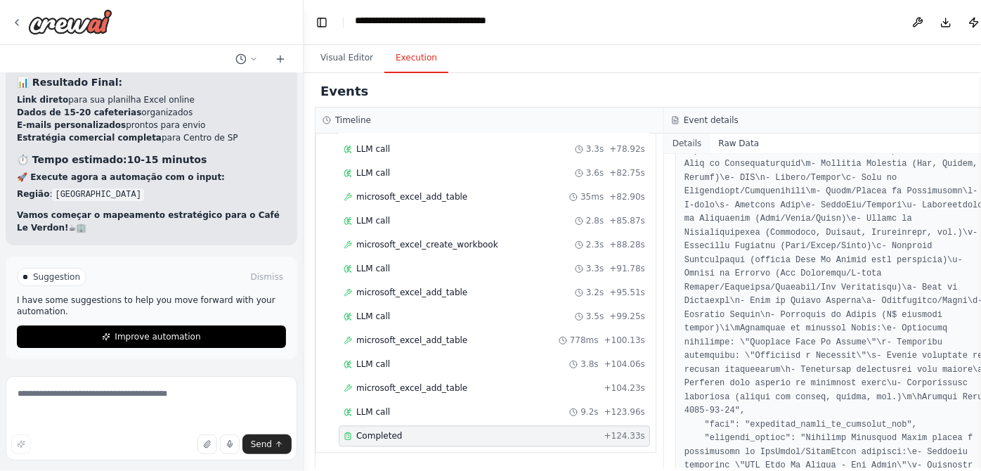
click at [710, 153] on button "Details" at bounding box center [687, 143] width 46 height 20
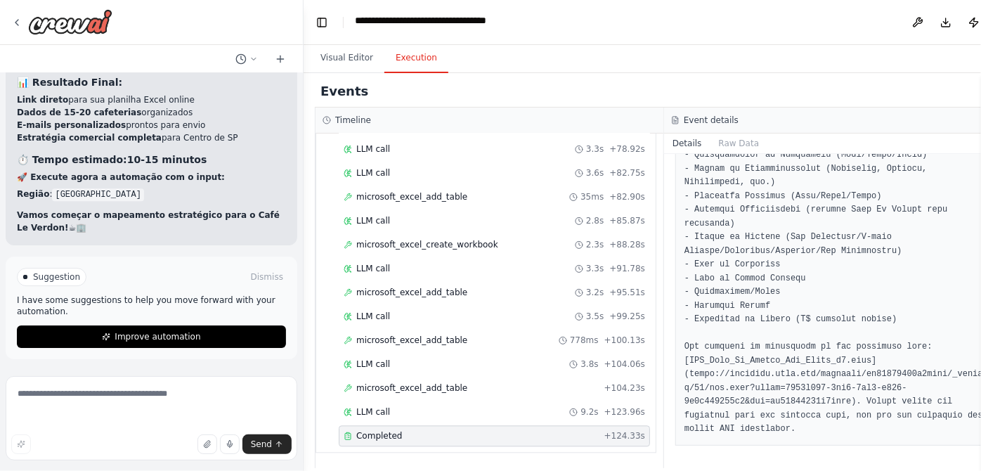
scroll to position [1341, 0]
click at [374, 73] on button "Visual Editor" at bounding box center [346, 59] width 75 height 30
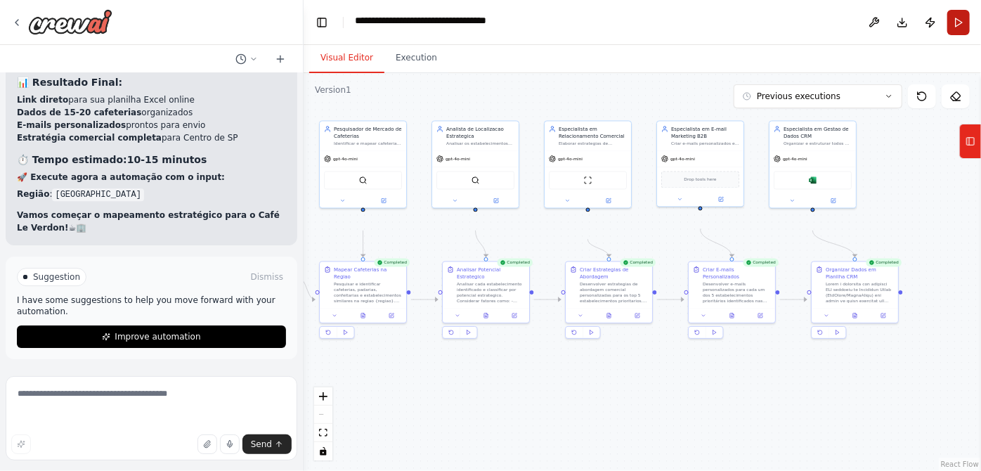
click at [953, 30] on button "Run" at bounding box center [958, 22] width 22 height 25
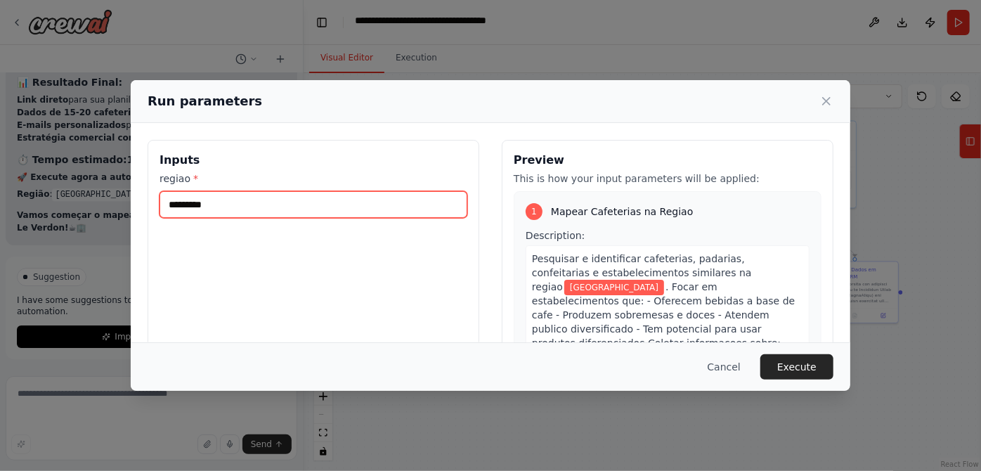
click at [346, 218] on input "*********" at bounding box center [313, 204] width 308 height 27
type input "*"
type input "******"
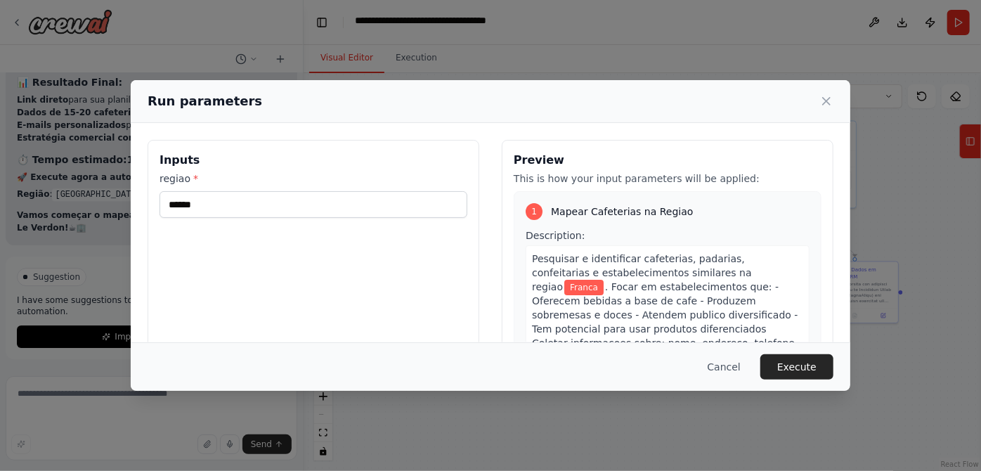
click at [376, 185] on label "regiao *" at bounding box center [313, 178] width 308 height 14
click at [376, 204] on input "******" at bounding box center [313, 204] width 308 height 27
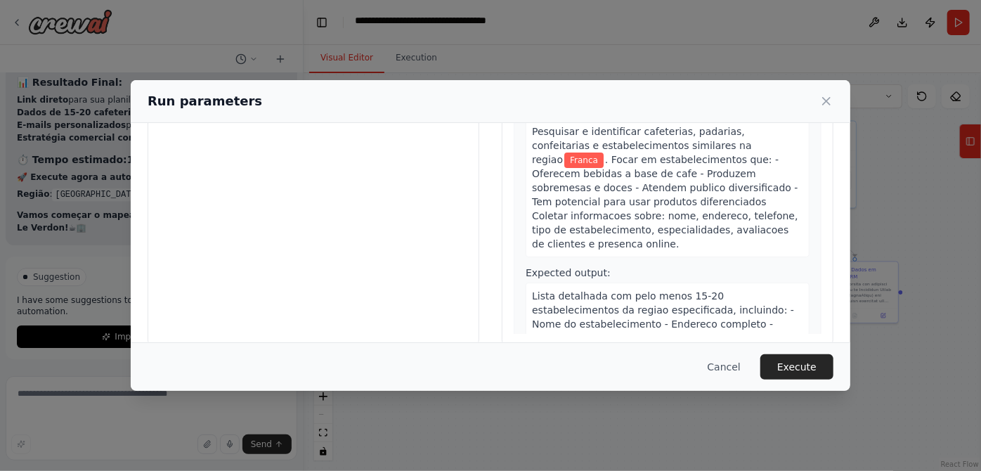
click at [388, 266] on div "Inputs regiao * ******" at bounding box center [314, 179] width 332 height 333
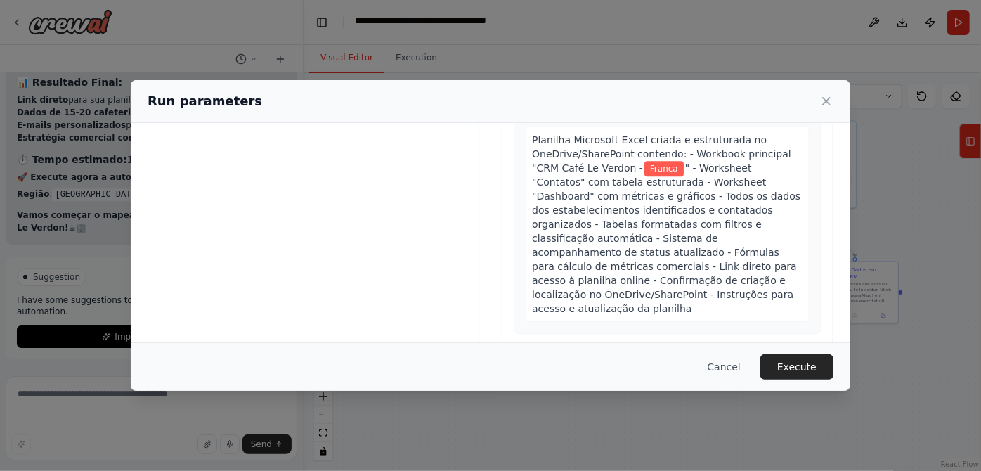
scroll to position [2421, 0]
click at [833, 367] on button "Execute" at bounding box center [796, 366] width 73 height 25
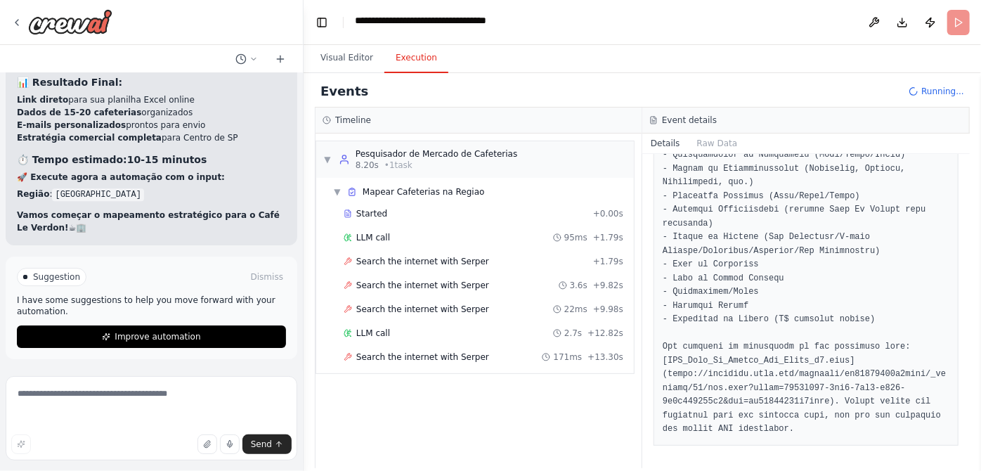
scroll to position [1272, 0]
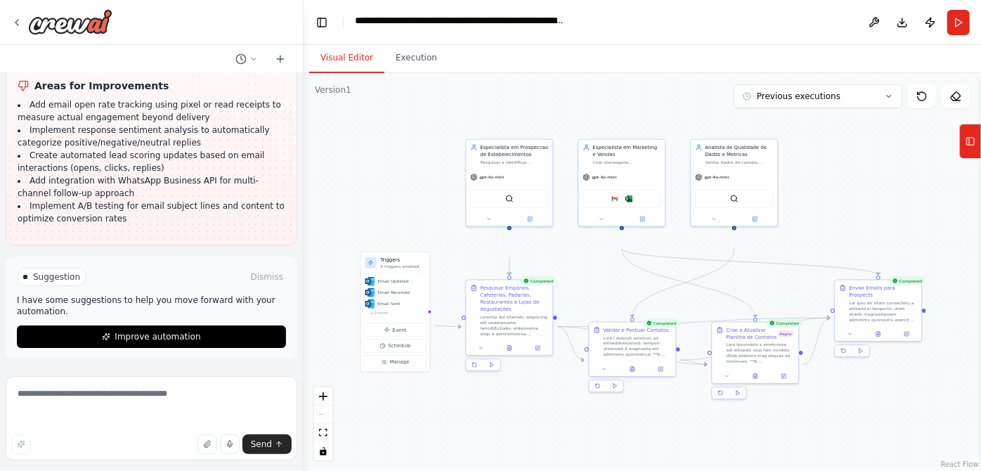
click at [358, 71] on button "Visual Editor" at bounding box center [346, 59] width 75 height 30
click at [949, 35] on button "Run" at bounding box center [958, 22] width 22 height 25
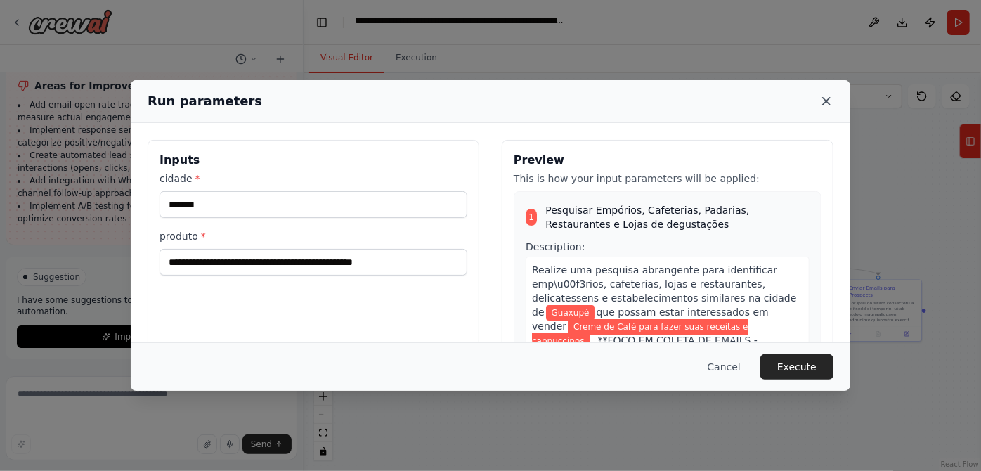
click at [833, 108] on icon at bounding box center [826, 101] width 14 height 14
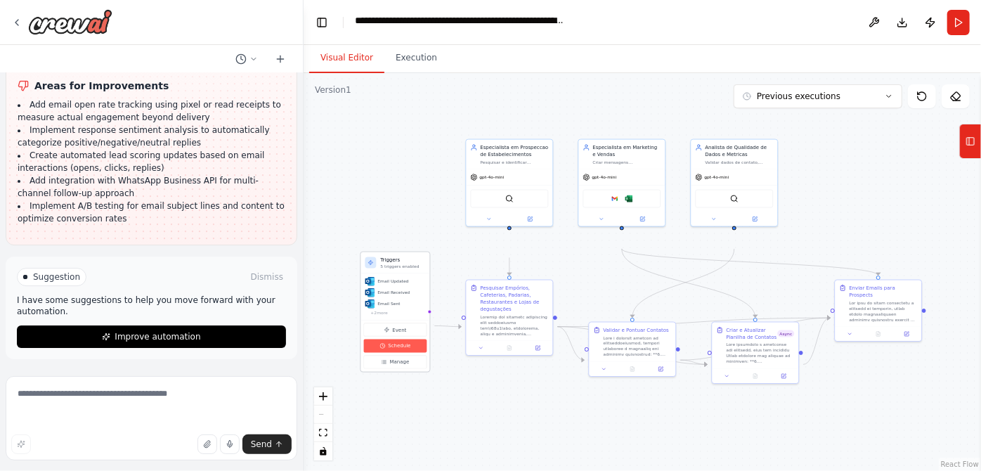
click at [410, 349] on span "Schedule" at bounding box center [399, 345] width 22 height 7
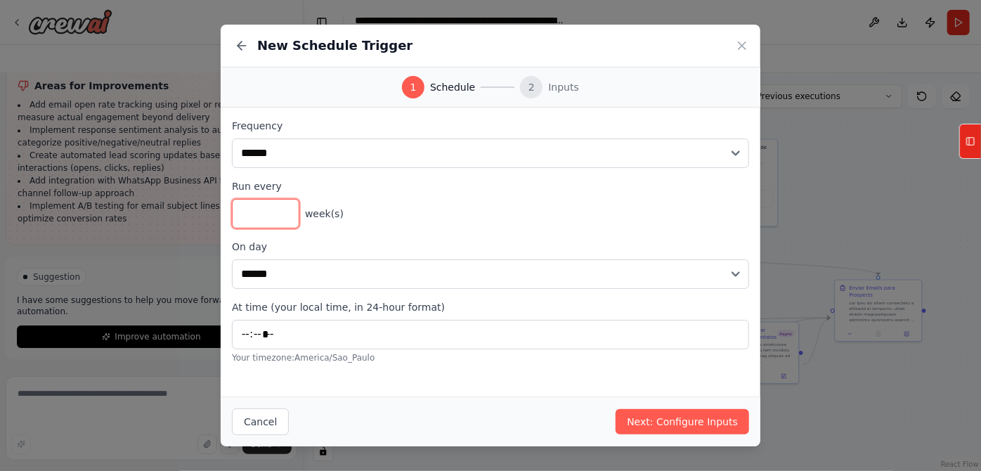
click at [233, 228] on input "*" at bounding box center [265, 214] width 67 height 30
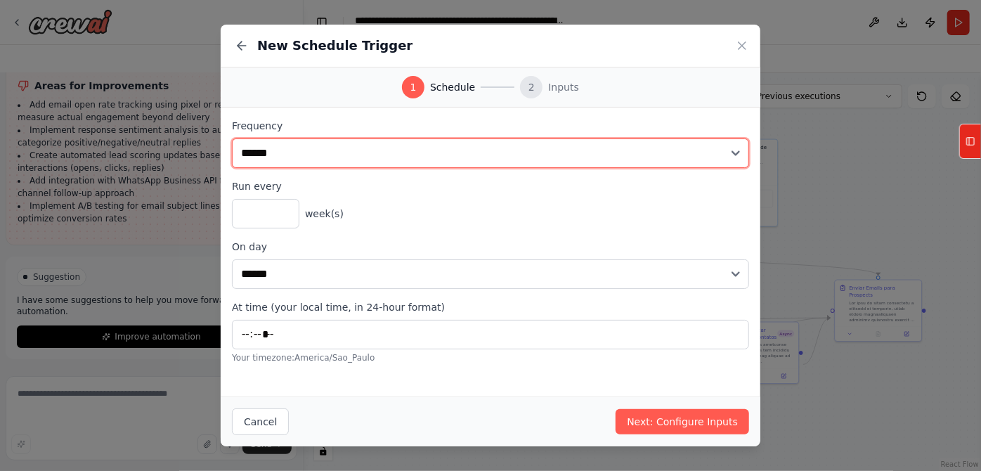
click at [236, 168] on select "**********" at bounding box center [490, 153] width 517 height 30
select select "*******"
click at [232, 166] on select "**********" at bounding box center [490, 153] width 517 height 30
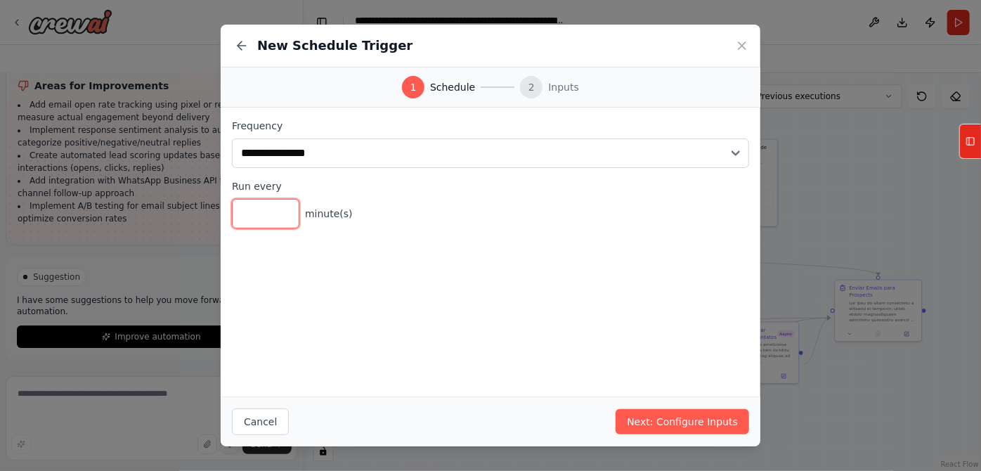
click at [237, 228] on input "**" at bounding box center [265, 214] width 67 height 30
click at [232, 228] on input "**" at bounding box center [265, 214] width 67 height 30
type input "**"
click at [233, 228] on input "**" at bounding box center [265, 214] width 67 height 30
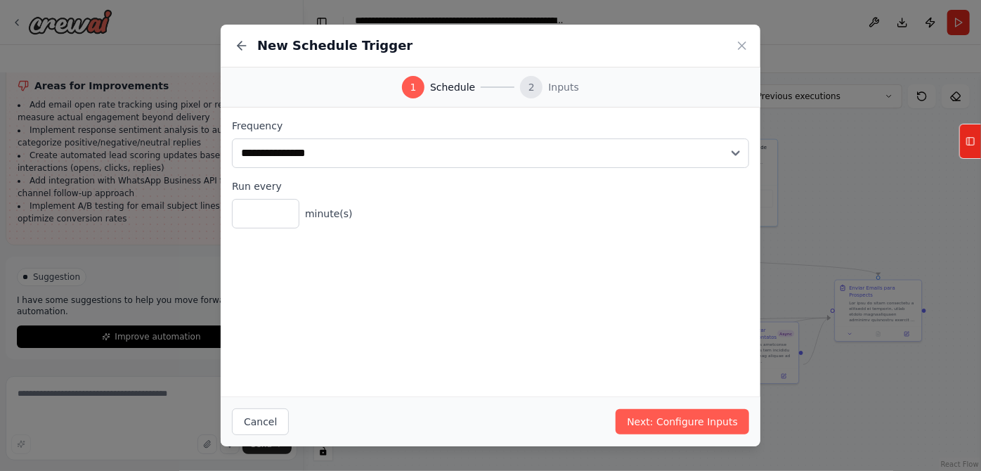
click at [590, 347] on div "**********" at bounding box center [491, 252] width 540 height 289
click at [740, 417] on button "Next: Configure Inputs" at bounding box center [681, 421] width 133 height 25
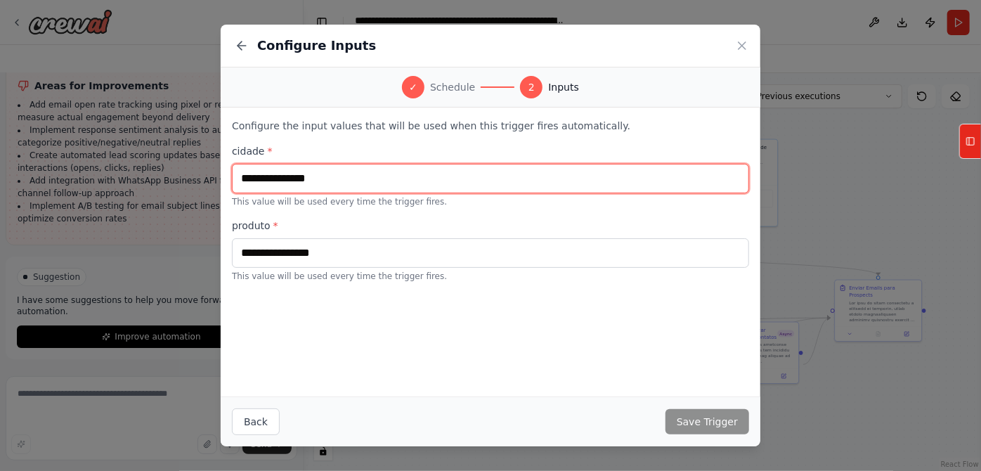
click at [287, 193] on input "text" at bounding box center [490, 179] width 517 height 30
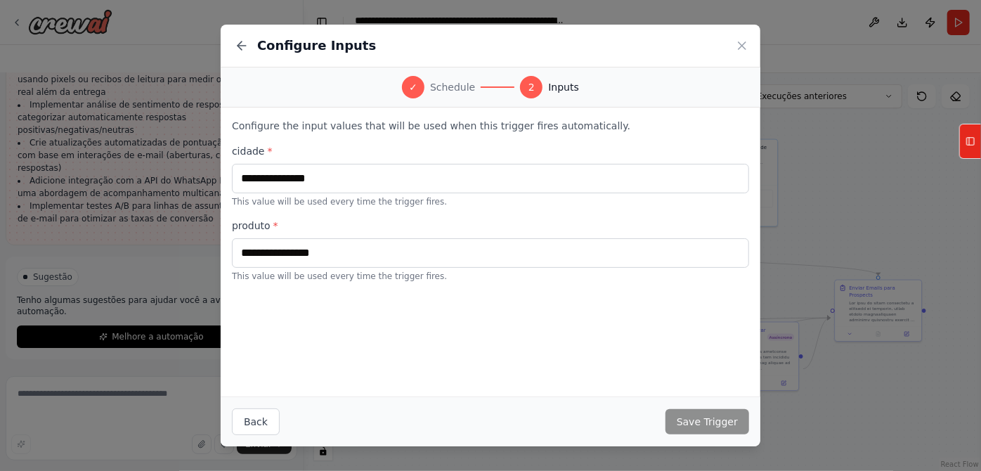
scroll to position [24830, 0]
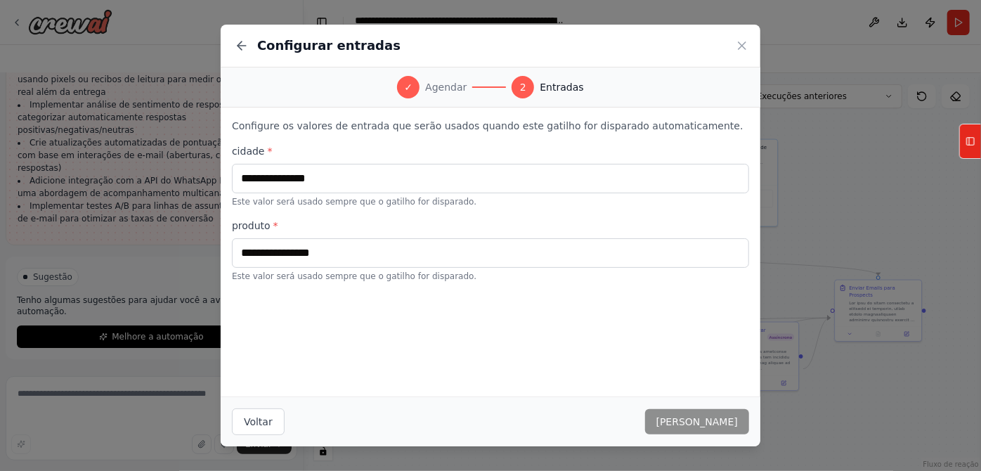
click at [462, 261] on div "cidade * Este valor será usado sempre que o gatilho for disparado. produto * Es…" at bounding box center [490, 213] width 517 height 138
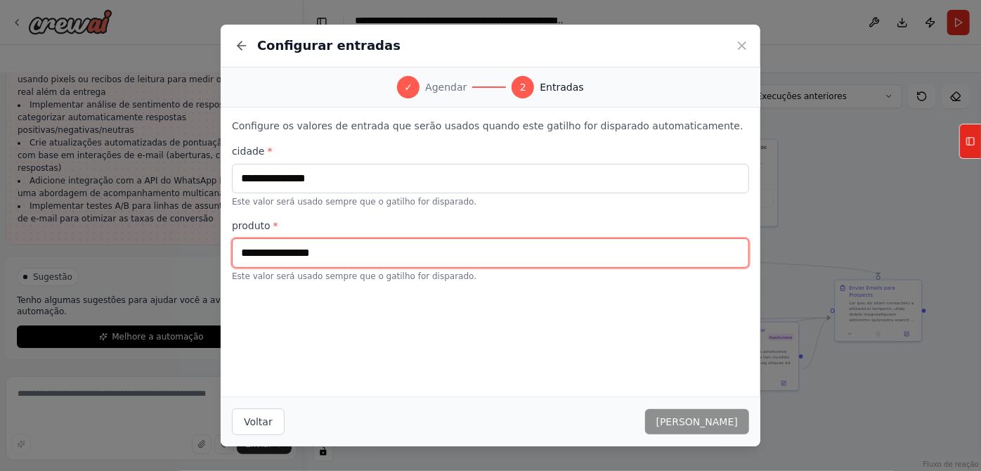
click at [402, 268] on input "text" at bounding box center [490, 253] width 517 height 30
type input "**********"
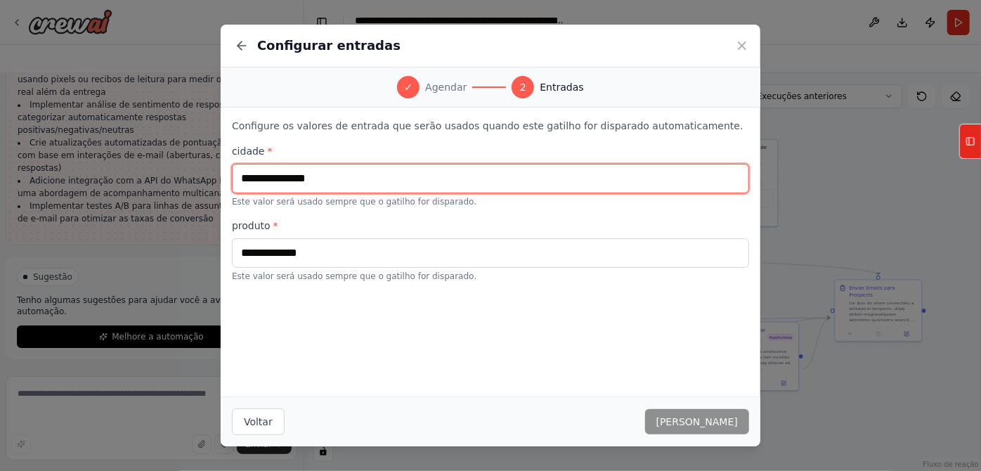
click at [428, 193] on input "text" at bounding box center [490, 179] width 517 height 30
paste input "*******"
type input "*******"
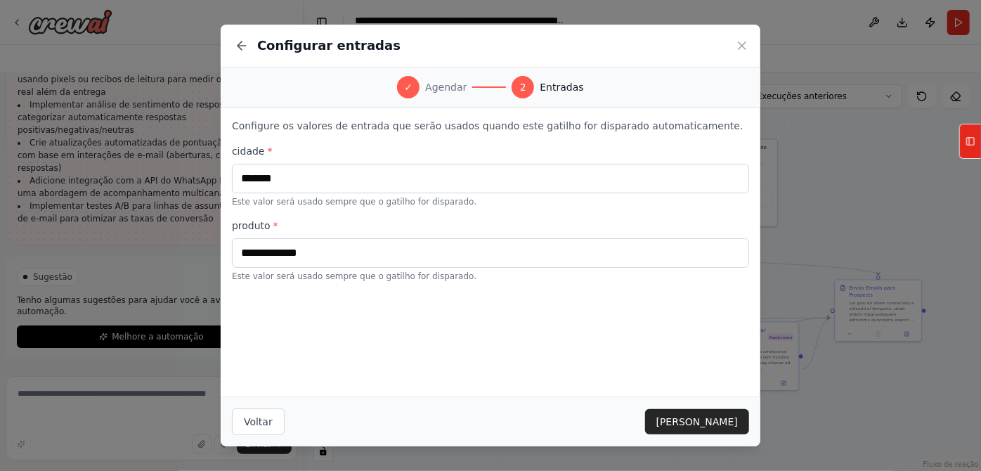
click at [372, 233] on label "produto *" at bounding box center [490, 226] width 517 height 14
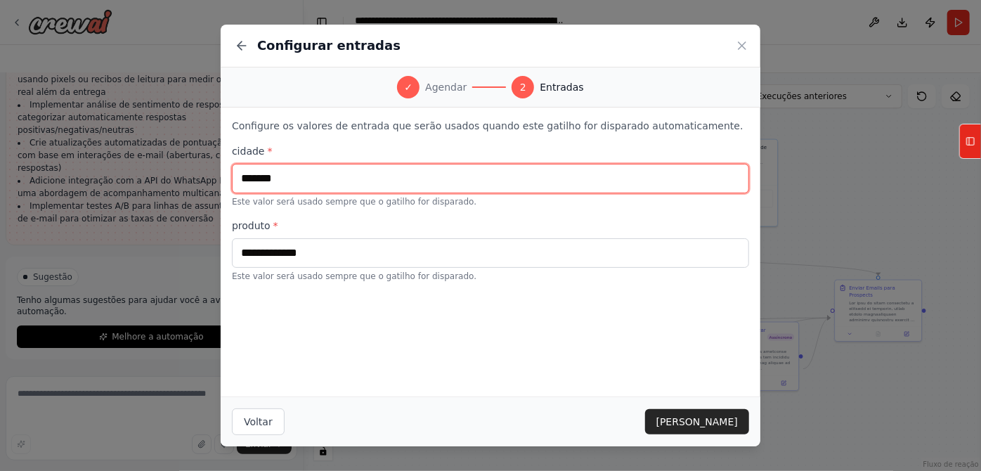
drag, startPoint x: 343, startPoint y: 225, endPoint x: 182, endPoint y: 233, distance: 161.1
click at [232, 193] on input "*******" at bounding box center [490, 179] width 517 height 30
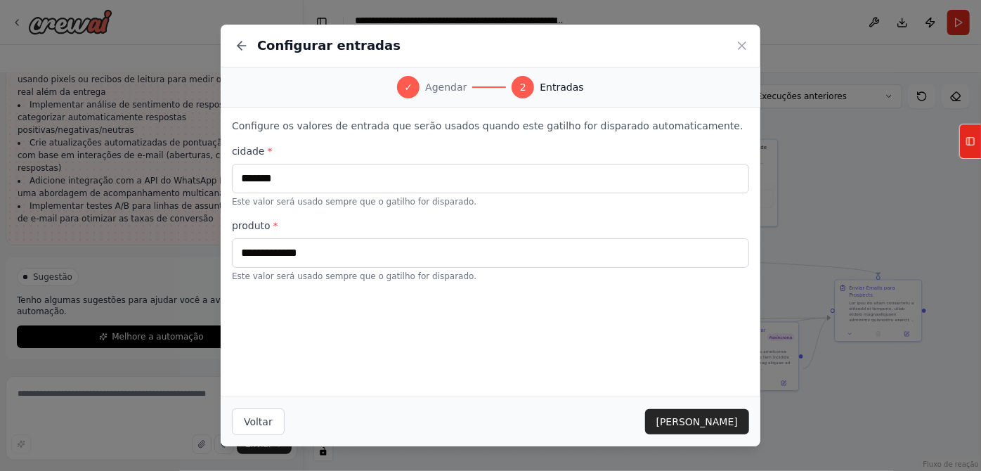
click at [278, 233] on label "produto *" at bounding box center [490, 226] width 517 height 14
click at [749, 415] on button "Salvar gatilho" at bounding box center [697, 421] width 104 height 25
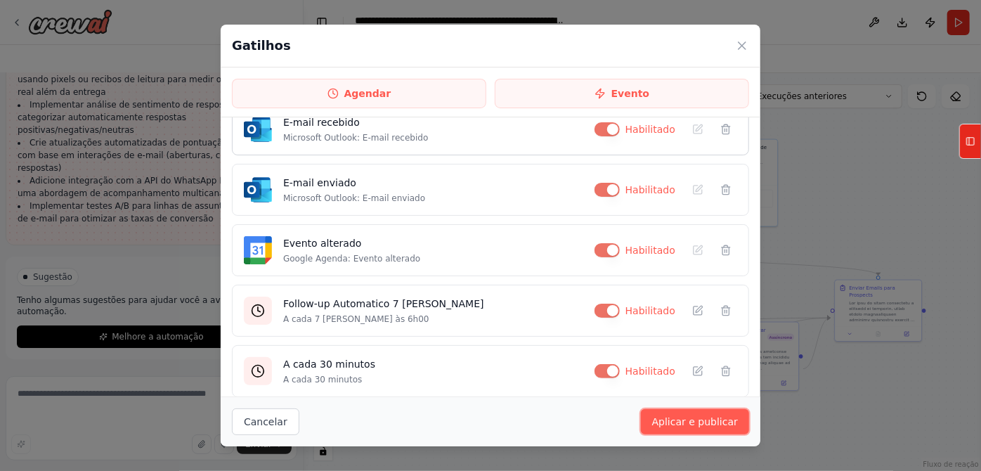
scroll to position [220, 0]
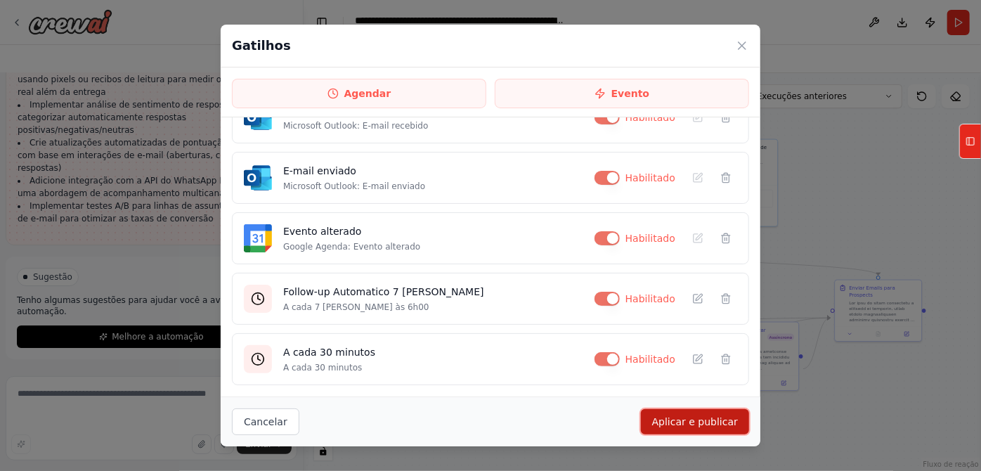
click at [725, 416] on font "Aplicar e publicar" at bounding box center [695, 421] width 86 height 11
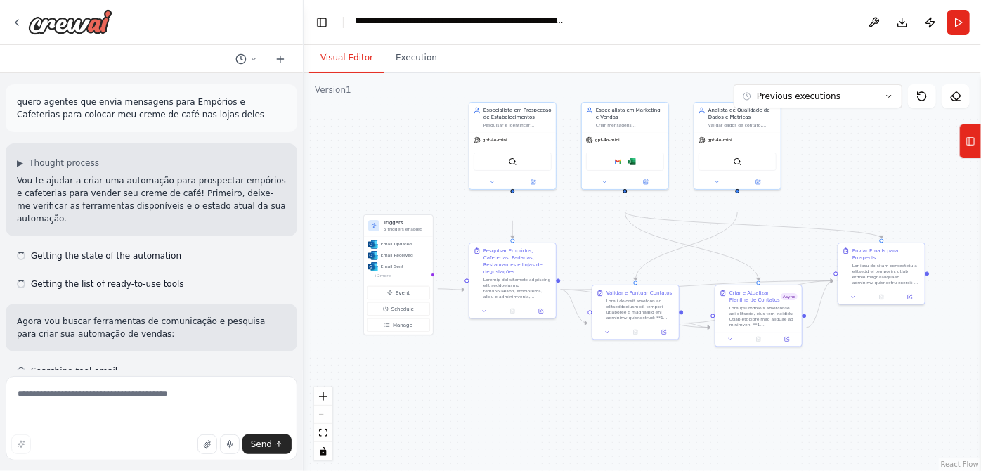
click at [394, 194] on div ".deletable-edge-delete-btn { width: 20px; height: 20px; border: 0px solid #ffff…" at bounding box center [642, 272] width 677 height 398
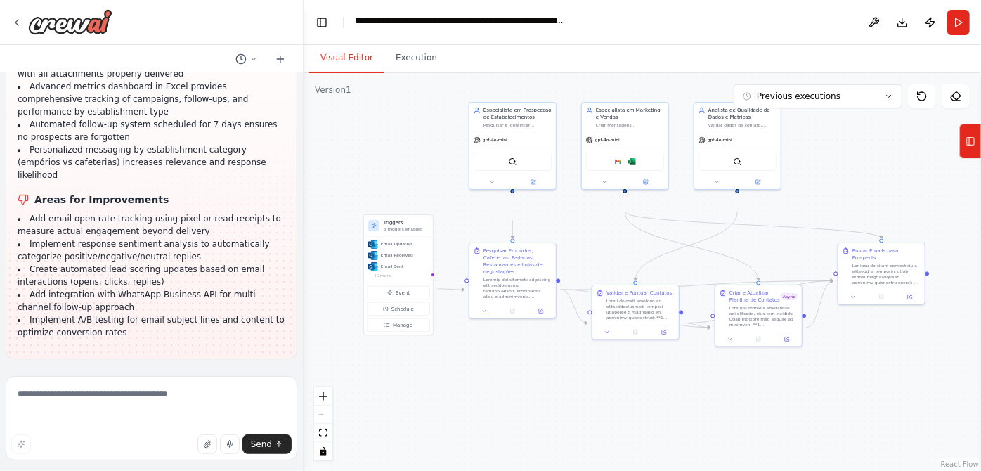
scroll to position [25029, 0]
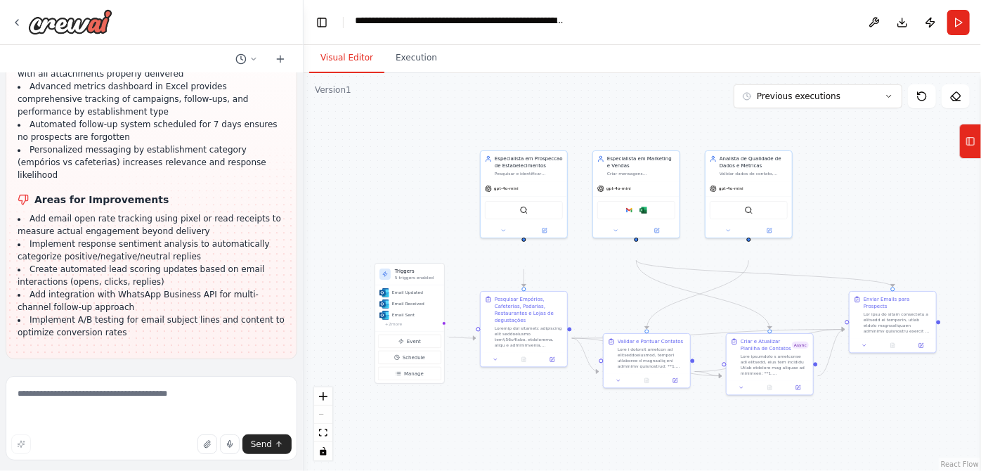
drag, startPoint x: 414, startPoint y: 210, endPoint x: 425, endPoint y: 259, distance: 49.8
click at [425, 259] on div ".deletable-edge-delete-btn { width: 20px; height: 20px; border: 0px solid #ffff…" at bounding box center [642, 272] width 677 height 398
click at [416, 361] on span "Schedule" at bounding box center [414, 357] width 22 height 7
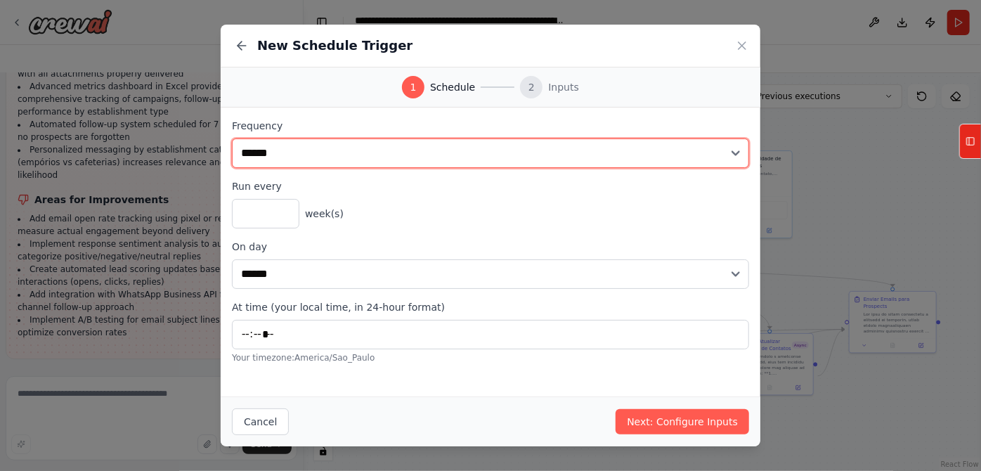
click at [259, 168] on select "**********" at bounding box center [490, 153] width 517 height 30
select select "*******"
click at [232, 166] on select "**********" at bounding box center [490, 153] width 517 height 30
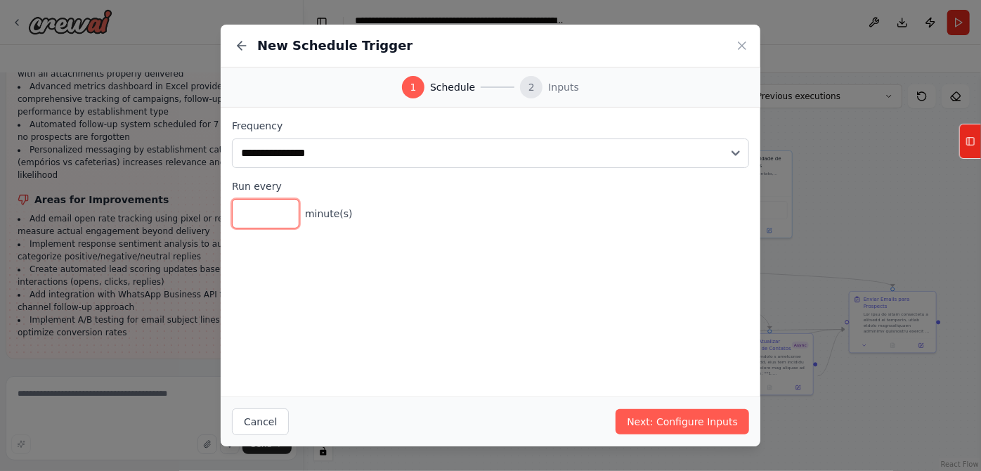
click at [236, 228] on input "**" at bounding box center [265, 214] width 67 height 30
click at [237, 228] on input "**" at bounding box center [265, 214] width 67 height 30
type input "**"
click at [237, 228] on input "**" at bounding box center [265, 214] width 67 height 30
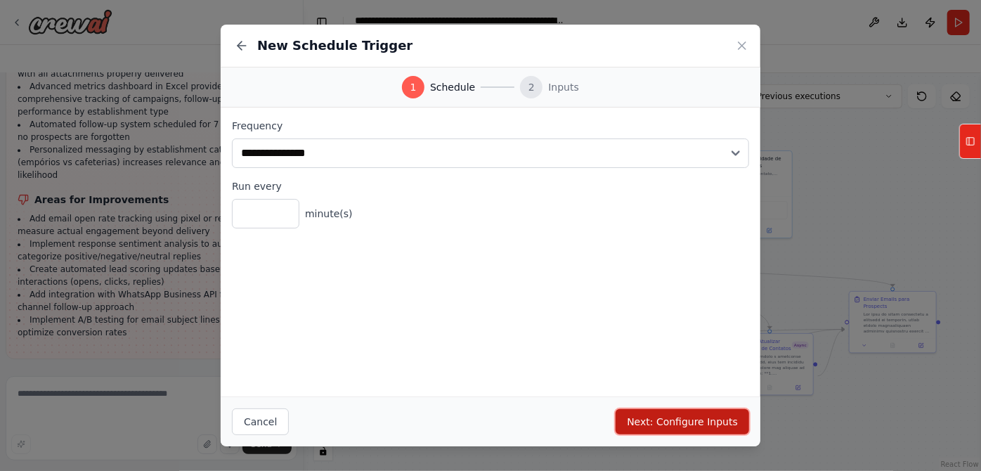
click at [708, 429] on button "Next: Configure Inputs" at bounding box center [681, 421] width 133 height 25
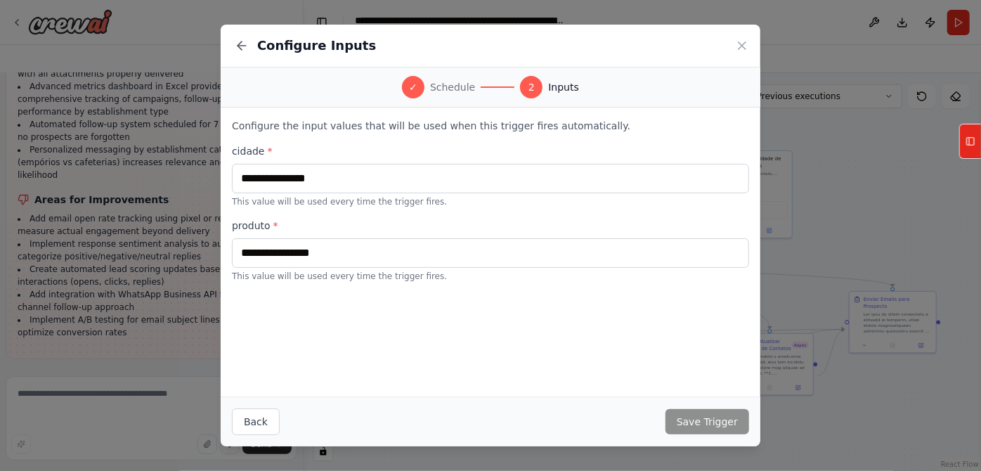
click at [388, 207] on p "This value will be used every time the trigger fires." at bounding box center [490, 201] width 517 height 11
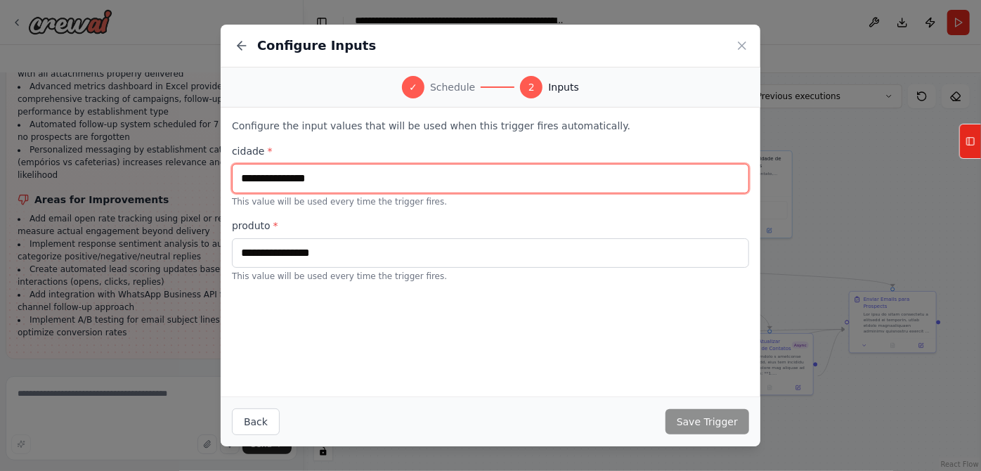
click at [386, 193] on input "text" at bounding box center [490, 179] width 517 height 30
paste input "*******"
type input "*******"
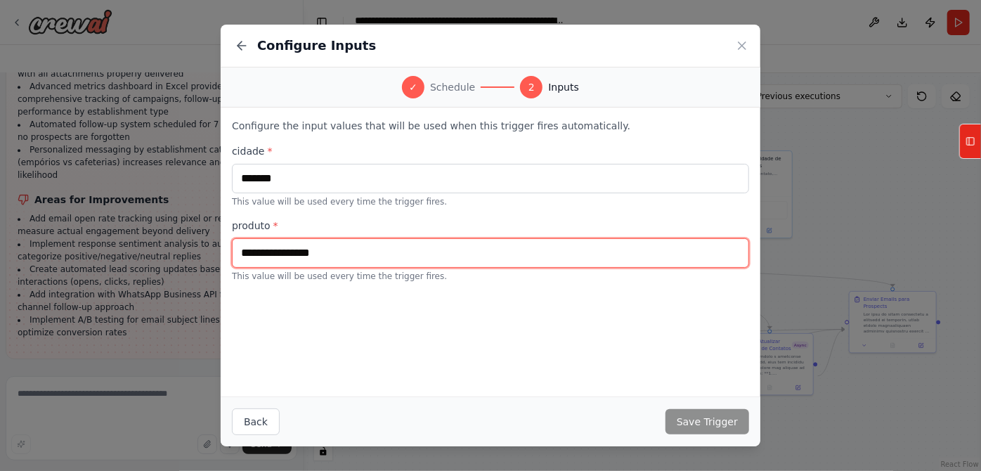
click at [296, 268] on input "text" at bounding box center [490, 253] width 517 height 30
type input "**********"
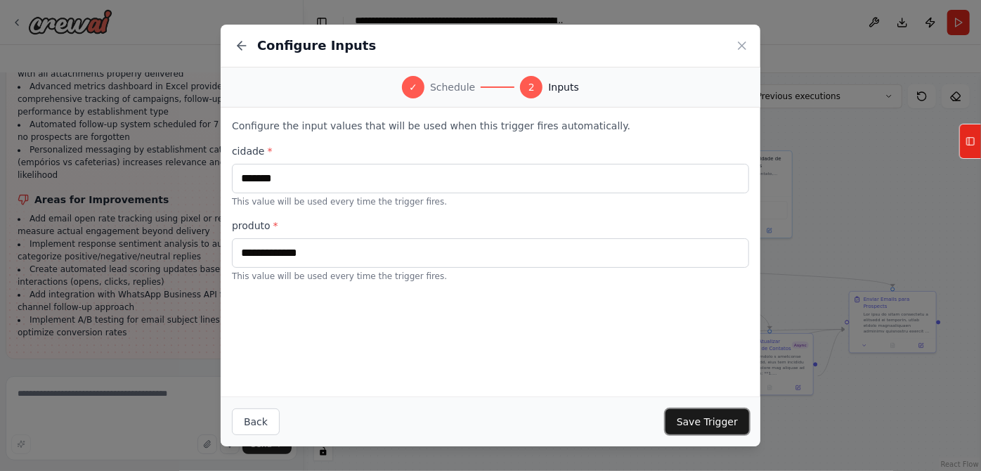
click at [743, 428] on button "Save Trigger" at bounding box center [707, 421] width 84 height 25
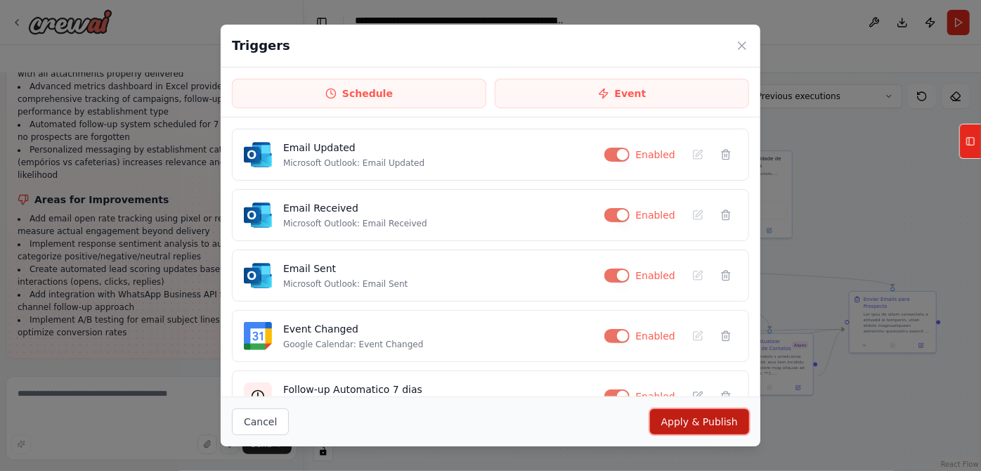
click at [734, 409] on button "Apply & Publish" at bounding box center [699, 421] width 99 height 25
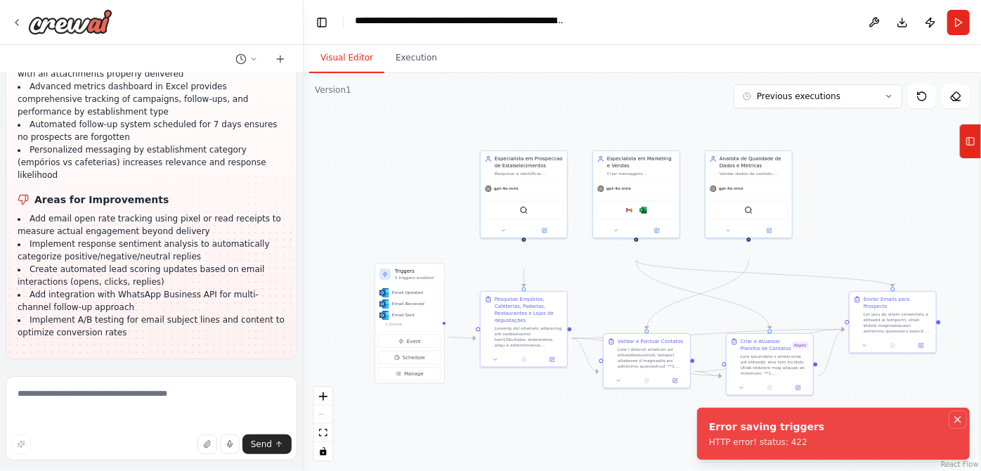
click at [952, 414] on icon "Notifications (F8)" at bounding box center [957, 419] width 11 height 11
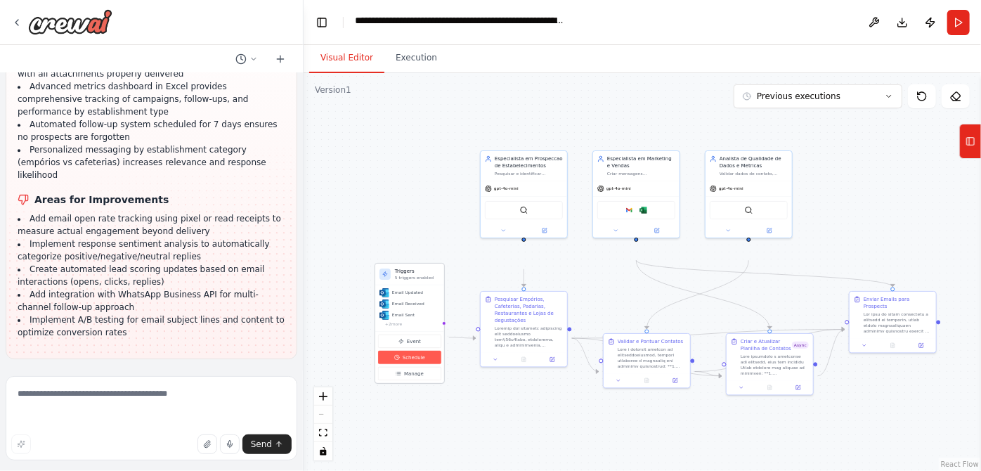
click at [417, 361] on span "Schedule" at bounding box center [414, 357] width 22 height 7
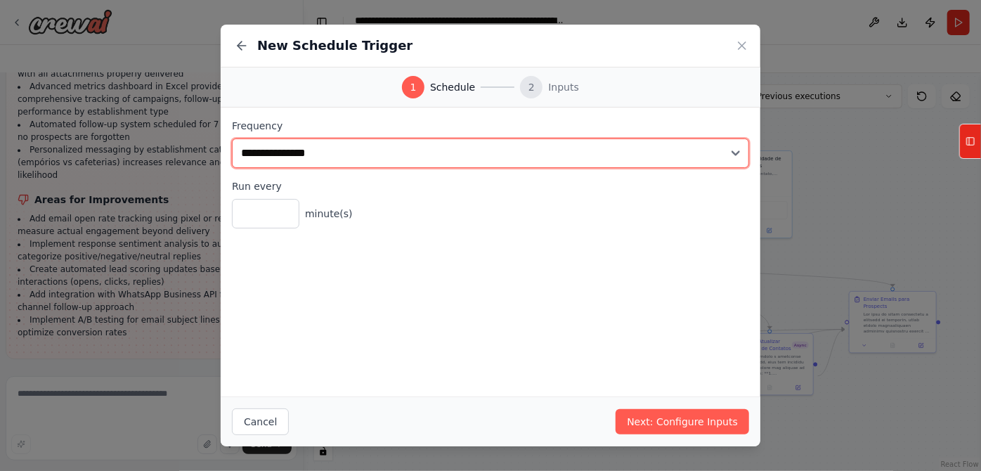
click at [270, 168] on select "**********" at bounding box center [490, 153] width 517 height 30
click at [232, 166] on select "**********" at bounding box center [490, 153] width 517 height 30
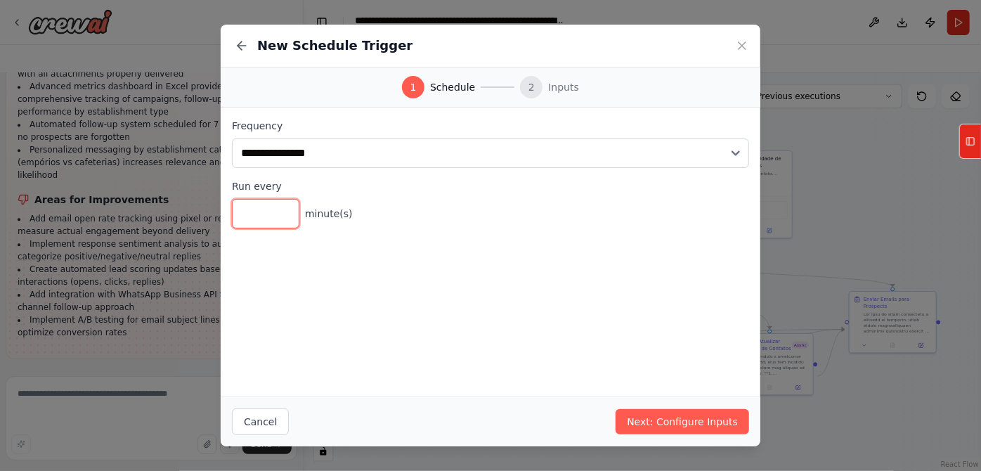
click at [236, 228] on input "**" at bounding box center [265, 214] width 67 height 30
click at [232, 228] on input "**" at bounding box center [265, 214] width 67 height 30
click at [233, 228] on input "**" at bounding box center [265, 214] width 67 height 30
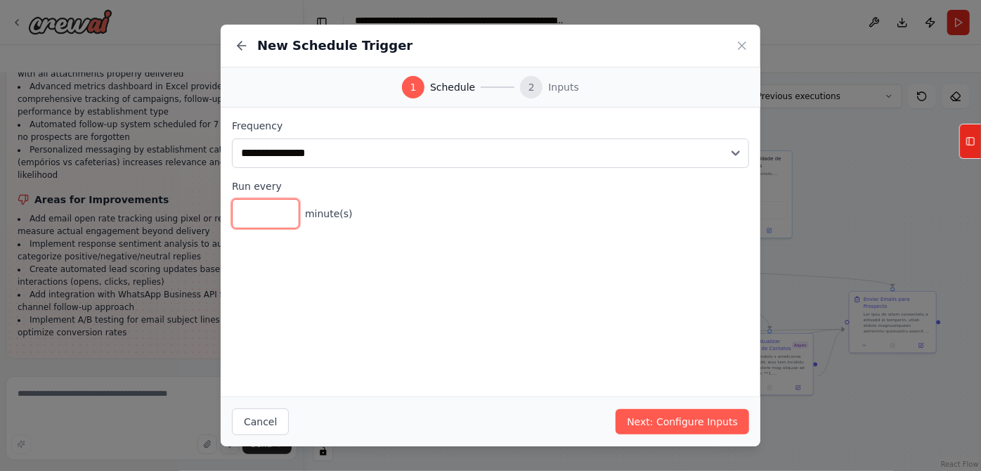
type input "**"
click at [233, 228] on input "**" at bounding box center [265, 214] width 67 height 30
click at [676, 356] on div "**********" at bounding box center [491, 252] width 540 height 289
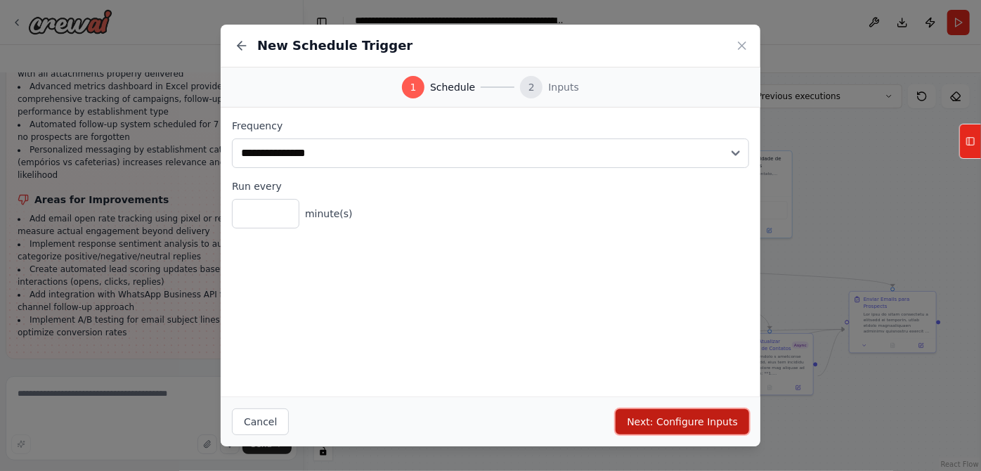
click at [696, 409] on button "Next: Configure Inputs" at bounding box center [681, 421] width 133 height 25
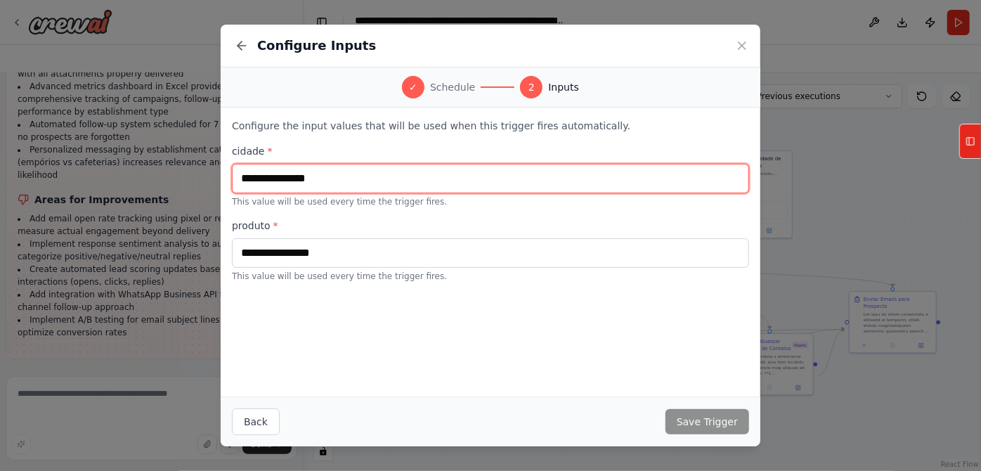
click at [313, 193] on input "text" at bounding box center [490, 179] width 517 height 30
paste input "*******"
type input "*******"
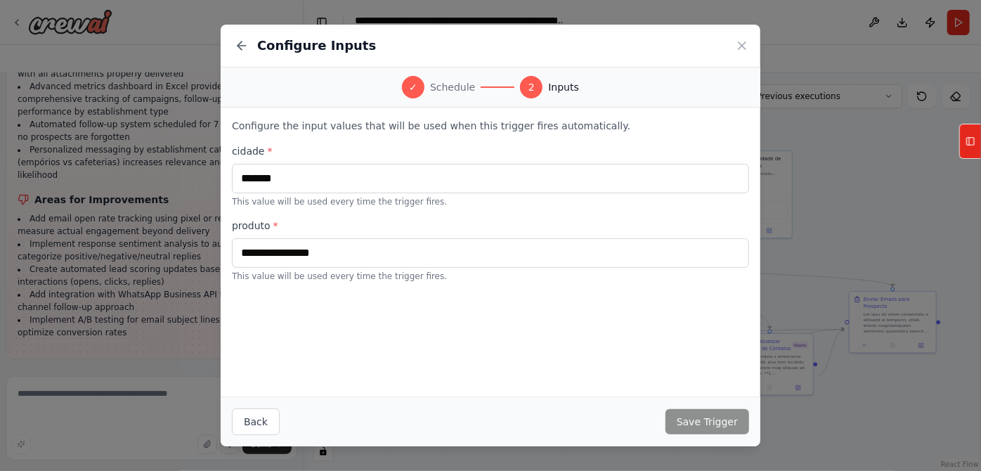
click at [337, 233] on label "produto *" at bounding box center [490, 226] width 517 height 14
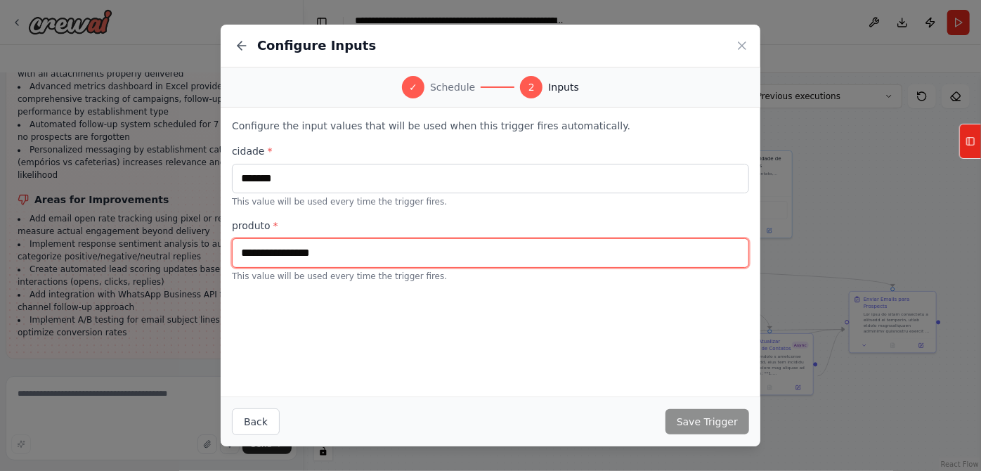
click at [307, 268] on input "text" at bounding box center [490, 253] width 517 height 30
type input "**********"
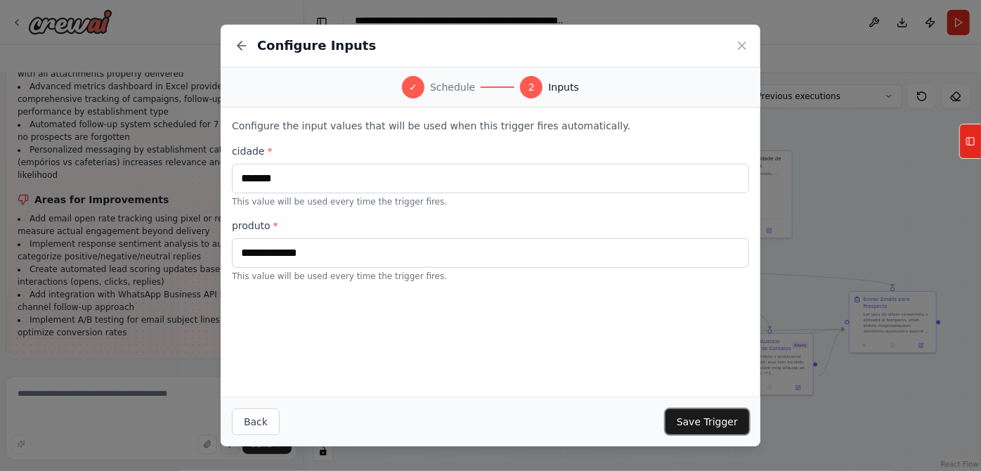
click at [745, 409] on button "Save Trigger" at bounding box center [707, 421] width 84 height 25
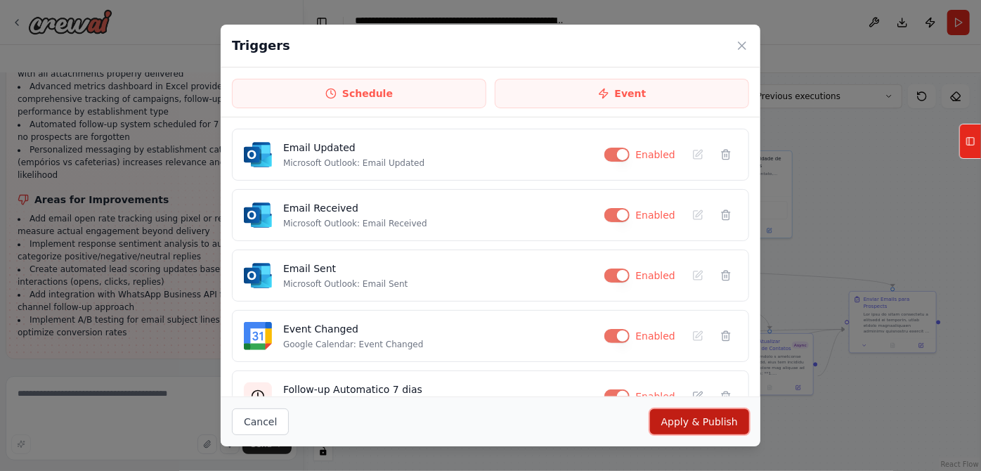
click at [710, 422] on button "Apply & Publish" at bounding box center [699, 421] width 99 height 25
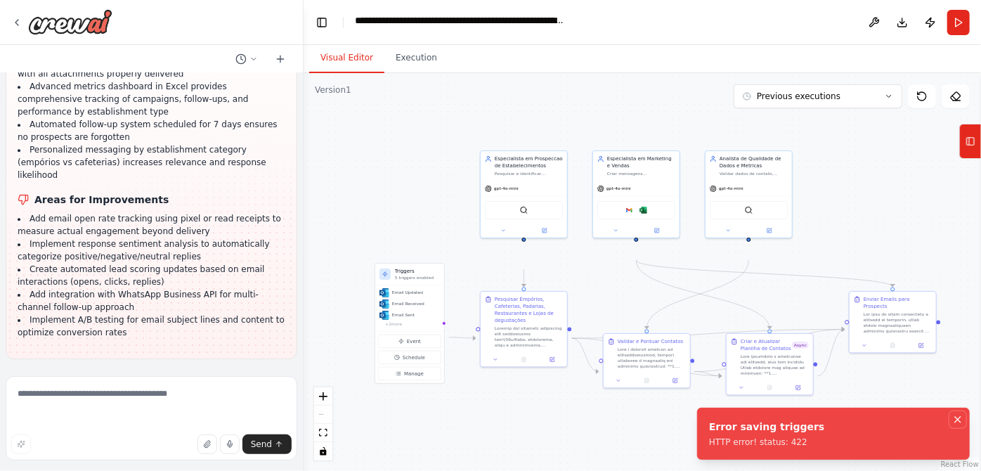
click at [952, 414] on icon "Notifications (F8)" at bounding box center [957, 419] width 11 height 11
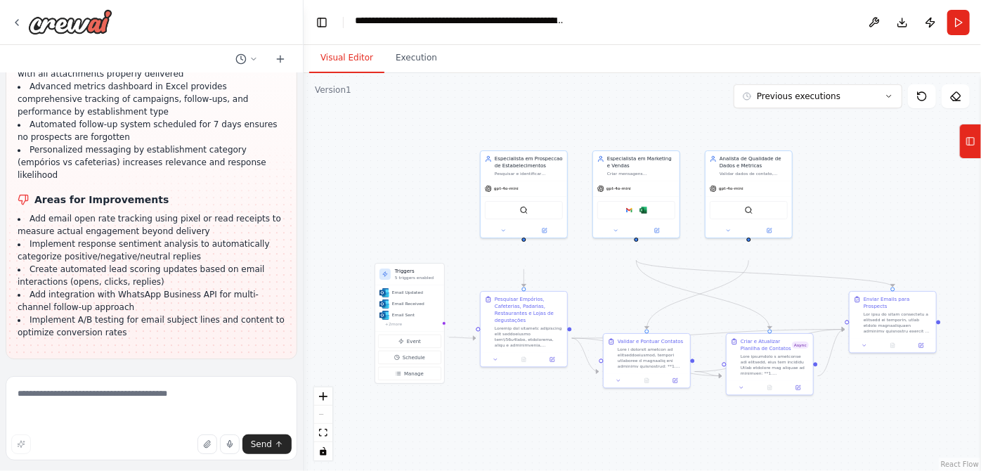
click at [856, 248] on div ".deletable-edge-delete-btn { width: 20px; height: 20px; border: 0px solid #ffff…" at bounding box center [642, 272] width 677 height 398
click at [958, 30] on button "Run" at bounding box center [958, 22] width 22 height 25
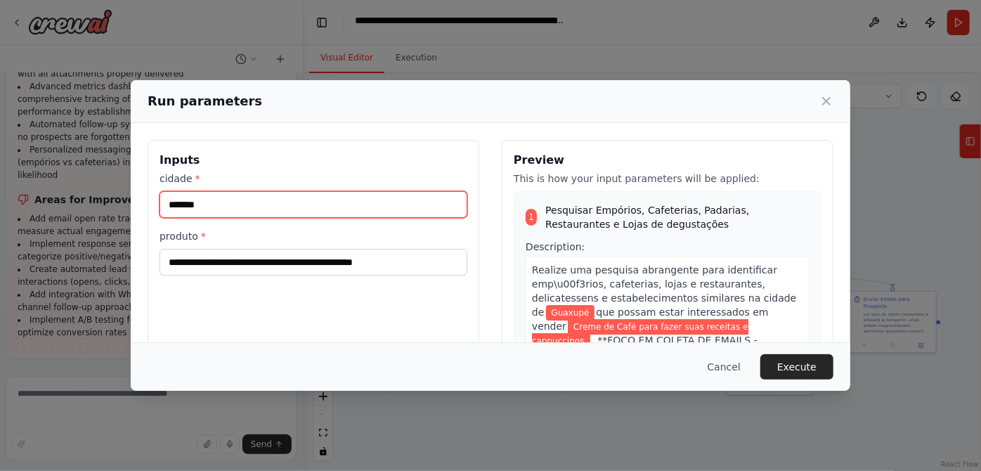
click at [416, 218] on input "*******" at bounding box center [313, 204] width 308 height 27
type input "*"
paste input "*******"
type input "*******"
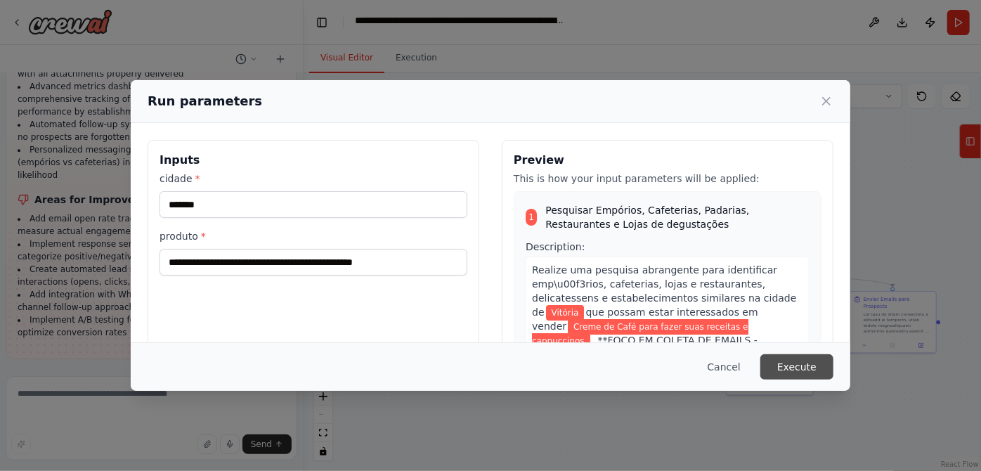
click at [833, 361] on button "Execute" at bounding box center [796, 366] width 73 height 25
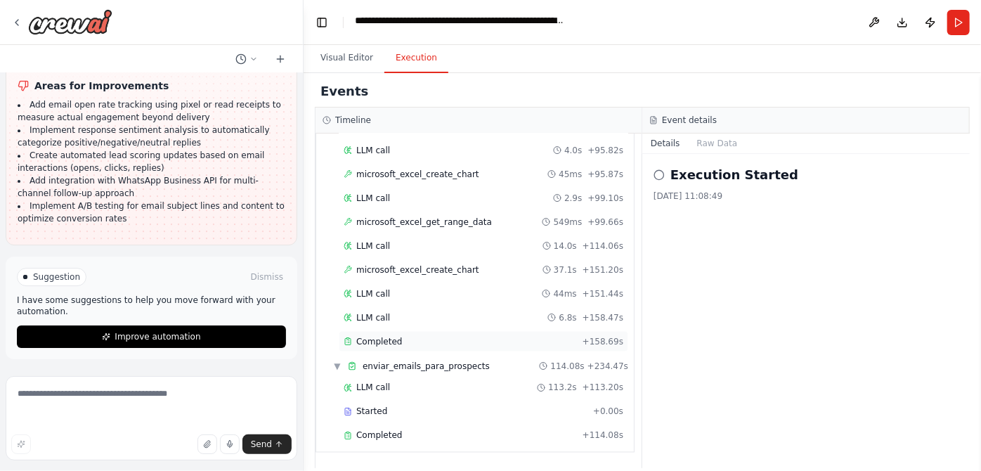
scroll to position [1490, 0]
click at [108, 396] on textarea at bounding box center [152, 418] width 292 height 84
click at [370, 68] on button "Visual Editor" at bounding box center [346, 59] width 75 height 30
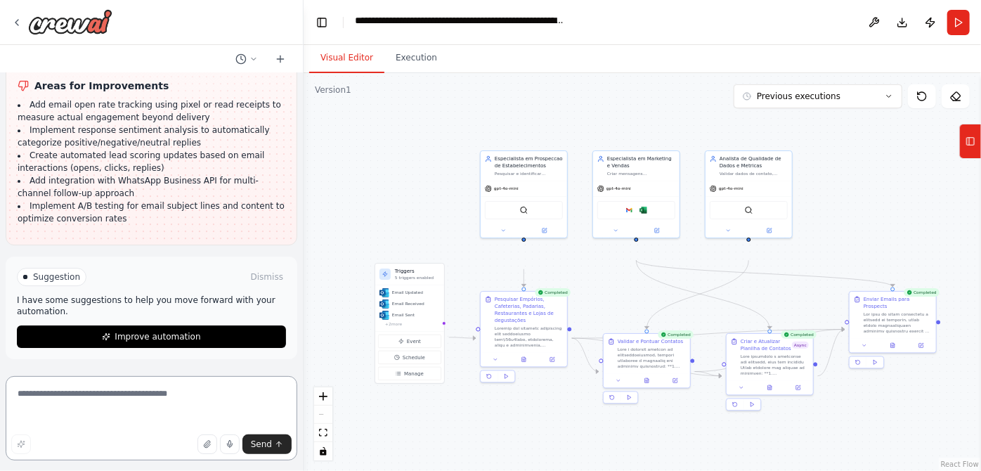
paste textarea "**********"
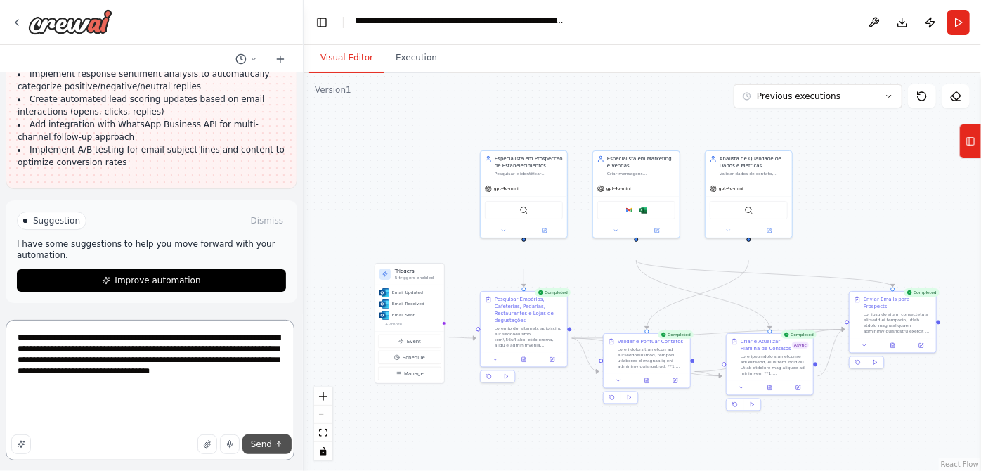
type textarea "**********"
click at [248, 446] on button "Send" at bounding box center [266, 444] width 49 height 20
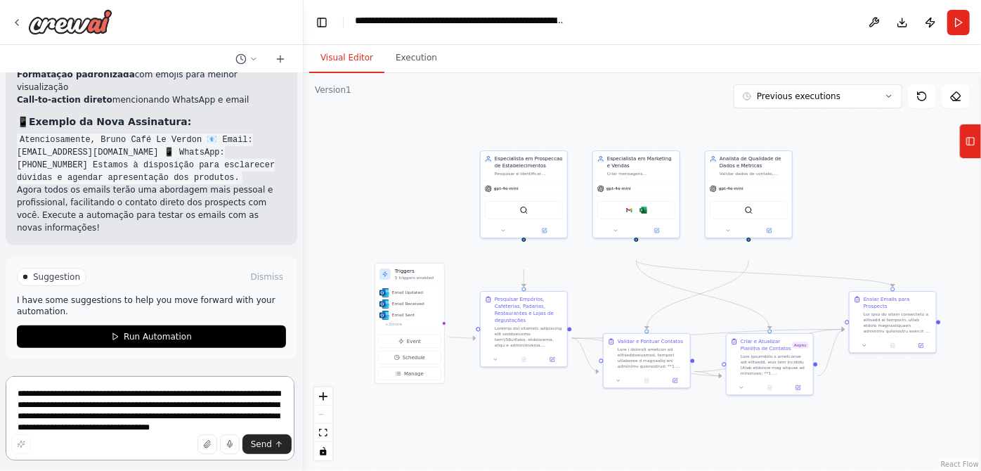
scroll to position [26156, 0]
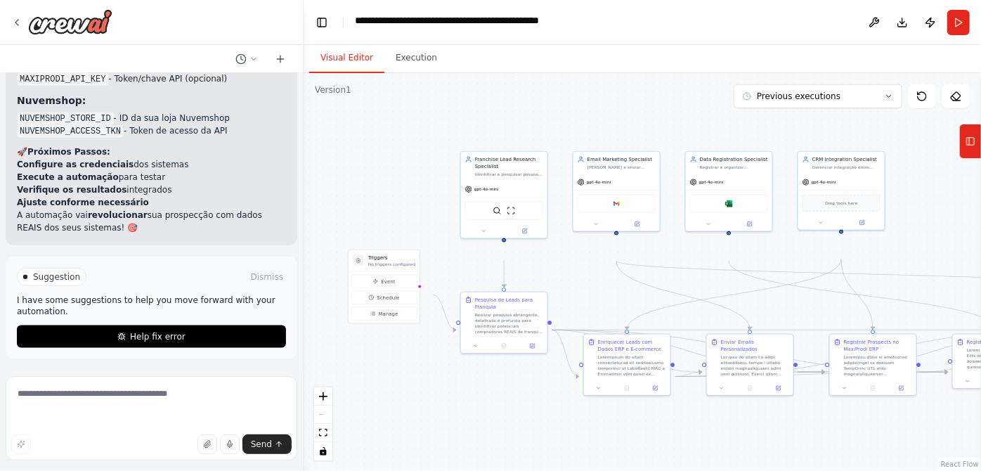
drag, startPoint x: 427, startPoint y: 263, endPoint x: 374, endPoint y: 228, distance: 63.5
click at [374, 228] on div ".deletable-edge-delete-btn { width: 20px; height: 20px; border: 0px solid #ffff…" at bounding box center [642, 272] width 677 height 398
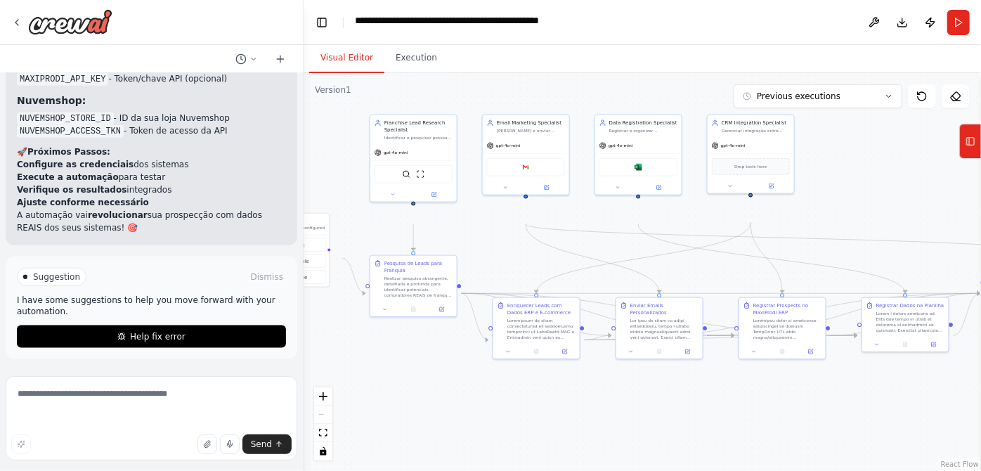
drag, startPoint x: 934, startPoint y: 283, endPoint x: 844, endPoint y: 248, distance: 97.2
click at [844, 248] on div ".deletable-edge-delete-btn { width: 20px; height: 20px; border: 0px solid #ffff…" at bounding box center [642, 272] width 677 height 398
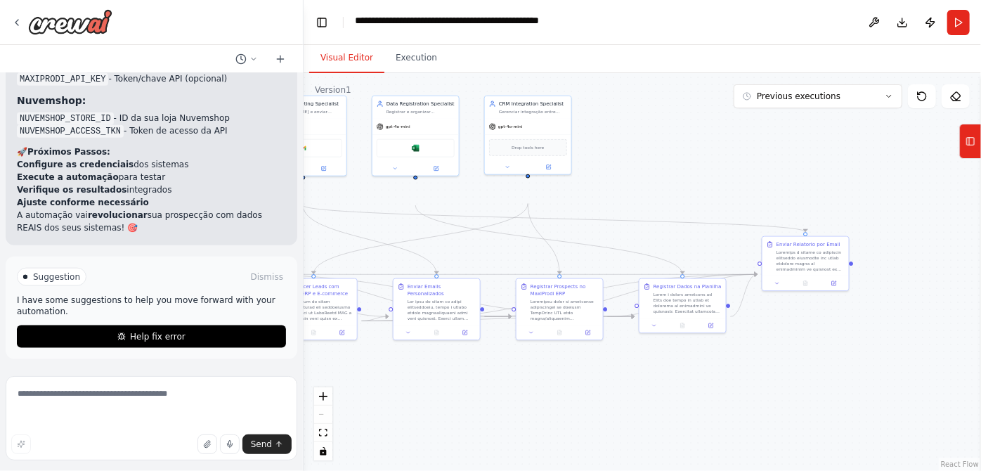
drag, startPoint x: 946, startPoint y: 287, endPoint x: 729, endPoint y: 270, distance: 218.5
click at [725, 268] on div ".deletable-edge-delete-btn { width: 20px; height: 20px; border: 0px solid #ffff…" at bounding box center [642, 272] width 677 height 398
drag, startPoint x: 822, startPoint y: 289, endPoint x: 663, endPoint y: 209, distance: 178.5
click at [663, 193] on div at bounding box center [651, 182] width 68 height 22
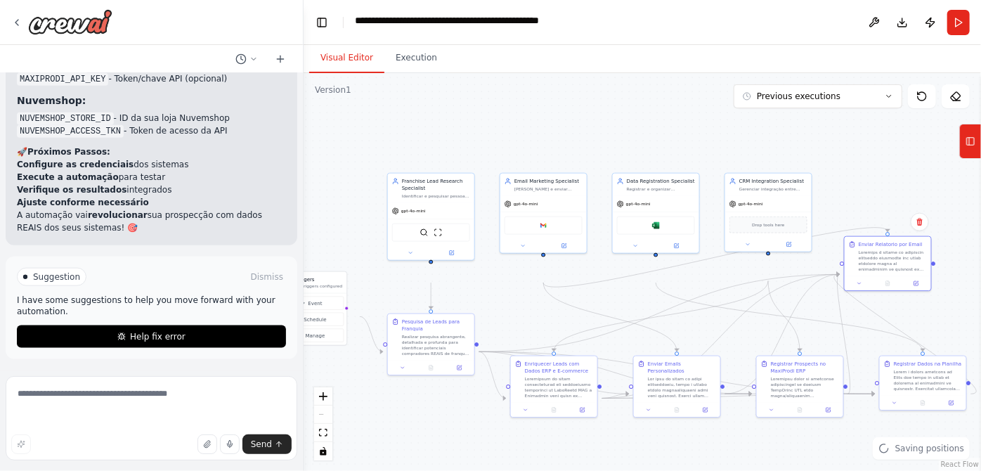
drag, startPoint x: 738, startPoint y: 271, endPoint x: 980, endPoint y: 348, distance: 253.8
click at [980, 348] on div "Hello! I'm the CrewAI assistant. What kind of automation do you want to build? …" at bounding box center [490, 235] width 981 height 471
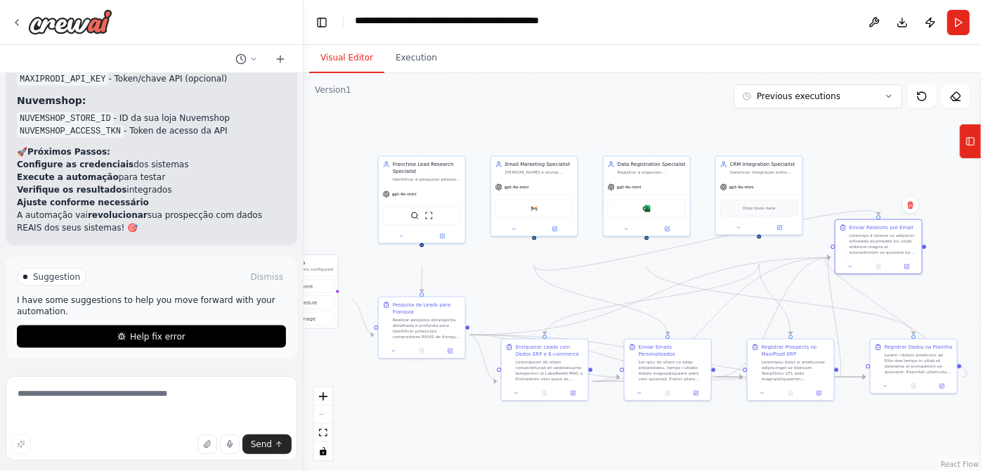
drag, startPoint x: 560, startPoint y: 326, endPoint x: 551, endPoint y: 309, distance: 19.2
click at [551, 309] on div ".deletable-edge-delete-btn { width: 20px; height: 20px; border: 0px solid #ffff…" at bounding box center [642, 272] width 677 height 398
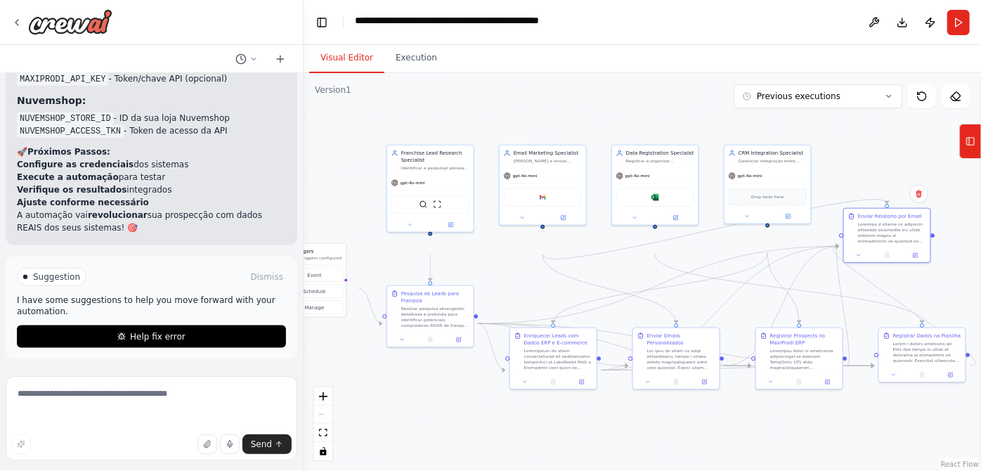
drag, startPoint x: 560, startPoint y: 314, endPoint x: 568, endPoint y: 303, distance: 14.1
click at [568, 303] on div ".deletable-edge-delete-btn { width: 20px; height: 20px; border: 0px solid #ffff…" at bounding box center [642, 272] width 677 height 398
click at [706, 382] on icon at bounding box center [705, 380] width 4 height 4
click at [199, 396] on textarea at bounding box center [152, 418] width 292 height 84
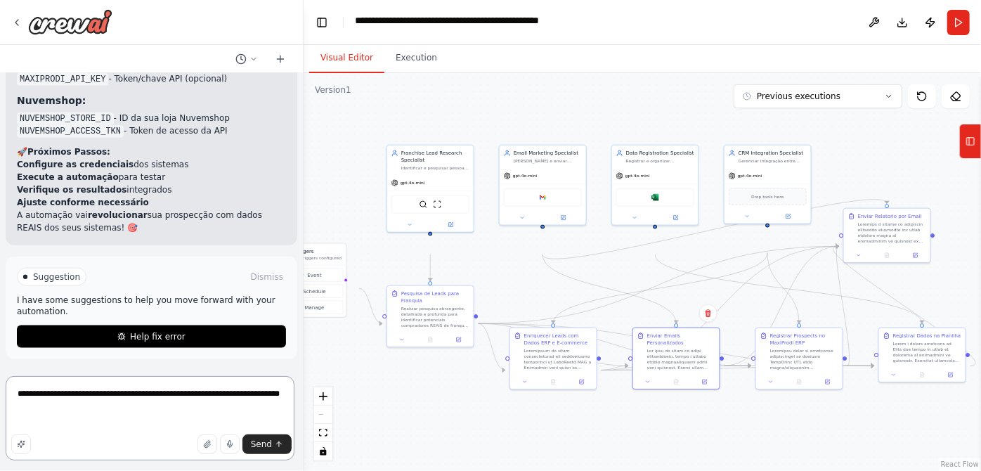
paste textarea "**********"
type textarea "**********"
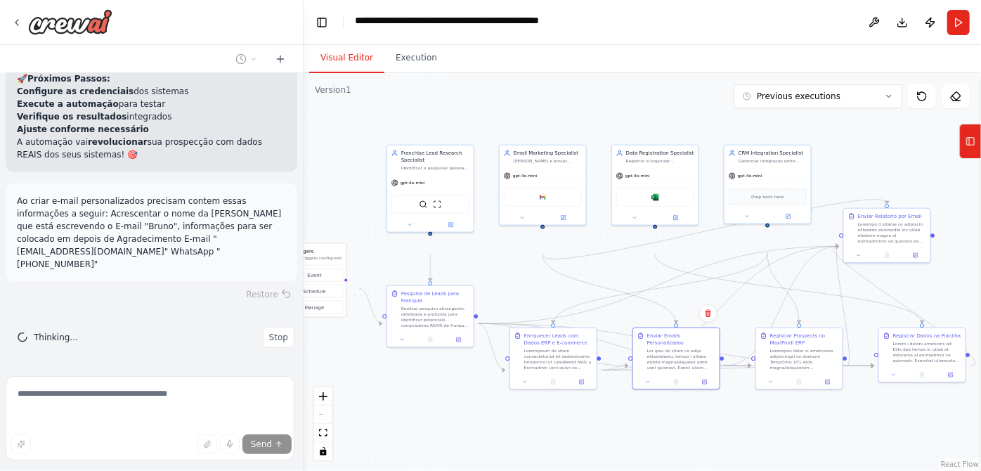
scroll to position [15800, 0]
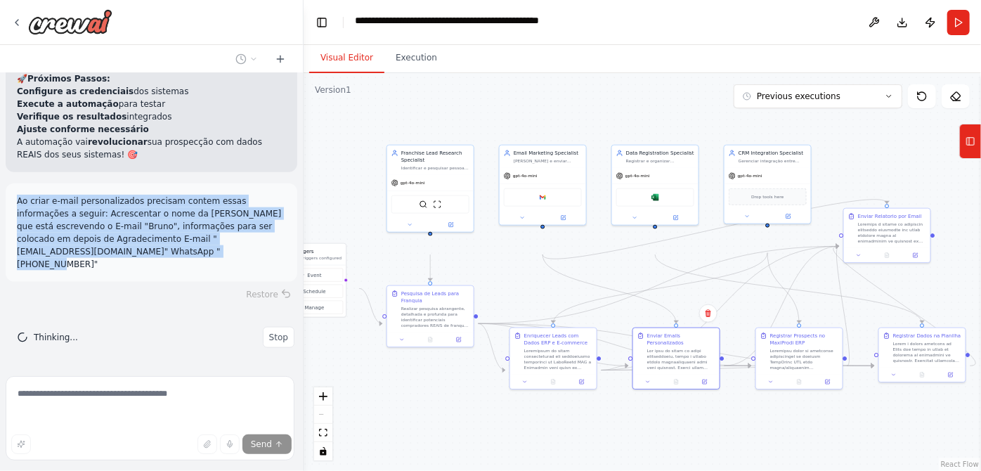
drag, startPoint x: 20, startPoint y: 155, endPoint x: 110, endPoint y: 240, distance: 124.2
click at [110, 240] on p "Ao criar e-mail personalizados precisam contem essas informações a seguir: Acre…" at bounding box center [151, 233] width 269 height 76
copy p "Ao criar e-mail personalizados precisam contem essas informações a seguir: Acre…"
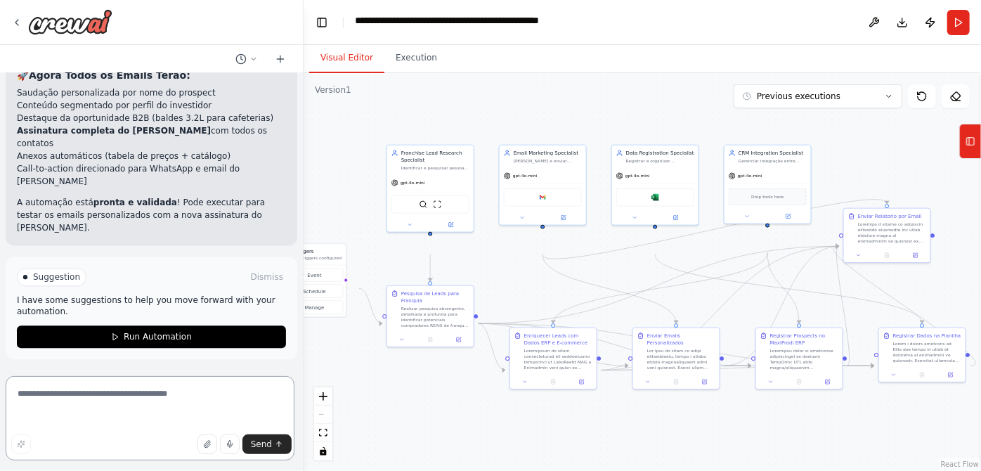
scroll to position [16700, 0]
click at [956, 35] on button "Run" at bounding box center [958, 22] width 22 height 25
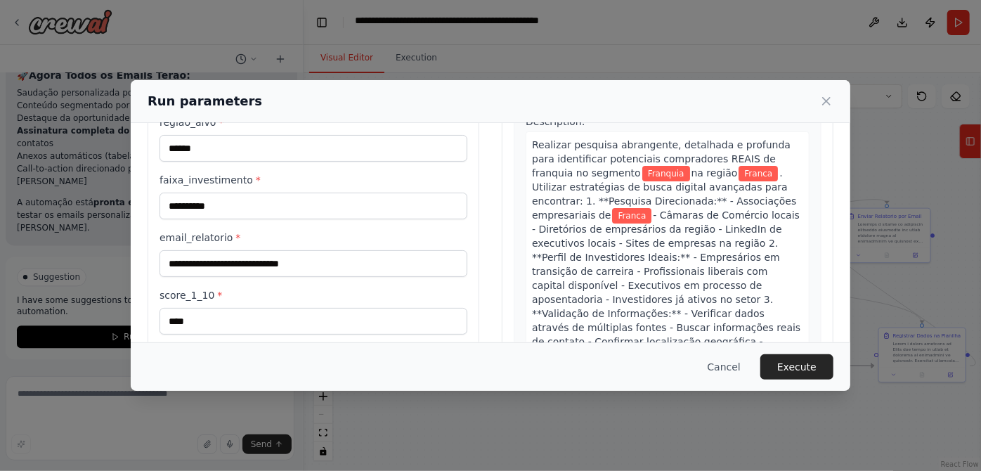
scroll to position [63, 0]
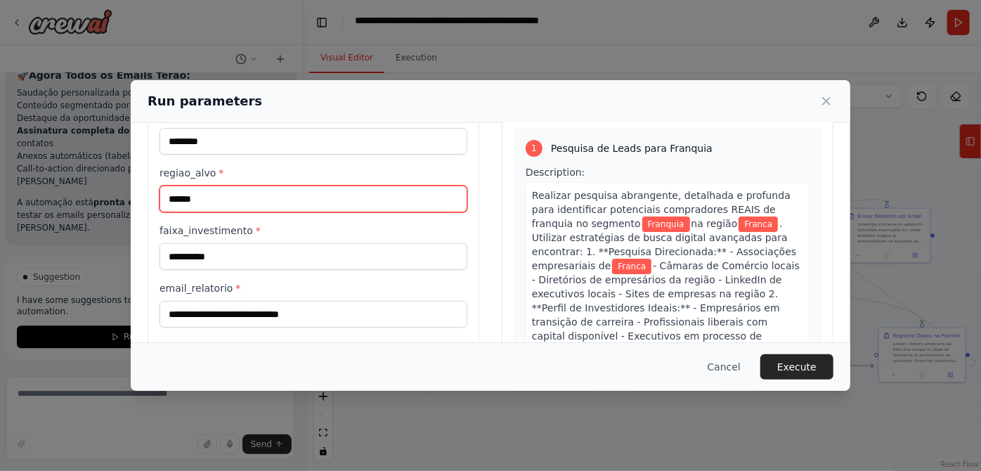
click at [294, 212] on input "******" at bounding box center [313, 198] width 308 height 27
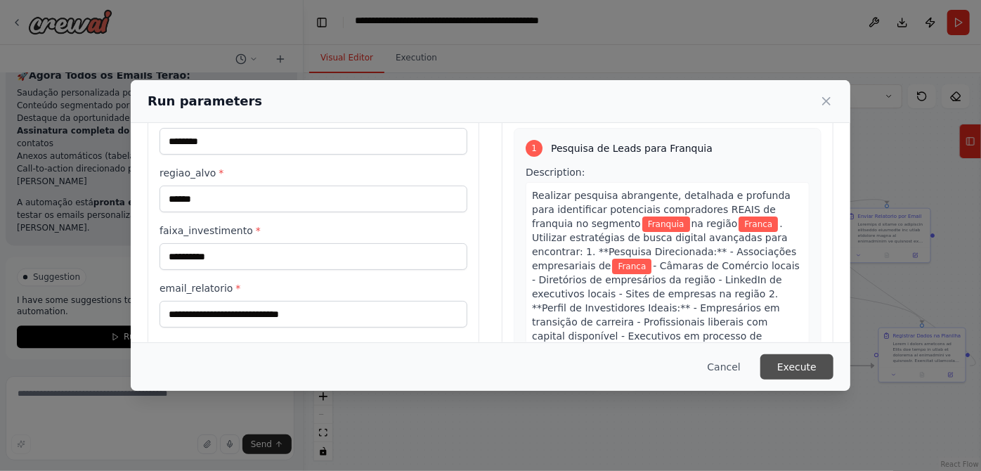
click at [833, 358] on button "Execute" at bounding box center [796, 366] width 73 height 25
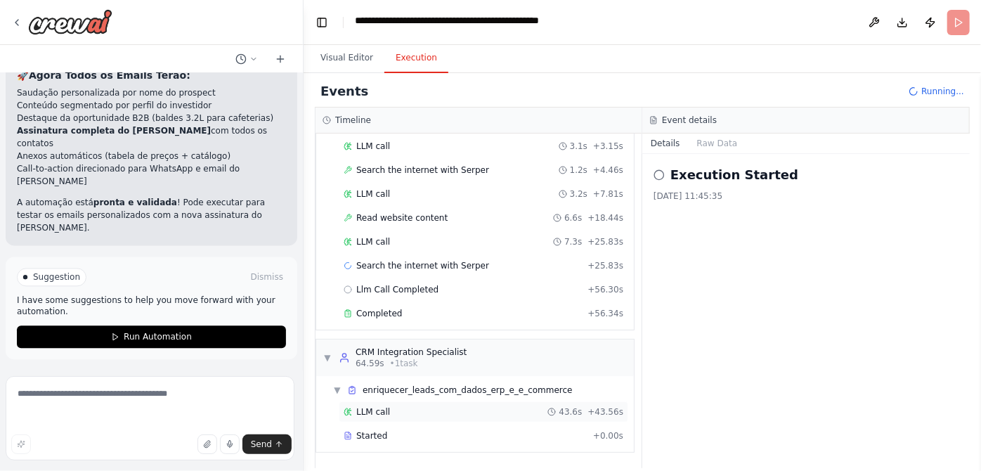
scroll to position [221, 0]
click at [359, 73] on button "Visual Editor" at bounding box center [346, 59] width 75 height 30
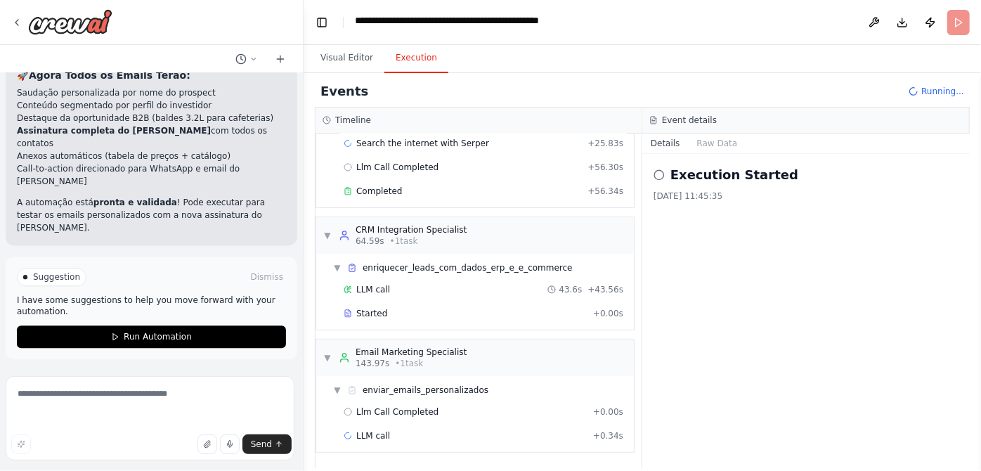
click at [422, 67] on button "Execution" at bounding box center [416, 59] width 64 height 30
click at [377, 73] on button "Visual Editor" at bounding box center [346, 59] width 75 height 30
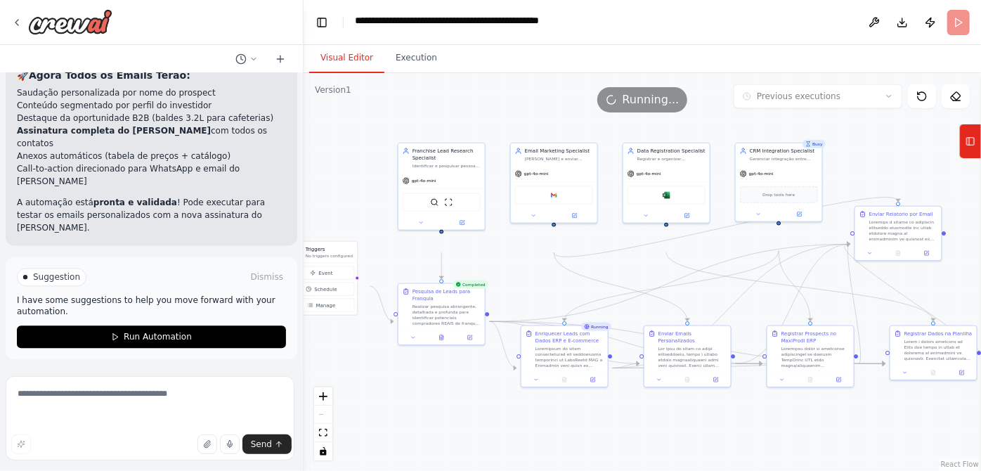
drag, startPoint x: 689, startPoint y: 319, endPoint x: 700, endPoint y: 317, distance: 11.4
click at [700, 317] on div ".deletable-edge-delete-btn { width: 20px; height: 20px; border: 0px solid #ffff…" at bounding box center [642, 272] width 677 height 398
click at [332, 296] on button "Schedule" at bounding box center [321, 288] width 65 height 13
select select "******"
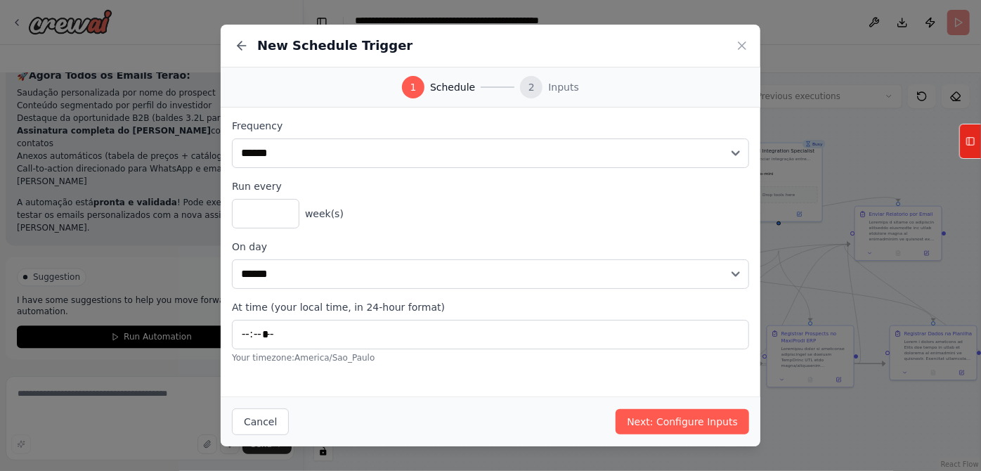
type input "*****"
click at [232, 408] on button "Cancel" at bounding box center [260, 421] width 57 height 27
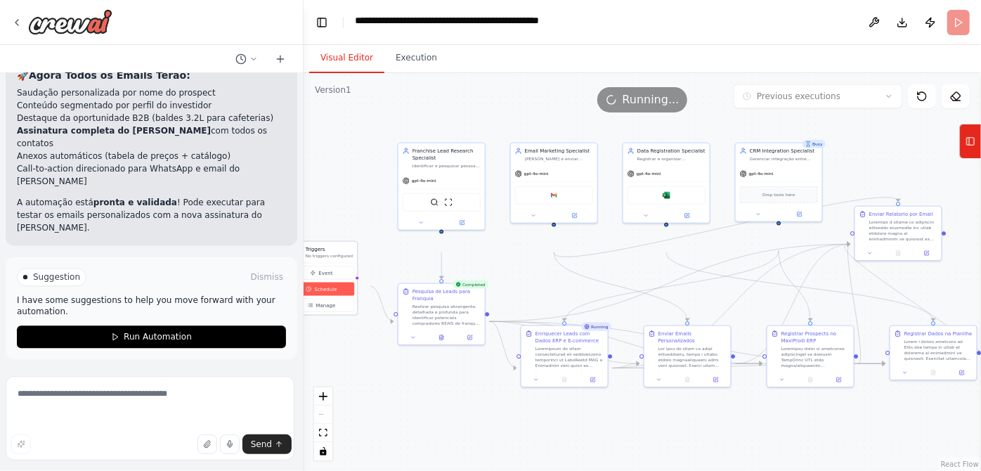
click at [337, 292] on span "Schedule" at bounding box center [325, 288] width 22 height 7
select select "******"
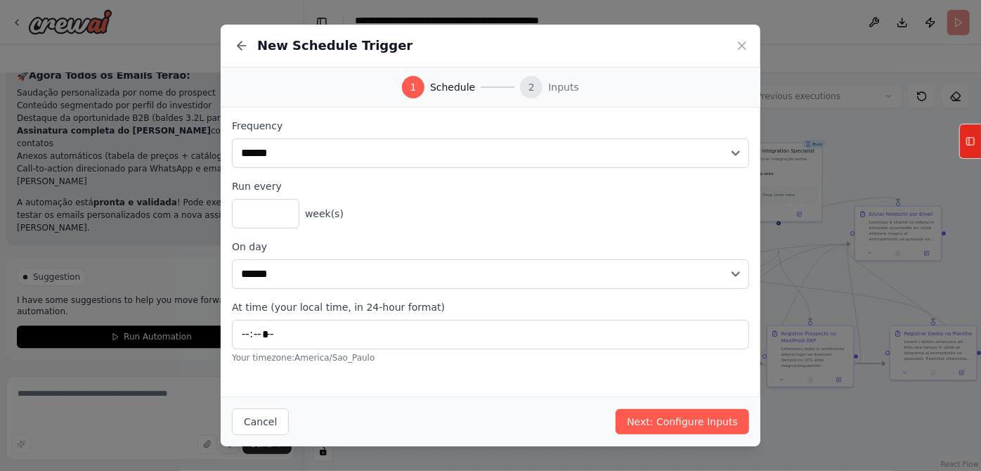
scroll to position [0, 0]
click at [232, 418] on button "Cancel" at bounding box center [260, 421] width 57 height 27
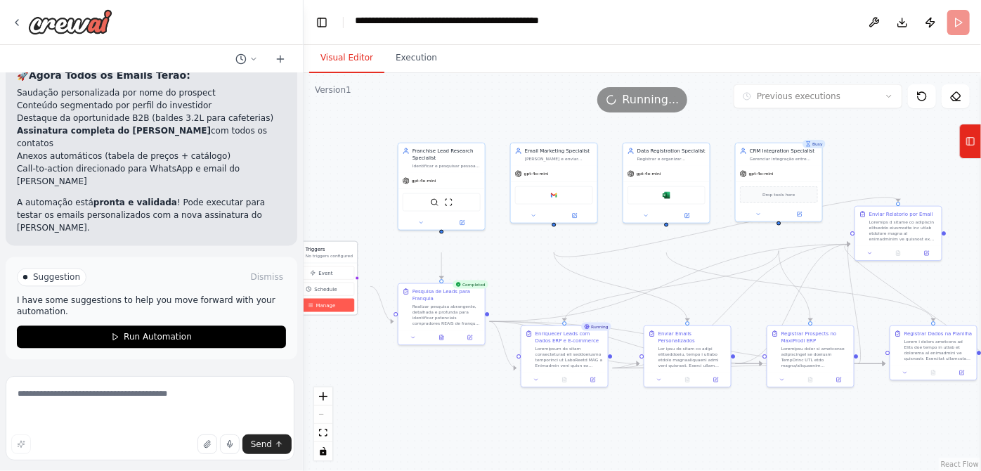
click at [324, 312] on button "Manage" at bounding box center [321, 305] width 65 height 13
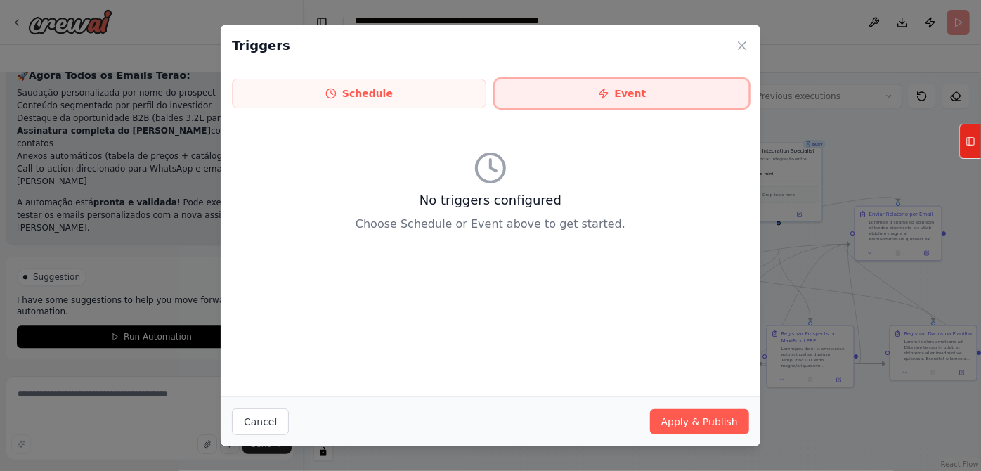
click at [609, 99] on icon at bounding box center [603, 93] width 11 height 11
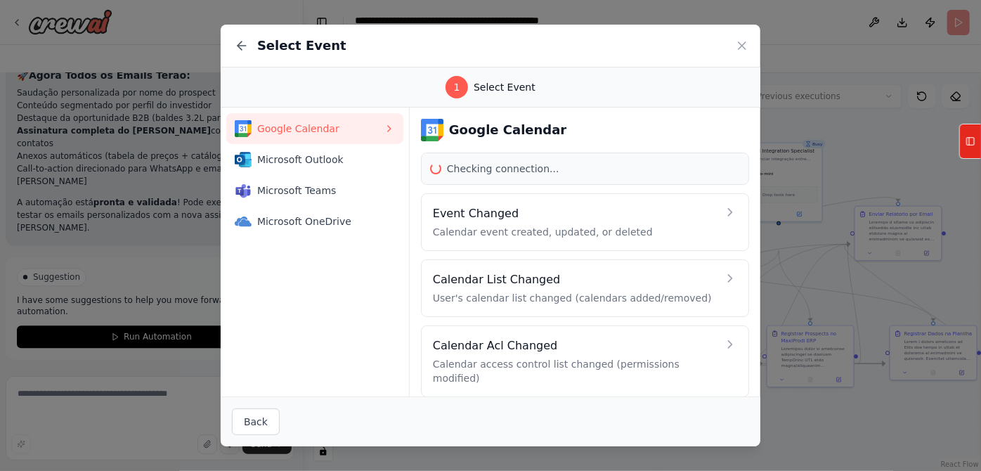
click at [419, 98] on div "1 Select Event" at bounding box center [490, 87] width 506 height 22
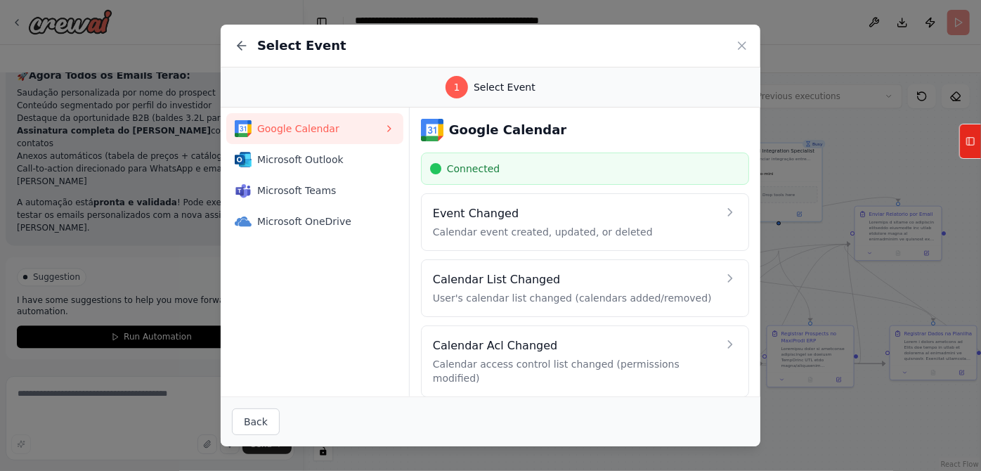
click at [232, 55] on div "Select Event" at bounding box center [289, 46] width 115 height 20
click at [221, 51] on div "Select Event" at bounding box center [491, 46] width 540 height 43
click at [235, 47] on icon at bounding box center [242, 46] width 14 height 14
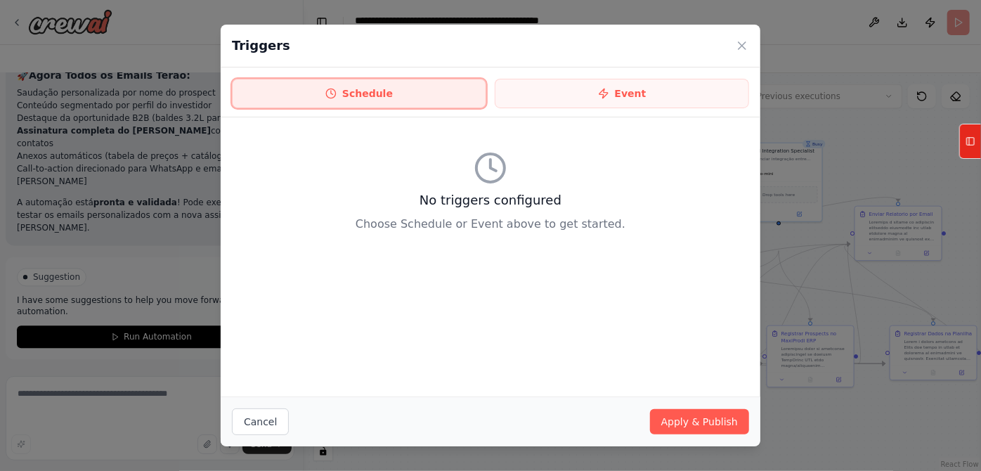
click at [326, 98] on circle at bounding box center [330, 93] width 9 height 9
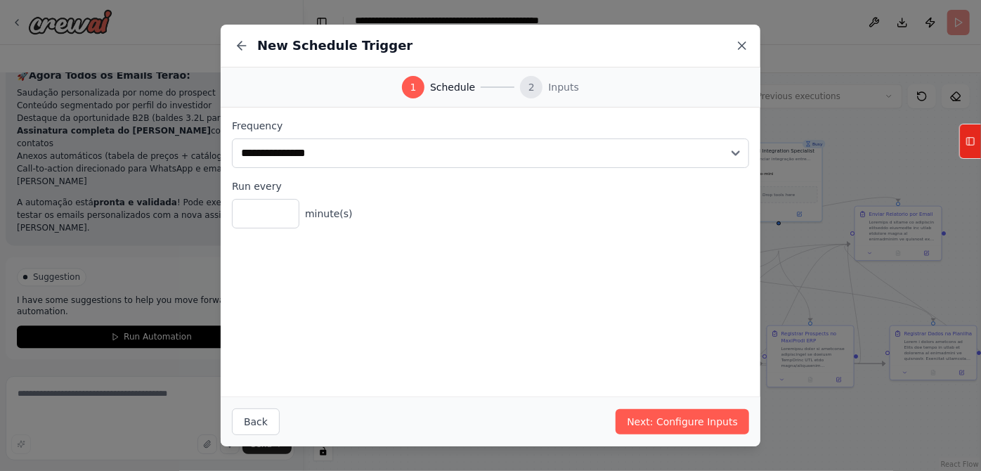
click at [749, 49] on icon at bounding box center [742, 46] width 14 height 14
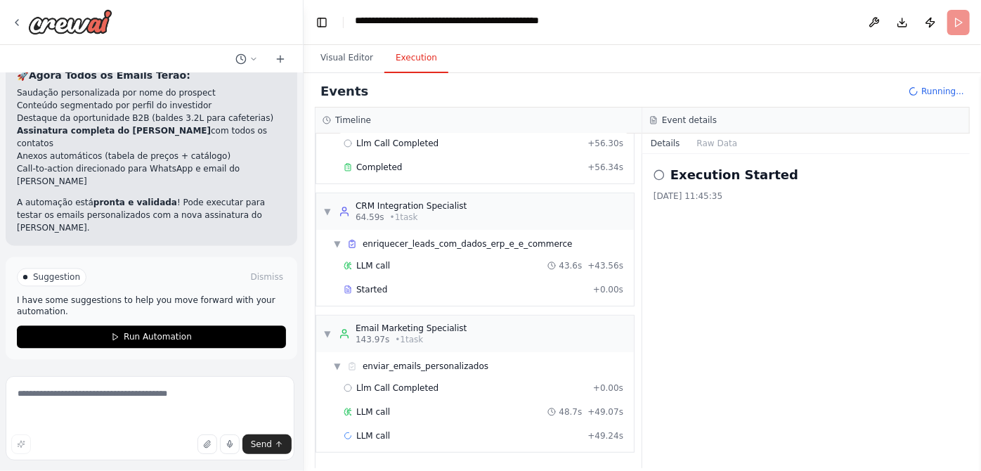
click at [422, 73] on button "Execution" at bounding box center [416, 59] width 64 height 30
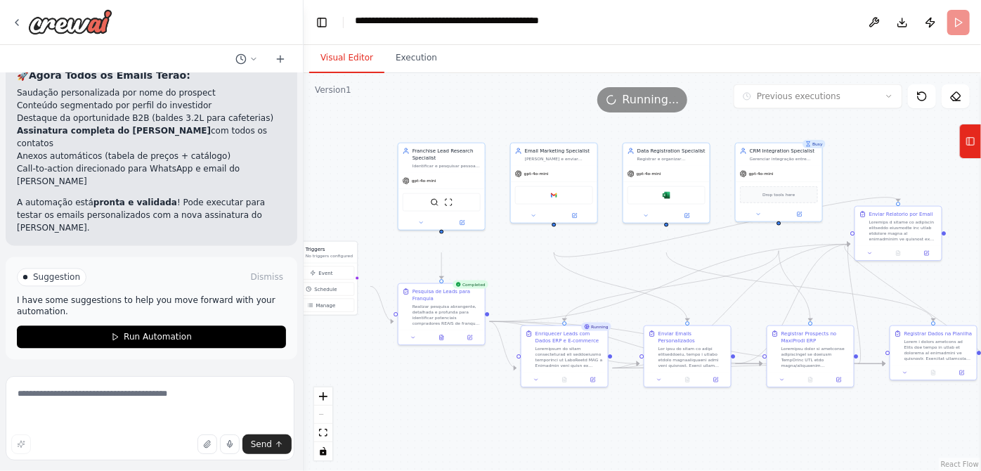
click at [367, 70] on button "Visual Editor" at bounding box center [346, 59] width 75 height 30
click at [586, 330] on icon at bounding box center [587, 326] width 6 height 6
click at [514, 306] on div ".deletable-edge-delete-btn { width: 20px; height: 20px; border: 0px solid #ffff…" at bounding box center [642, 272] width 677 height 398
click at [652, 108] on span "Running..." at bounding box center [651, 99] width 57 height 17
click at [942, 23] on header "**********" at bounding box center [642, 22] width 677 height 45
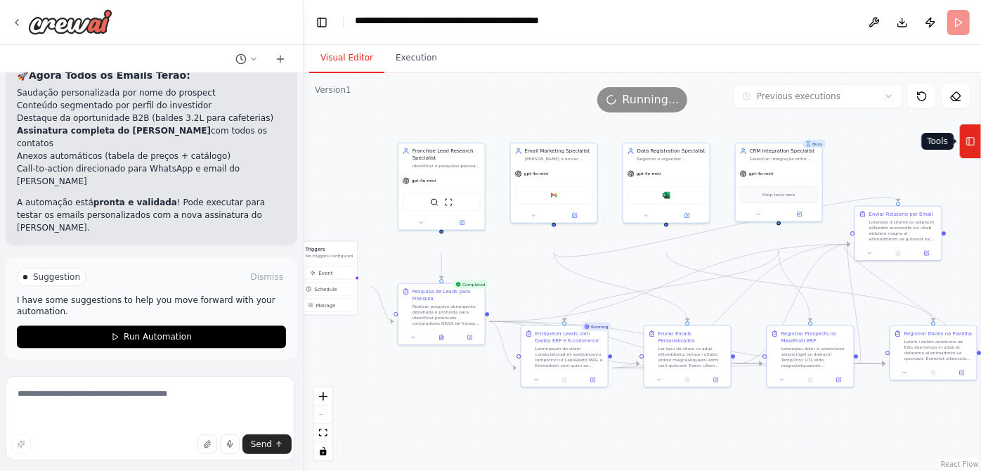
click at [970, 145] on rect at bounding box center [971, 142] width 8 height 8
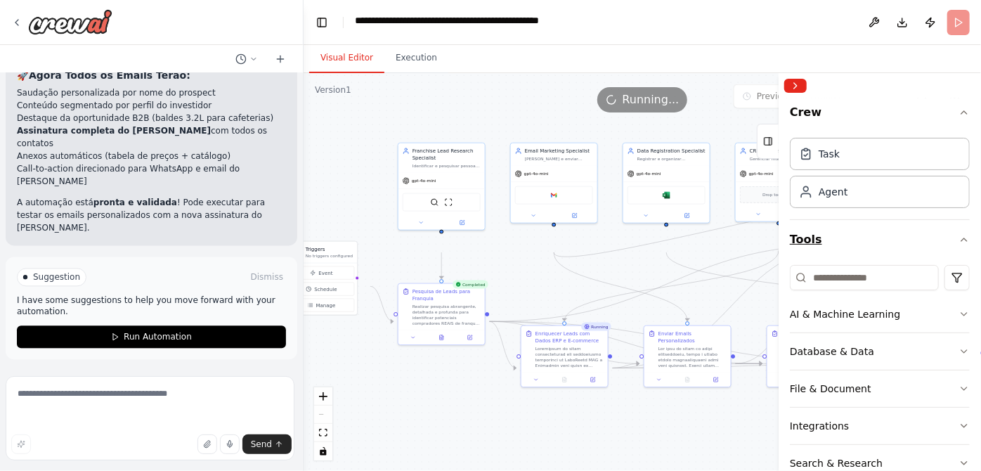
scroll to position [248, 0]
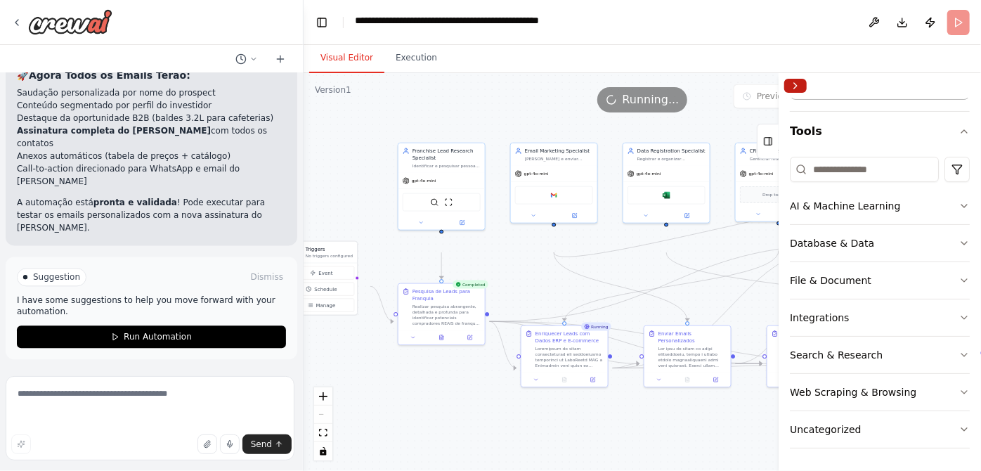
click at [796, 93] on button "Collapse right sidebar" at bounding box center [795, 86] width 22 height 14
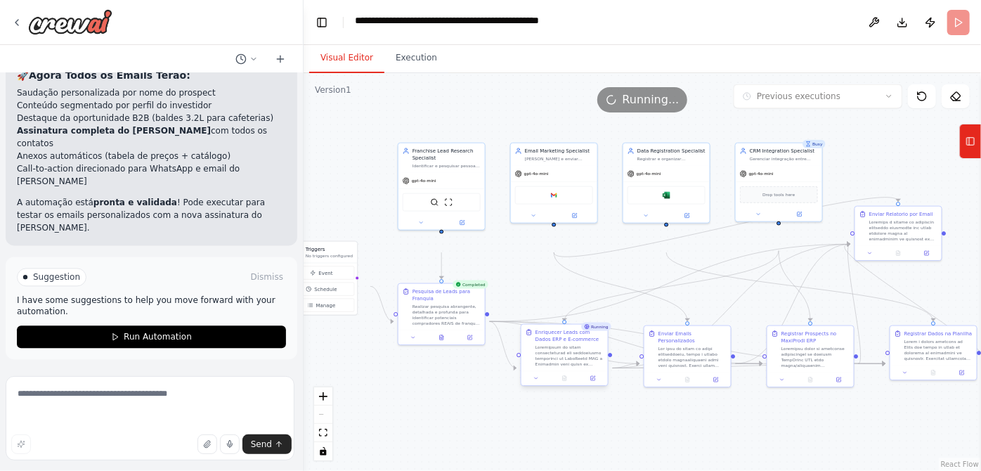
click at [563, 343] on div "Enriquecer Leads com Dados ERP e E-commerce" at bounding box center [569, 336] width 68 height 14
click at [594, 386] on div at bounding box center [564, 378] width 86 height 15
click at [591, 382] on button at bounding box center [592, 378] width 24 height 8
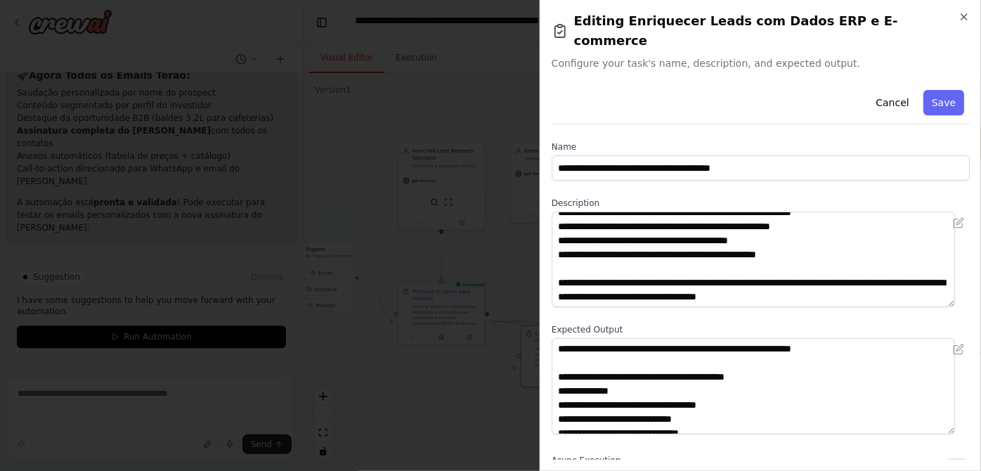
scroll to position [526, 0]
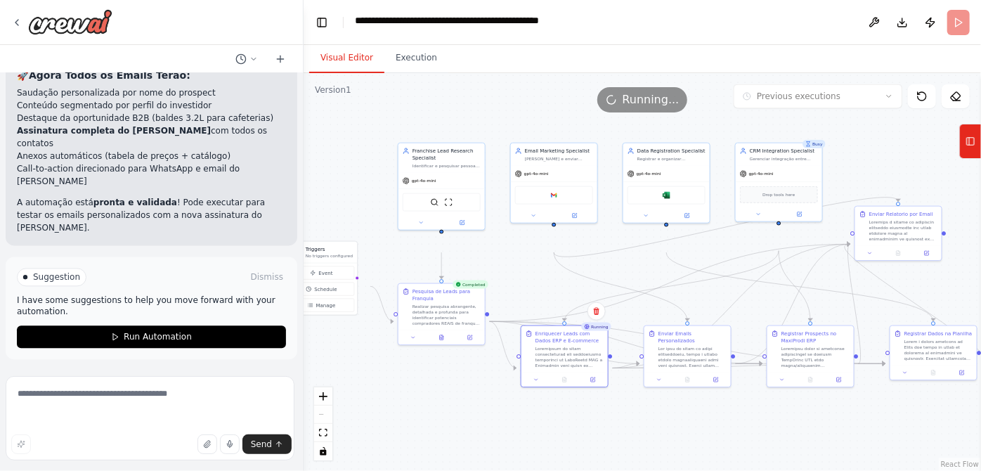
click at [547, 302] on div ".deletable-edge-delete-btn { width: 20px; height: 20px; border: 0px solid #ffff…" at bounding box center [642, 272] width 677 height 398
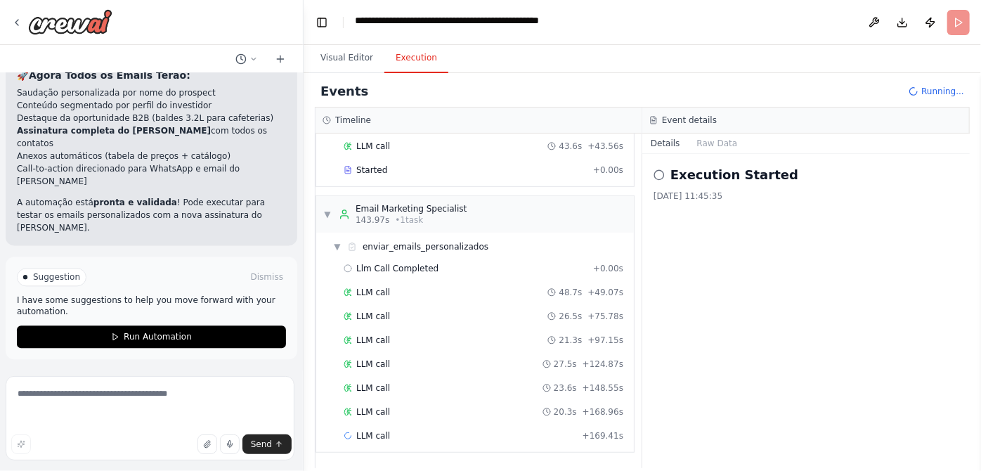
click at [445, 73] on button "Execution" at bounding box center [416, 59] width 64 height 30
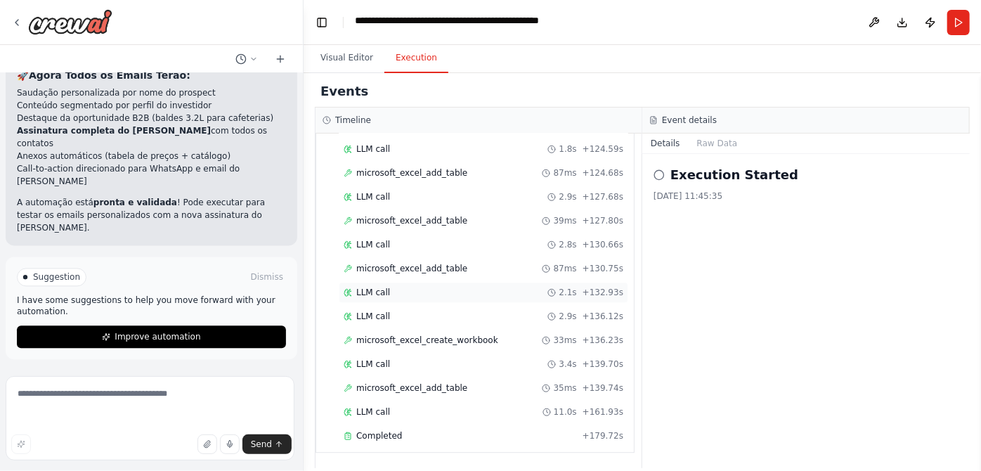
scroll to position [2364, 0]
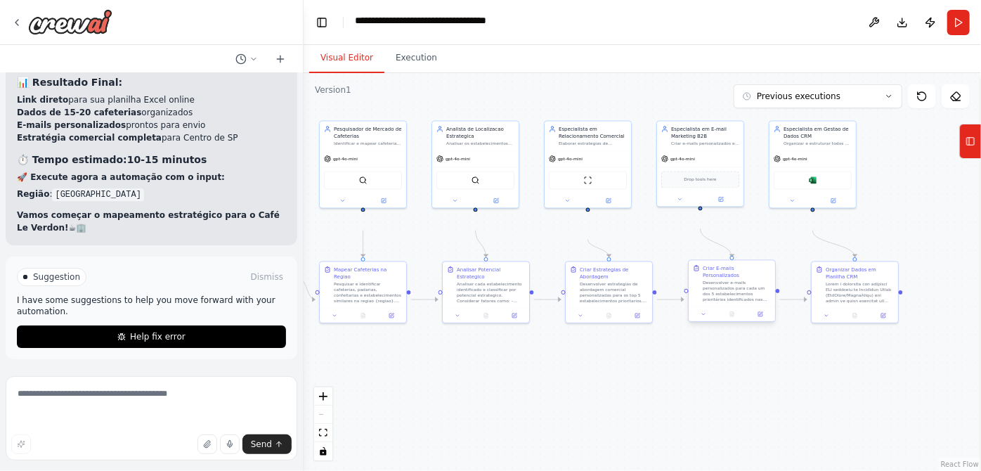
click at [715, 279] on div "Criar E-mails Personalizados" at bounding box center [737, 272] width 68 height 14
click at [760, 322] on div at bounding box center [732, 314] width 86 height 15
click at [760, 315] on icon at bounding box center [762, 314] width 4 height 4
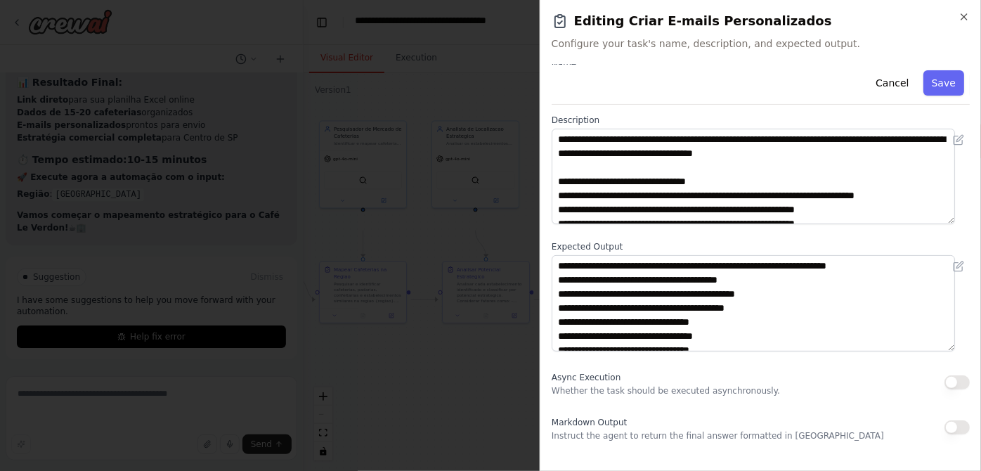
scroll to position [127, 0]
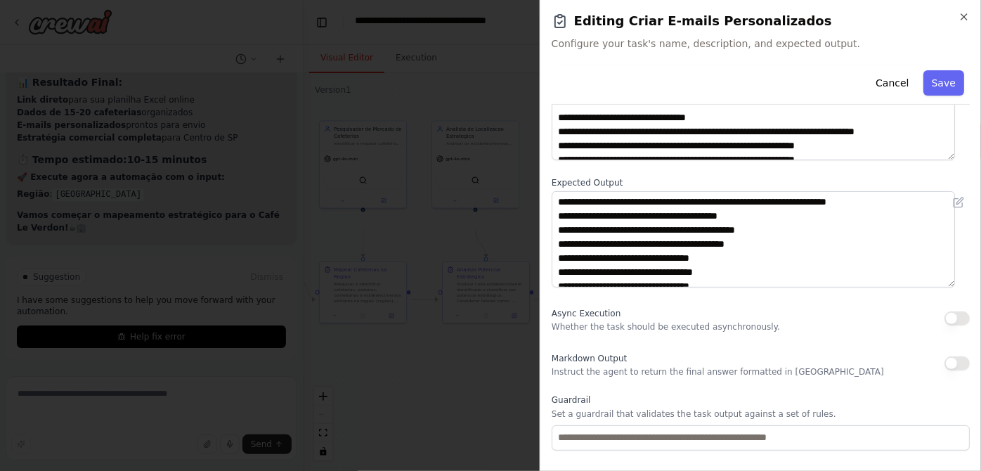
drag, startPoint x: 668, startPoint y: 235, endPoint x: 668, endPoint y: 253, distance: 17.6
click at [668, 252] on div "**********" at bounding box center [761, 232] width 418 height 110
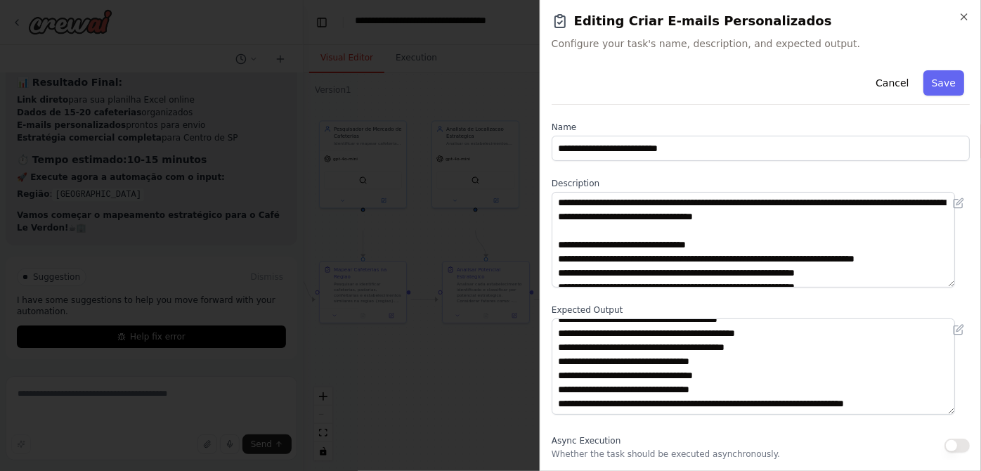
scroll to position [0, 0]
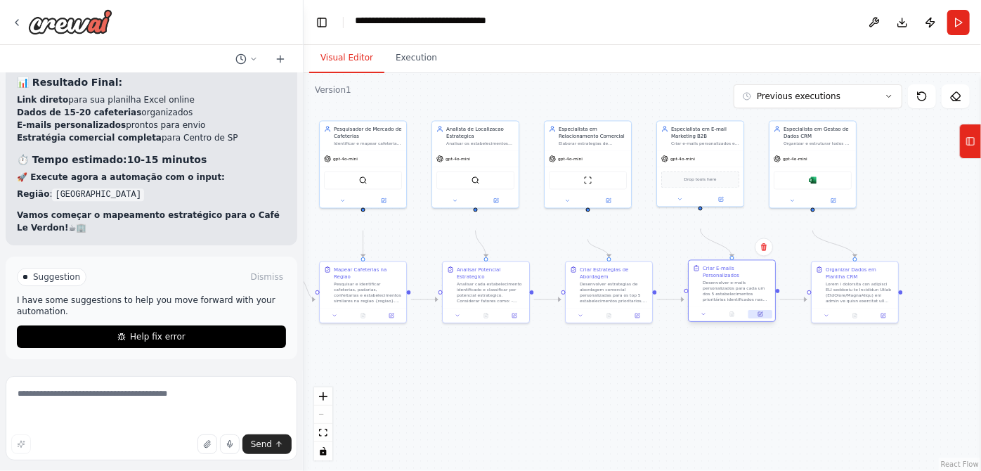
click at [755, 318] on button at bounding box center [760, 314] width 24 height 8
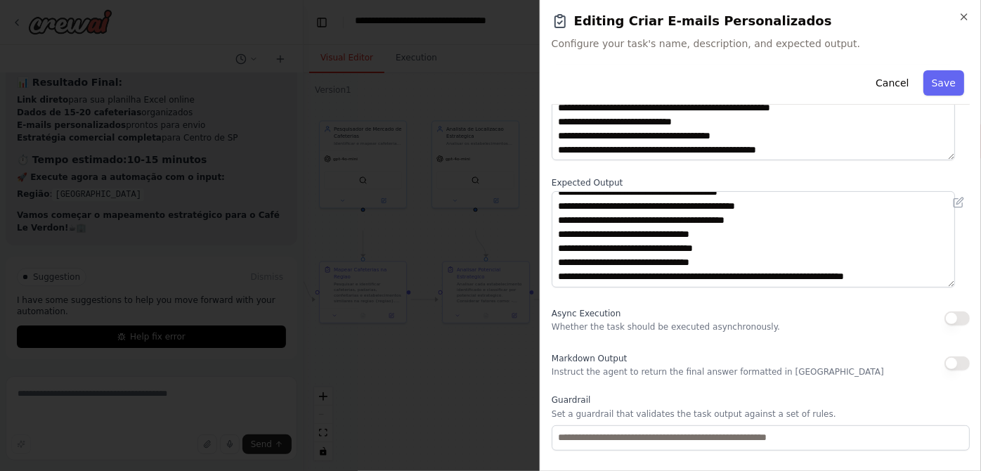
scroll to position [24, 0]
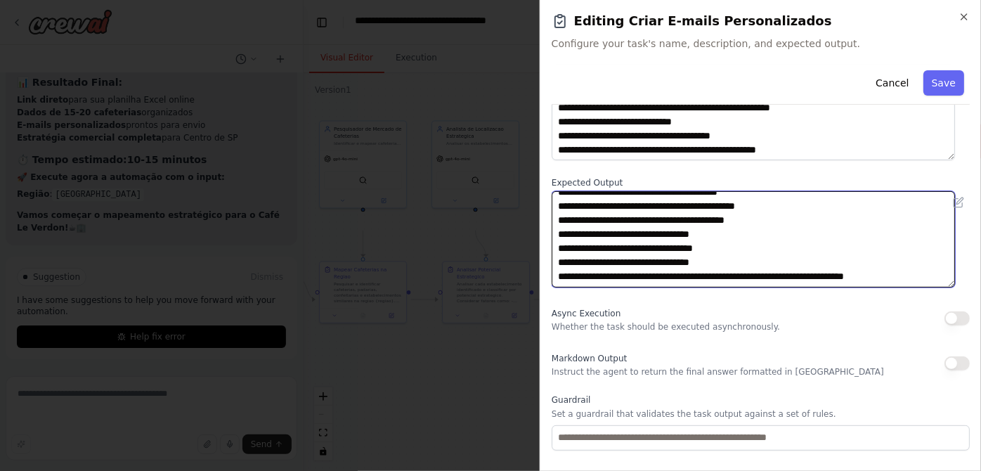
click at [821, 287] on textarea "**********" at bounding box center [753, 239] width 403 height 96
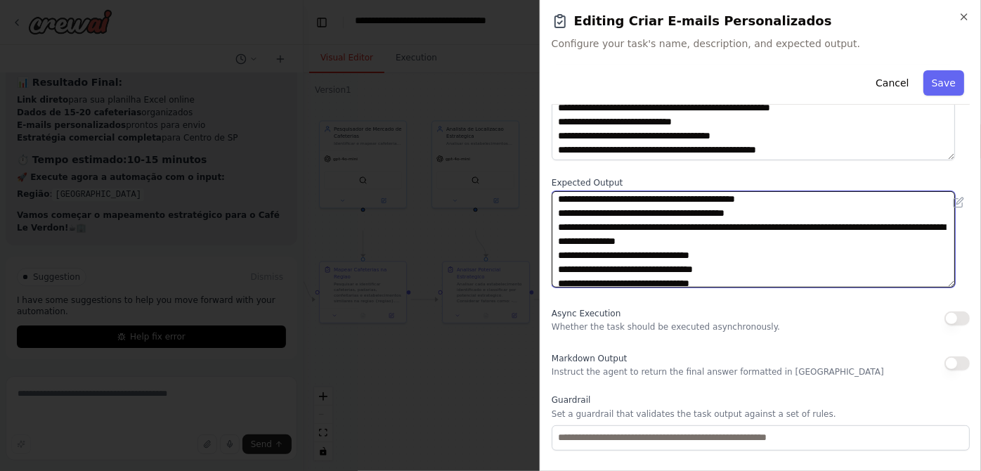
scroll to position [48, 0]
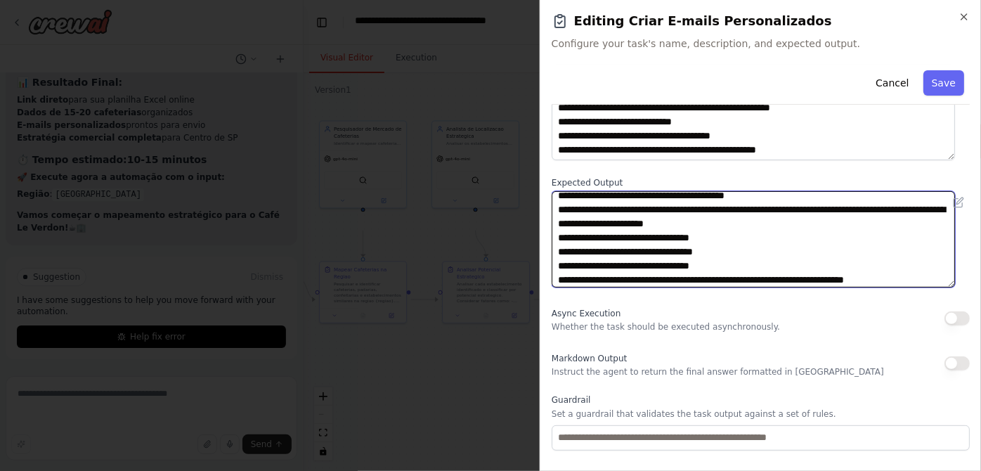
click at [607, 287] on textarea "**********" at bounding box center [753, 239] width 403 height 96
type textarea "**********"
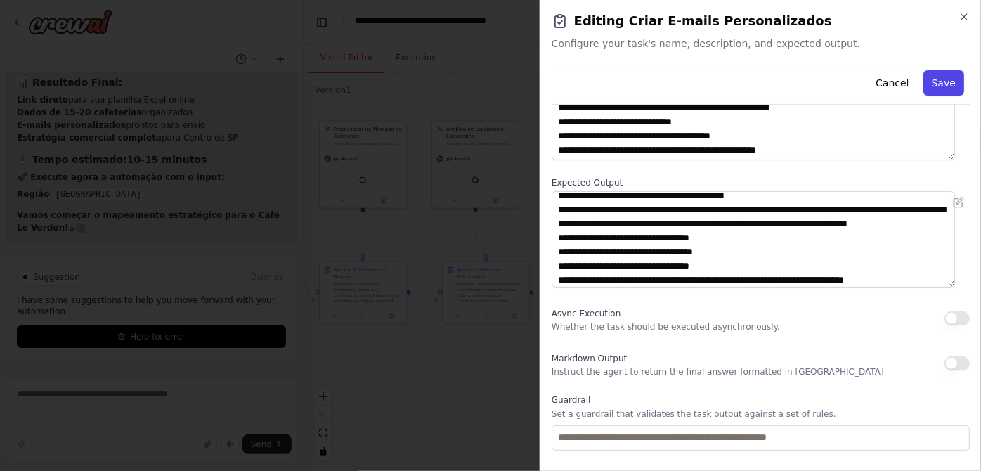
click at [947, 96] on button "Save" at bounding box center [943, 82] width 41 height 25
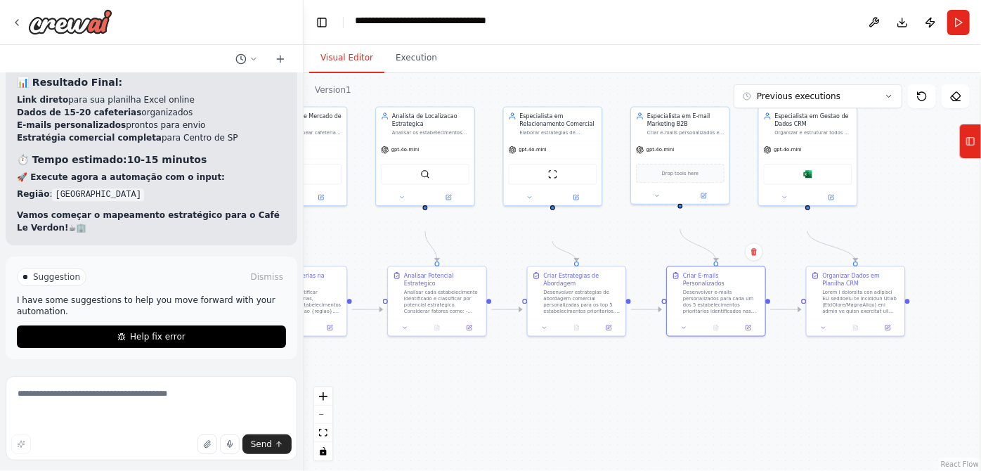
click at [753, 336] on div "Criar E-mails Personalizados Desenvolver e-mails personalizados para cada um do…" at bounding box center [716, 301] width 100 height 70
click at [750, 334] on div at bounding box center [716, 326] width 98 height 16
click at [745, 331] on button at bounding box center [747, 326] width 27 height 10
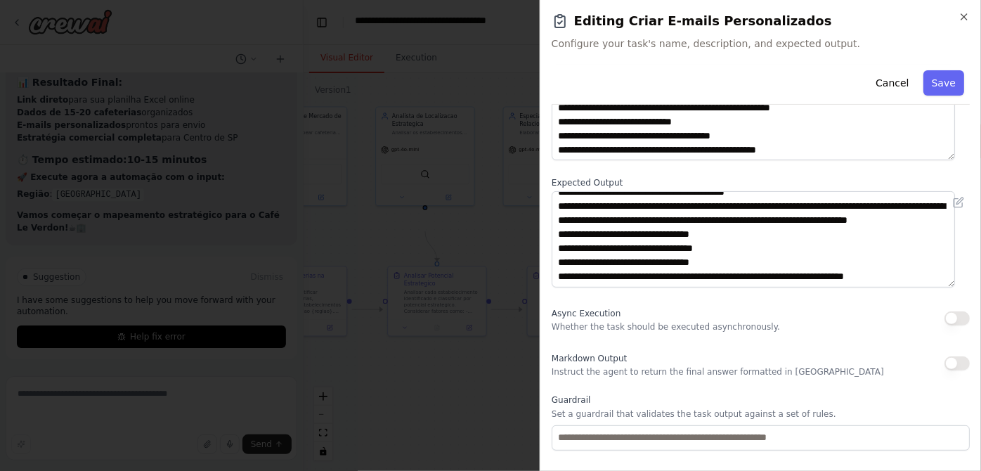
scroll to position [63, 0]
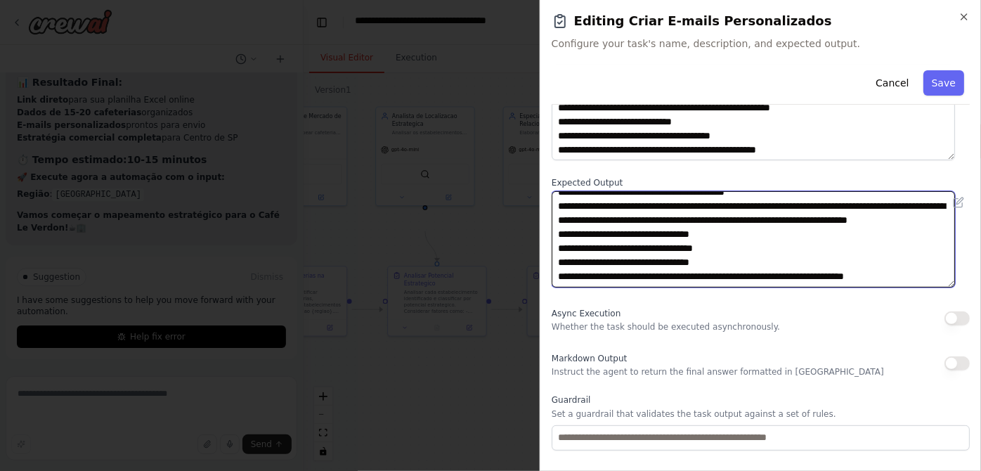
drag, startPoint x: 571, startPoint y: 282, endPoint x: 677, endPoint y: 330, distance: 116.4
click at [677, 287] on textarea "**********" at bounding box center [753, 239] width 403 height 96
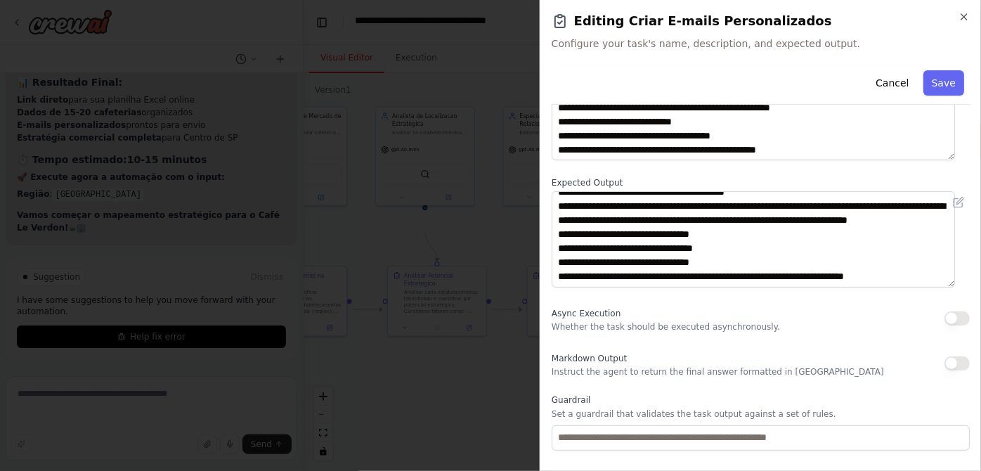
click at [630, 214] on div "**********" at bounding box center [761, 235] width 418 height 596
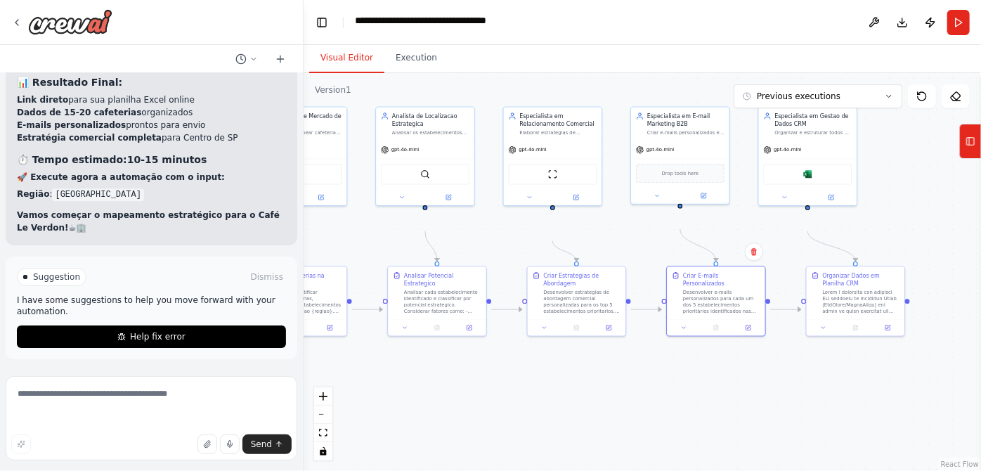
scroll to position [10135, 0]
click at [110, 391] on textarea at bounding box center [152, 418] width 292 height 84
paste textarea "**********"
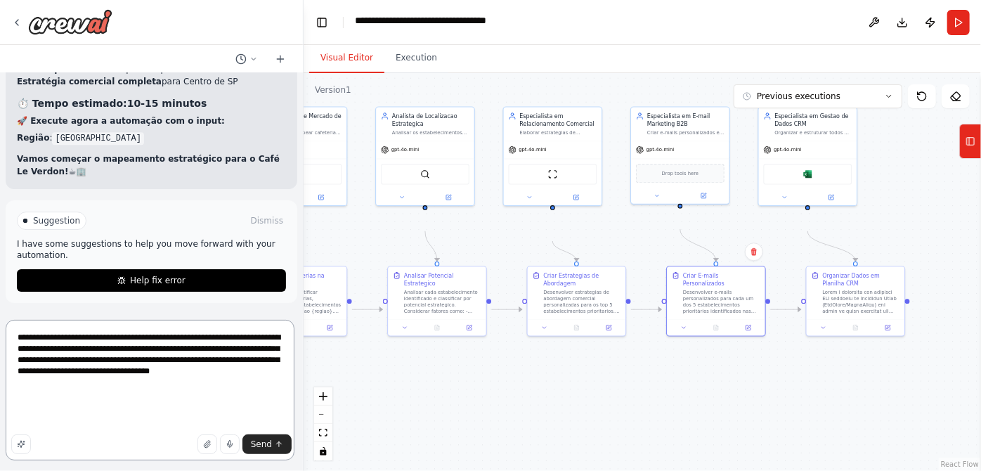
click at [229, 370] on textarea "**********" at bounding box center [150, 390] width 289 height 141
type textarea "**********"
click at [259, 438] on span "Send" at bounding box center [261, 443] width 21 height 11
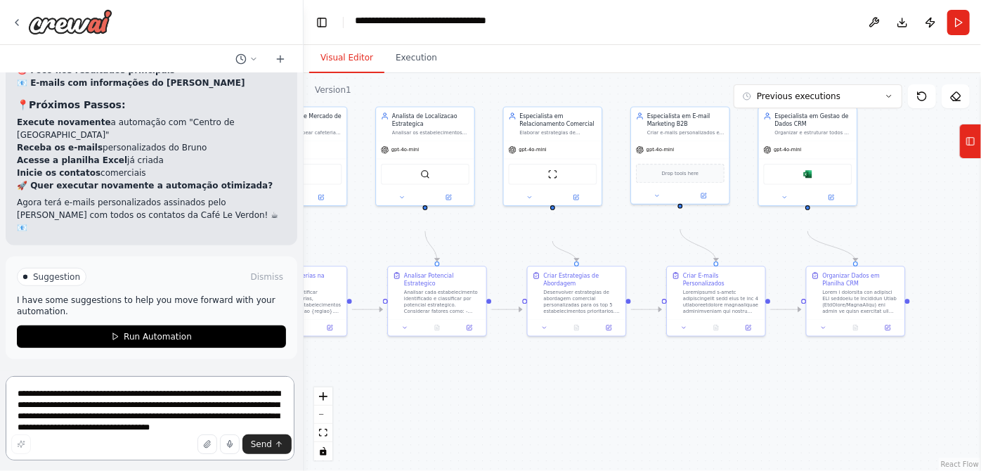
scroll to position [11583, 0]
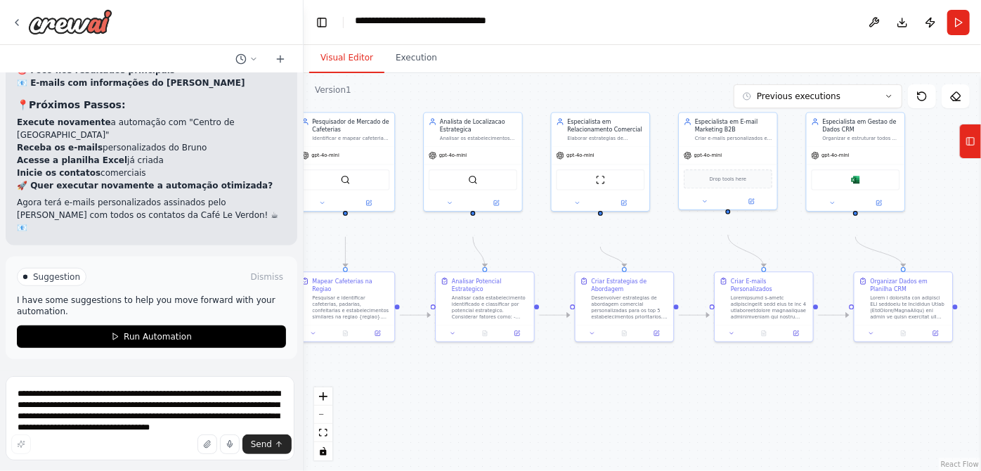
drag, startPoint x: 504, startPoint y: 283, endPoint x: 552, endPoint y: 289, distance: 48.1
click at [552, 289] on div ".deletable-edge-delete-btn { width: 20px; height: 20px; border: 0px solid #ffff…" at bounding box center [642, 272] width 677 height 398
click at [951, 34] on button "Run" at bounding box center [958, 22] width 22 height 25
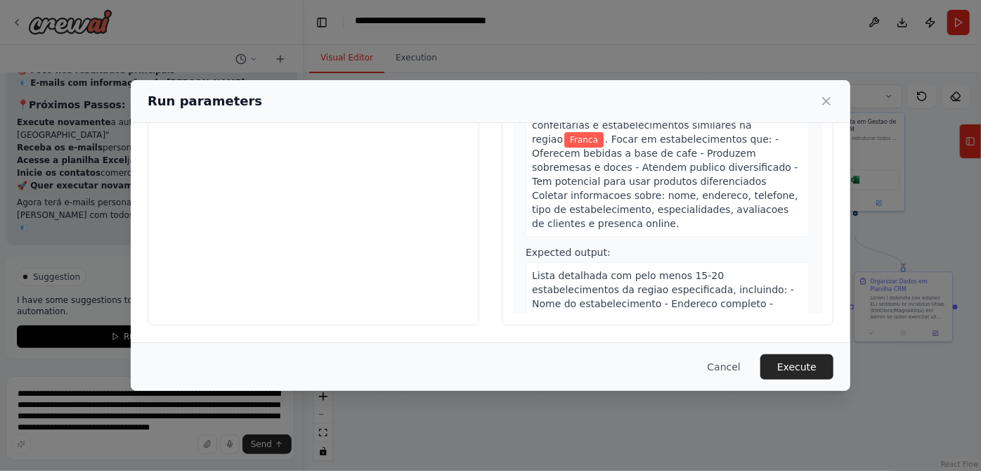
scroll to position [191, 0]
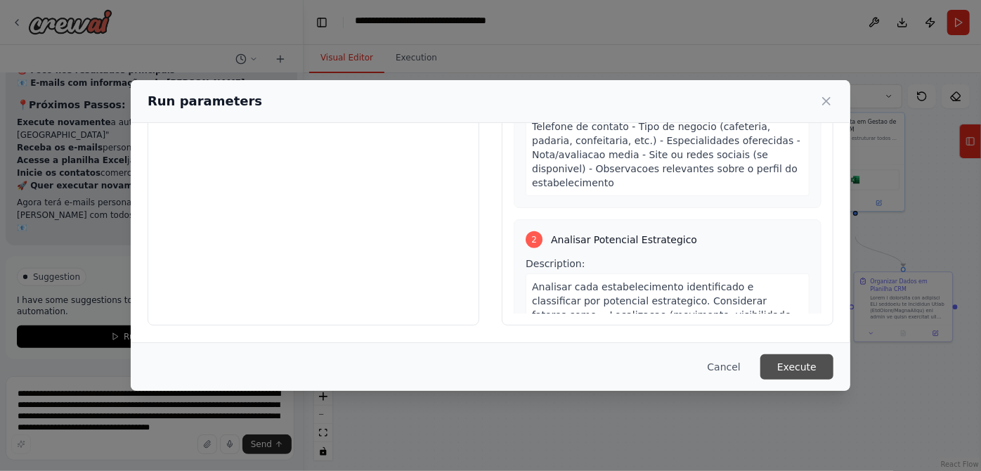
click at [833, 365] on button "Execute" at bounding box center [796, 366] width 73 height 25
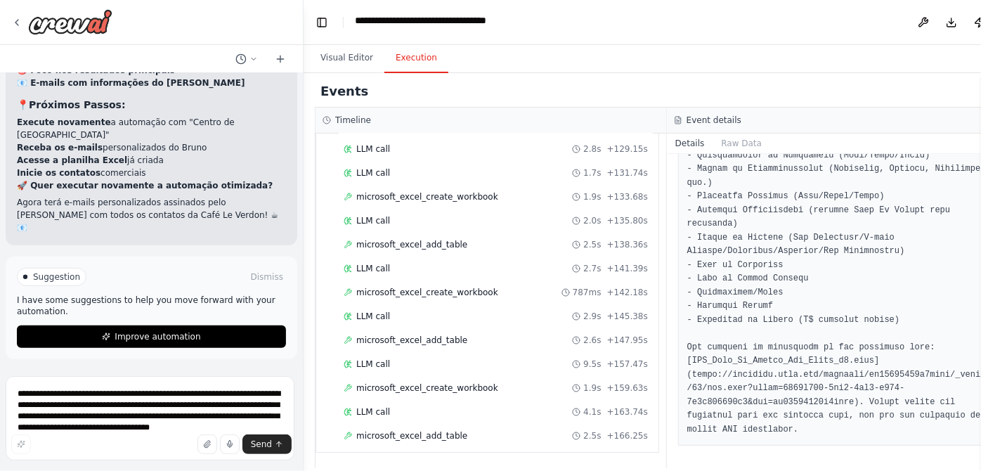
scroll to position [3060, 0]
click at [361, 70] on button "Visual Editor" at bounding box center [346, 59] width 75 height 30
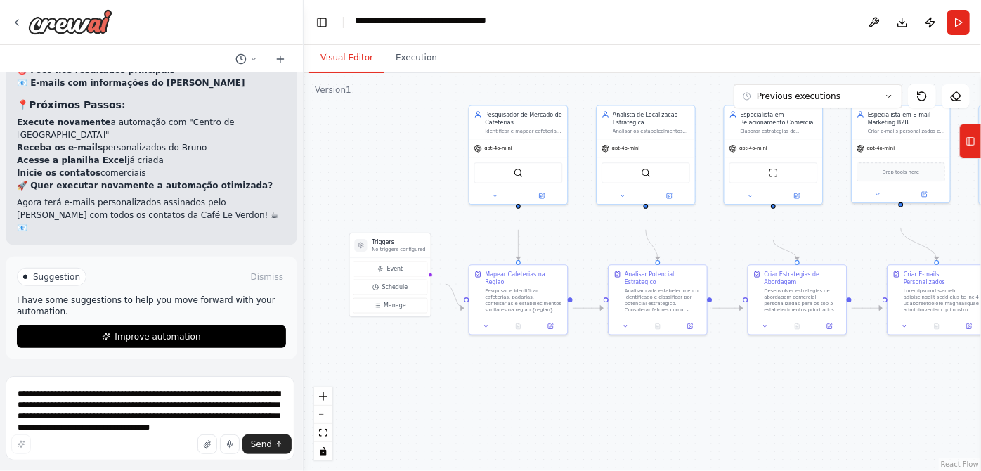
drag, startPoint x: 423, startPoint y: 282, endPoint x: 596, endPoint y: 275, distance: 173.0
click at [596, 275] on div ".deletable-edge-delete-btn { width: 20px; height: 20px; border: 0px solid #ffff…" at bounding box center [642, 272] width 677 height 398
click at [421, 295] on button "Schedule" at bounding box center [390, 287] width 74 height 15
select select "******"
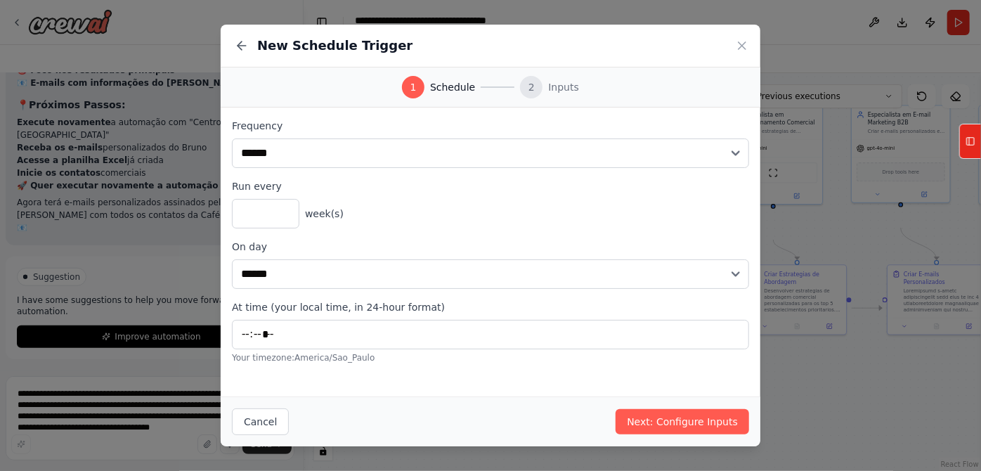
scroll to position [73, 0]
click at [232, 415] on button "Cancel" at bounding box center [260, 421] width 57 height 27
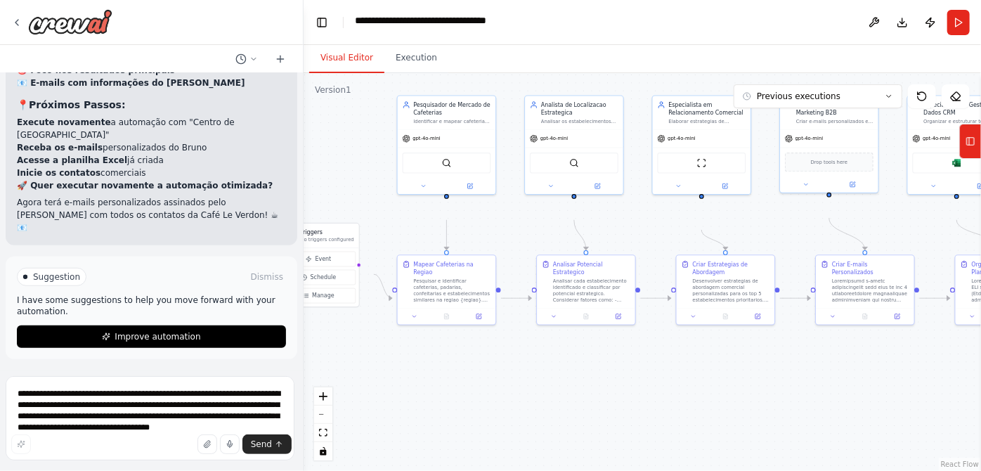
drag, startPoint x: 530, startPoint y: 437, endPoint x: 442, endPoint y: 425, distance: 89.3
click at [442, 425] on div ".deletable-edge-delete-btn { width: 20px; height: 20px; border: 0px solid #ffff…" at bounding box center [642, 272] width 677 height 398
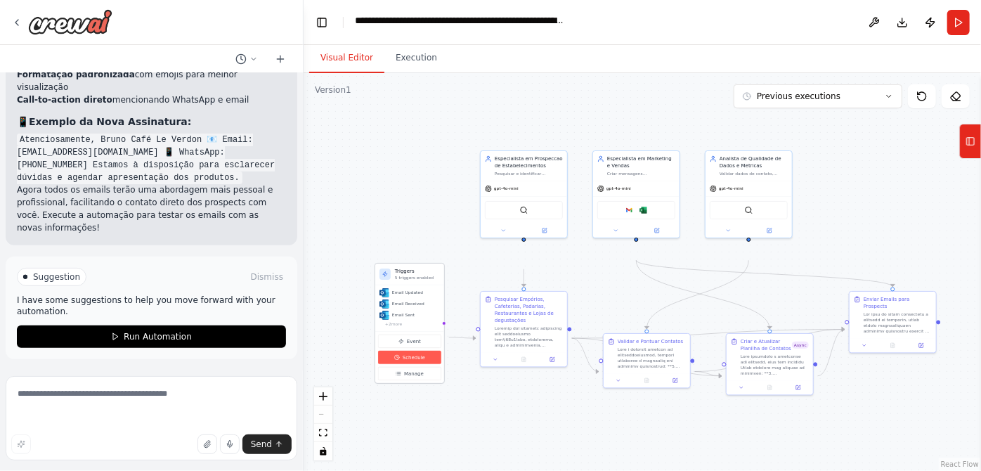
click at [412, 364] on button "Schedule" at bounding box center [409, 357] width 63 height 13
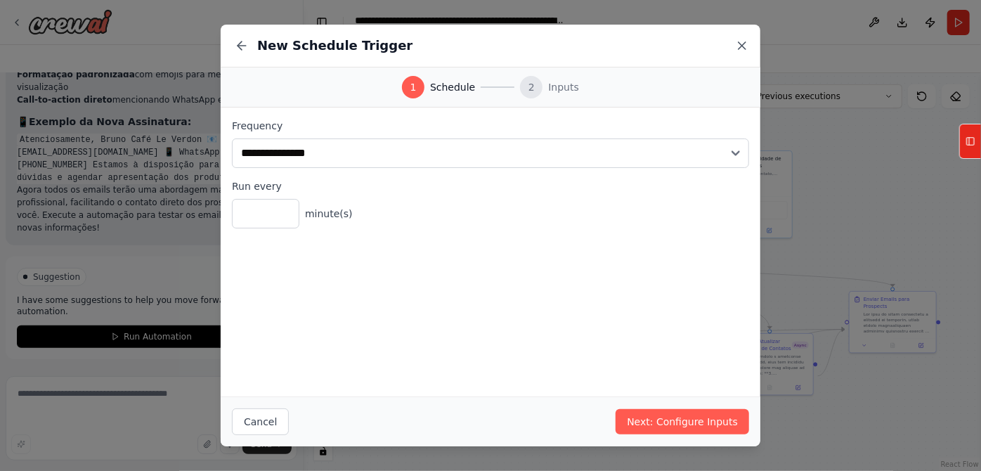
click at [749, 53] on icon at bounding box center [742, 46] width 14 height 14
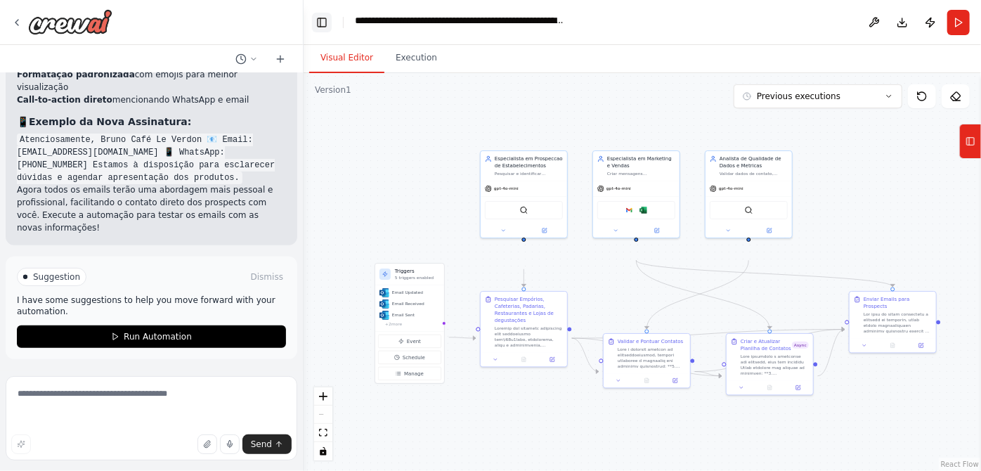
click at [330, 32] on button "Toggle Left Sidebar" at bounding box center [322, 23] width 20 height 20
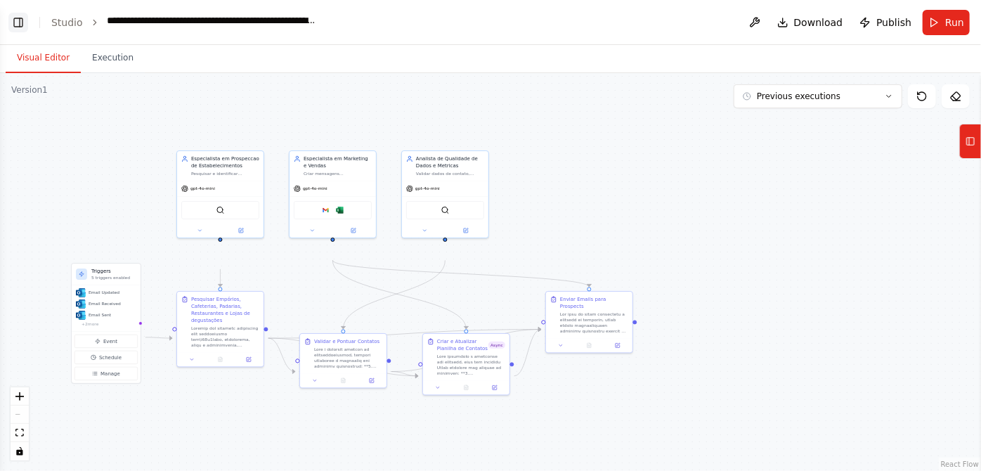
click at [20, 27] on button "Toggle Left Sidebar" at bounding box center [18, 23] width 20 height 20
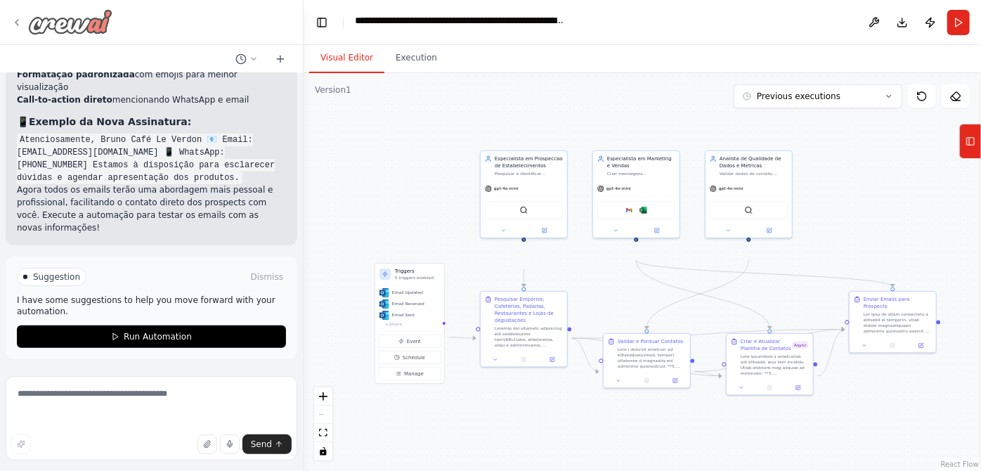
click at [72, 34] on img at bounding box center [70, 21] width 84 height 25
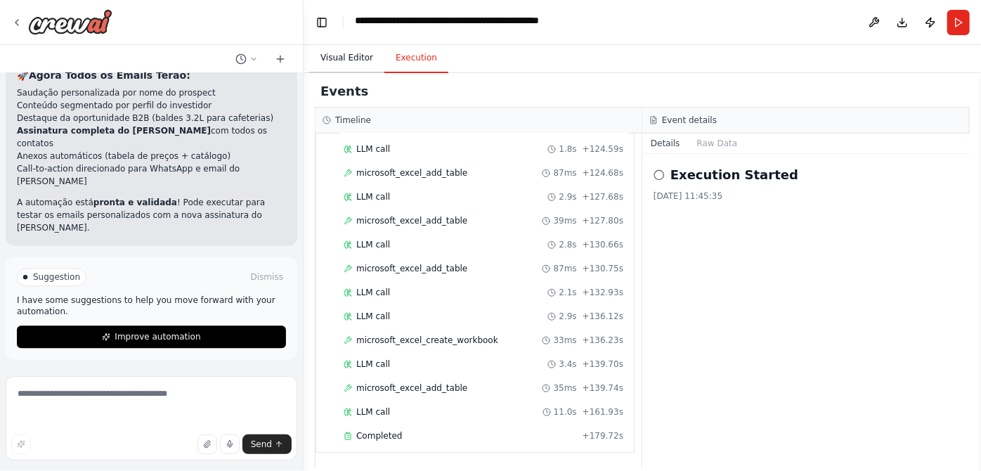
click at [358, 73] on button "Visual Editor" at bounding box center [346, 59] width 75 height 30
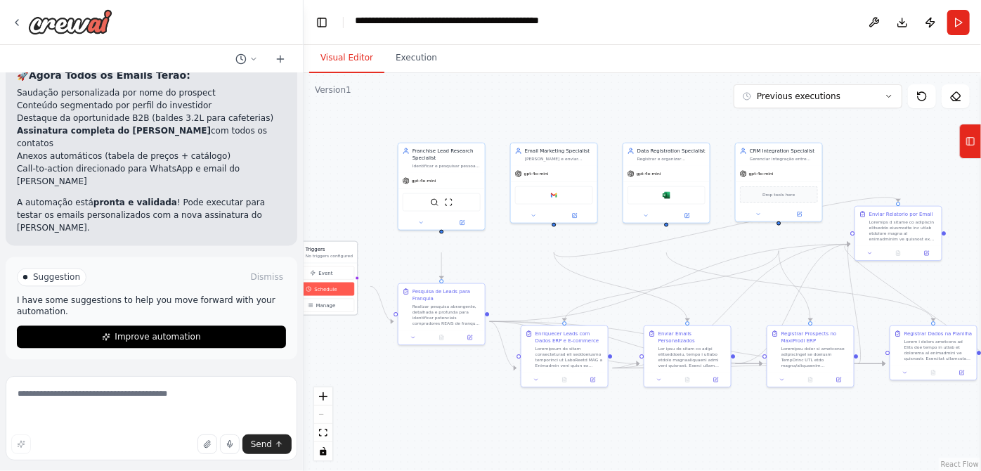
click at [330, 292] on span "Schedule" at bounding box center [325, 288] width 22 height 7
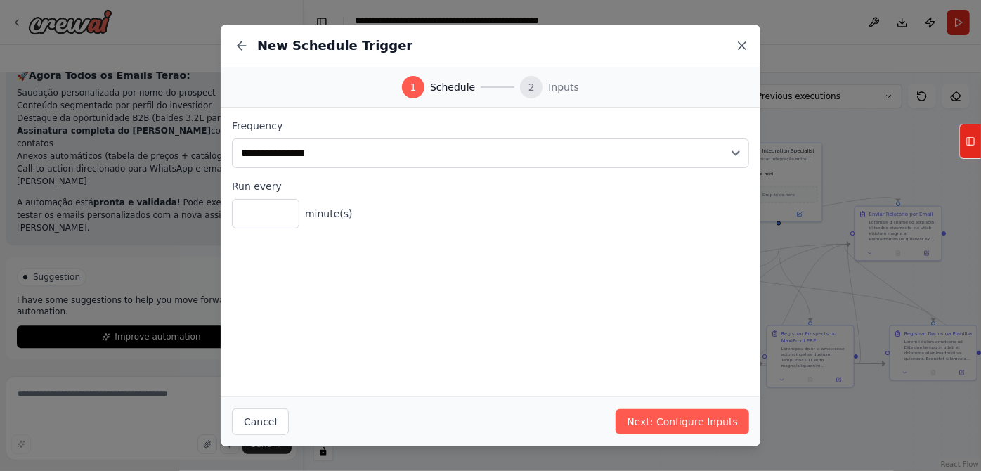
click at [745, 49] on icon at bounding box center [741, 45] width 7 height 7
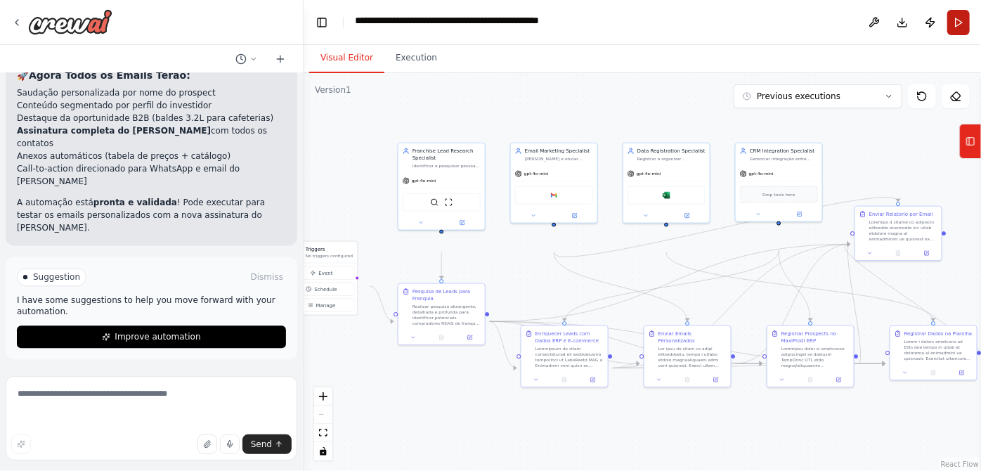
click at [947, 35] on button "Run" at bounding box center [958, 22] width 22 height 25
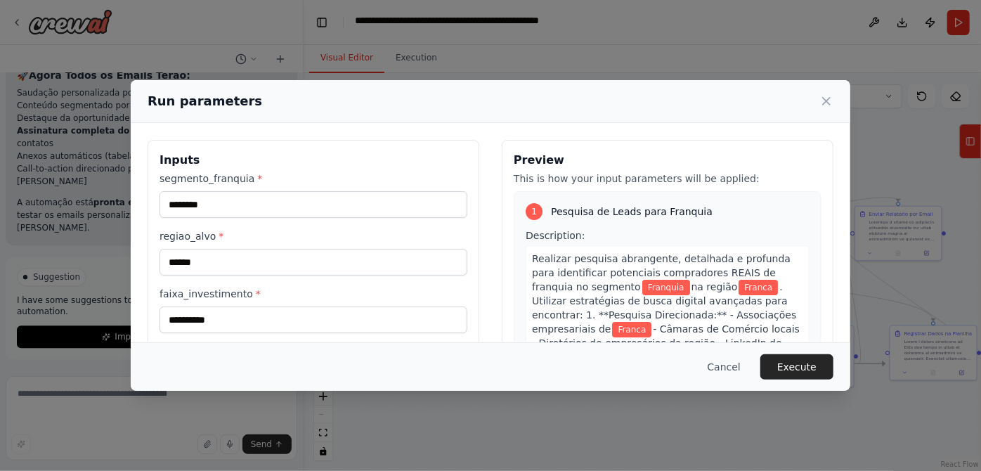
click at [291, 255] on div "**********" at bounding box center [313, 338] width 308 height 334
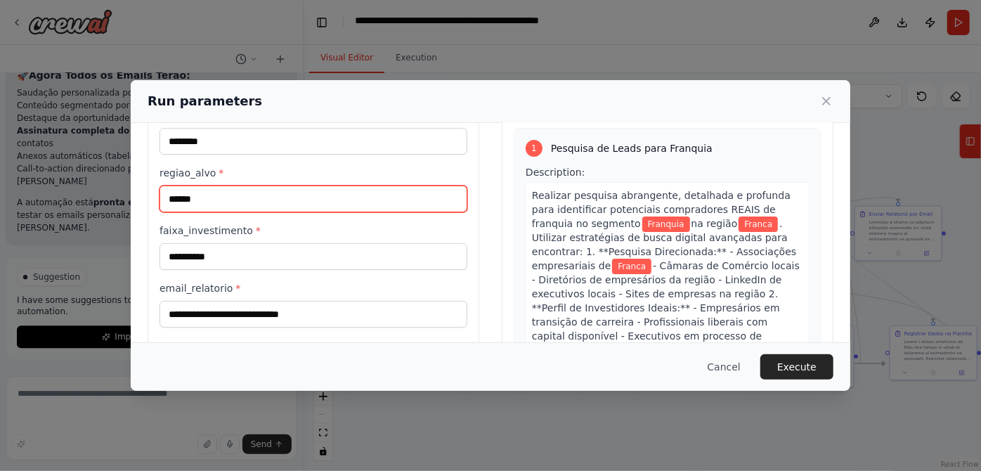
click at [275, 212] on input "******" at bounding box center [313, 198] width 308 height 27
type input "*"
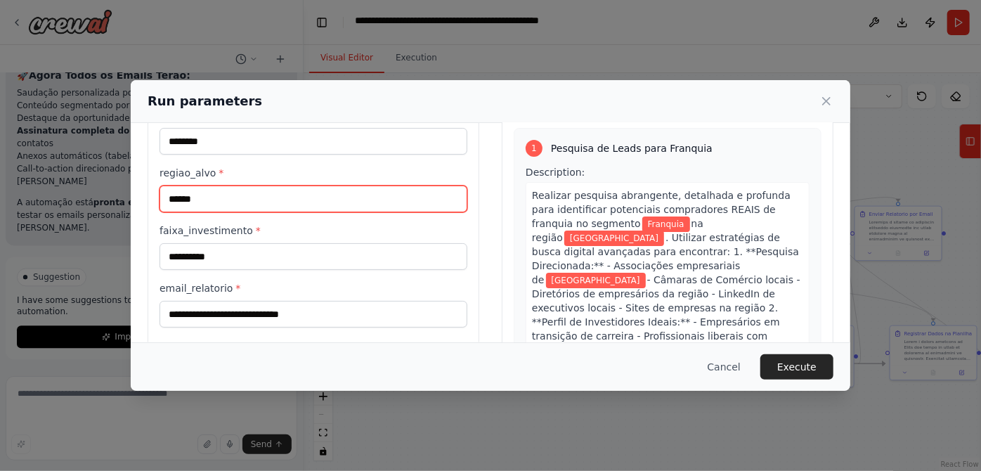
type input "******"
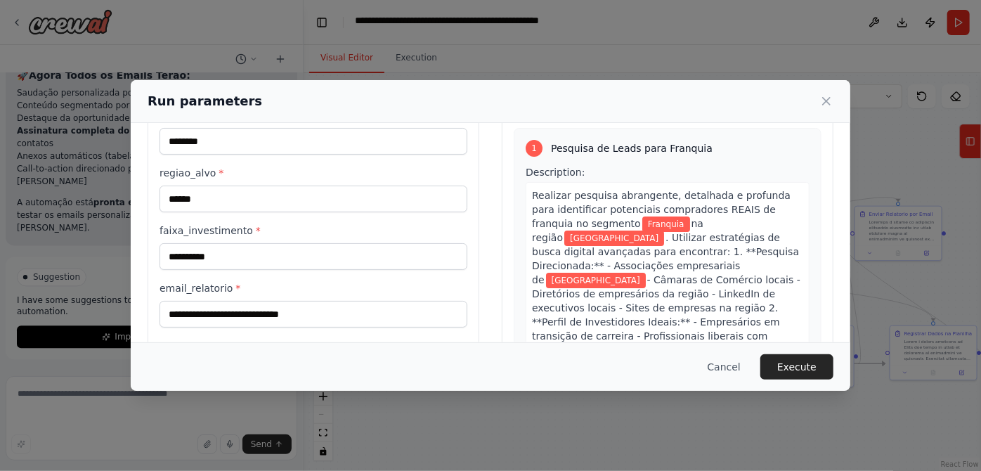
click at [275, 180] on label "regiao_alvo *" at bounding box center [313, 173] width 308 height 14
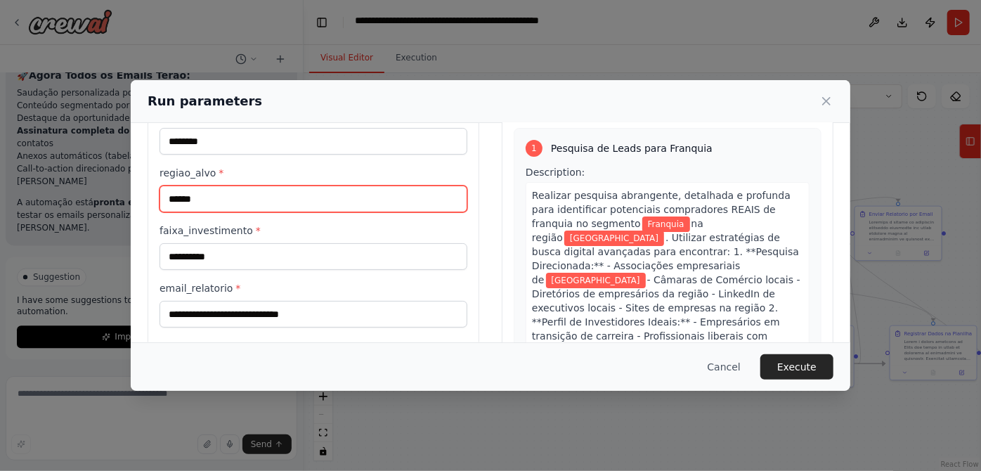
click at [275, 211] on input "******" at bounding box center [313, 198] width 308 height 27
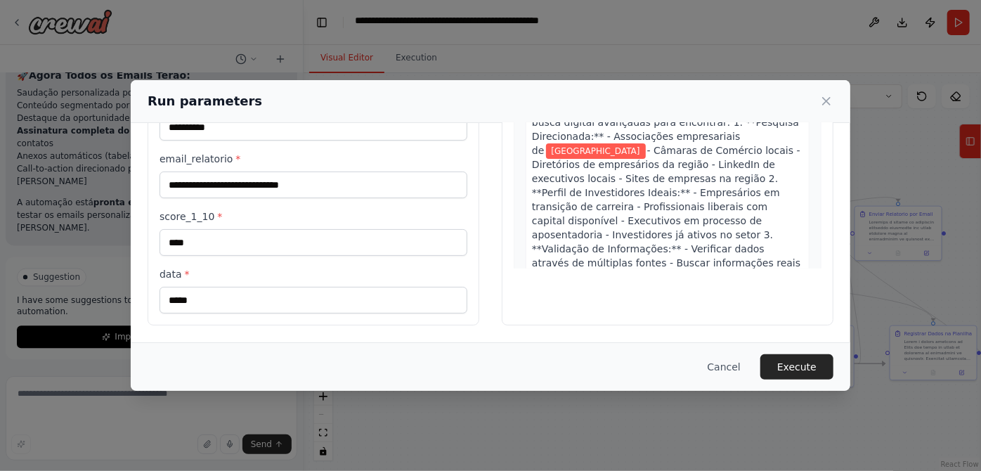
scroll to position [311, 0]
click at [833, 354] on button "Execute" at bounding box center [796, 366] width 73 height 25
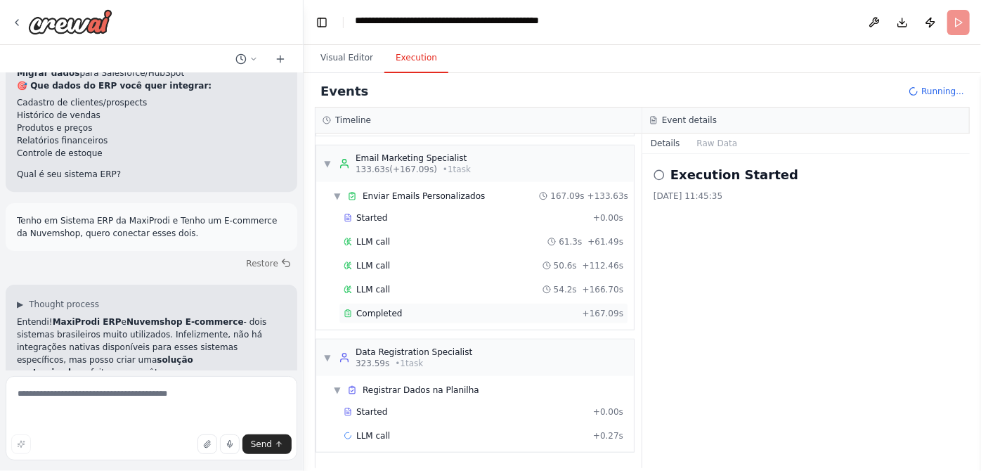
scroll to position [840, 0]
click at [382, 73] on button "Visual Editor" at bounding box center [346, 59] width 75 height 30
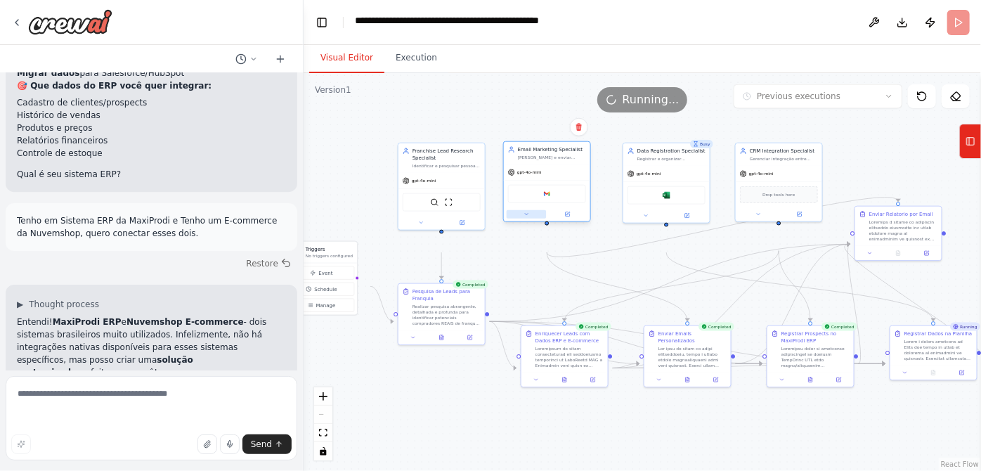
click at [535, 221] on div at bounding box center [547, 214] width 86 height 14
click at [537, 304] on div ".deletable-edge-delete-btn { width: 20px; height: 20px; border: 0px solid #ffff…" at bounding box center [642, 272] width 677 height 398
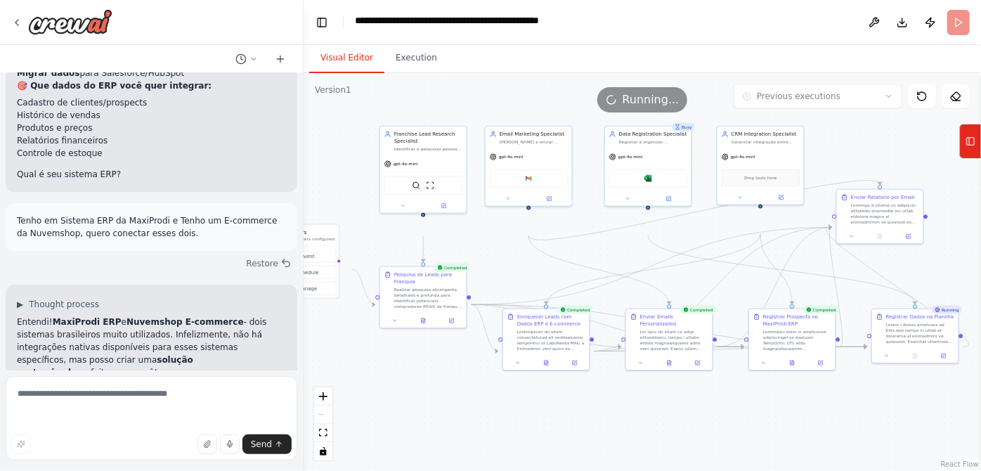
drag, startPoint x: 541, startPoint y: 309, endPoint x: 523, endPoint y: 292, distance: 24.9
click at [523, 292] on div ".deletable-edge-delete-btn { width: 20px; height: 20px; border: 0px solid #ffff…" at bounding box center [642, 272] width 677 height 398
click at [414, 65] on button "Execution" at bounding box center [416, 59] width 64 height 30
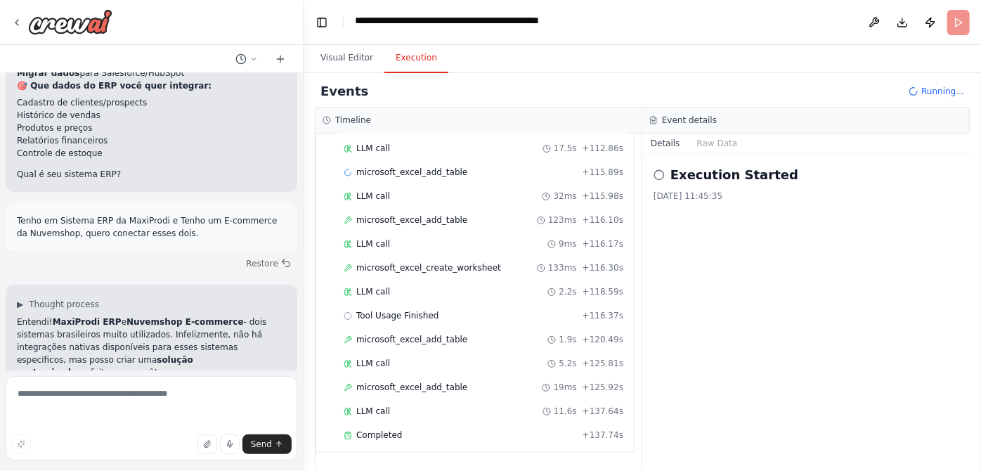
scroll to position [1888, 0]
click at [345, 65] on button "Visual Editor" at bounding box center [346, 59] width 75 height 30
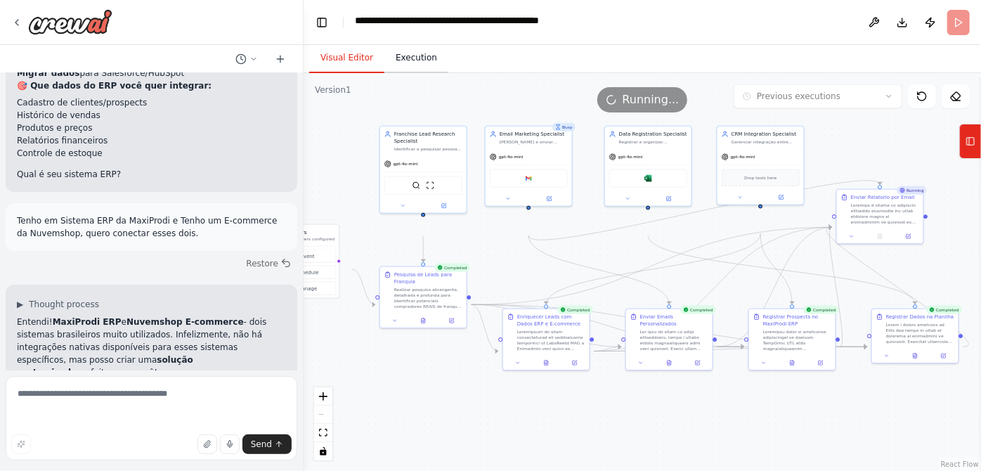
click at [442, 73] on button "Execution" at bounding box center [416, 59] width 64 height 30
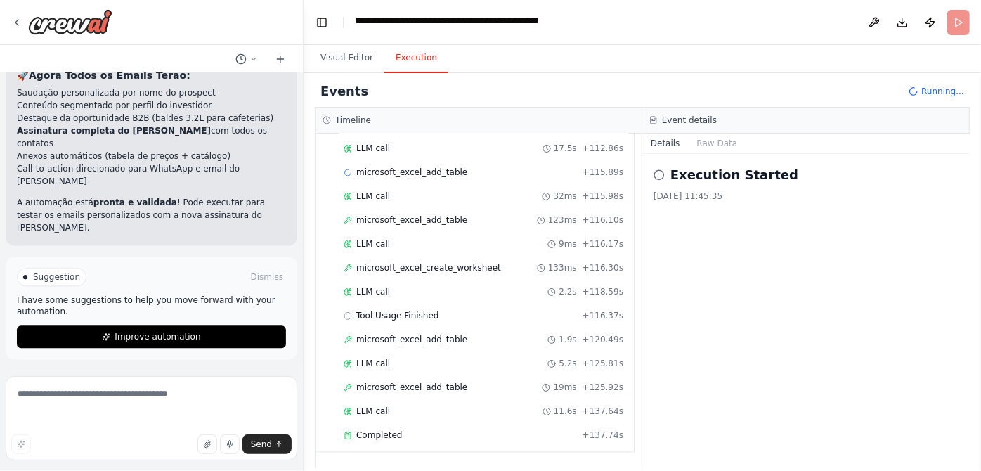
scroll to position [16700, 0]
click at [384, 73] on button "Visual Editor" at bounding box center [346, 59] width 75 height 30
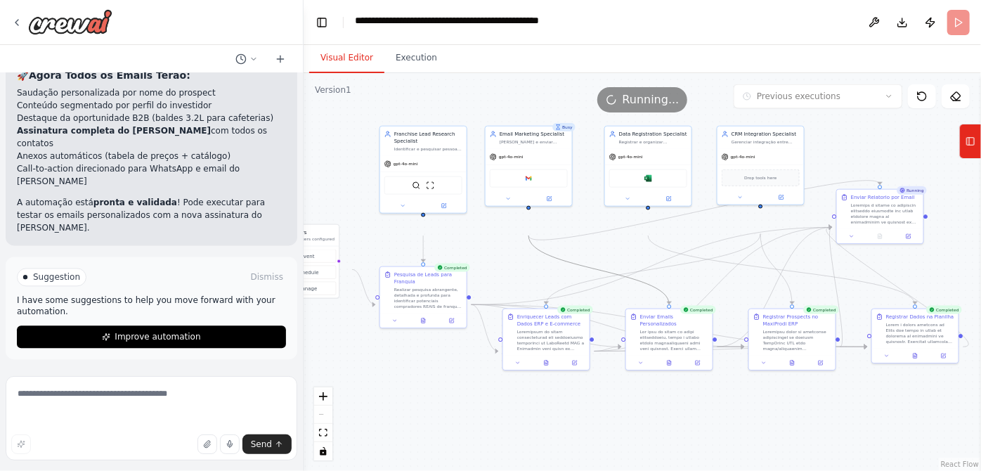
drag, startPoint x: 653, startPoint y: 300, endPoint x: 593, endPoint y: 289, distance: 60.6
click at [593, 289] on icon "Edge from e00a3981-1612-4b6b-b794-9b28a1c1bc9d to c92cdbfe-b9cb-446e-960e-5c374…" at bounding box center [598, 269] width 141 height 69
click at [701, 364] on icon at bounding box center [698, 361] width 6 height 6
drag, startPoint x: 22, startPoint y: 282, endPoint x: 133, endPoint y: 354, distance: 131.5
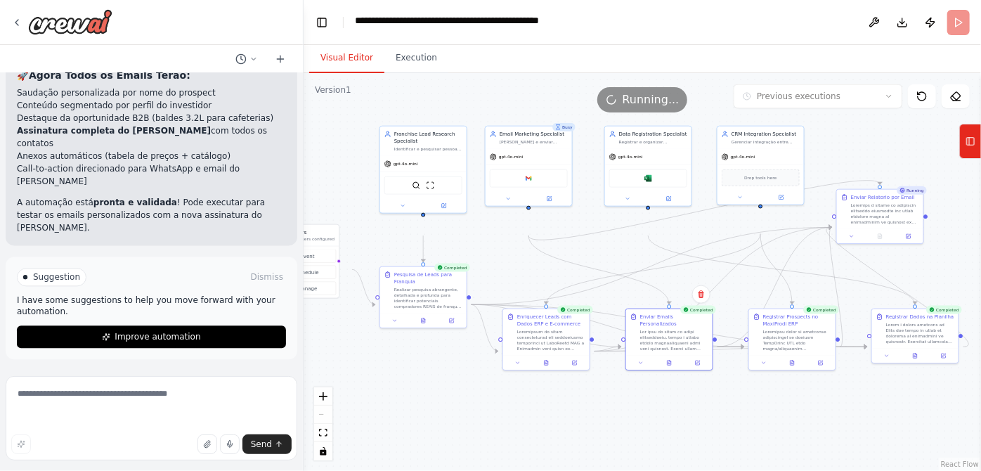
copy p "Ao criar e-mail personalizados precisam contem essas informações a seguir: Acre…"
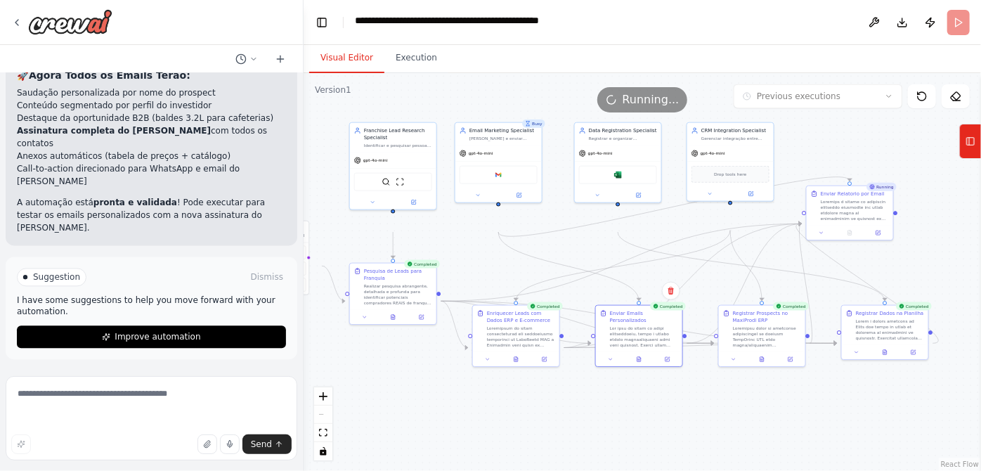
drag, startPoint x: 589, startPoint y: 294, endPoint x: 559, endPoint y: 291, distance: 30.4
click at [559, 291] on div ".deletable-edge-delete-btn { width: 20px; height: 20px; border: 0px solid #ffff…" at bounding box center [642, 272] width 677 height 398
click at [448, 73] on button "Execution" at bounding box center [416, 59] width 64 height 30
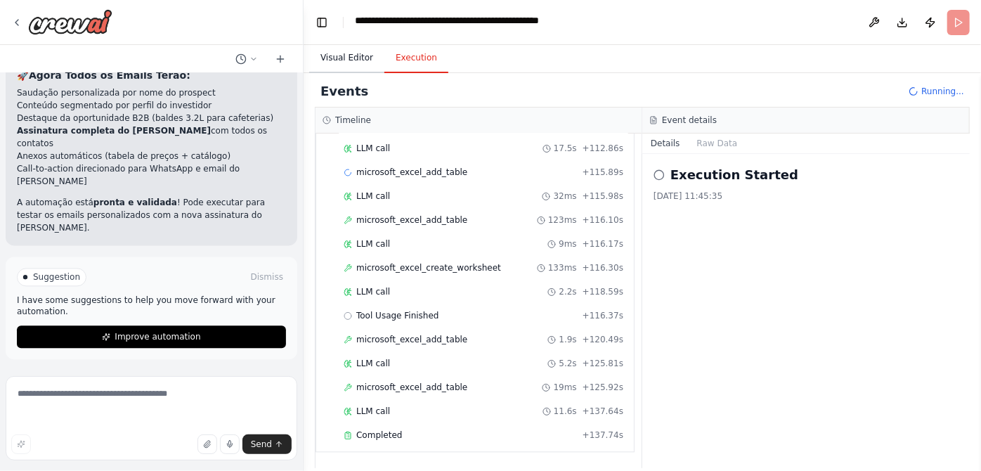
click at [358, 73] on button "Visual Editor" at bounding box center [346, 59] width 75 height 30
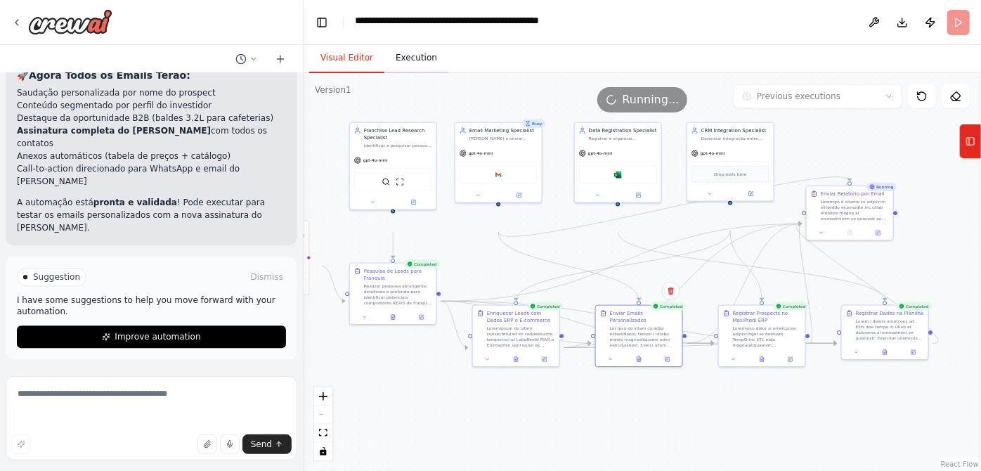
click at [436, 73] on button "Execution" at bounding box center [416, 59] width 64 height 30
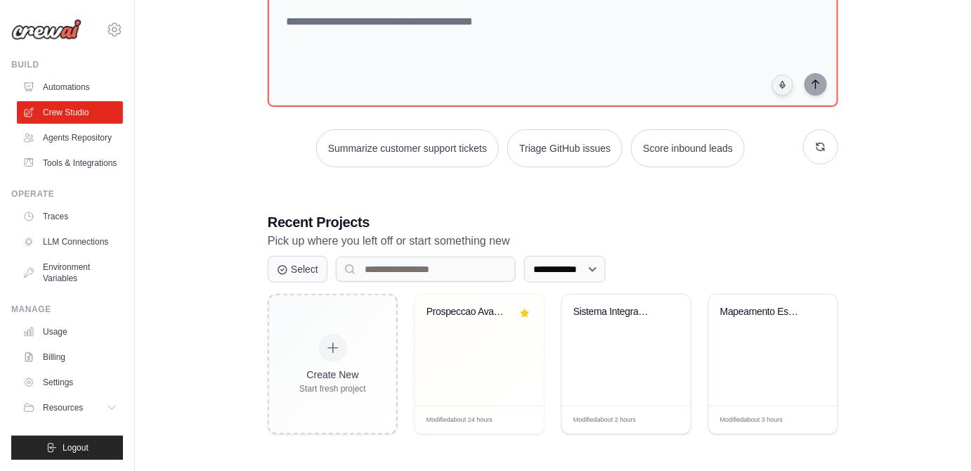
scroll to position [256, 0]
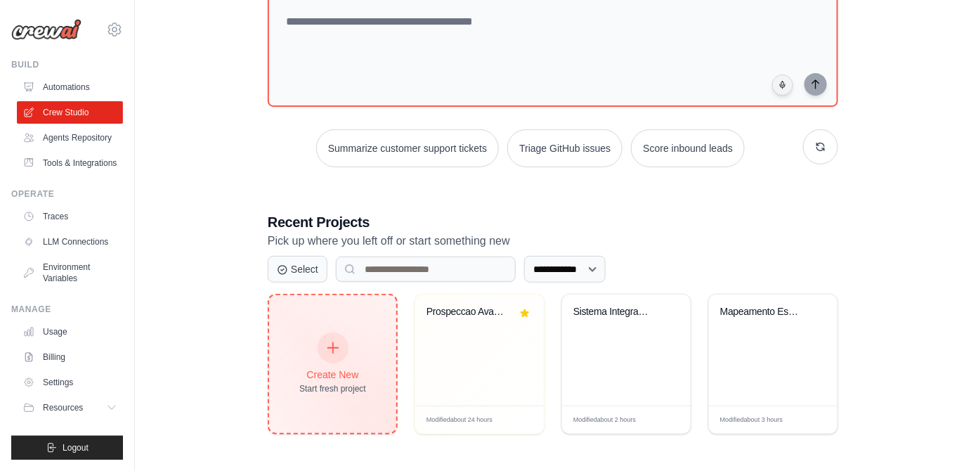
click at [348, 332] on div at bounding box center [333, 347] width 31 height 31
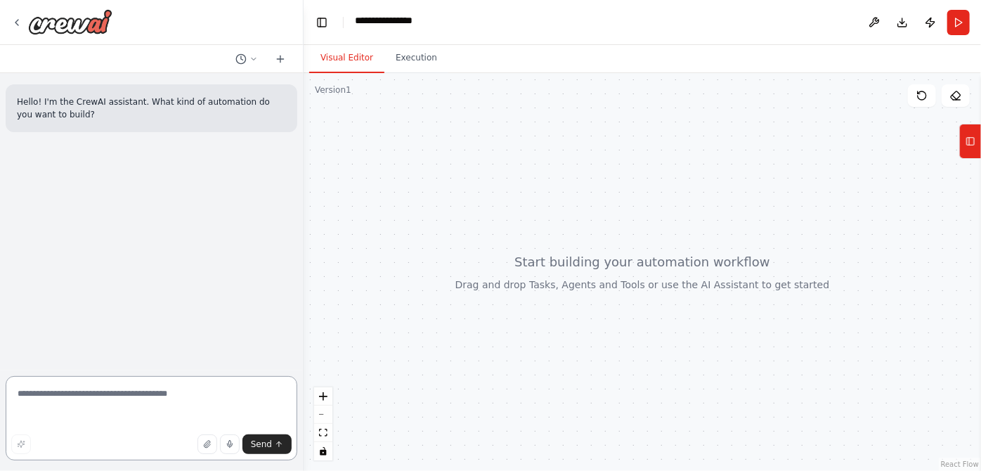
click at [60, 392] on textarea at bounding box center [152, 418] width 292 height 84
paste textarea "**********"
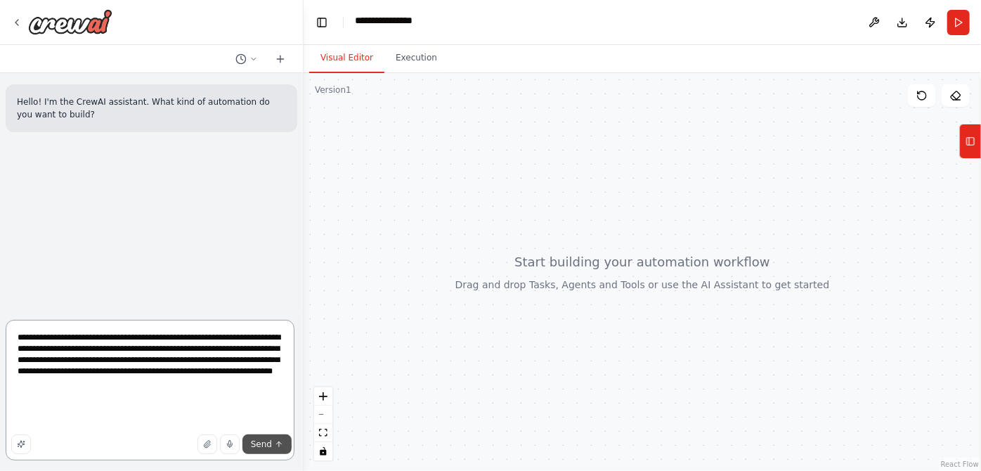
type textarea "**********"
click at [254, 434] on button "Send" at bounding box center [266, 444] width 49 height 20
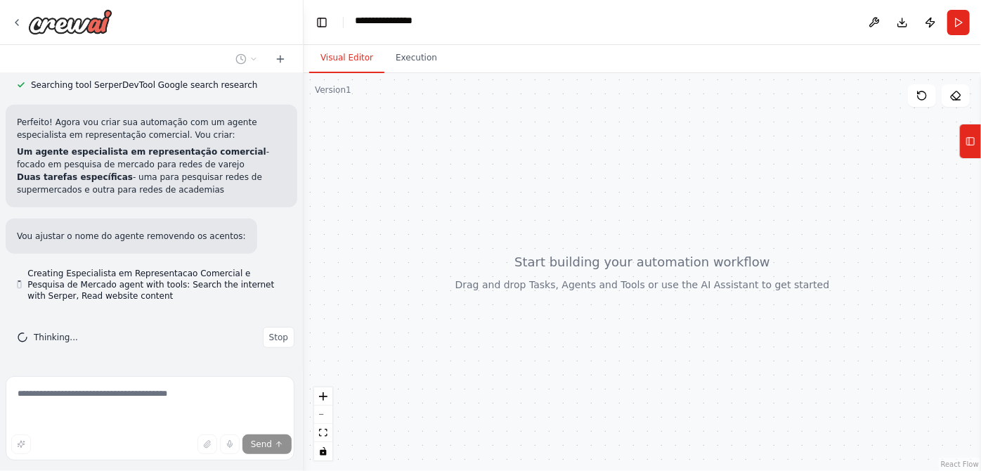
scroll to position [662, 0]
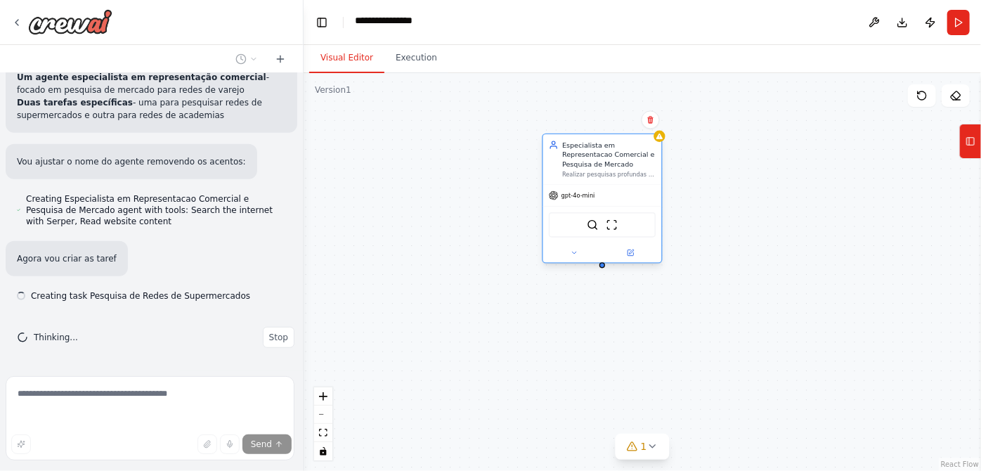
drag, startPoint x: 551, startPoint y: 227, endPoint x: 560, endPoint y: 175, distance: 52.8
click at [560, 175] on div "Especialista em Representacao Comercial e Pesquisa de Mercado Realizar pesquisa…" at bounding box center [602, 159] width 107 height 39
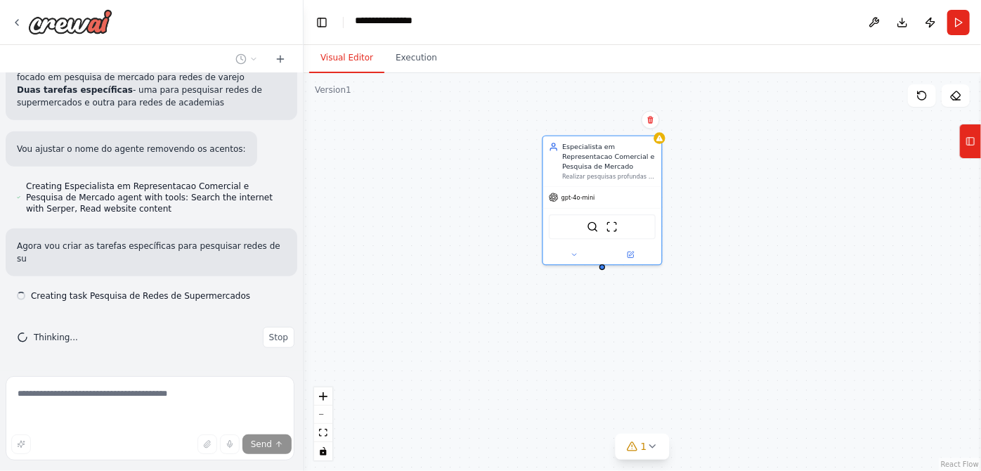
scroll to position [785, 0]
click at [452, 247] on div "Especialista em Representacao Comercial e Pesquisa de Mercado Realizar pesquisa…" at bounding box center [642, 272] width 677 height 398
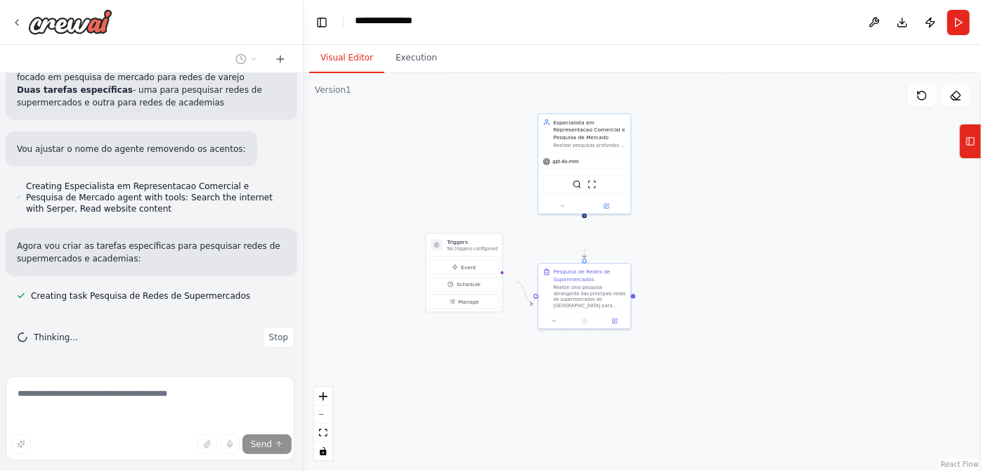
drag, startPoint x: 449, startPoint y: 249, endPoint x: 473, endPoint y: 169, distance: 84.3
click at [473, 169] on div ".deletable-edge-delete-btn { width: 20px; height: 20px; border: 0px solid #ffff…" at bounding box center [642, 272] width 677 height 398
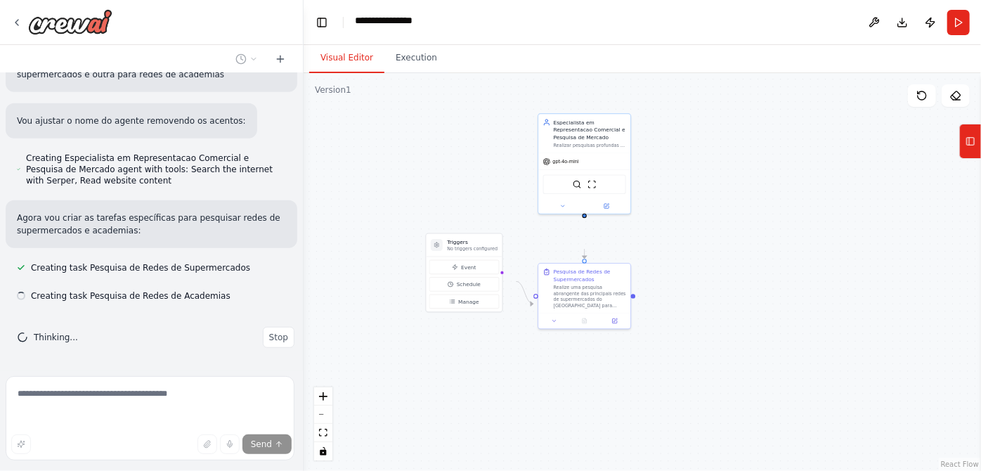
scroll to position [820, 0]
drag, startPoint x: 599, startPoint y: 379, endPoint x: 598, endPoint y: 407, distance: 27.4
click at [598, 397] on div "Realize uma pesquisa especializada das principais redes de academias e centros …" at bounding box center [590, 385] width 72 height 24
click at [385, 339] on div ".deletable-edge-delete-btn { width: 20px; height: 20px; border: 0px solid #ffff…" at bounding box center [642, 272] width 677 height 398
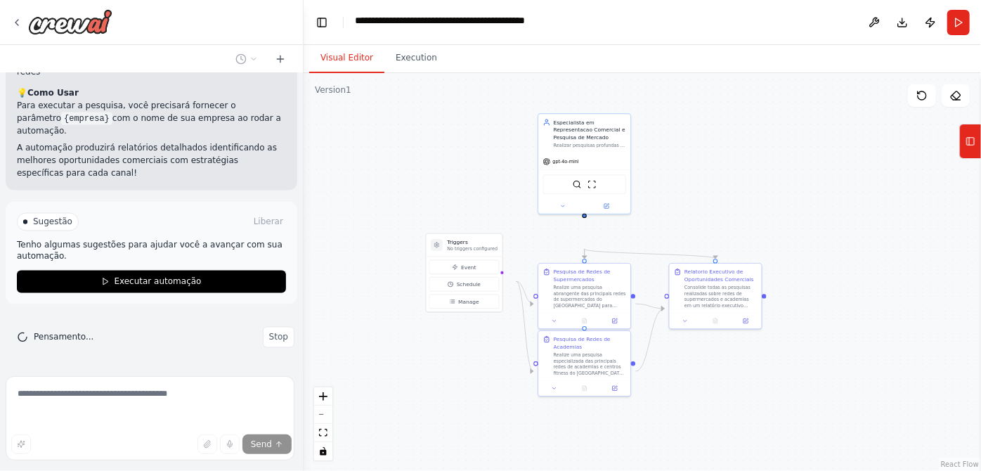
scroll to position [1834, 0]
click at [140, 154] on div "Olá! Sou assistente da [PERSON_NAME]. Que tipo de automação você quer criar? Ag…" at bounding box center [151, 221] width 303 height 297
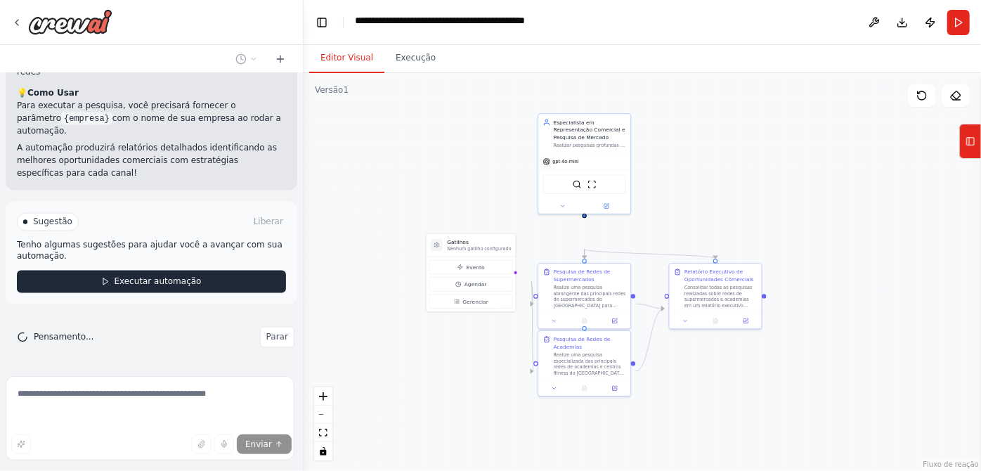
click at [149, 271] on button "Executar automação" at bounding box center [151, 282] width 269 height 22
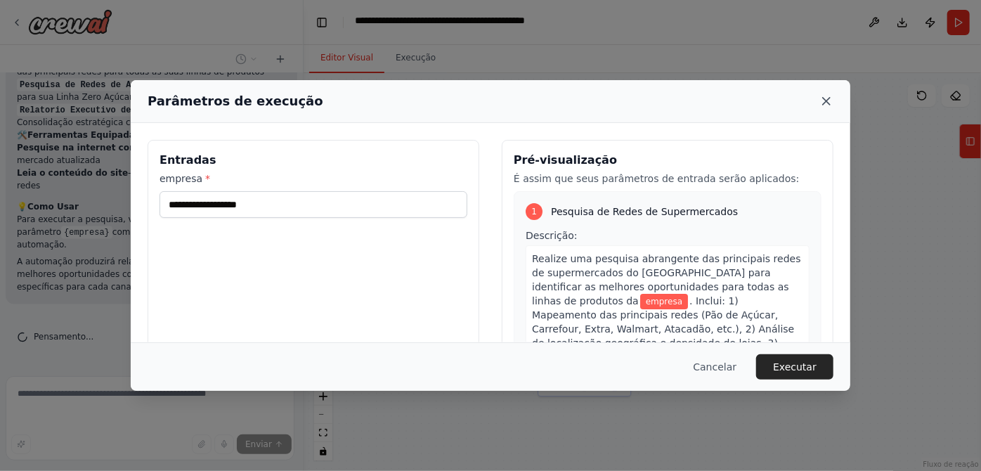
click at [833, 108] on icon at bounding box center [826, 101] width 14 height 14
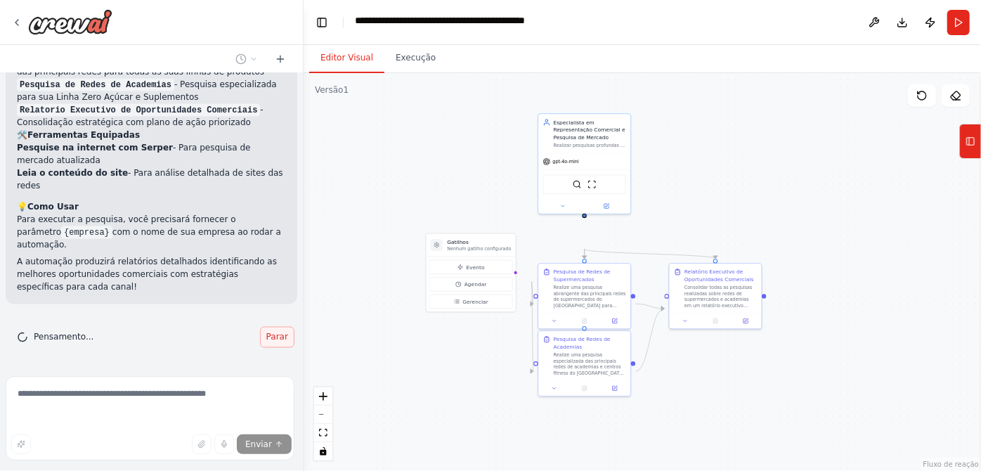
click at [266, 332] on font "Parar" at bounding box center [277, 337] width 22 height 10
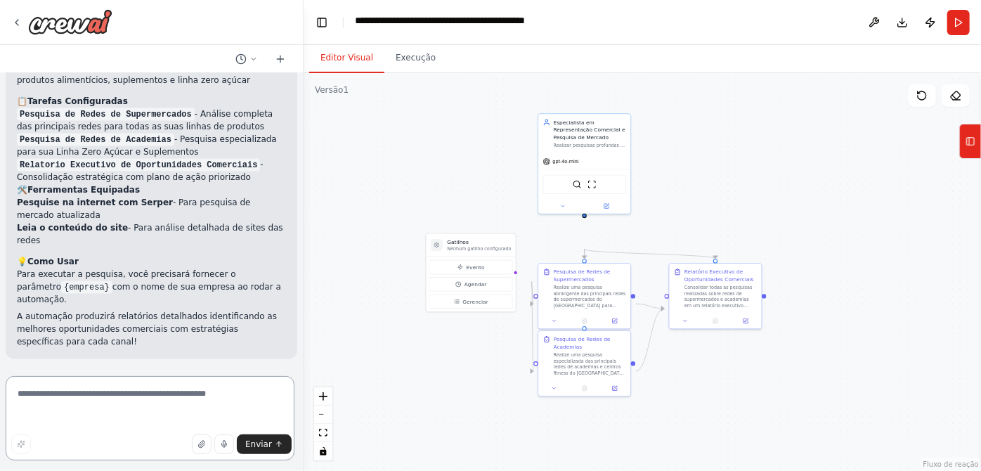
click at [153, 401] on textarea at bounding box center [150, 418] width 289 height 84
type textarea "**********"
click at [197, 442] on icon "button" at bounding box center [201, 444] width 8 height 8
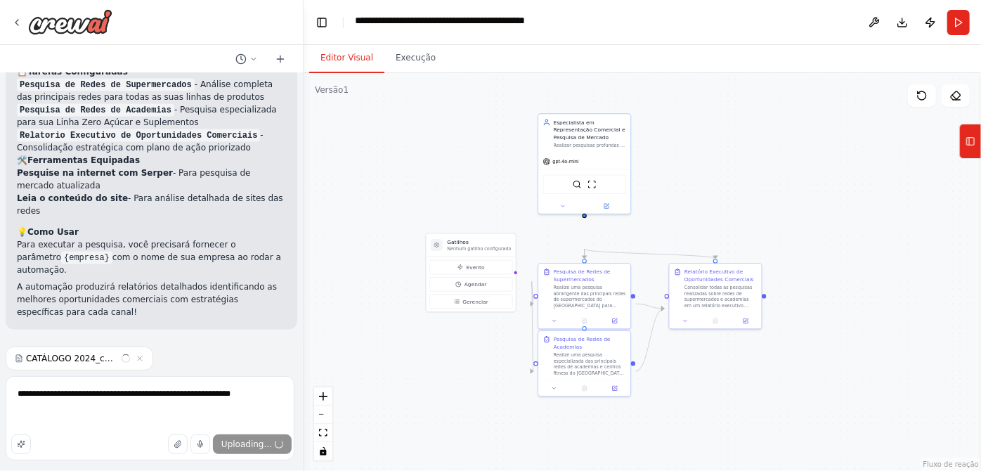
scroll to position [1662, 0]
click at [110, 416] on textarea "**********" at bounding box center [150, 418] width 289 height 84
click at [204, 441] on icon "button" at bounding box center [207, 444] width 6 height 7
click at [131, 420] on textarea "**********" at bounding box center [150, 418] width 289 height 84
type textarea "**********"
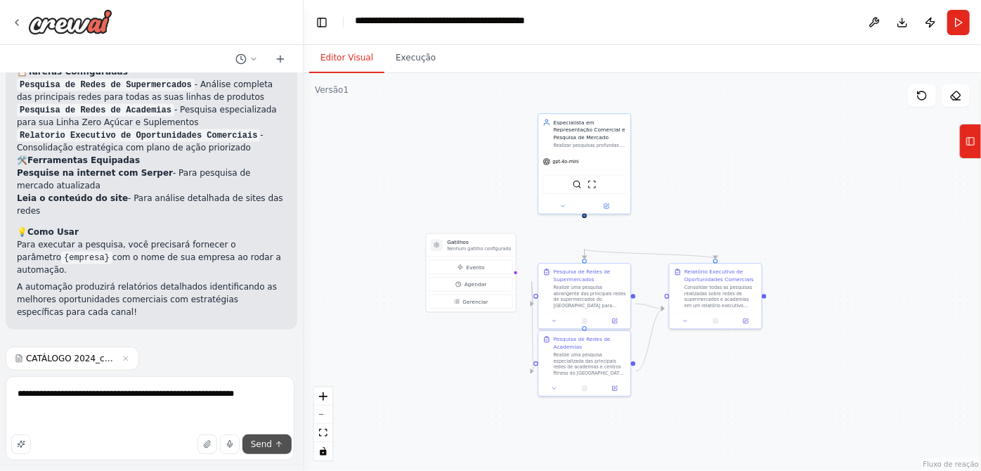
click at [275, 442] on icon "submit" at bounding box center [279, 444] width 8 height 8
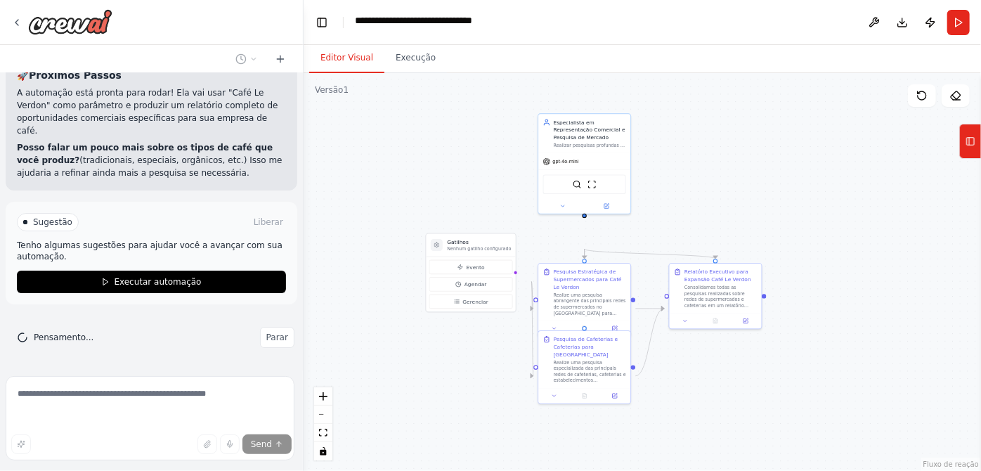
scroll to position [3433, 0]
click at [266, 333] on font "Parar" at bounding box center [277, 337] width 22 height 10
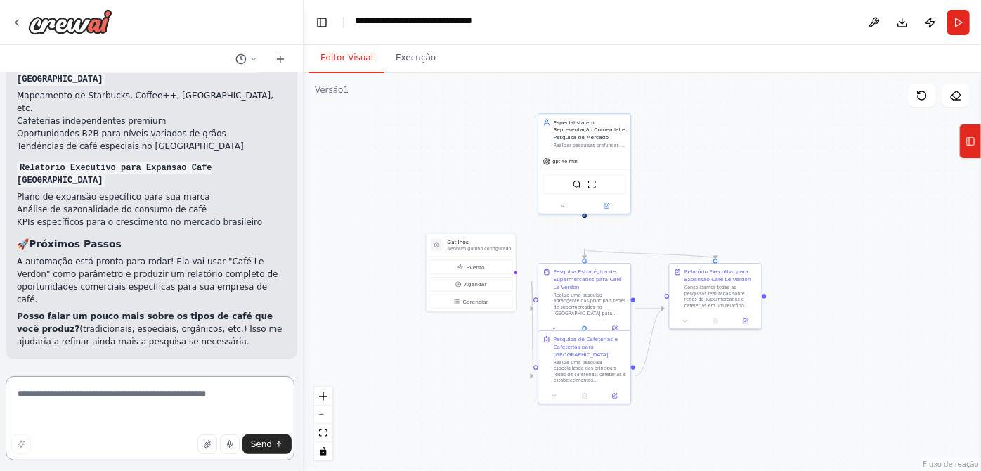
scroll to position [3224, 0]
type textarea "**********"
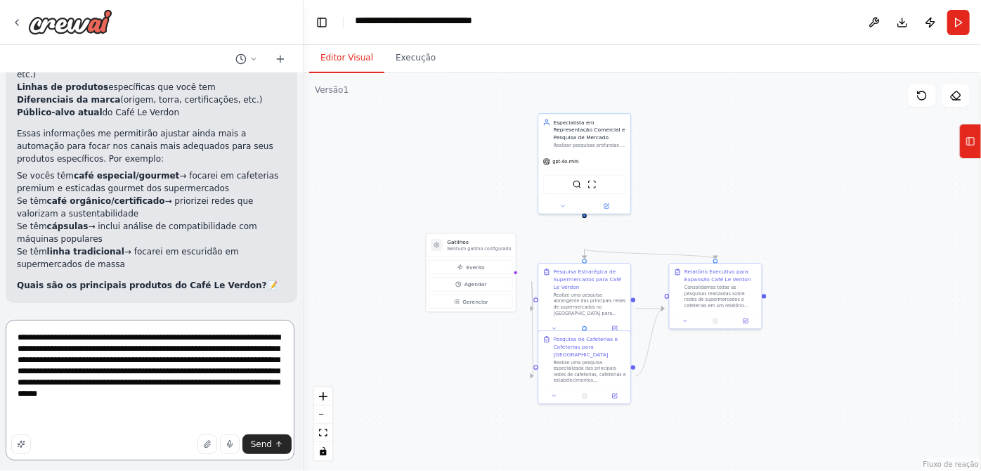
scroll to position [3290, 0]
type textarea "**********"
click at [251, 438] on span "Send" at bounding box center [261, 443] width 21 height 11
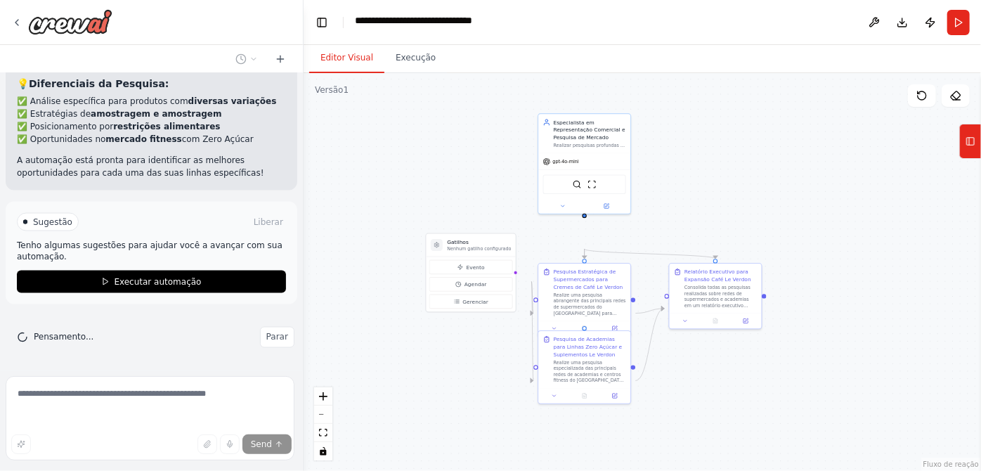
scroll to position [5449, 0]
click at [266, 332] on font "Parar" at bounding box center [277, 337] width 22 height 10
click at [145, 388] on textarea at bounding box center [150, 418] width 289 height 84
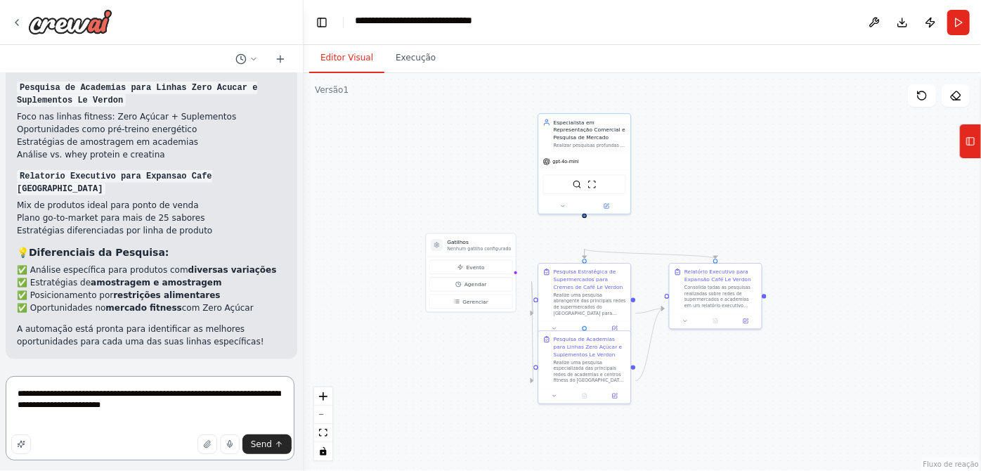
scroll to position [5254, 0]
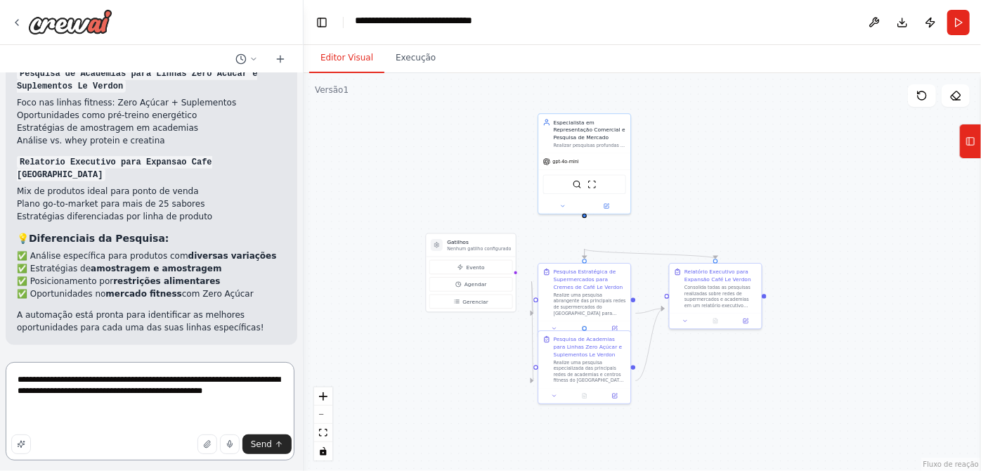
paste textarea "**********"
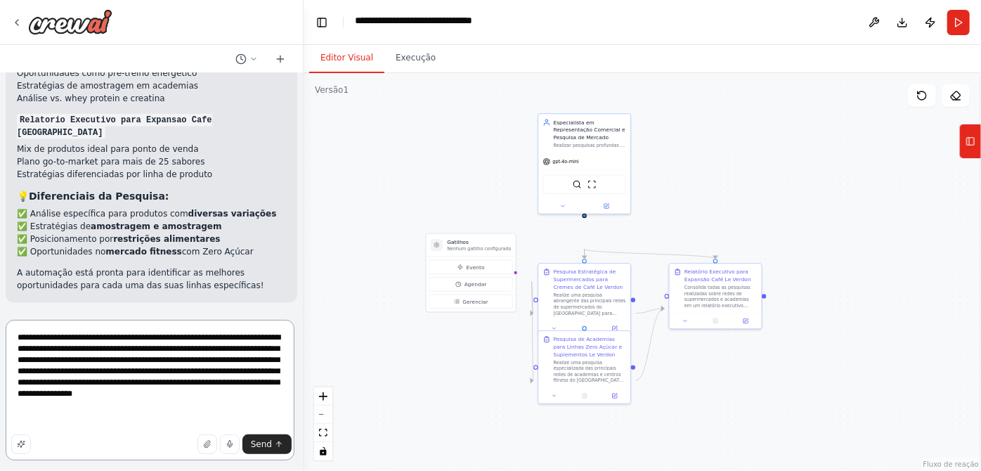
scroll to position [43, 0]
type textarea "**********"
click at [261, 438] on span "Send" at bounding box center [261, 443] width 21 height 11
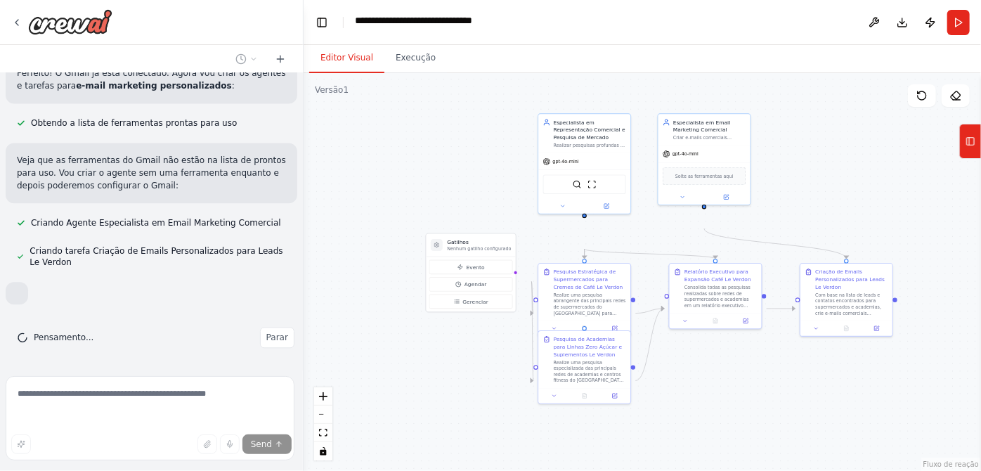
scroll to position [6123, 0]
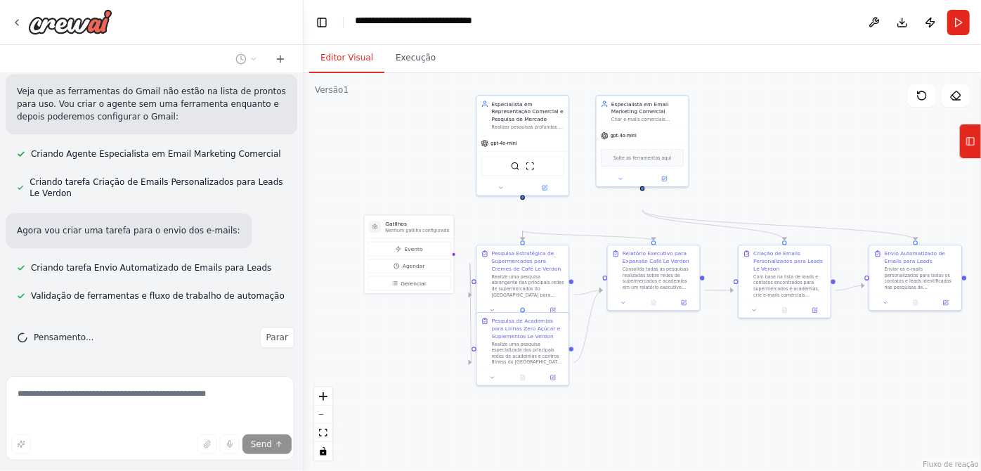
drag, startPoint x: 405, startPoint y: 370, endPoint x: 333, endPoint y: 347, distance: 75.8
click at [333, 347] on div ".deletable-edge-delete-btn { width: 20px; height: 20px; border: 0px solid #ffff…" at bounding box center [642, 272] width 677 height 398
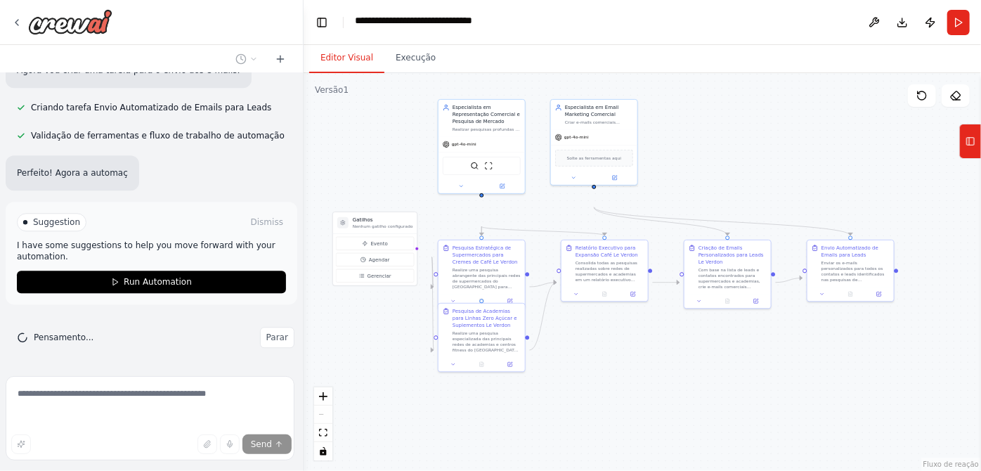
drag, startPoint x: 373, startPoint y: 384, endPoint x: 351, endPoint y: 375, distance: 23.4
click at [351, 375] on div ".deletable-edge-delete-btn { width: 20px; height: 20px; border: 0px solid #ffff…" at bounding box center [642, 272] width 677 height 398
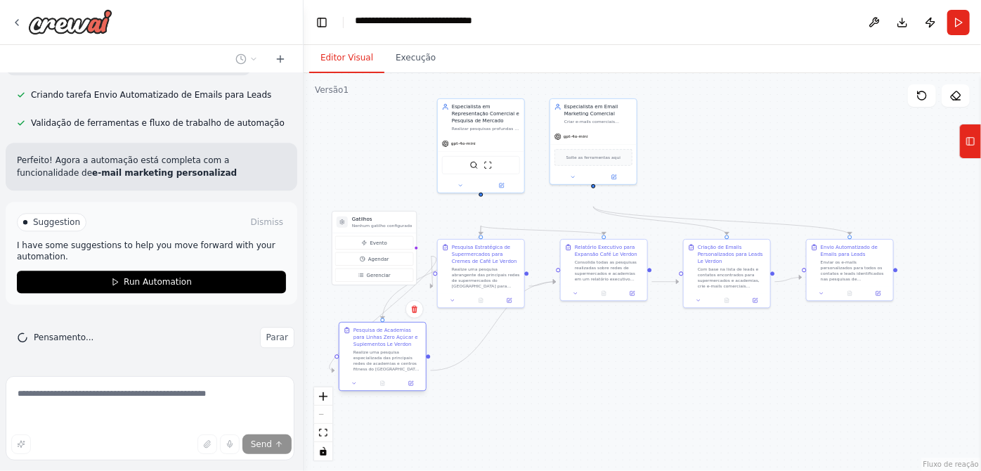
drag, startPoint x: 476, startPoint y: 345, endPoint x: 374, endPoint y: 362, distance: 102.6
click at [374, 347] on font "Pesquisa de Academias para Linhas Zero Açúcar e Suplementos Le Verdon" at bounding box center [385, 337] width 65 height 20
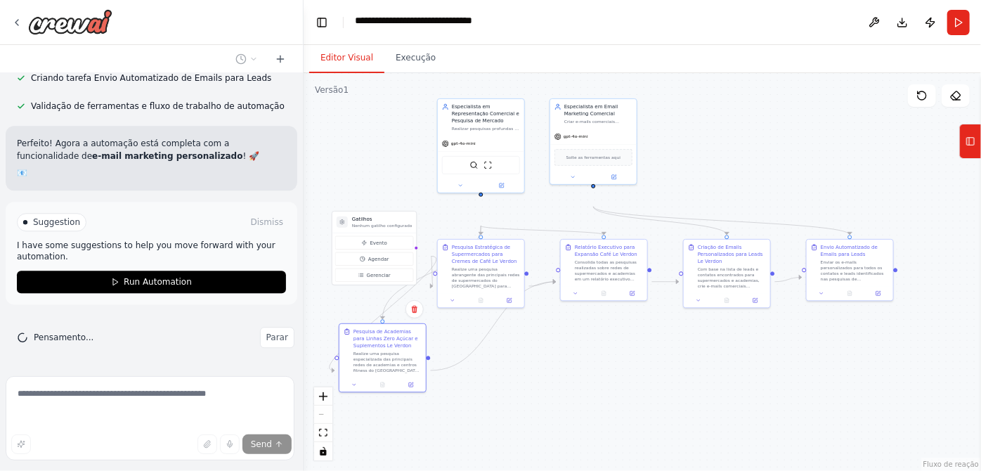
click at [552, 405] on div ".deletable-edge-delete-btn { width: 20px; height: 20px; border: 0px solid #ffff…" at bounding box center [642, 272] width 677 height 398
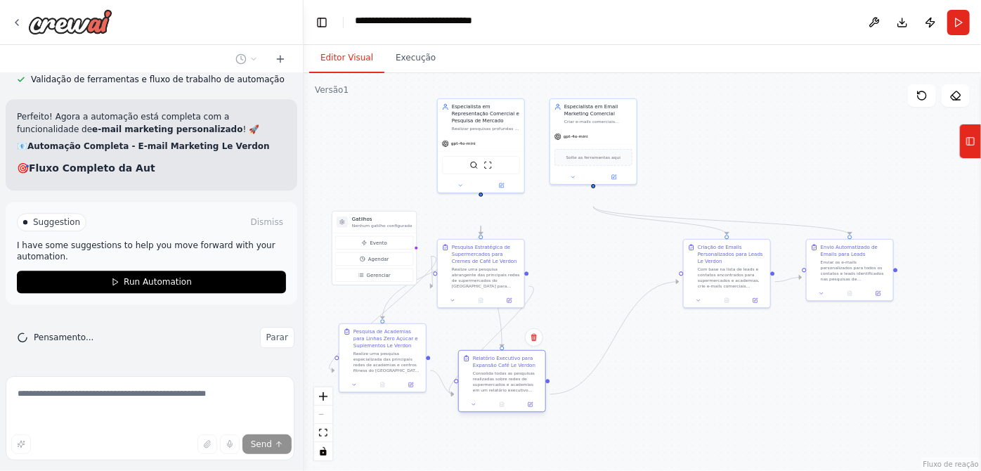
drag, startPoint x: 596, startPoint y: 271, endPoint x: 501, endPoint y: 366, distance: 134.1
click at [493, 368] on font "Relatório Executivo para Expansão Café Le Verdon" at bounding box center [504, 362] width 63 height 13
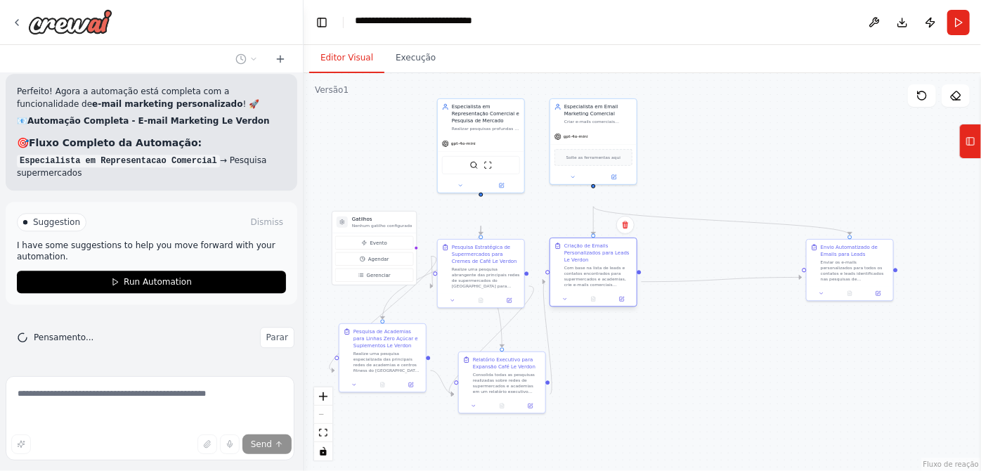
drag, startPoint x: 753, startPoint y: 273, endPoint x: 620, endPoint y: 275, distance: 132.8
click at [620, 263] on font "Criação de Emails Personalizados para Leads Le Verdon" at bounding box center [596, 253] width 65 height 20
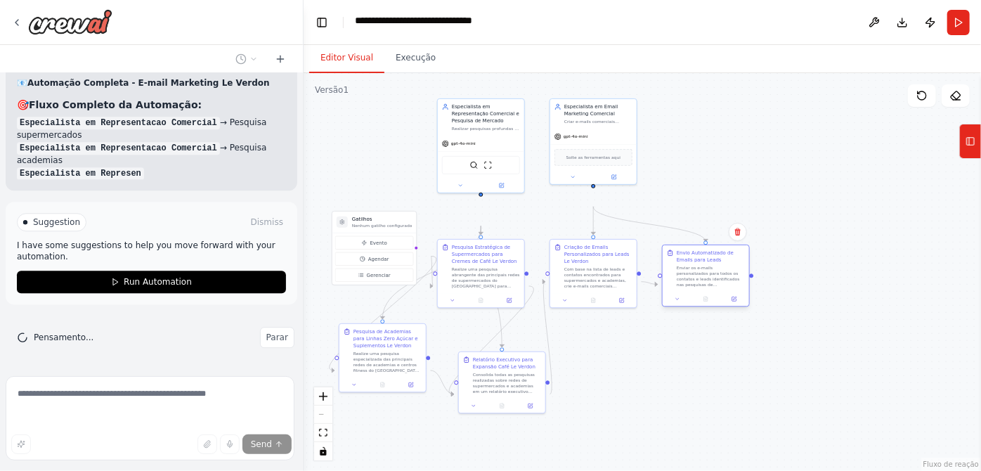
drag, startPoint x: 848, startPoint y: 278, endPoint x: 701, endPoint y: 281, distance: 147.6
click at [701, 263] on font "Envio Automatizado de Emails para Leads" at bounding box center [705, 256] width 57 height 13
click at [671, 379] on div ".deletable-edge-delete-btn { width: 20px; height: 20px; border: 0px solid #ffff…" at bounding box center [642, 272] width 677 height 398
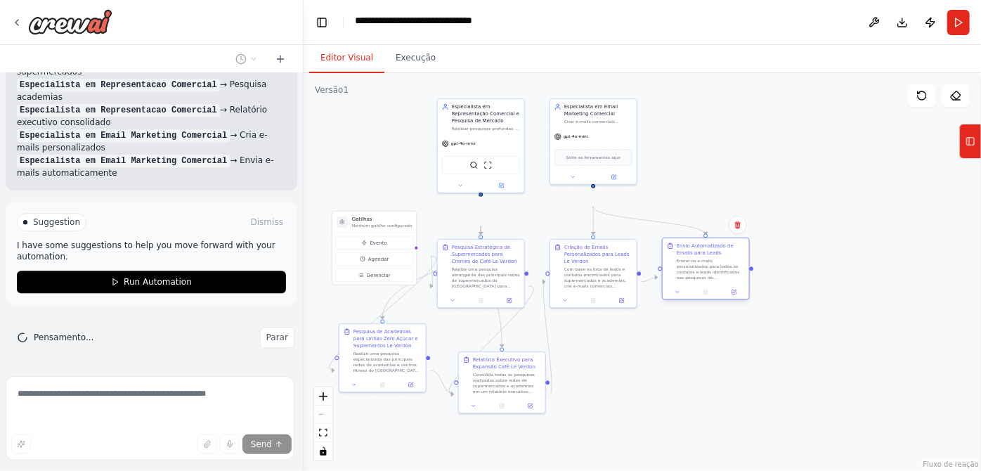
click at [698, 256] on div "Envio Automatizado de Emails para Leads" at bounding box center [711, 249] width 68 height 14
click at [672, 351] on div ".deletable-edge-delete-btn { width: 20px; height: 20px; border: 0px solid #ffff…" at bounding box center [642, 272] width 677 height 398
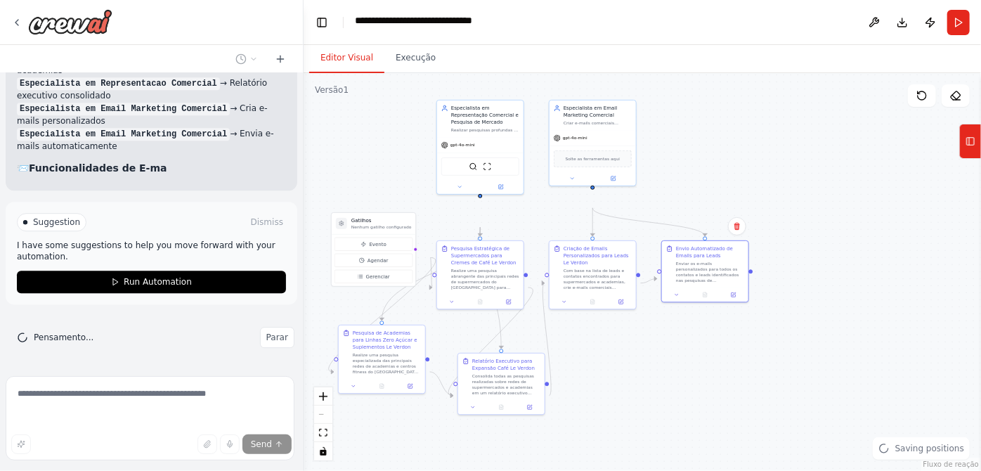
click at [648, 394] on div ".deletable-edge-delete-btn { width: 20px; height: 20px; border: 0px solid #ffff…" at bounding box center [642, 272] width 677 height 398
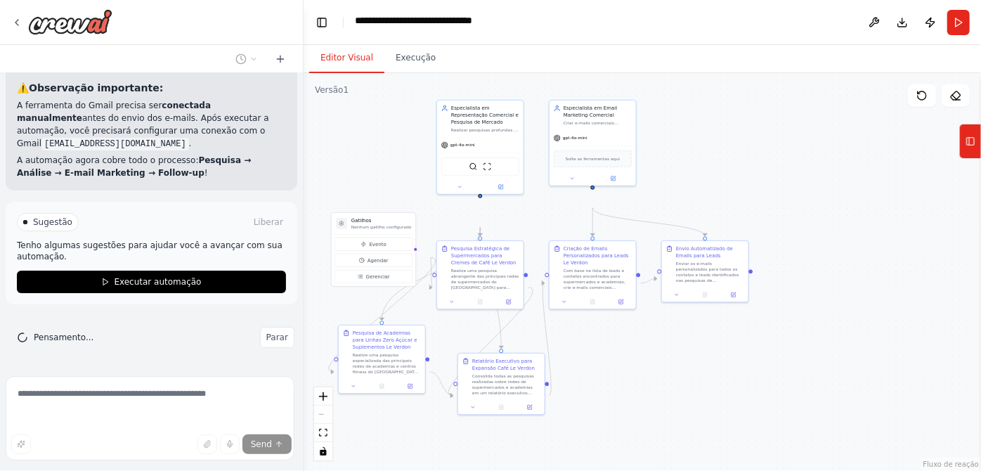
scroll to position [7153, 0]
click at [266, 332] on font "Parar" at bounding box center [277, 337] width 22 height 10
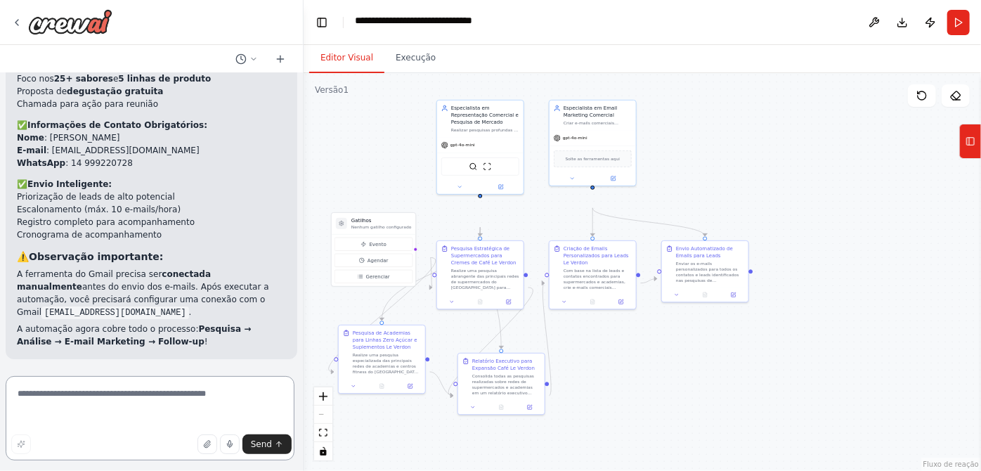
scroll to position [6944, 0]
click at [577, 159] on font "Solte as ferramentas aqui" at bounding box center [593, 157] width 54 height 5
click at [724, 155] on div ".deletable-edge-delete-btn { width: 20px; height: 20px; border: 0px solid #ffff…" at bounding box center [642, 272] width 677 height 398
click at [671, 297] on button at bounding box center [677, 293] width 24 height 8
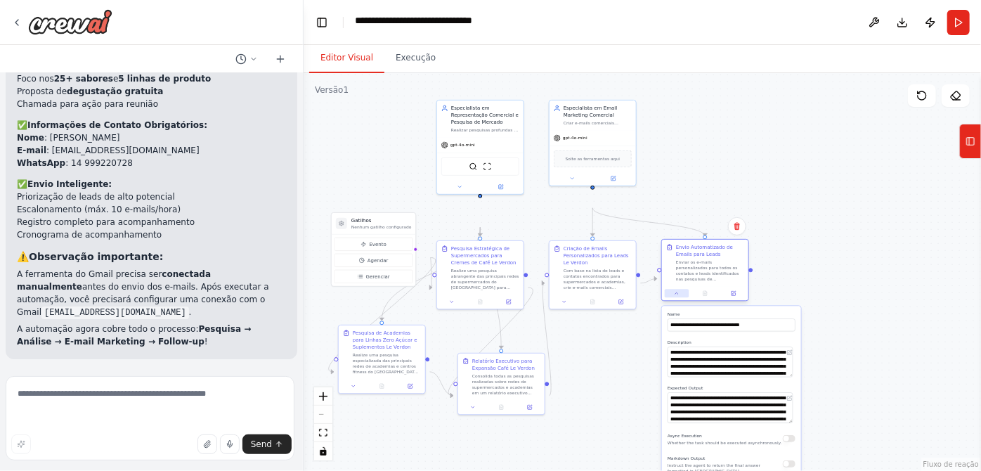
click at [671, 297] on button at bounding box center [677, 293] width 24 height 8
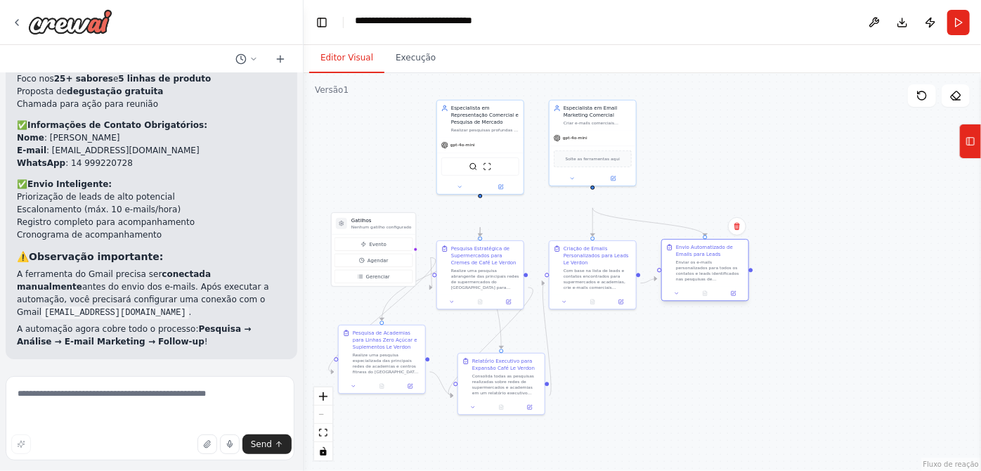
click at [709, 284] on font "Enviar os e-mails personalizados para todos os contatos e leads identificados n…" at bounding box center [709, 326] width 67 height 134
click at [682, 388] on div ".deletable-edge-delete-btn { width: 20px; height: 20px; border: 0px solid #ffff…" at bounding box center [642, 272] width 677 height 398
click at [226, 377] on textarea at bounding box center [150, 418] width 289 height 84
type textarea "**********"
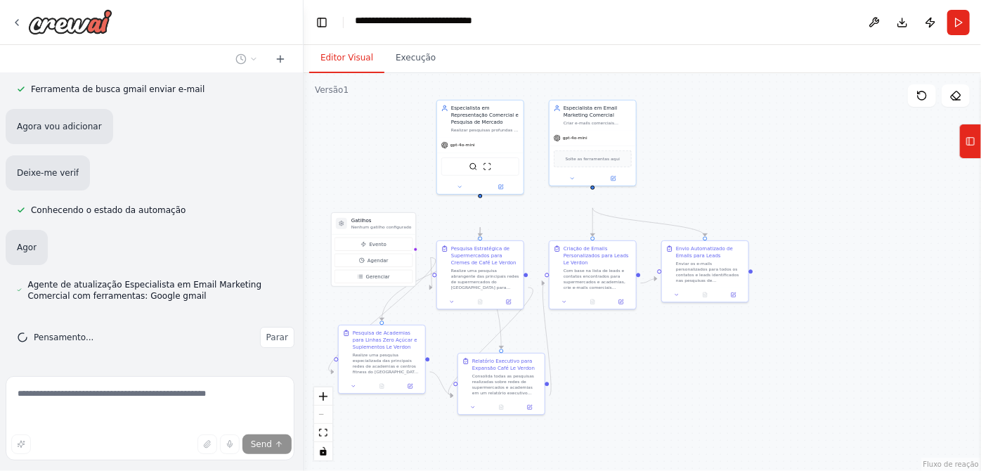
scroll to position [7290, 0]
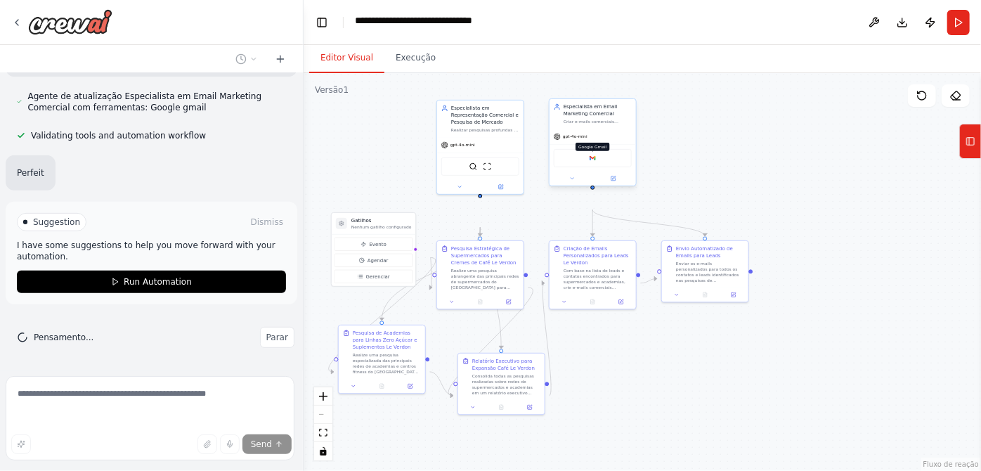
click at [594, 162] on img at bounding box center [592, 158] width 8 height 8
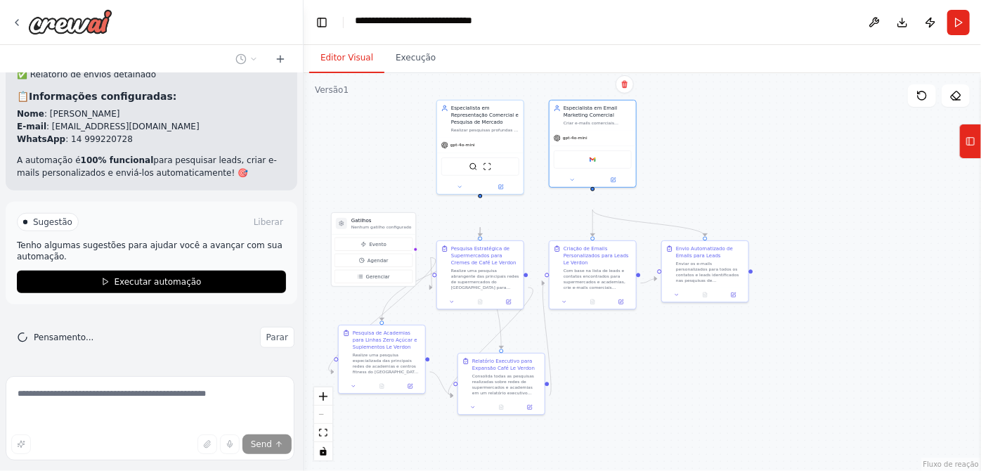
scroll to position [8521, 0]
click at [273, 341] on font "Parar" at bounding box center [277, 337] width 22 height 10
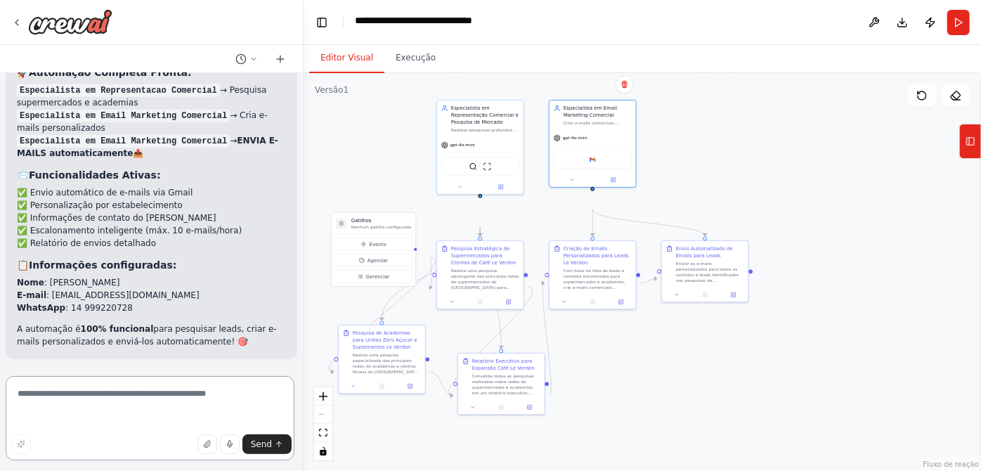
scroll to position [8322, 0]
click at [105, 399] on textarea at bounding box center [150, 418] width 289 height 84
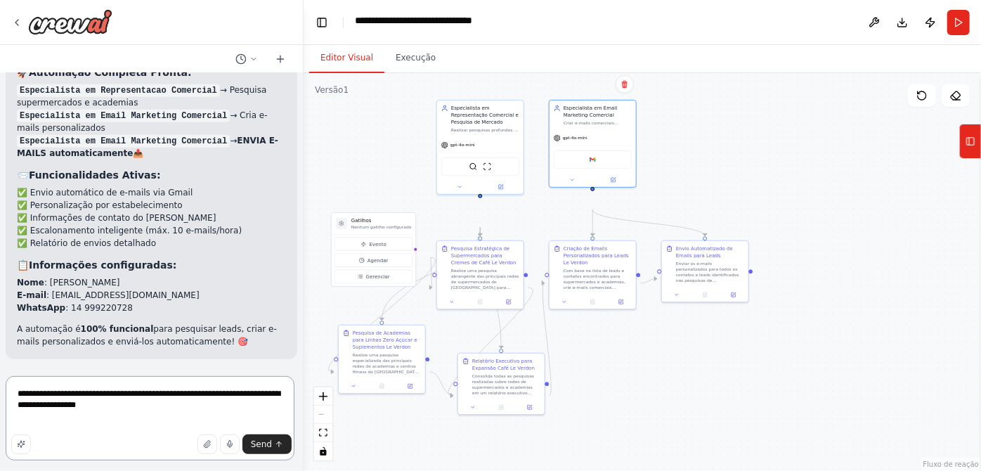
type textarea "**********"
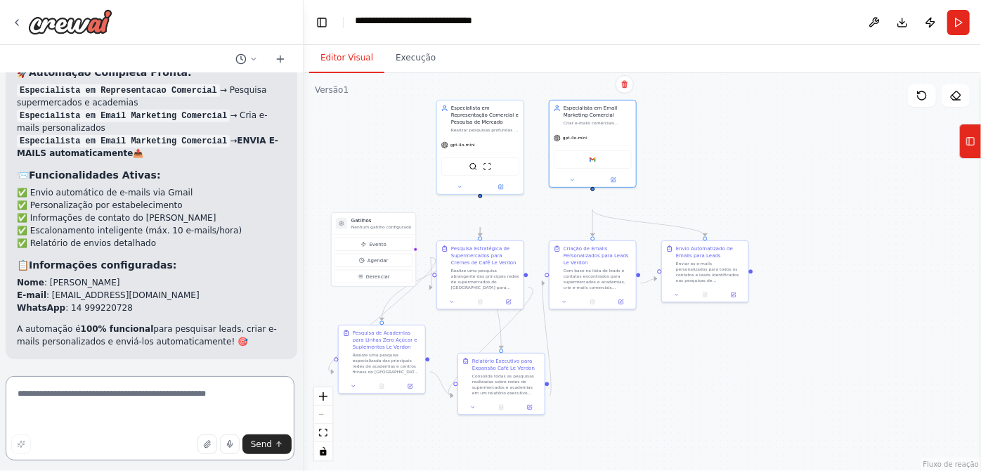
click at [86, 403] on textarea at bounding box center [150, 418] width 289 height 84
click at [755, 297] on div ".deletable-edge-delete-btn { width: 20px; height: 20px; border: 0px solid #ffff…" at bounding box center [642, 272] width 677 height 398
click at [766, 297] on div ".deletable-edge-delete-btn { width: 20px; height: 20px; border: 0px solid #ffff…" at bounding box center [642, 272] width 677 height 398
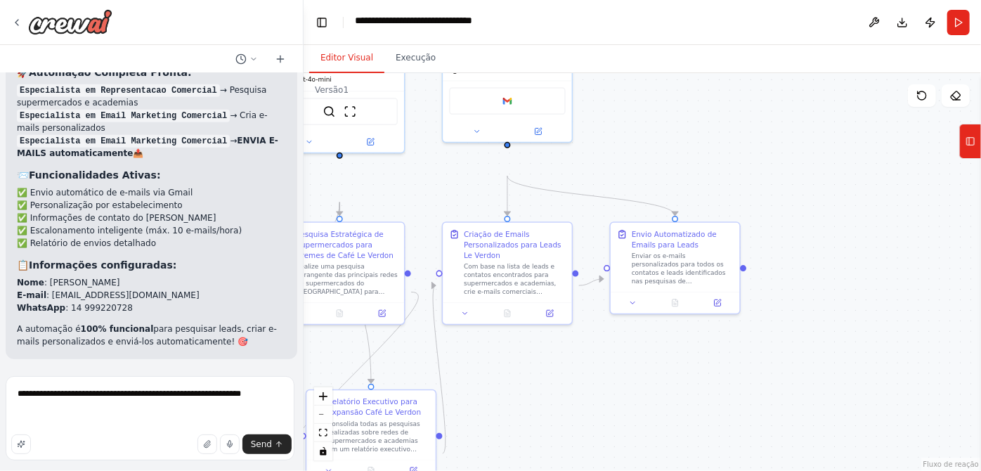
click at [766, 297] on div ".deletable-edge-delete-btn { width: 20px; height: 20px; border: 0px solid #ffff…" at bounding box center [642, 272] width 677 height 398
click at [745, 269] on div at bounding box center [743, 266] width 6 height 6
drag, startPoint x: 745, startPoint y: 294, endPoint x: 753, endPoint y: 296, distance: 7.9
click at [753, 296] on div ".deletable-edge-delete-btn { width: 20px; height: 20px; border: 0px solid #ffff…" at bounding box center [642, 272] width 677 height 398
drag, startPoint x: 743, startPoint y: 296, endPoint x: 785, endPoint y: 294, distance: 41.5
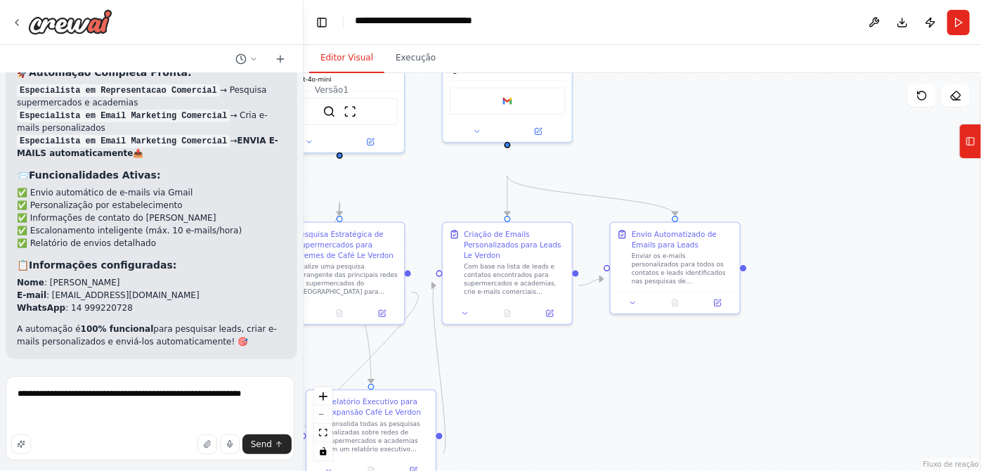
click at [795, 296] on div ".deletable-edge-delete-btn { width: 20px; height: 20px; border: 0px solid #ffff…" at bounding box center [642, 272] width 677 height 398
click at [750, 295] on div ".deletable-edge-delete-btn { width: 20px; height: 20px; border: 0px solid #ffff…" at bounding box center [642, 272] width 677 height 398
click at [744, 271] on div at bounding box center [744, 267] width 6 height 6
click at [103, 418] on textarea "**********" at bounding box center [150, 418] width 289 height 84
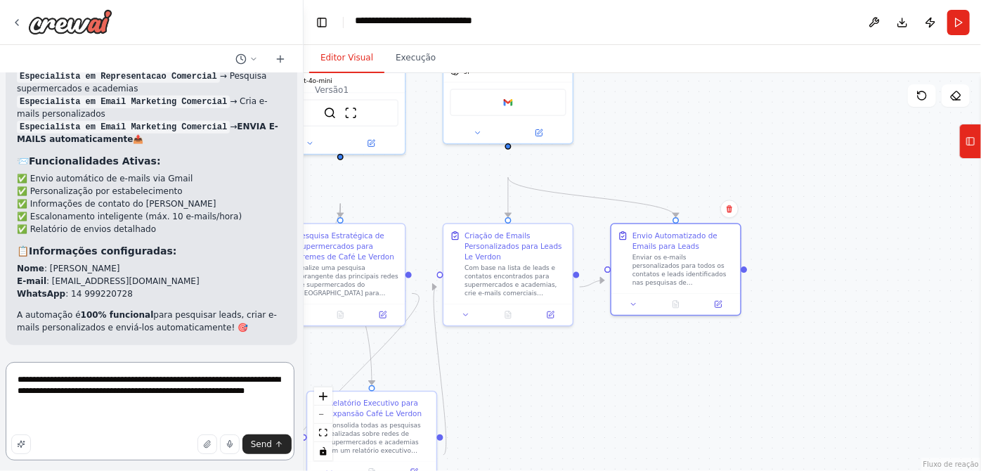
click at [258, 405] on textarea "**********" at bounding box center [150, 411] width 289 height 98
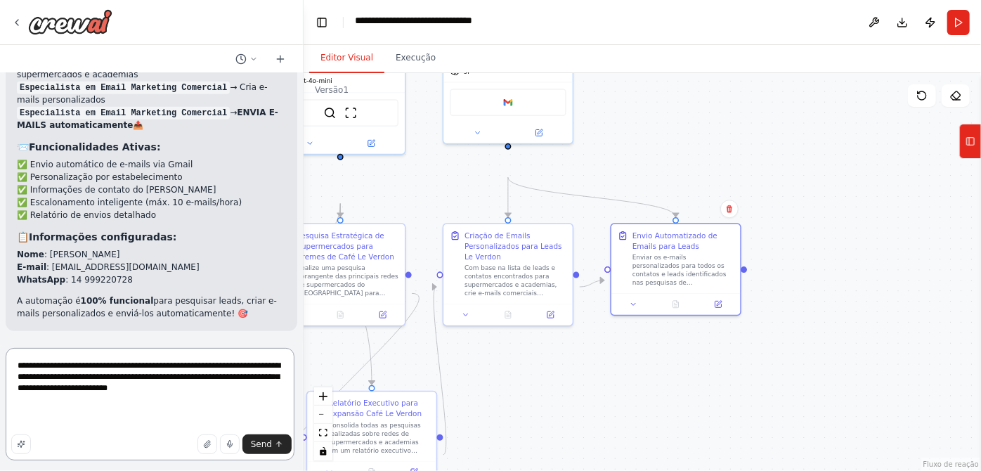
type textarea "**********"
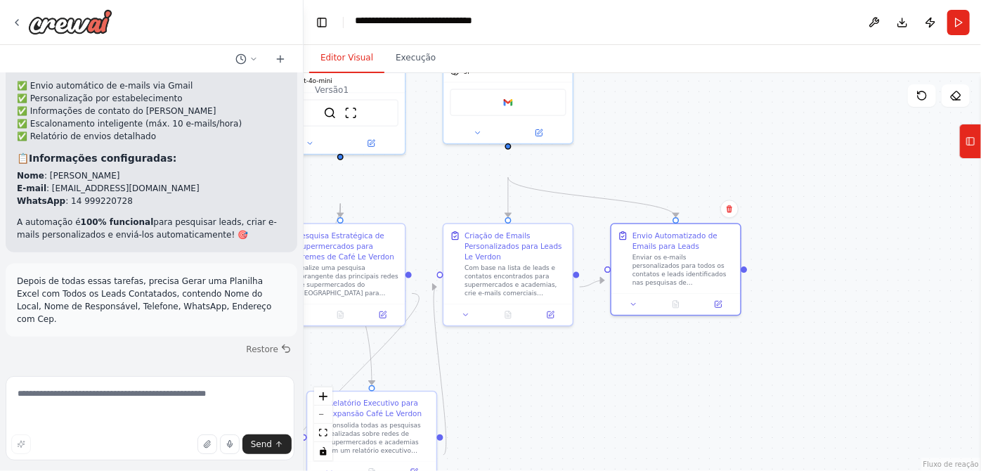
scroll to position [8456, 0]
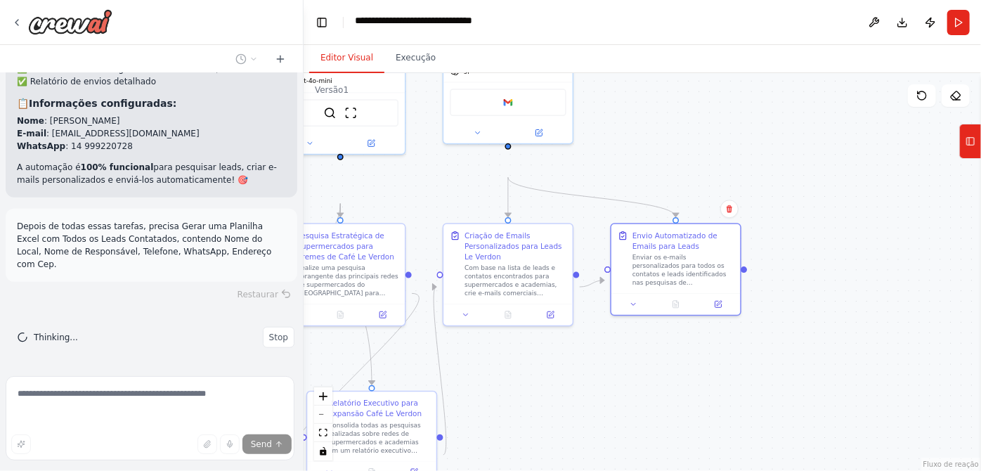
drag, startPoint x: 164, startPoint y: 302, endPoint x: 181, endPoint y: 306, distance: 17.2
click at [171, 282] on div "Depois de todas essas tarefas, precisa Gerar uma Planilha Excel com Todos os Le…" at bounding box center [152, 245] width 292 height 73
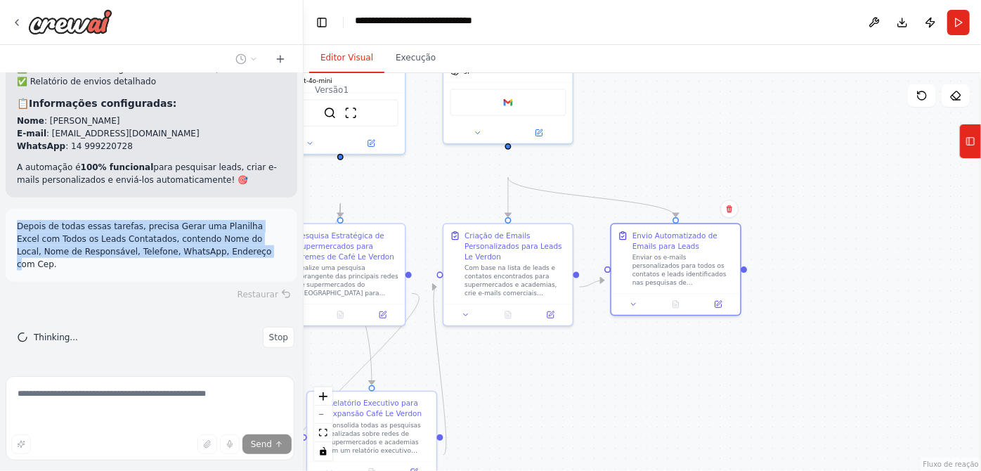
click at [220, 271] on p "Depois de todas essas tarefas, precisa Gerar uma Planilha Excel com Todos os Le…" at bounding box center [151, 245] width 269 height 51
drag, startPoint x: 209, startPoint y: 305, endPoint x: 15, endPoint y: 259, distance: 199.4
click at [15, 259] on div "Depois de todas essas tarefas, precisa Gerar uma Planilha Excel com Todos os Le…" at bounding box center [152, 245] width 292 height 73
copy font "Depois de todas essas tarefas, precisa Gerar uma Planilha Excel com Todos os Le…"
click at [115, 263] on p "Depois de todas essas tarefas, precisa Gerar uma Planilha Excel com Todos os Le…" at bounding box center [151, 245] width 269 height 51
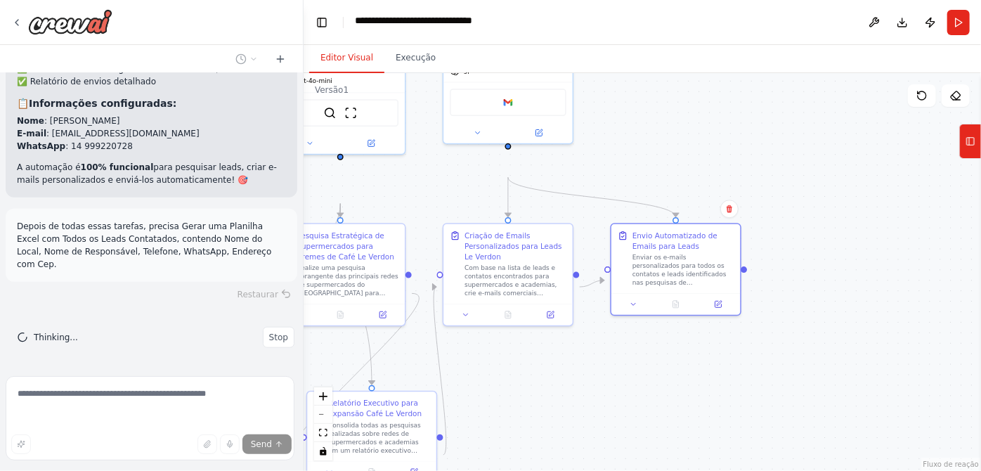
scroll to position [8524, 0]
click at [980, 390] on button "Alternar barra lateral" at bounding box center [980, 272] width 11 height 398
click at [908, 371] on div ".deletable-edge-delete-btn { width: 20px; height: 20px; border: 0px solid #ffff…" at bounding box center [642, 272] width 677 height 398
click at [785, 283] on div ".deletable-edge-delete-btn { width: 20px; height: 20px; border: 0px solid #ffff…" at bounding box center [642, 272] width 677 height 398
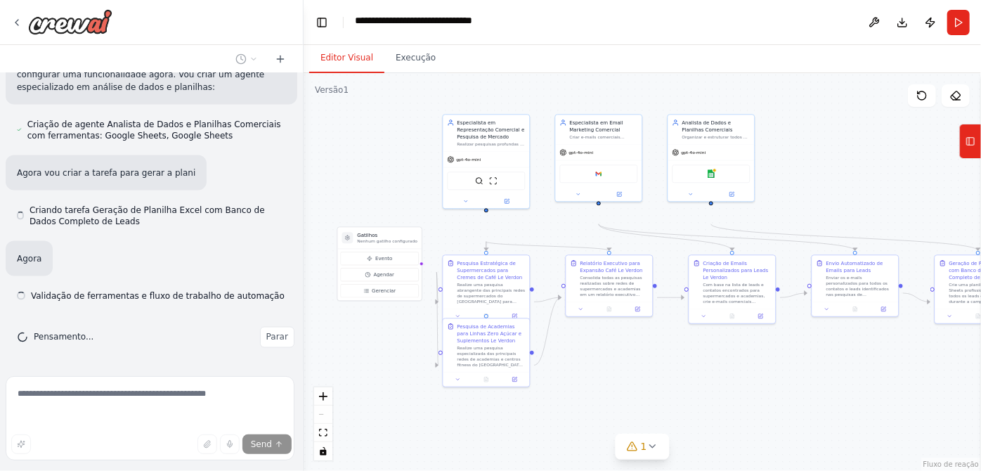
scroll to position [9195, 0]
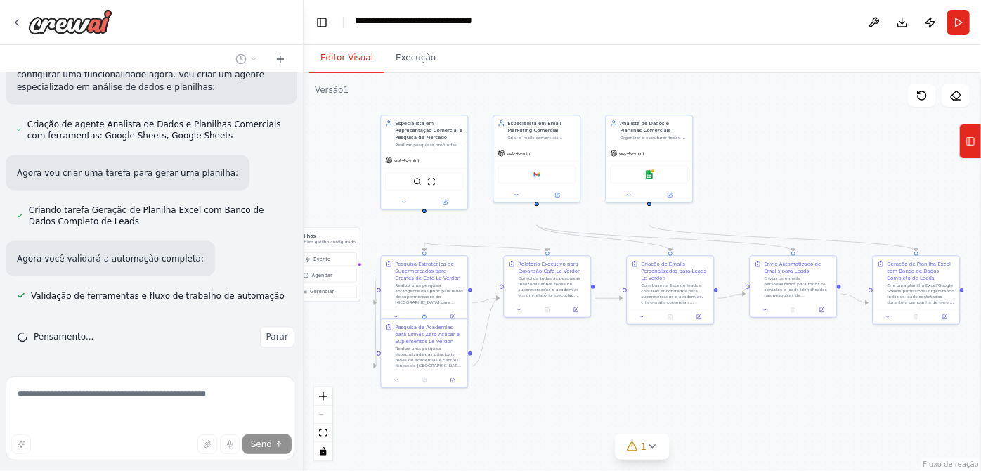
drag, startPoint x: 715, startPoint y: 398, endPoint x: 653, endPoint y: 399, distance: 61.8
click at [653, 399] on div ".deletable-edge-delete-btn { width: 20px; height: 20px; border: 0px solid #ffff…" at bounding box center [642, 272] width 677 height 398
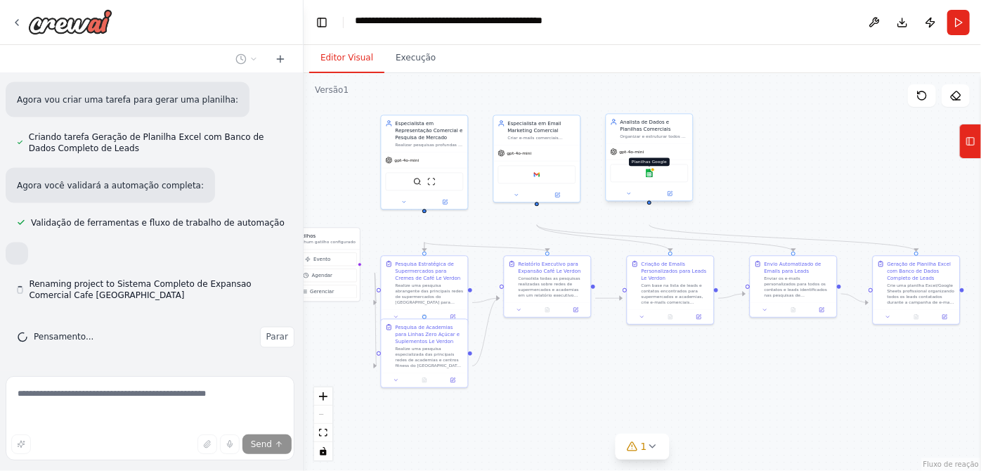
scroll to position [9237, 0]
click at [653, 177] on img at bounding box center [649, 173] width 8 height 8
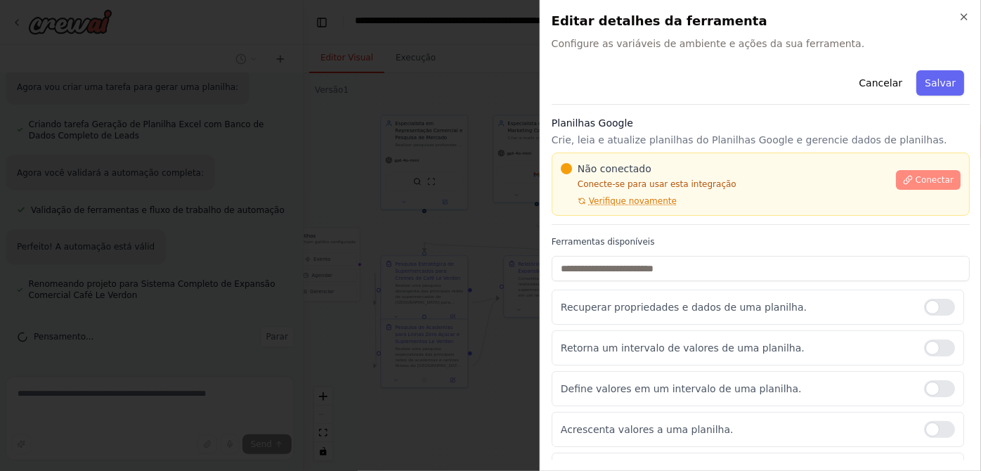
click at [904, 183] on icon at bounding box center [908, 180] width 8 height 8
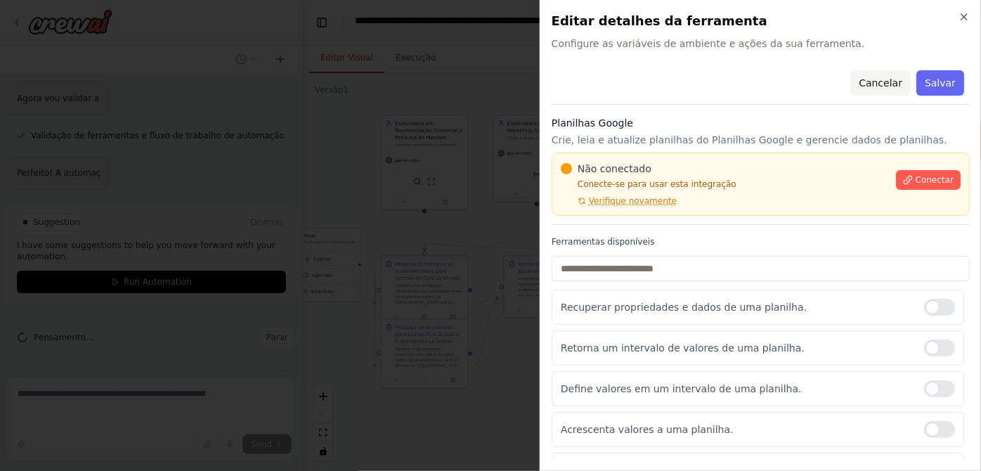
click at [866, 96] on button "Cancelar" at bounding box center [880, 82] width 60 height 25
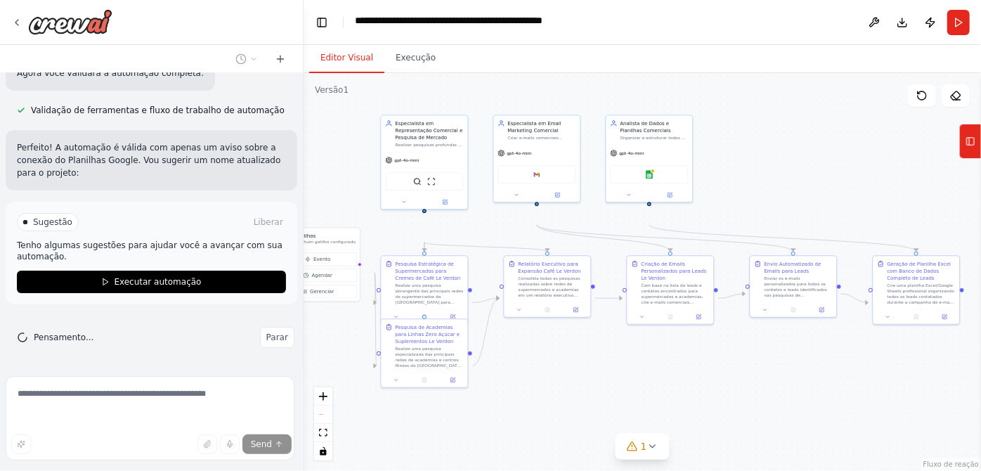
scroll to position [11096, 0]
click at [266, 332] on font "Parar" at bounding box center [277, 337] width 22 height 10
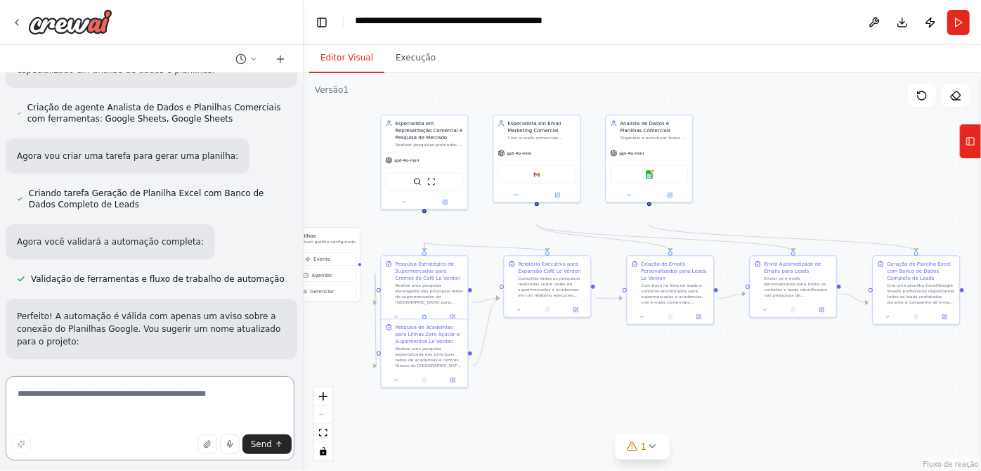
scroll to position [10888, 0]
click at [116, 398] on textarea at bounding box center [150, 418] width 289 height 84
click at [230, 397] on textarea "**********" at bounding box center [150, 418] width 289 height 84
click at [206, 409] on textarea "**********" at bounding box center [150, 418] width 289 height 84
type textarea "**********"
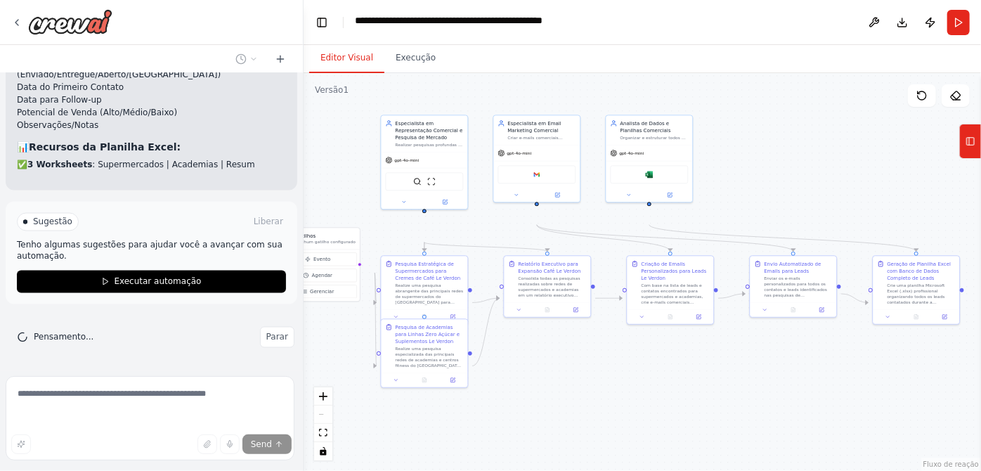
scroll to position [12738, 0]
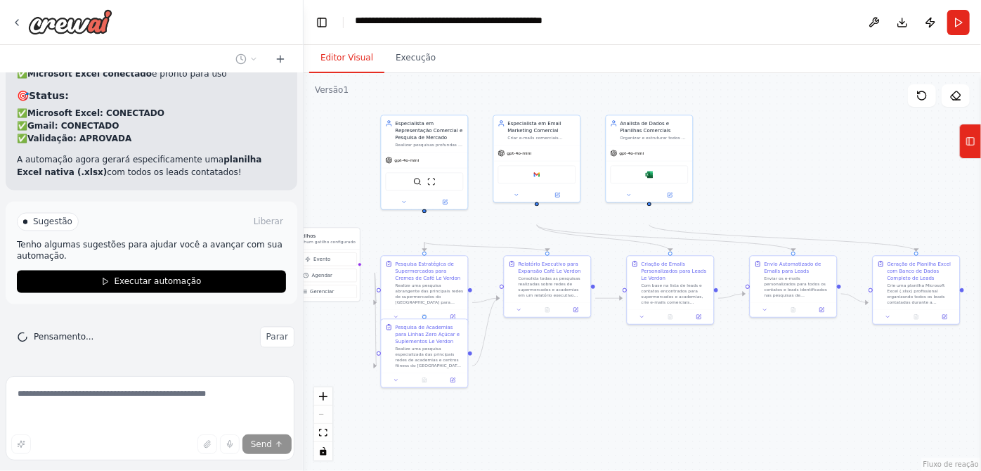
drag, startPoint x: 335, startPoint y: 185, endPoint x: 187, endPoint y: 240, distance: 158.3
click at [335, 185] on div ".deletable-edge-delete-btn { width: 20px; height: 20px; border: 0px solid #ffff…" at bounding box center [642, 272] width 677 height 398
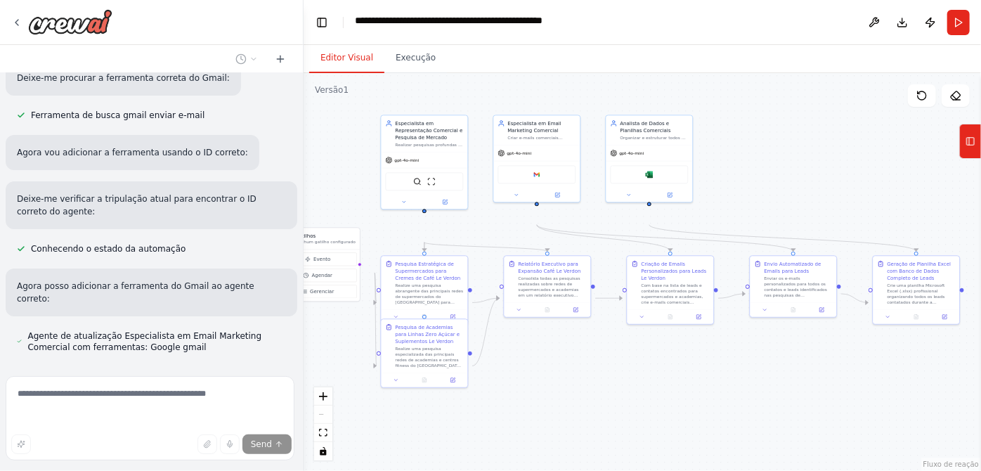
scroll to position [5733, 0]
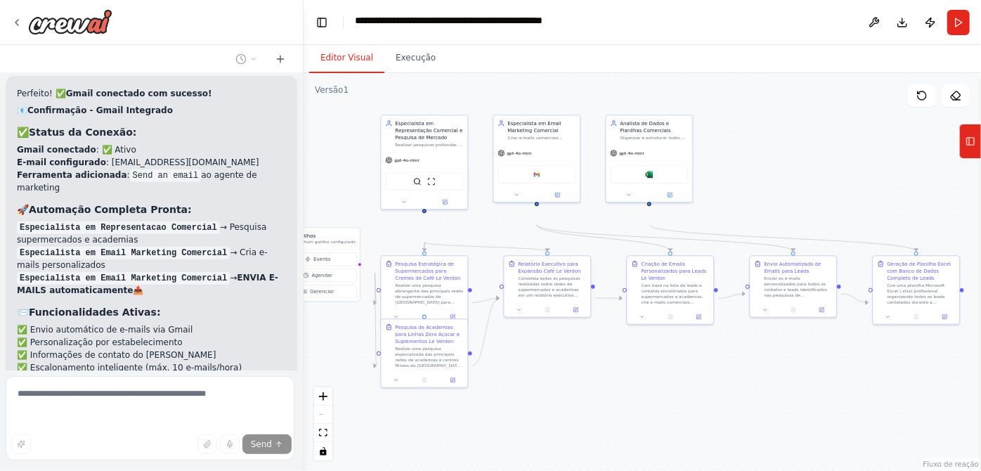
click at [296, 267] on div "Olá! Sou assistente da CrewAI. Que tipo de automação você quer criar? Agente es…" at bounding box center [490, 235] width 981 height 471
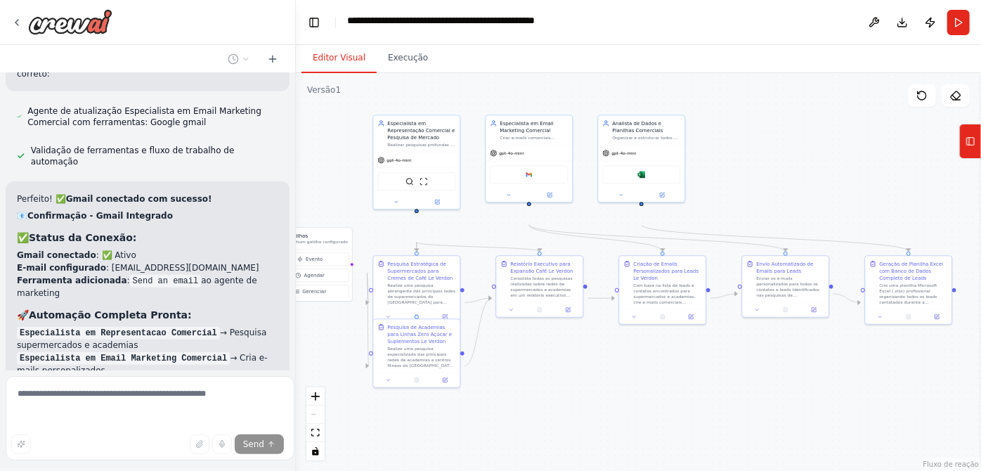
scroll to position [5812, 0]
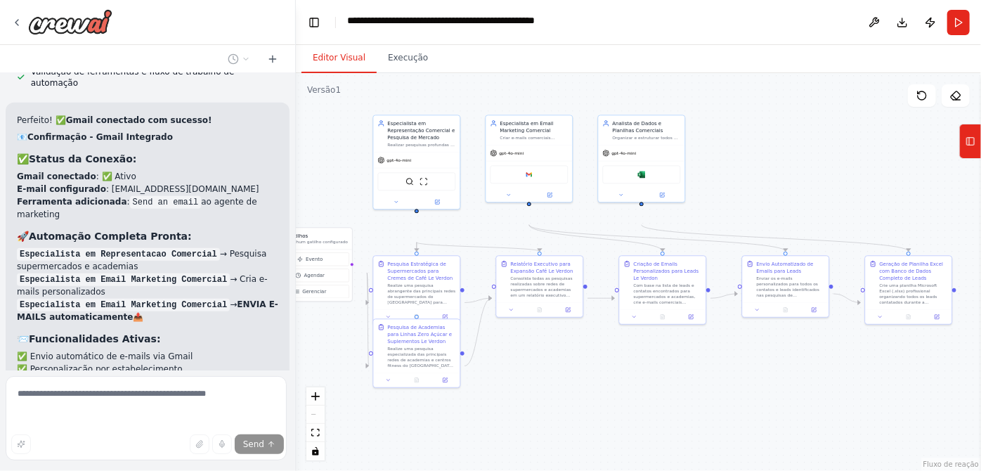
click at [292, 218] on div "Olá! Sou assistente da CrewAI. Que tipo de automação você quer criar? Agente es…" at bounding box center [490, 235] width 981 height 471
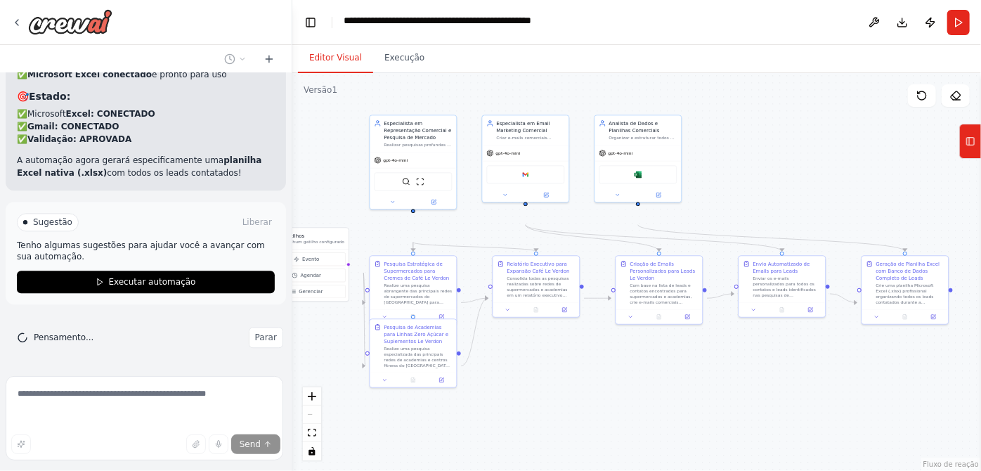
scroll to position [13531, 0]
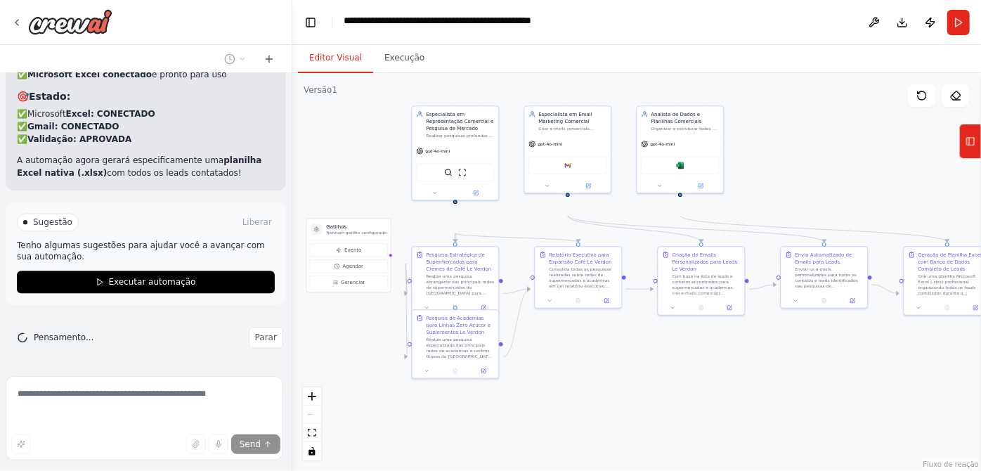
drag, startPoint x: 697, startPoint y: 424, endPoint x: 743, endPoint y: 413, distance: 47.7
click at [743, 413] on div ".deletable-edge-delete-btn { width: 20px; height: 20px; border: 0px solid #ffff…" at bounding box center [636, 272] width 689 height 398
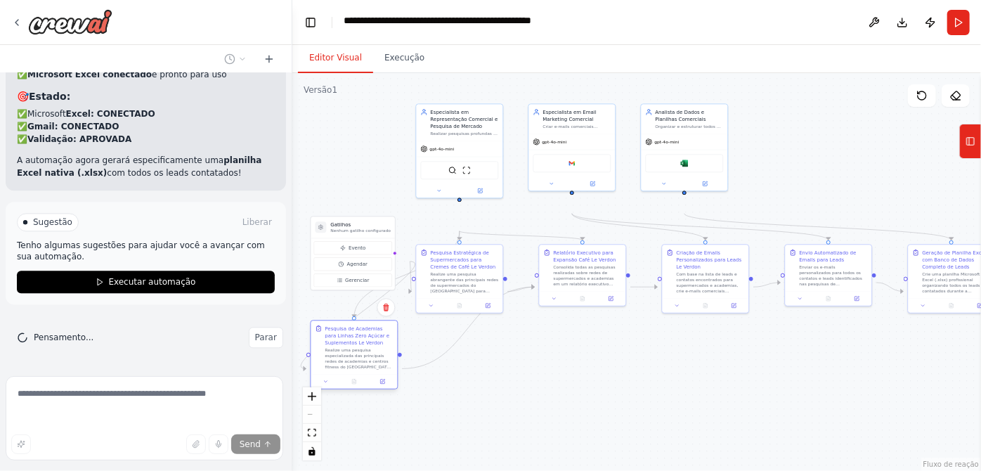
drag, startPoint x: 459, startPoint y: 379, endPoint x: 358, endPoint y: 373, distance: 101.3
click at [358, 346] on div "Pesquisa de Academias para Linhas Zero Açúcar e Suplementos Le Verdon" at bounding box center [359, 335] width 68 height 21
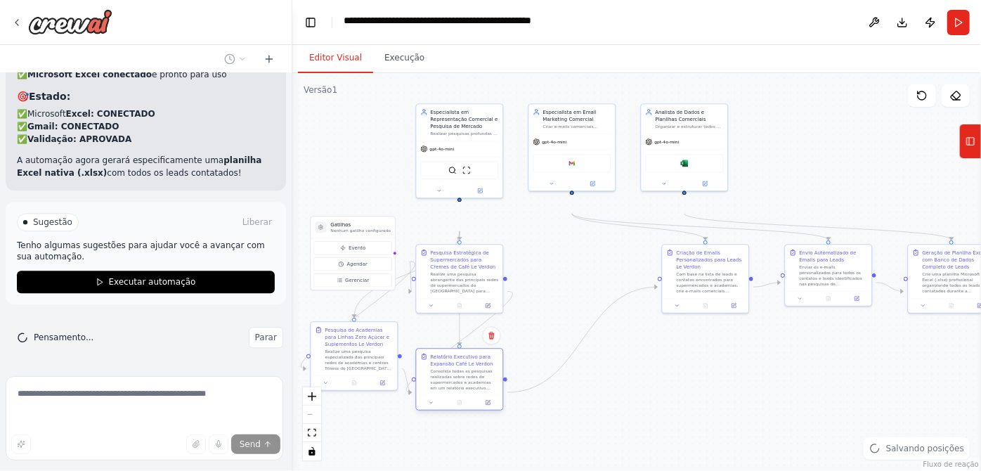
drag, startPoint x: 585, startPoint y: 284, endPoint x: 457, endPoint y: 393, distance: 168.0
click at [457, 367] on div "Relatório Executivo para Expansão Café Le Verdon" at bounding box center [464, 360] width 68 height 14
drag, startPoint x: 697, startPoint y: 306, endPoint x: 561, endPoint y: 291, distance: 136.5
click at [561, 291] on font "Com base na lista de leads e contatos encontrados para supermercados e academia…" at bounding box center [575, 334] width 67 height 157
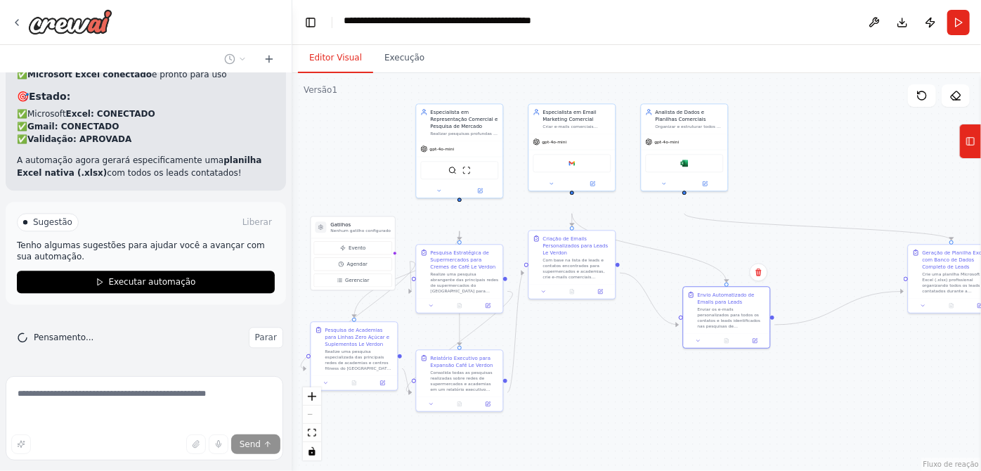
drag, startPoint x: 651, startPoint y: 348, endPoint x: 549, endPoint y: 393, distance: 111.1
click at [549, 393] on div ".deletable-edge-delete-btn { width: 20px; height: 20px; border: 0px solid #ffff…" at bounding box center [636, 272] width 689 height 398
drag, startPoint x: 727, startPoint y: 318, endPoint x: 566, endPoint y: 385, distance: 175.1
click at [549, 392] on div ".deletable-edge-delete-btn { width: 20px; height: 20px; border: 0px solid #ffff…" at bounding box center [636, 272] width 689 height 398
drag, startPoint x: 960, startPoint y: 273, endPoint x: 790, endPoint y: 277, distance: 170.8
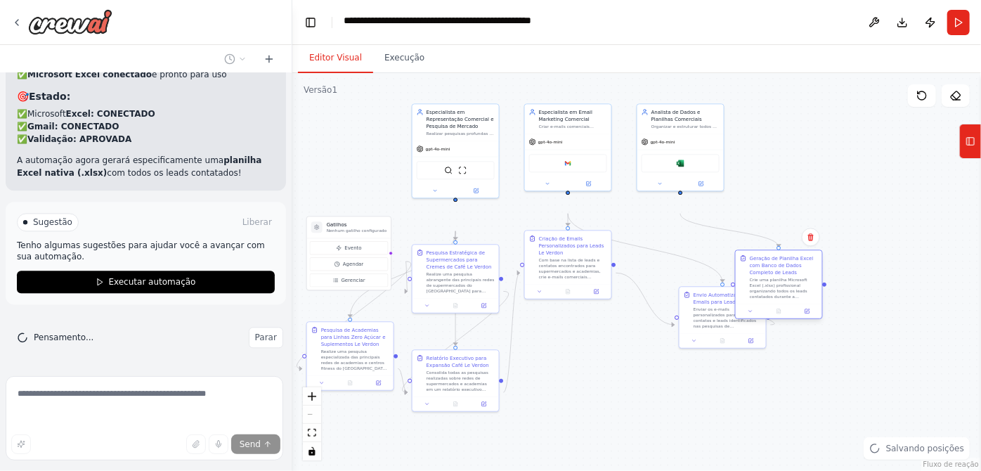
click at [790, 275] on font "Geração de Planilha Excel com Banco de Dados Completo de Leads" at bounding box center [782, 265] width 64 height 20
drag, startPoint x: 701, startPoint y: 315, endPoint x: 545, endPoint y: 365, distance: 164.4
click at [545, 352] on font "Envio Automatizado de Emails para Leads" at bounding box center [567, 345] width 57 height 13
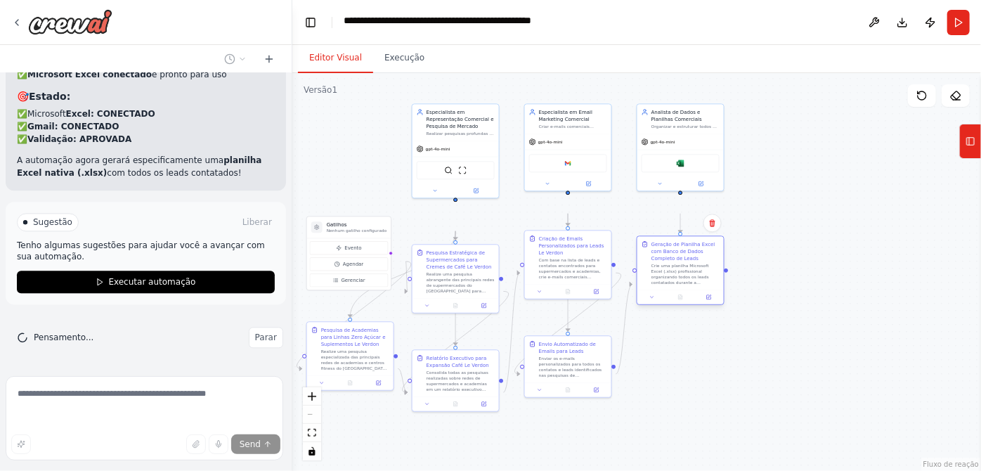
drag, startPoint x: 770, startPoint y: 284, endPoint x: 701, endPoint y: 273, distance: 69.8
click at [701, 261] on font "Geração de Planilha Excel com Banco de Dados Completo de Leads" at bounding box center [683, 251] width 64 height 20
click at [813, 294] on div ".deletable-edge-delete-btn { width: 20px; height: 20px; border: 0px solid #ffff…" at bounding box center [636, 272] width 689 height 398
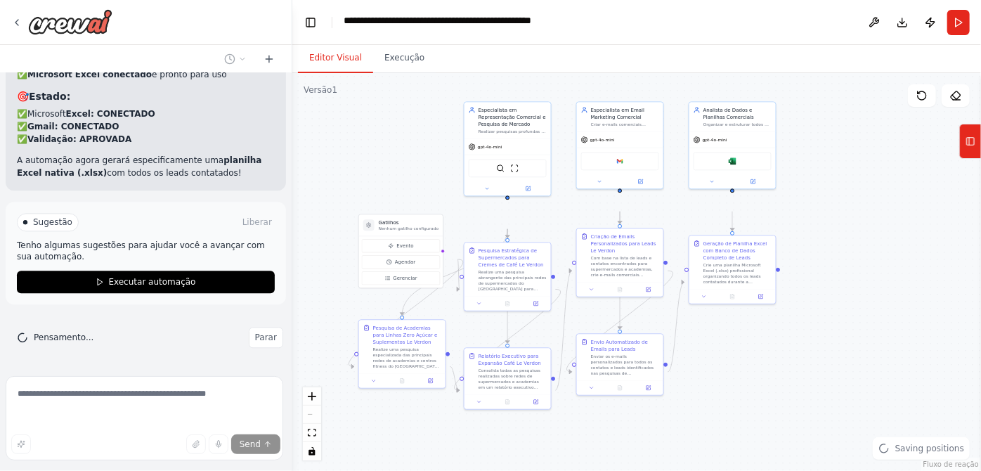
drag, startPoint x: 808, startPoint y: 294, endPoint x: 860, endPoint y: 292, distance: 52.0
click at [860, 292] on div ".deletable-edge-delete-btn { width: 20px; height: 20px; border: 0px solid #ffff…" at bounding box center [636, 272] width 689 height 398
click at [255, 332] on font "Parar" at bounding box center [266, 337] width 22 height 10
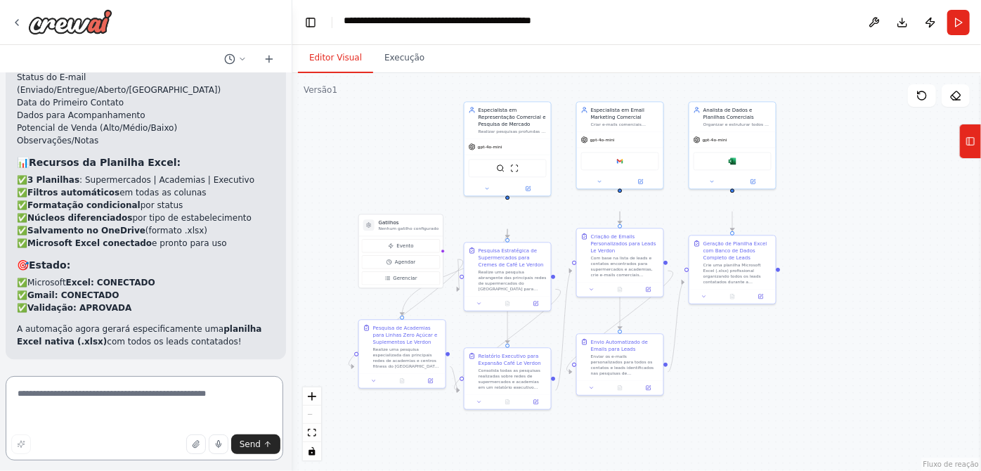
scroll to position [13322, 0]
click at [957, 30] on button "Run" at bounding box center [958, 22] width 22 height 25
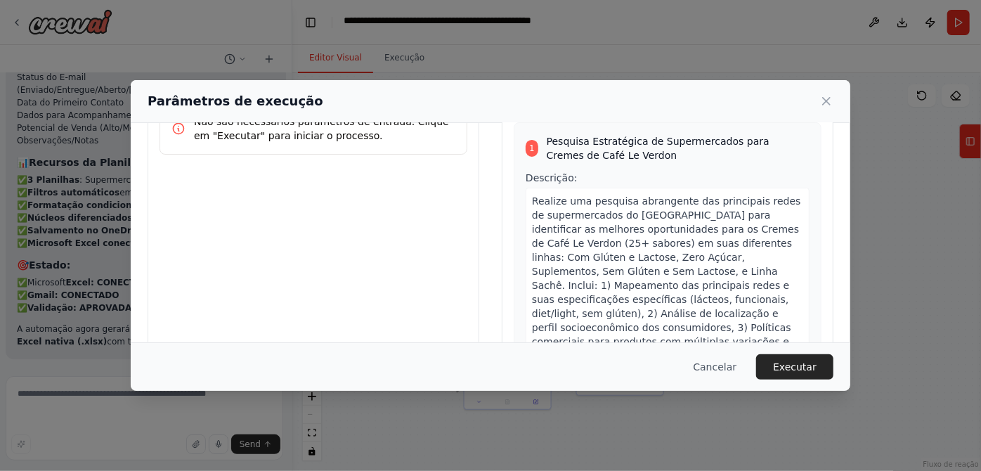
scroll to position [0, 0]
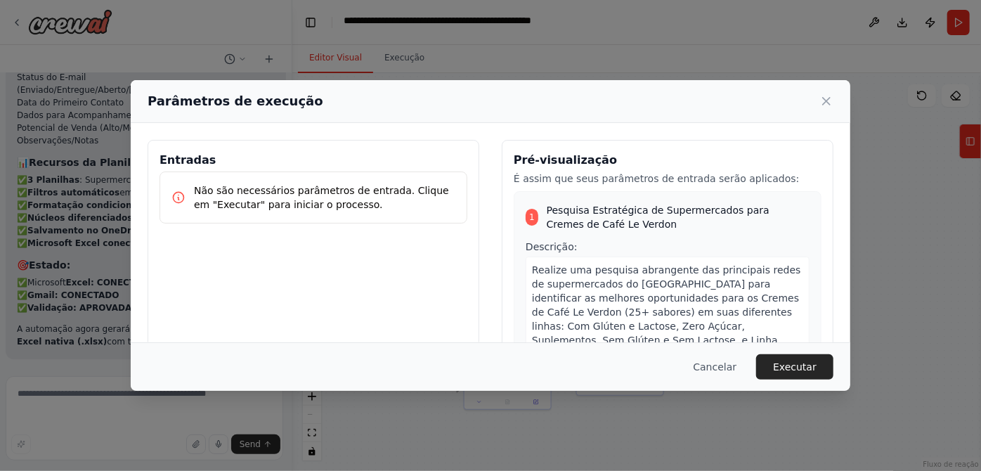
click at [198, 210] on font "Não são necessários parâmetros de entrada. Clique em "Executar" para iniciar o …" at bounding box center [321, 197] width 255 height 25
click at [816, 361] on font "Executar" at bounding box center [795, 366] width 44 height 11
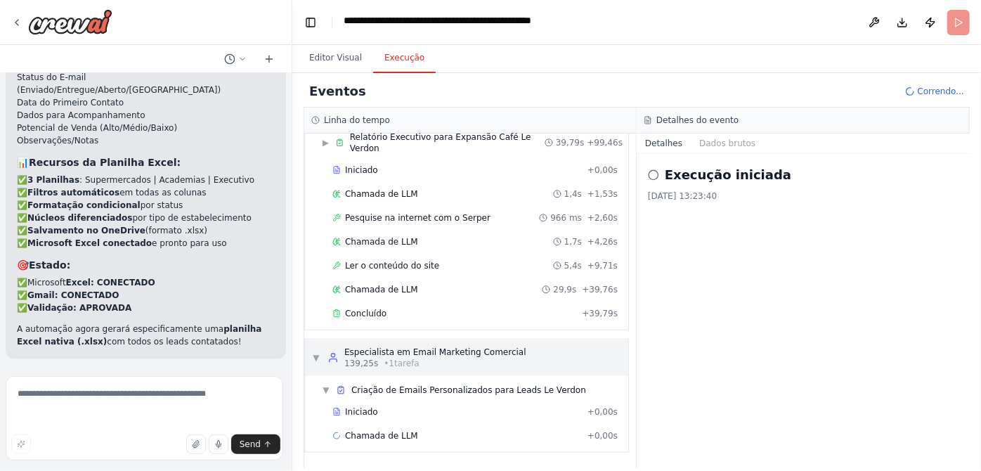
scroll to position [852, 0]
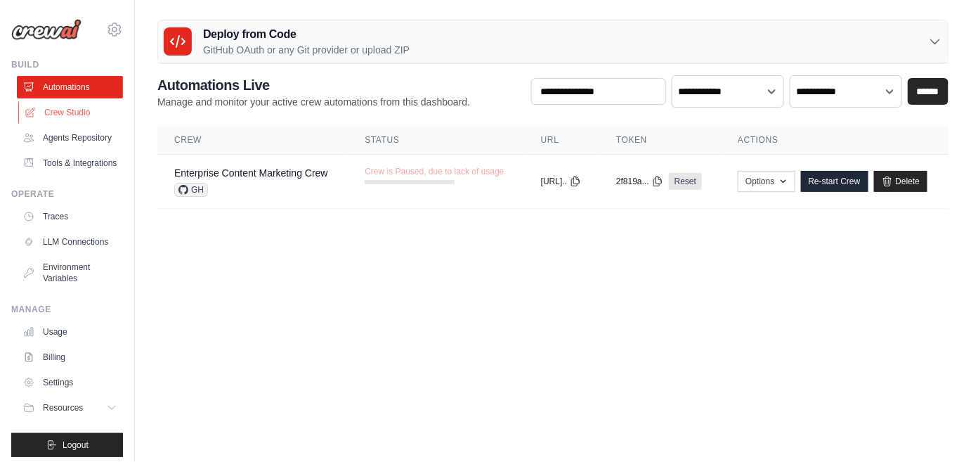
click at [65, 124] on link "Crew Studio" at bounding box center [71, 112] width 106 height 22
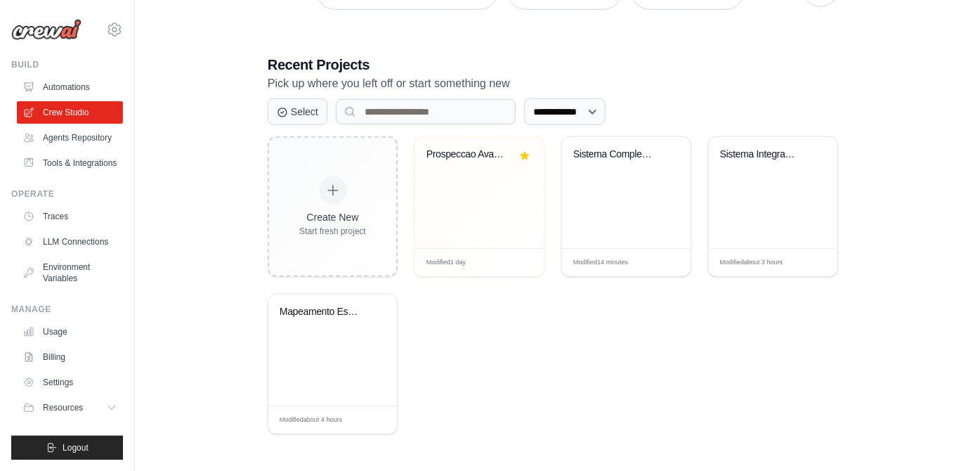
scroll to position [419, 0]
click at [615, 148] on div "Sistema Completo de Expansao Comerc..." at bounding box center [615, 154] width 85 height 13
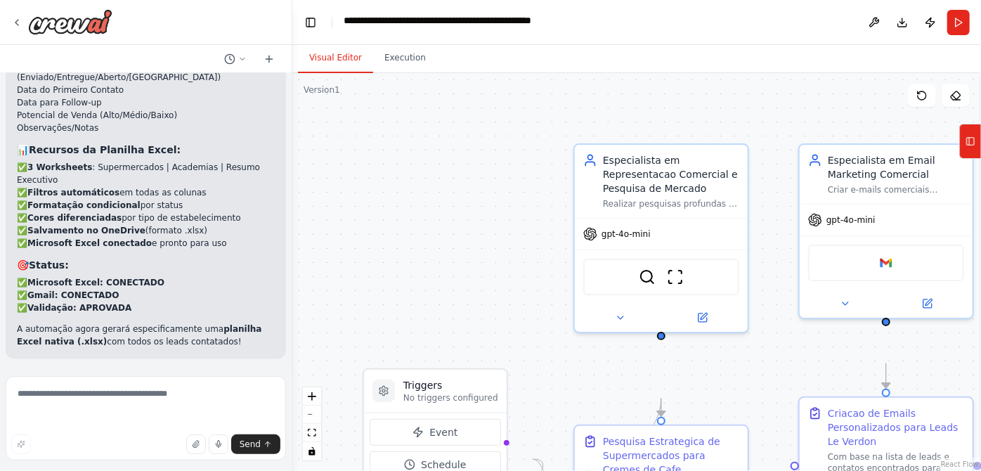
click at [474, 245] on div ".deletable-edge-delete-btn { width: 20px; height: 20px; border: 0px solid #ffff…" at bounding box center [636, 272] width 689 height 398
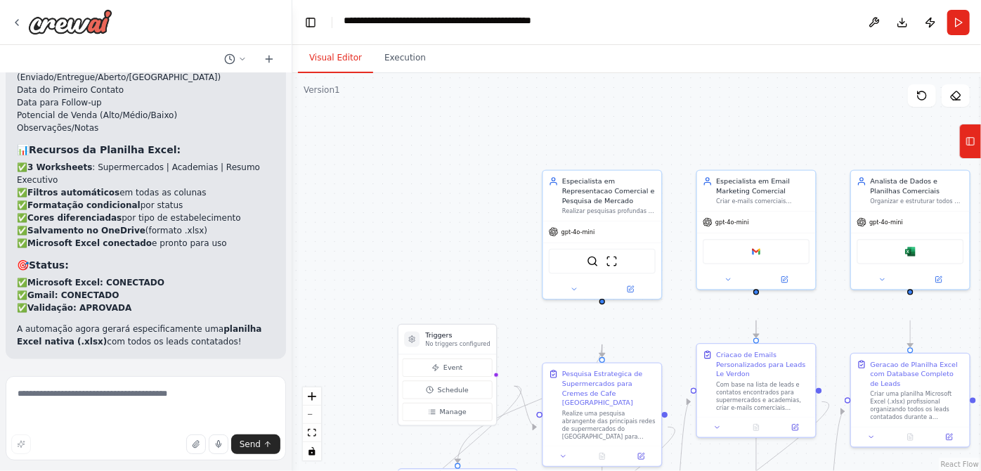
scroll to position [12200, 0]
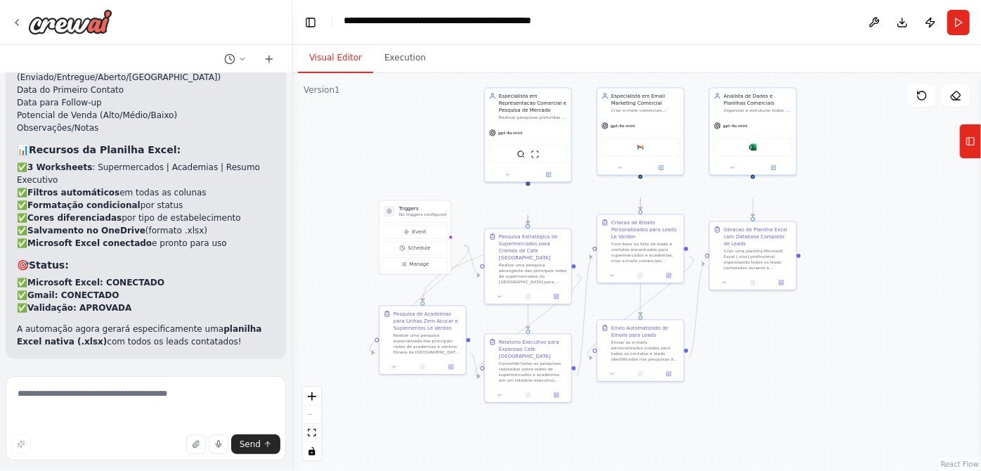
drag, startPoint x: 451, startPoint y: 246, endPoint x: 412, endPoint y: 148, distance: 105.3
click at [412, 148] on div ".deletable-edge-delete-btn { width: 20px; height: 20px; border: 0px solid #ffff…" at bounding box center [636, 272] width 689 height 398
click at [951, 33] on button "Run" at bounding box center [958, 22] width 22 height 25
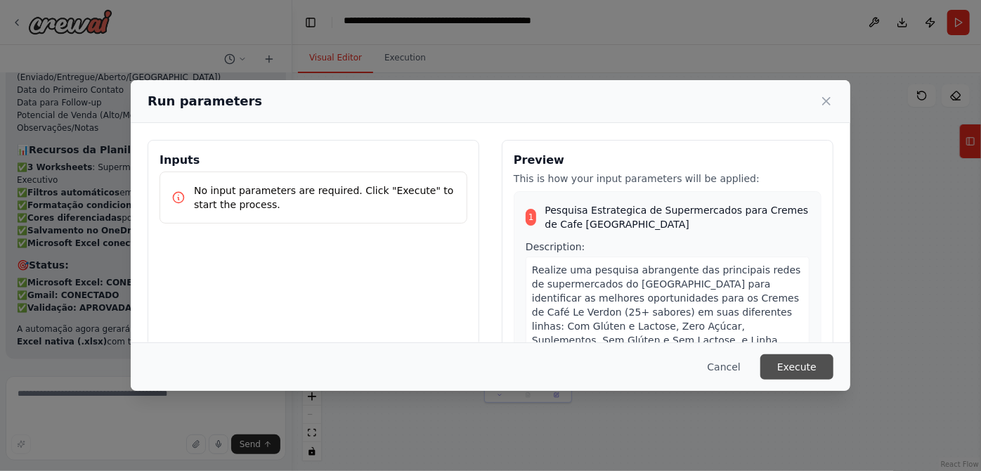
click at [833, 364] on button "Execute" at bounding box center [796, 366] width 73 height 25
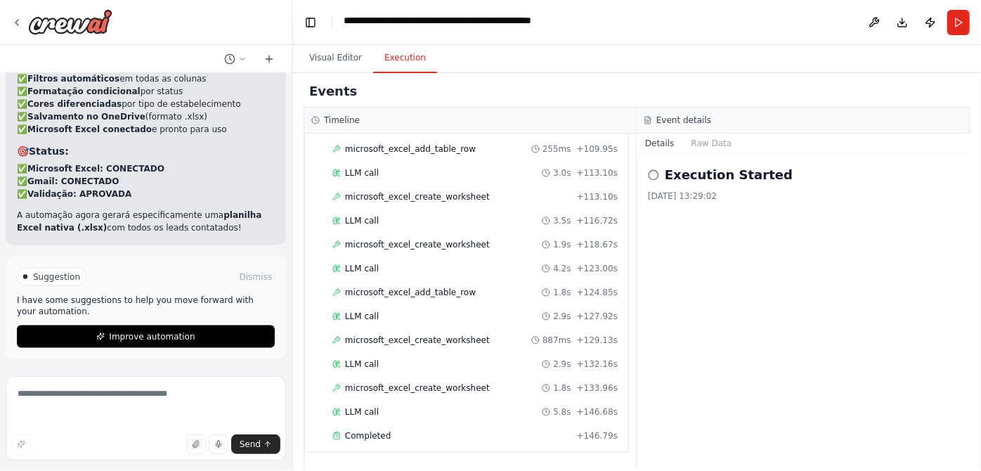
scroll to position [3815, 0]
